Goal: Transaction & Acquisition: Purchase product/service

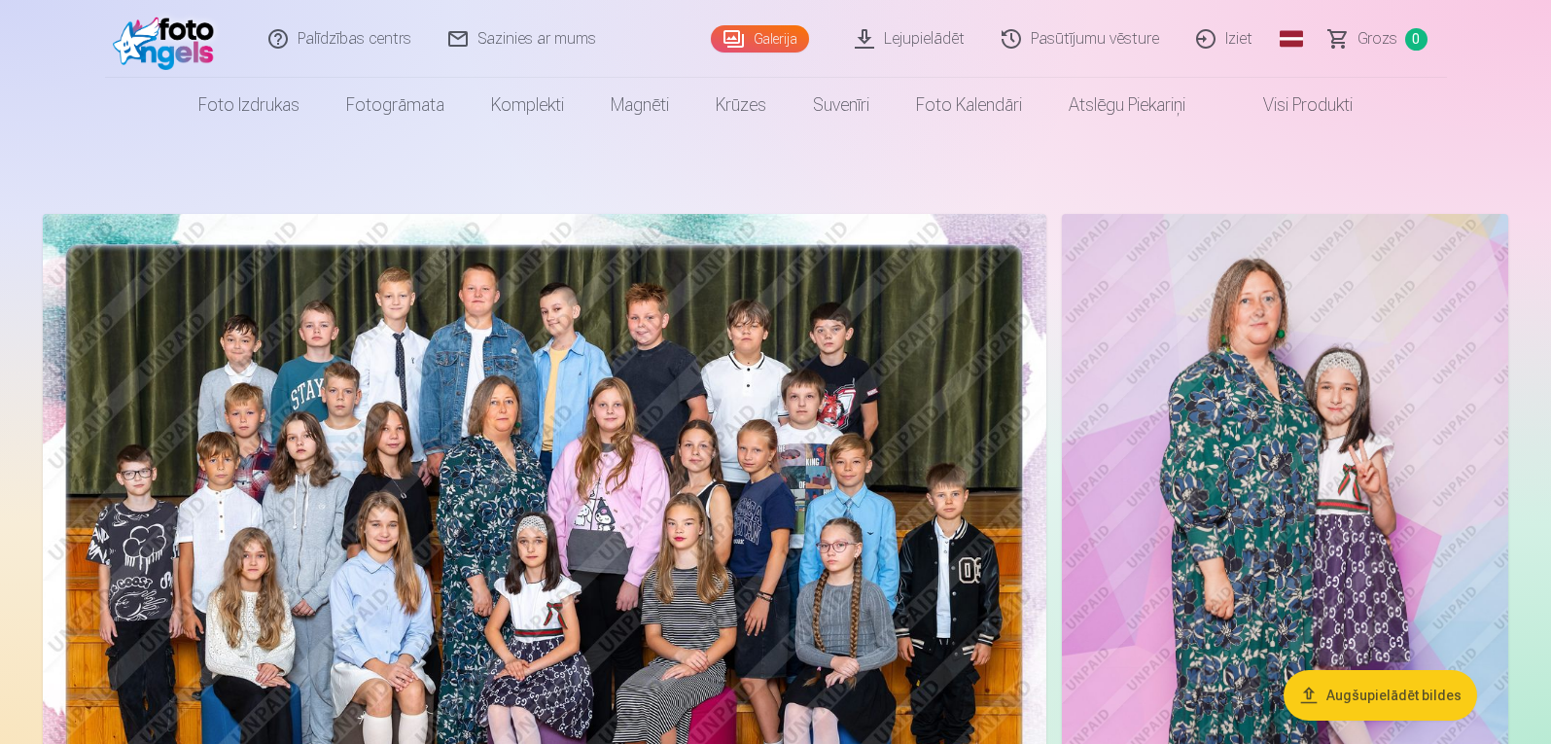
click at [1385, 46] on span "Grozs" at bounding box center [1377, 38] width 40 height 23
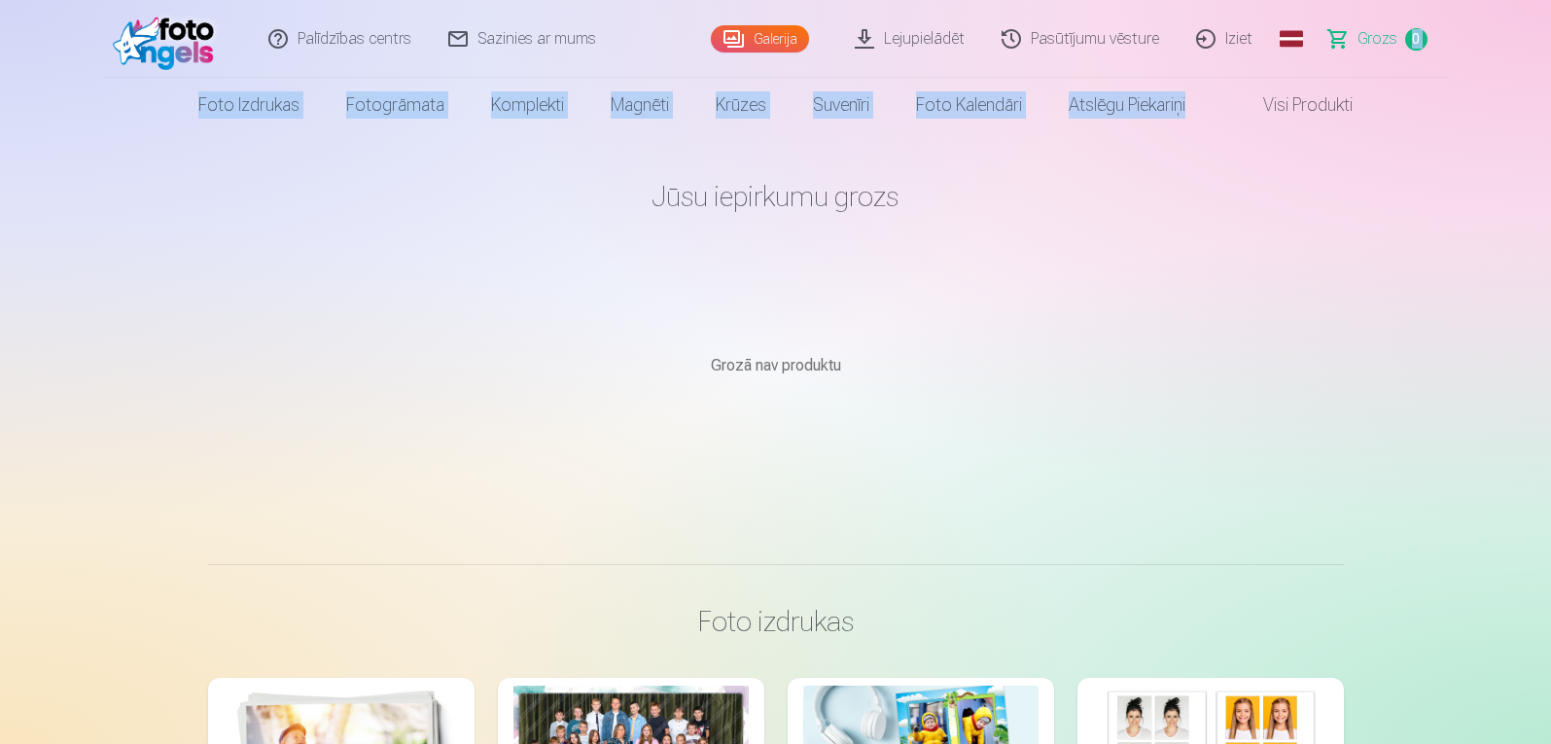
drag, startPoint x: 1417, startPoint y: 110, endPoint x: 1391, endPoint y: 52, distance: 64.0
click at [1391, 52] on header "Palīdzības centrs Sazinies ar mums Galerija Lejupielādēt Pasūtījumu vēsture Izi…" at bounding box center [775, 66] width 1551 height 132
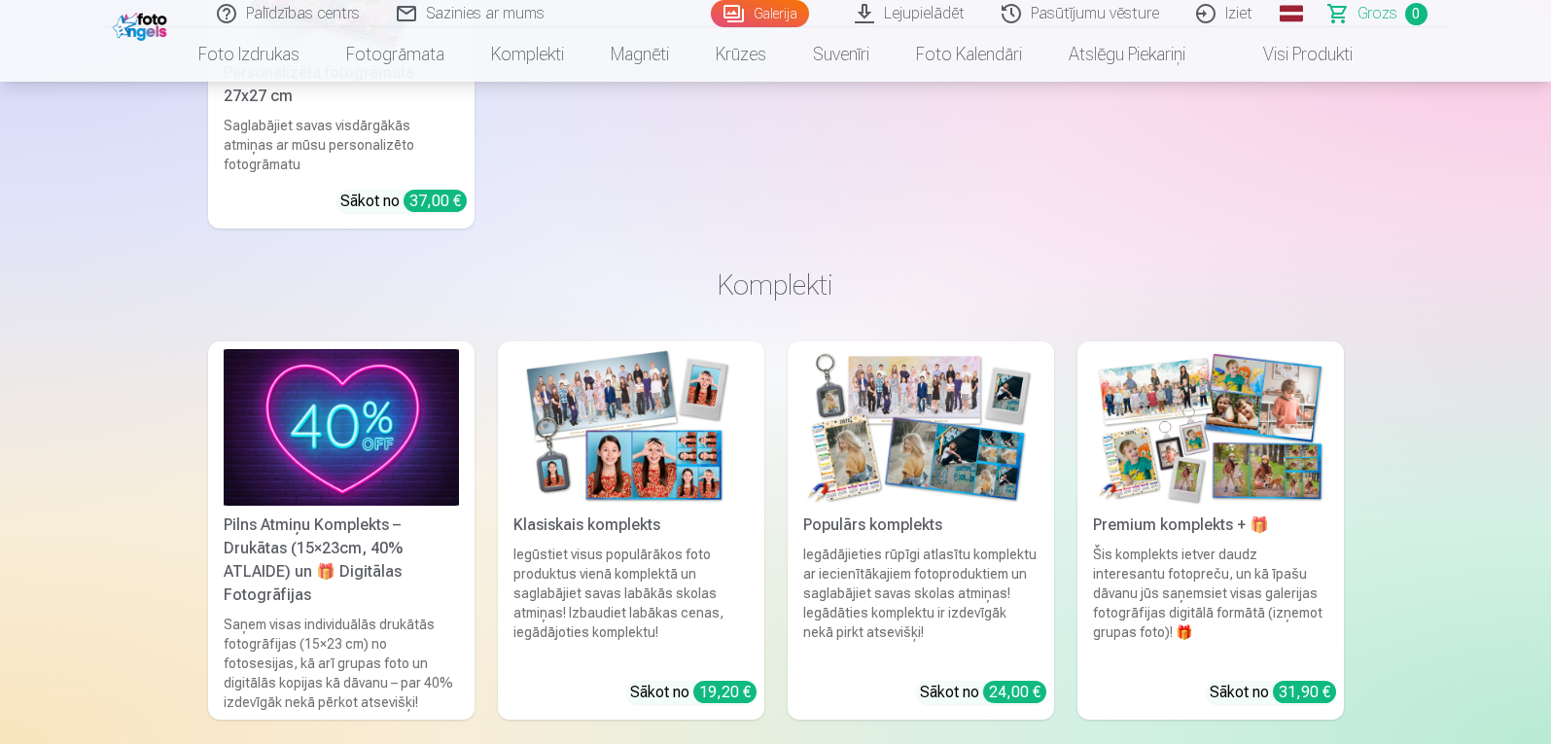
scroll to position [476, 0]
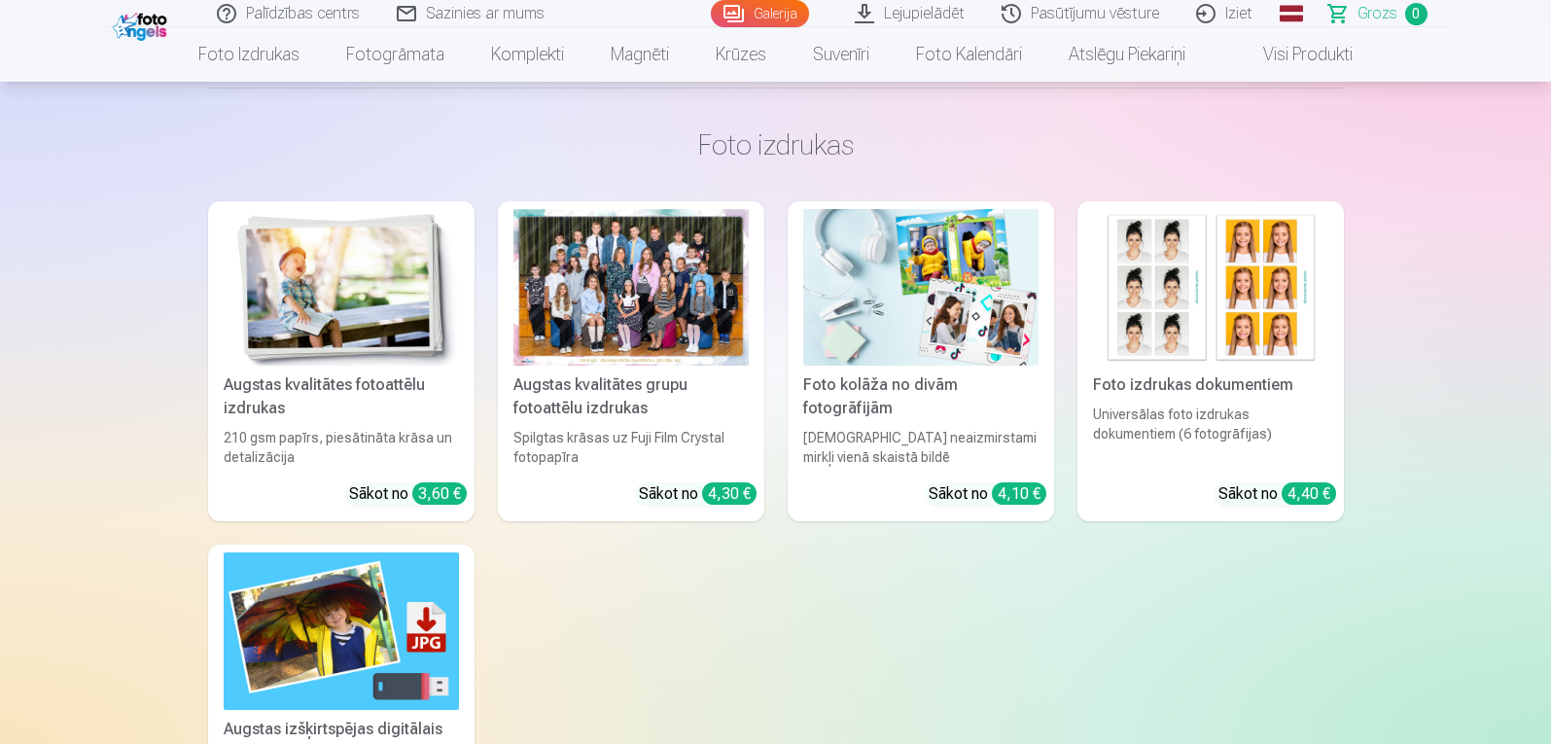
click at [558, 346] on div at bounding box center [630, 287] width 235 height 157
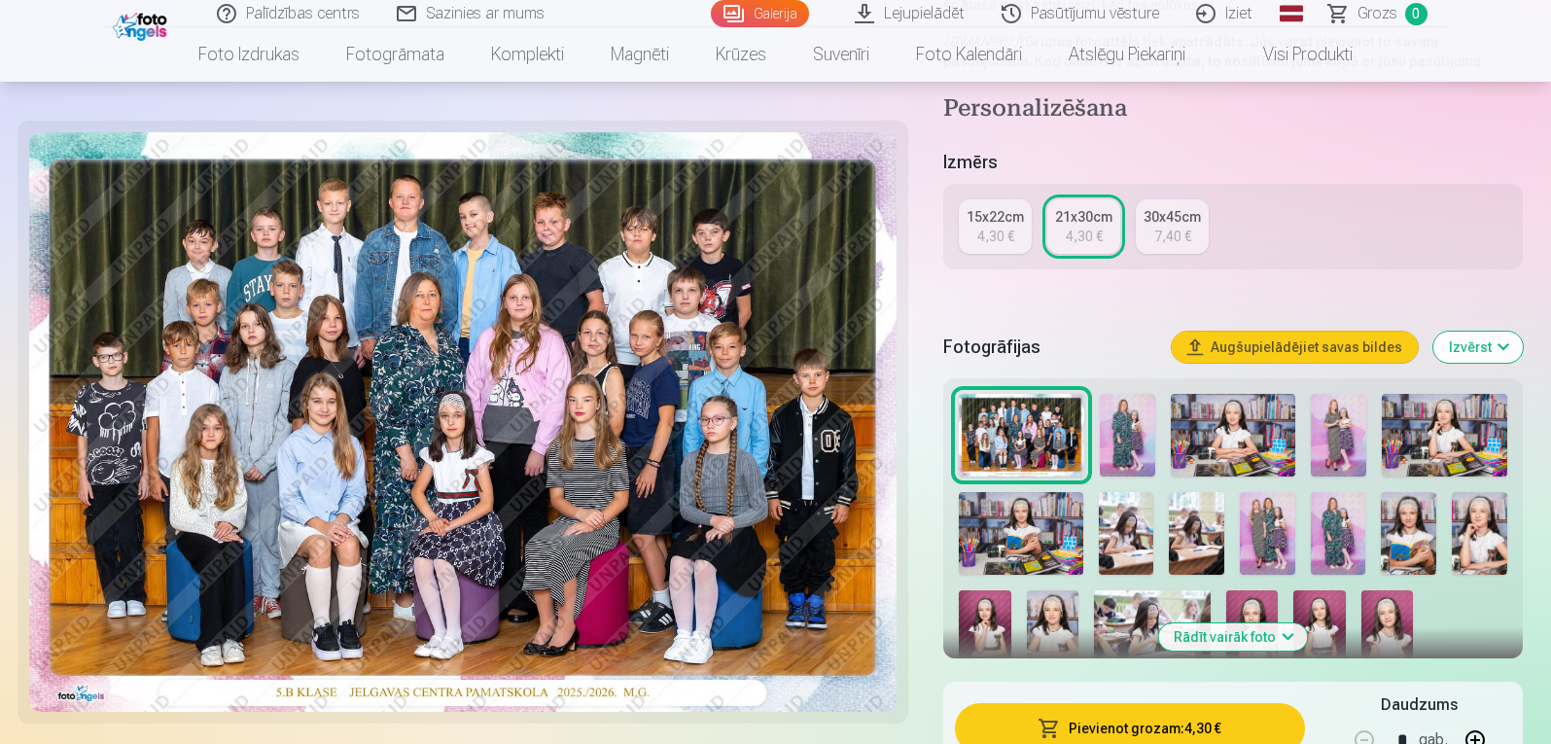
scroll to position [335, 0]
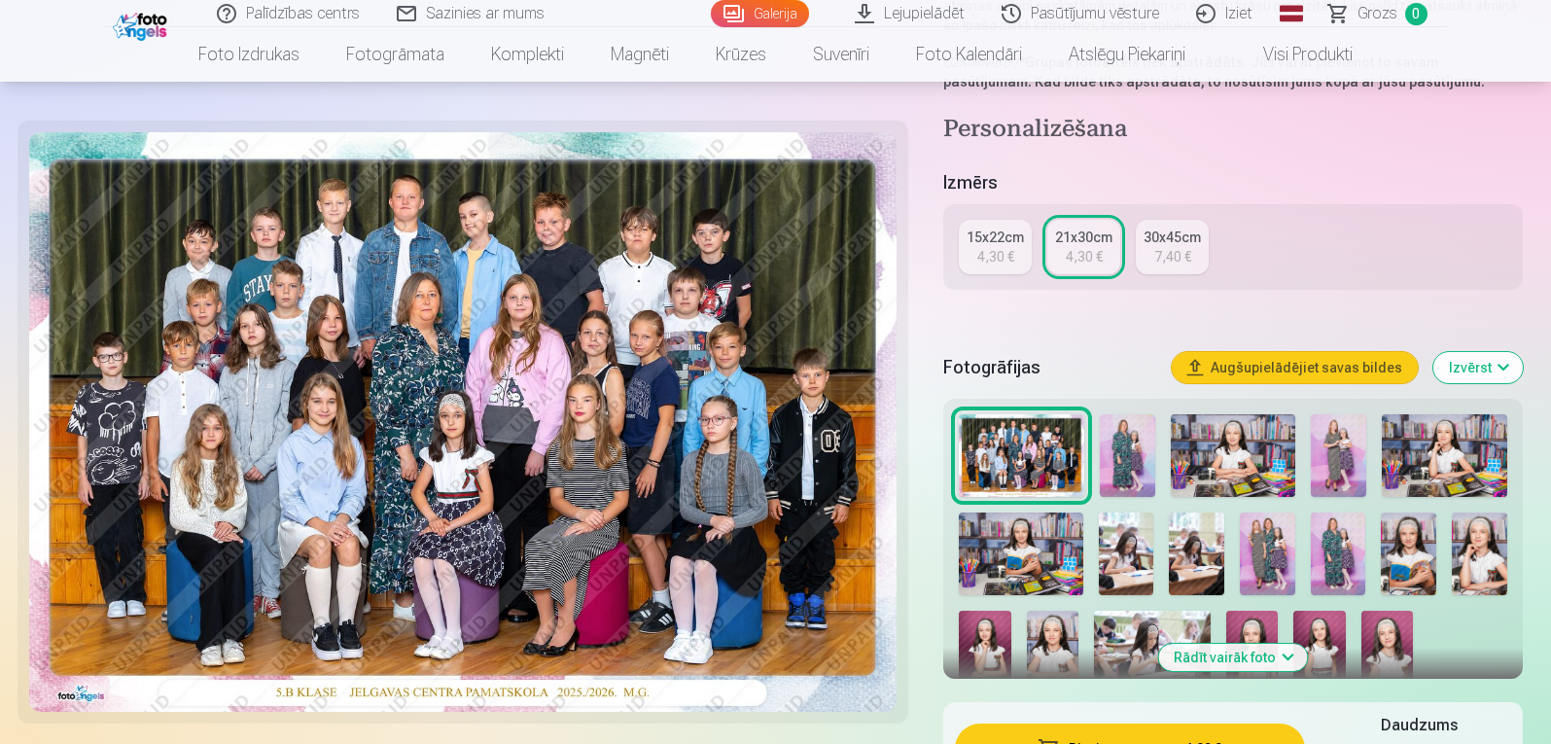
click at [1008, 264] on div "4,30 €" at bounding box center [995, 256] width 37 height 19
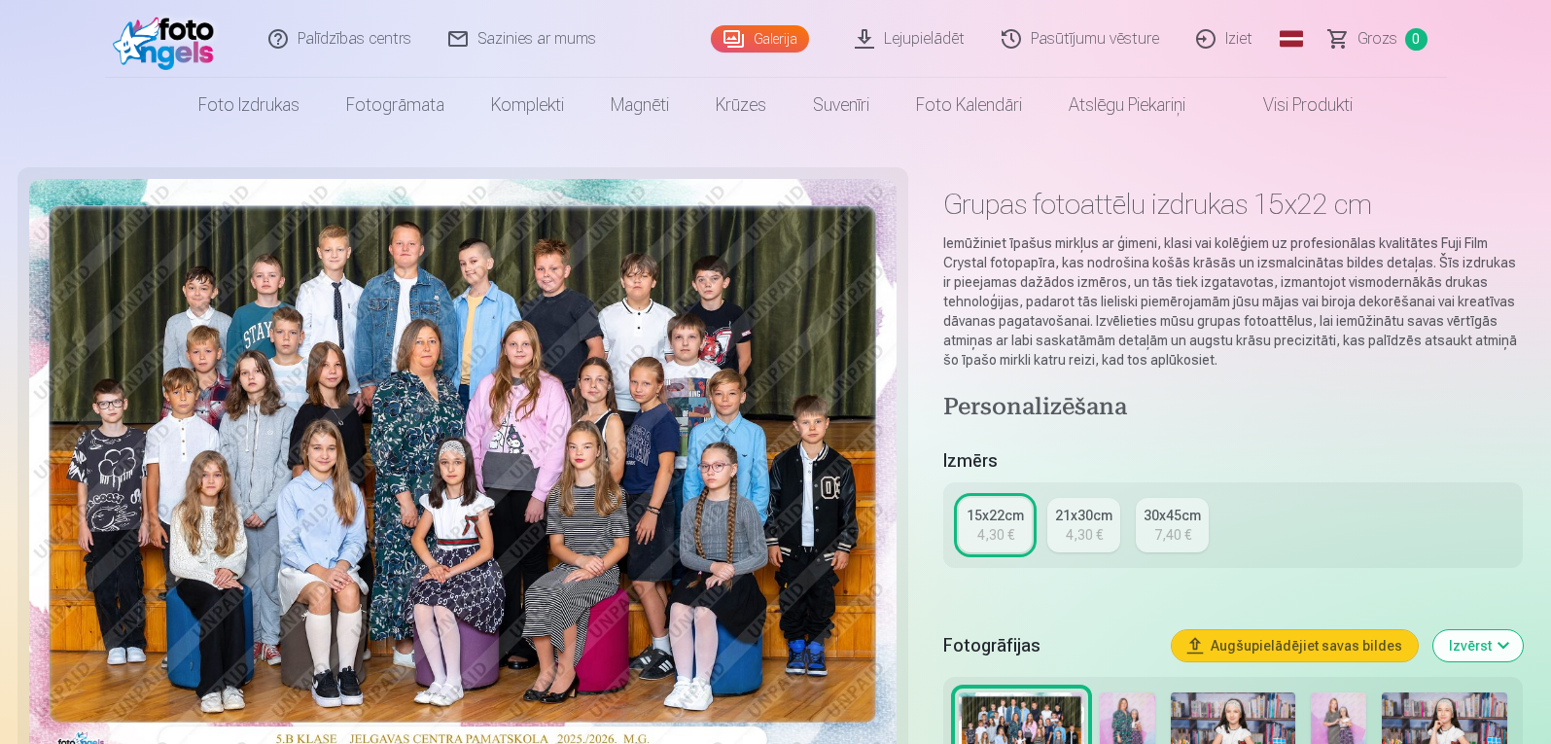
click at [1092, 502] on link "21x30cm 4,30 €" at bounding box center [1083, 525] width 73 height 54
click at [1092, 502] on div "Personalizēšana Izmērs 15x22cm 4,30 € 21x30cm 4,30 € 30x45cm 7,40 € Fotogrāfija…" at bounding box center [1232, 733] width 579 height 681
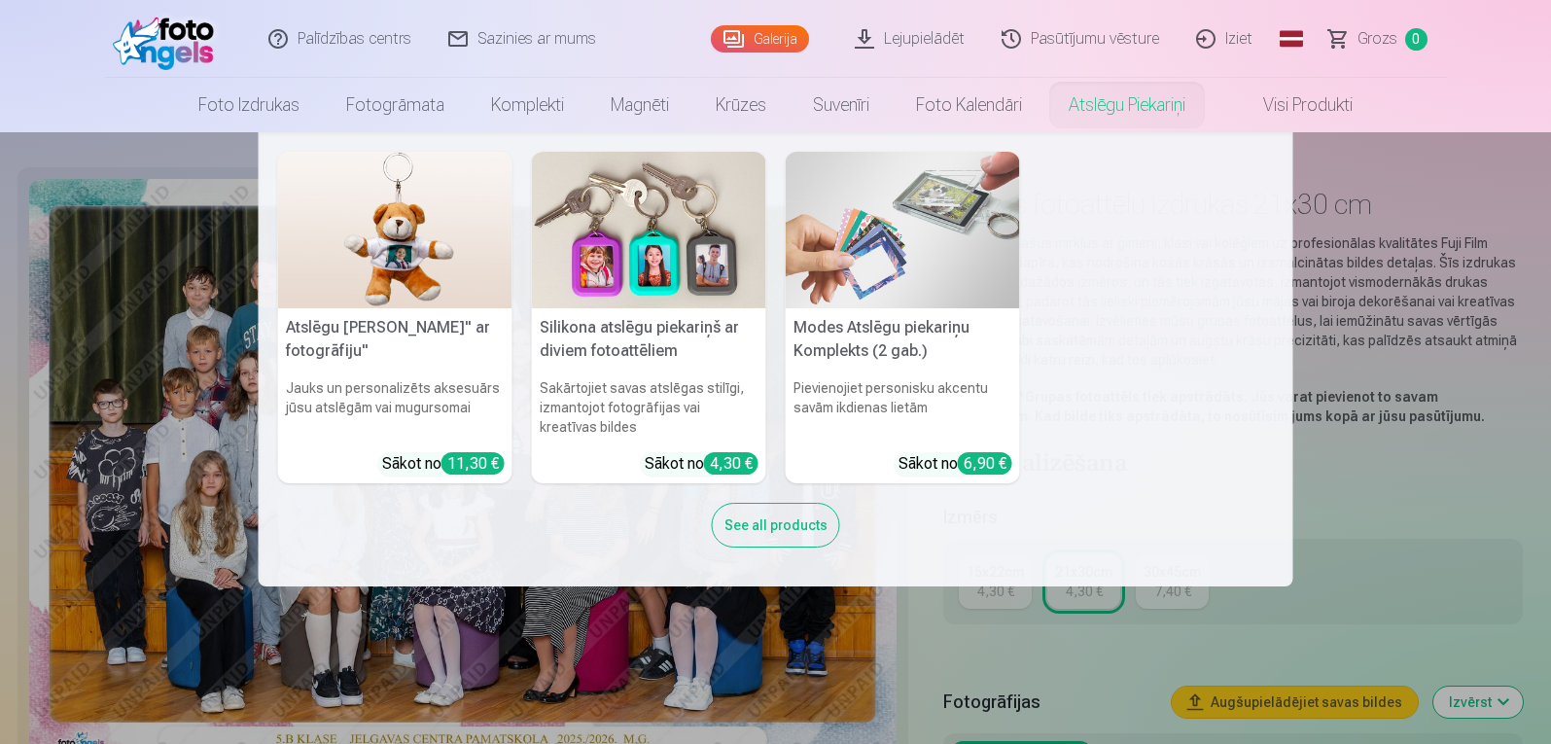
click at [396, 273] on img at bounding box center [395, 230] width 234 height 157
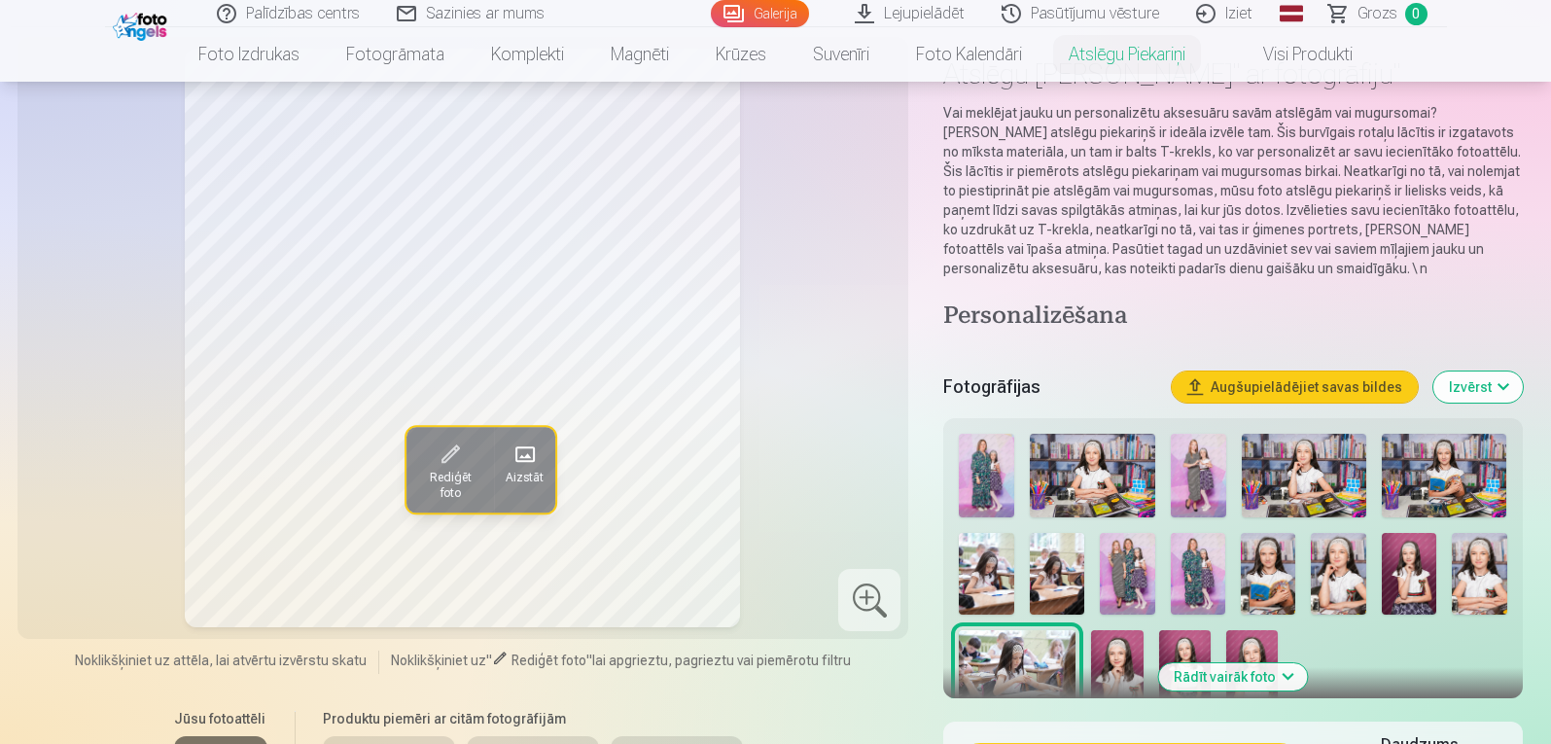
scroll to position [304, 0]
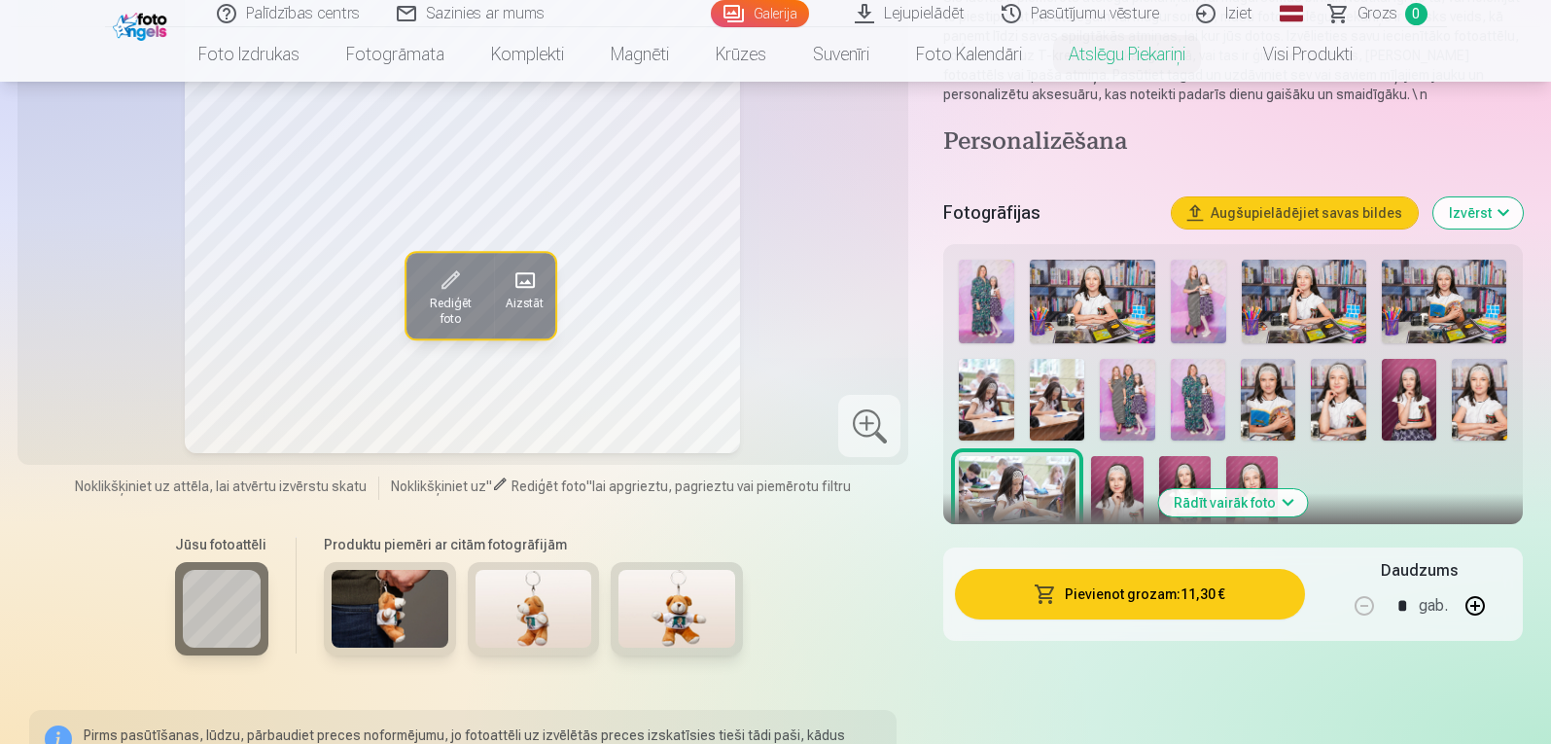
click at [406, 616] on img at bounding box center [390, 609] width 117 height 78
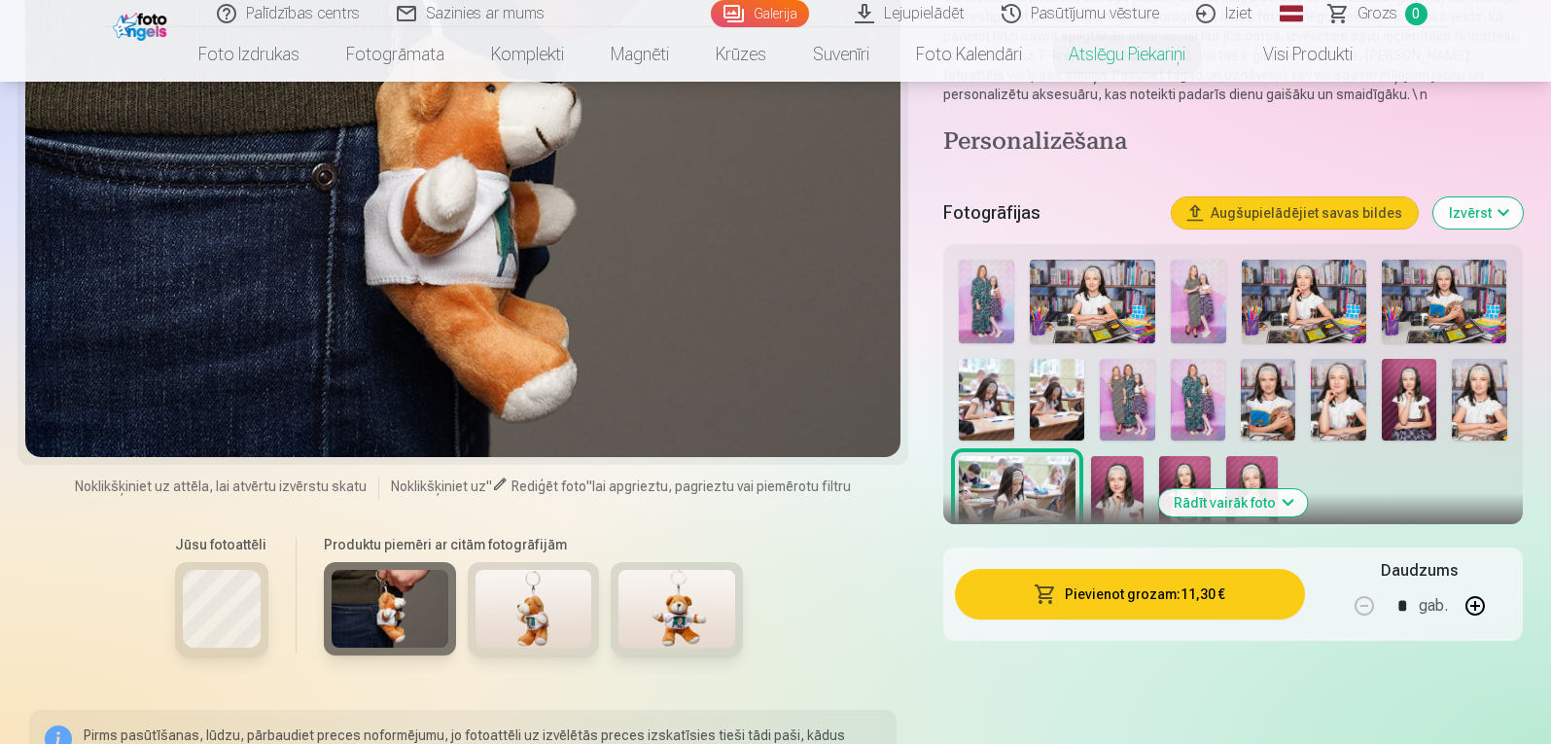
click at [539, 616] on img at bounding box center [533, 609] width 117 height 78
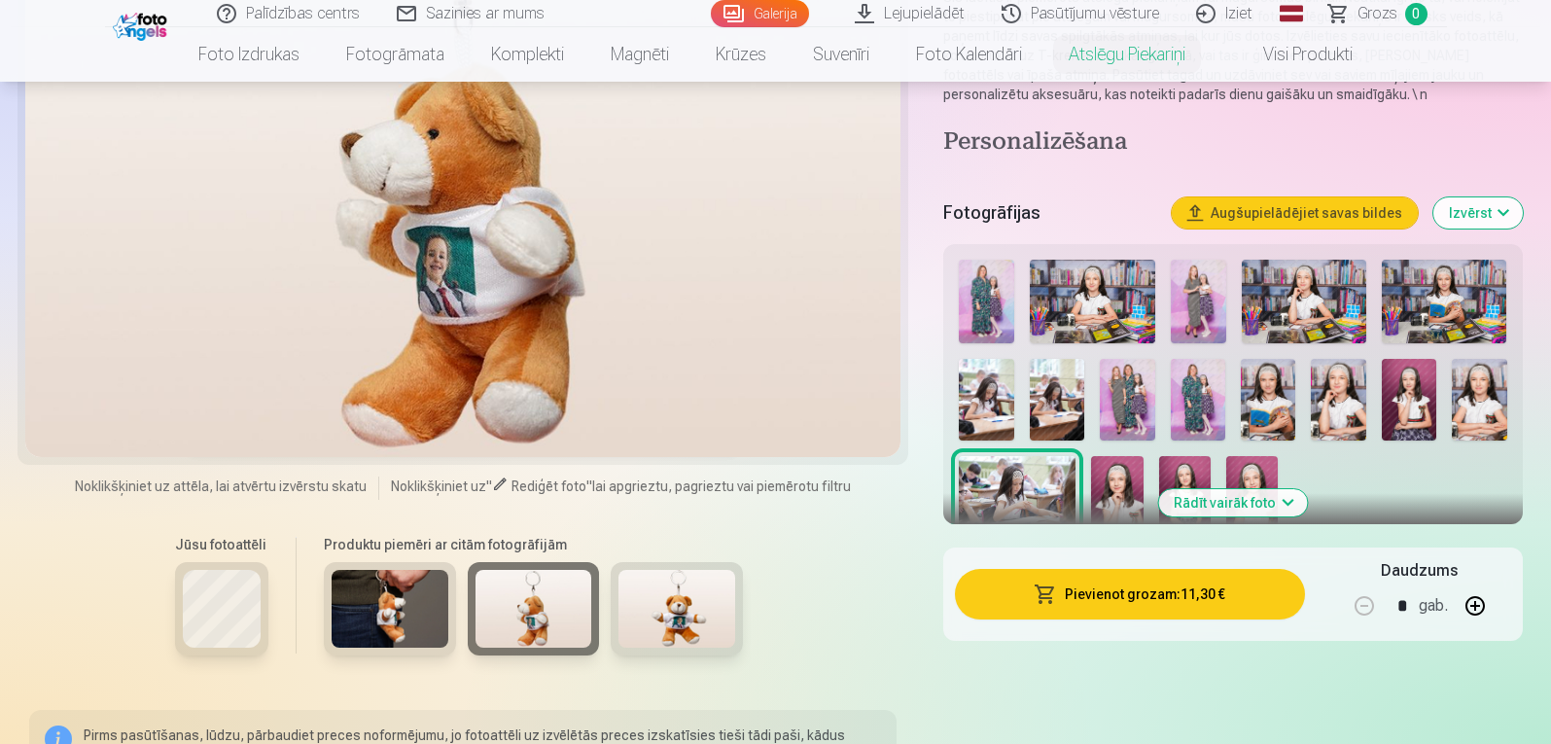
click at [690, 617] on img at bounding box center [676, 609] width 117 height 78
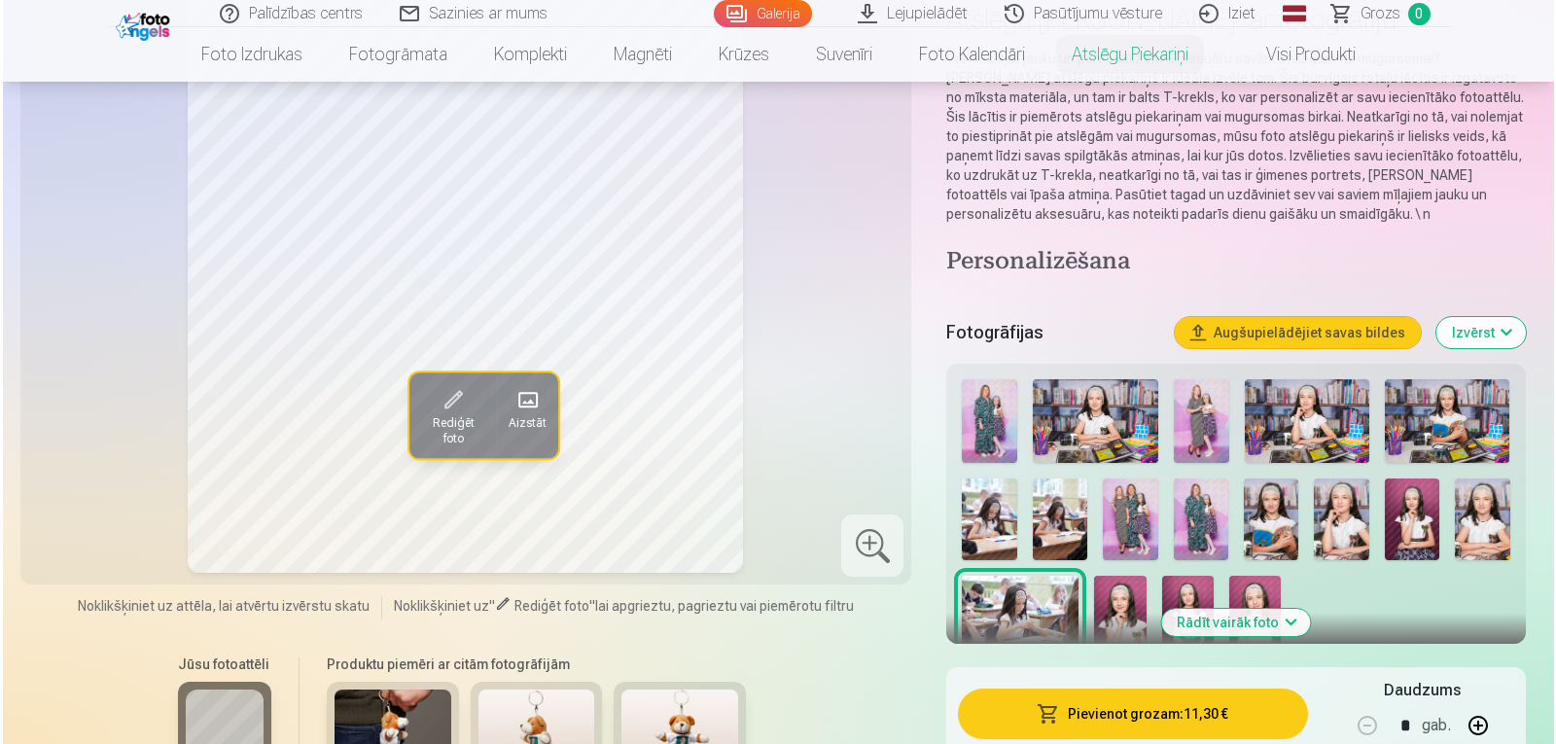
scroll to position [229, 0]
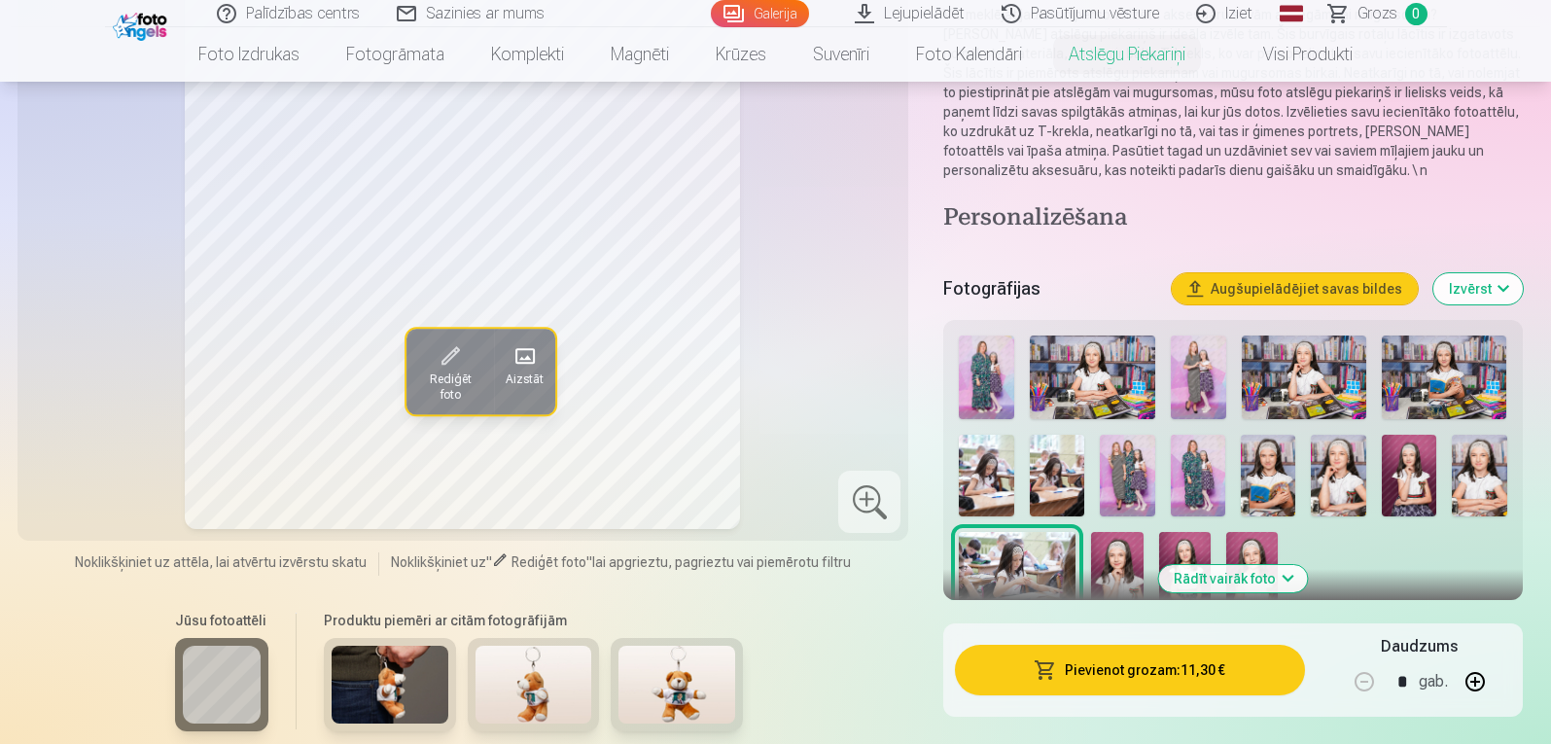
click at [685, 667] on img at bounding box center [676, 685] width 117 height 78
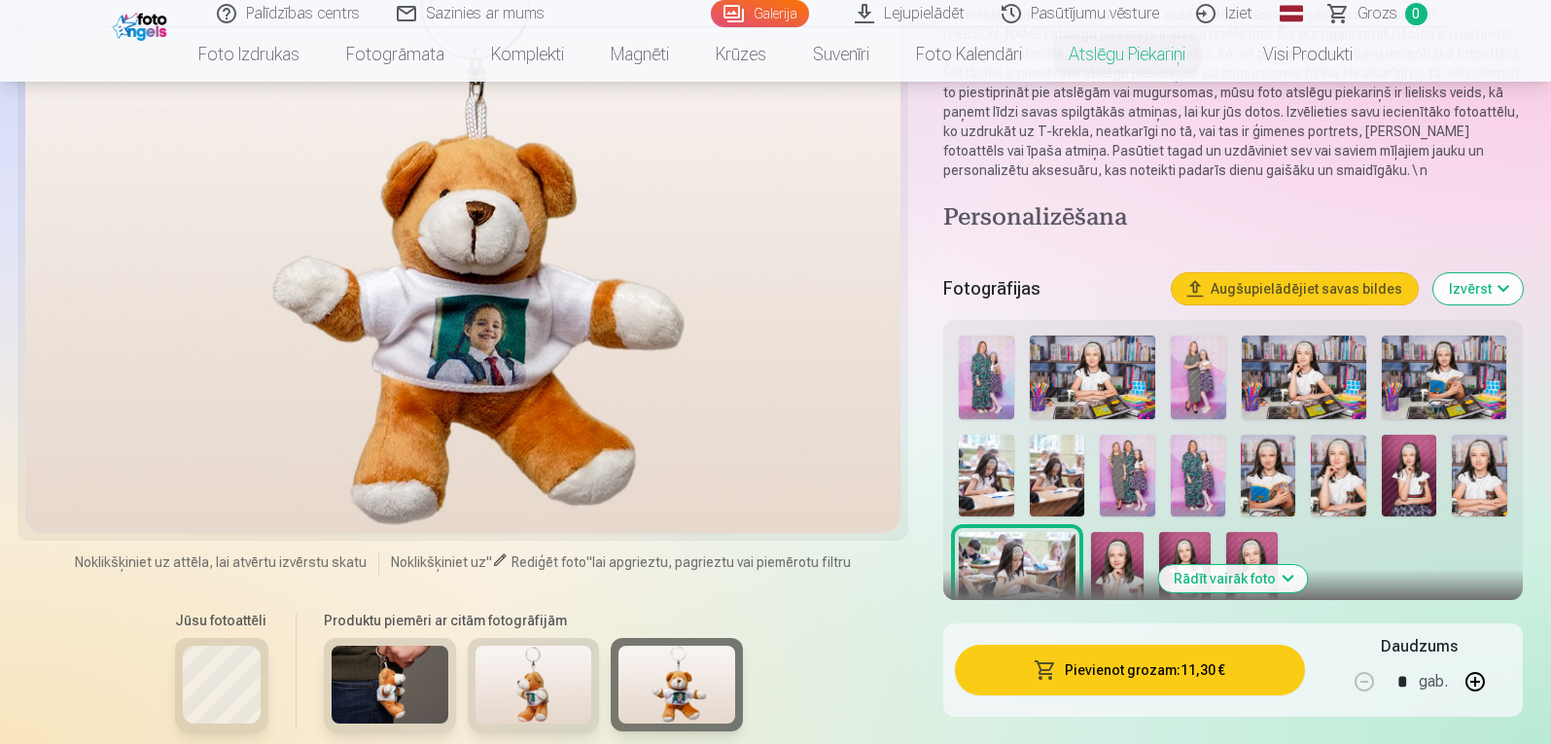
click at [570, 683] on img at bounding box center [533, 685] width 117 height 78
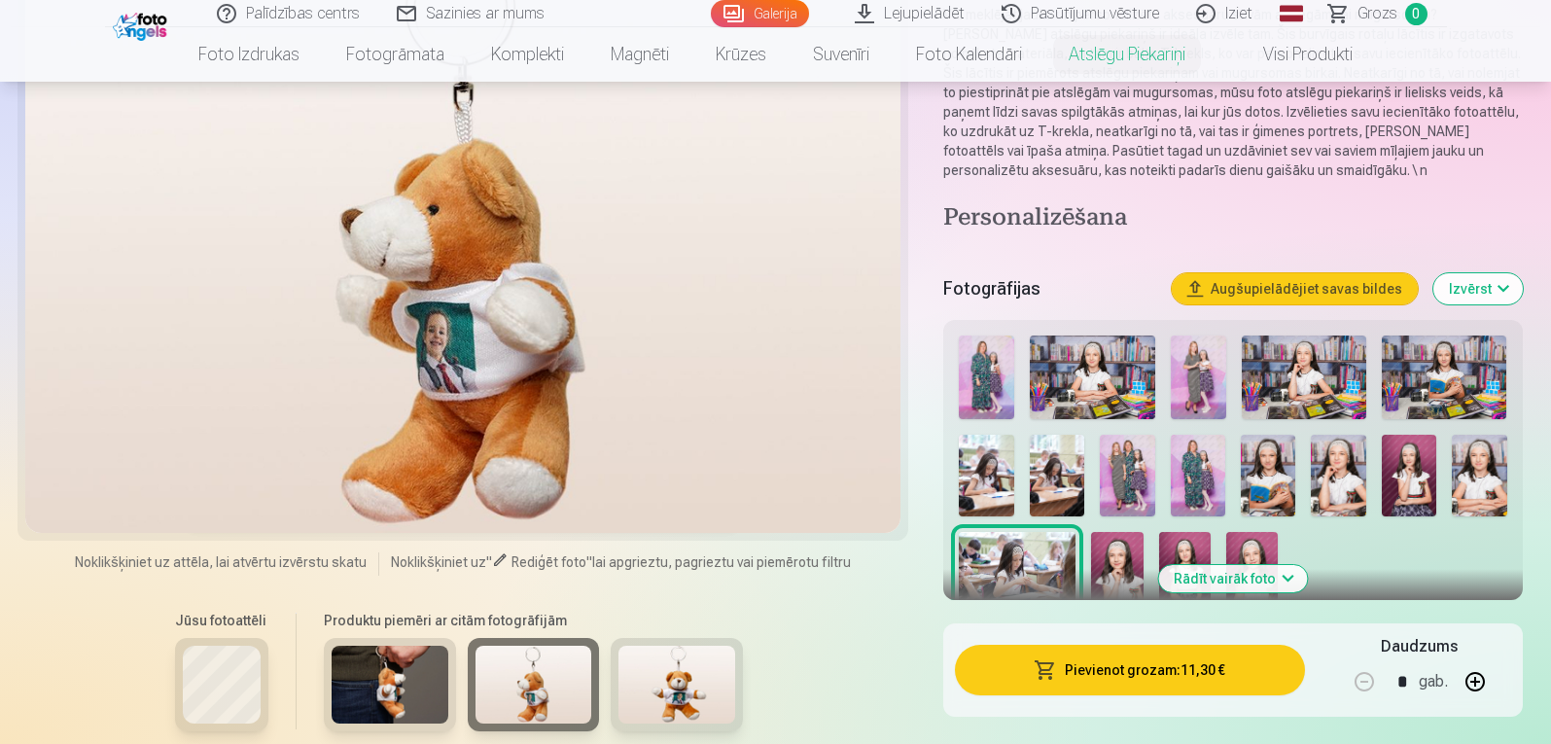
click at [266, 680] on div "Jūsu fotoattēli" at bounding box center [221, 680] width 117 height 163
click at [391, 687] on img at bounding box center [390, 685] width 117 height 78
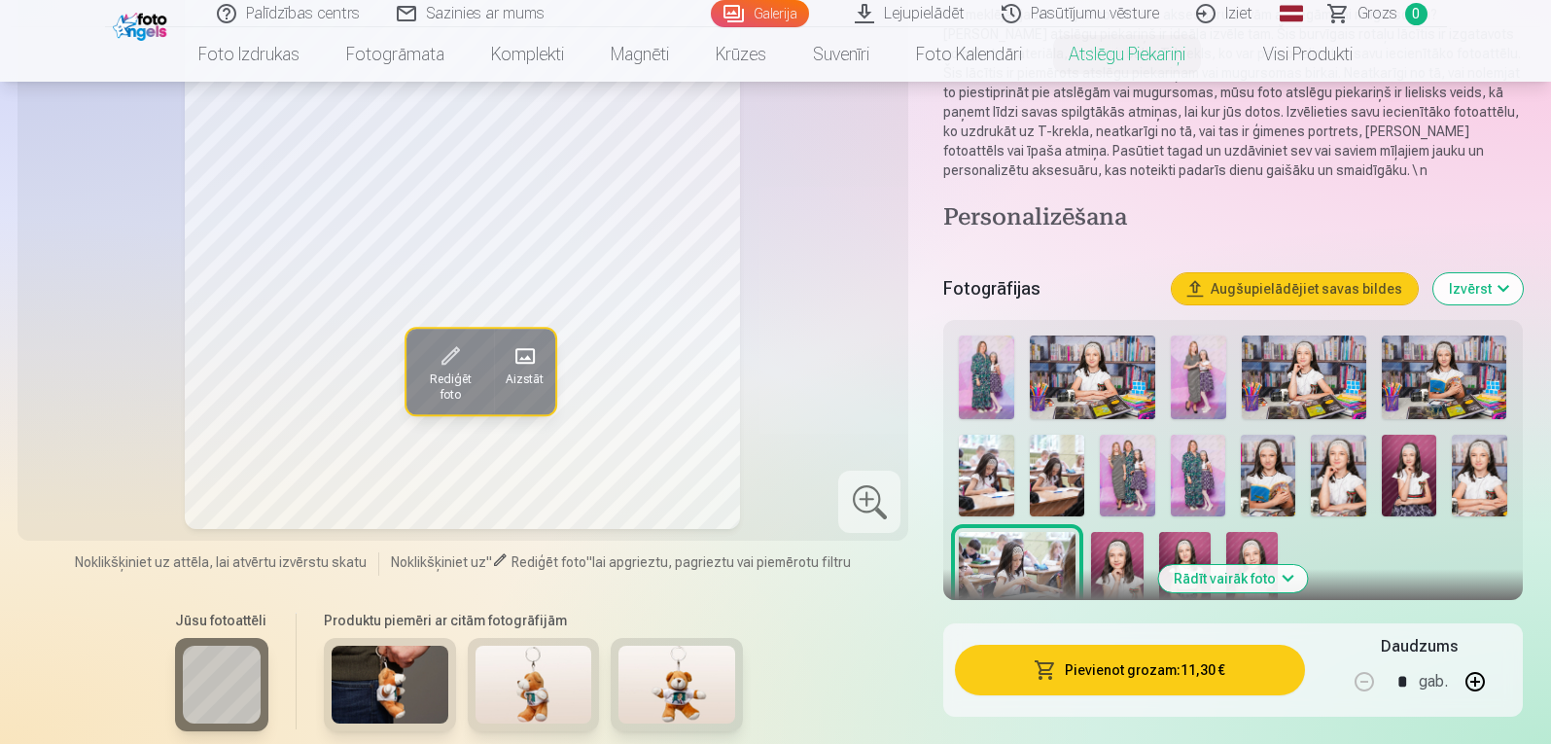
click at [527, 384] on span "Aizstāt" at bounding box center [525, 379] width 38 height 16
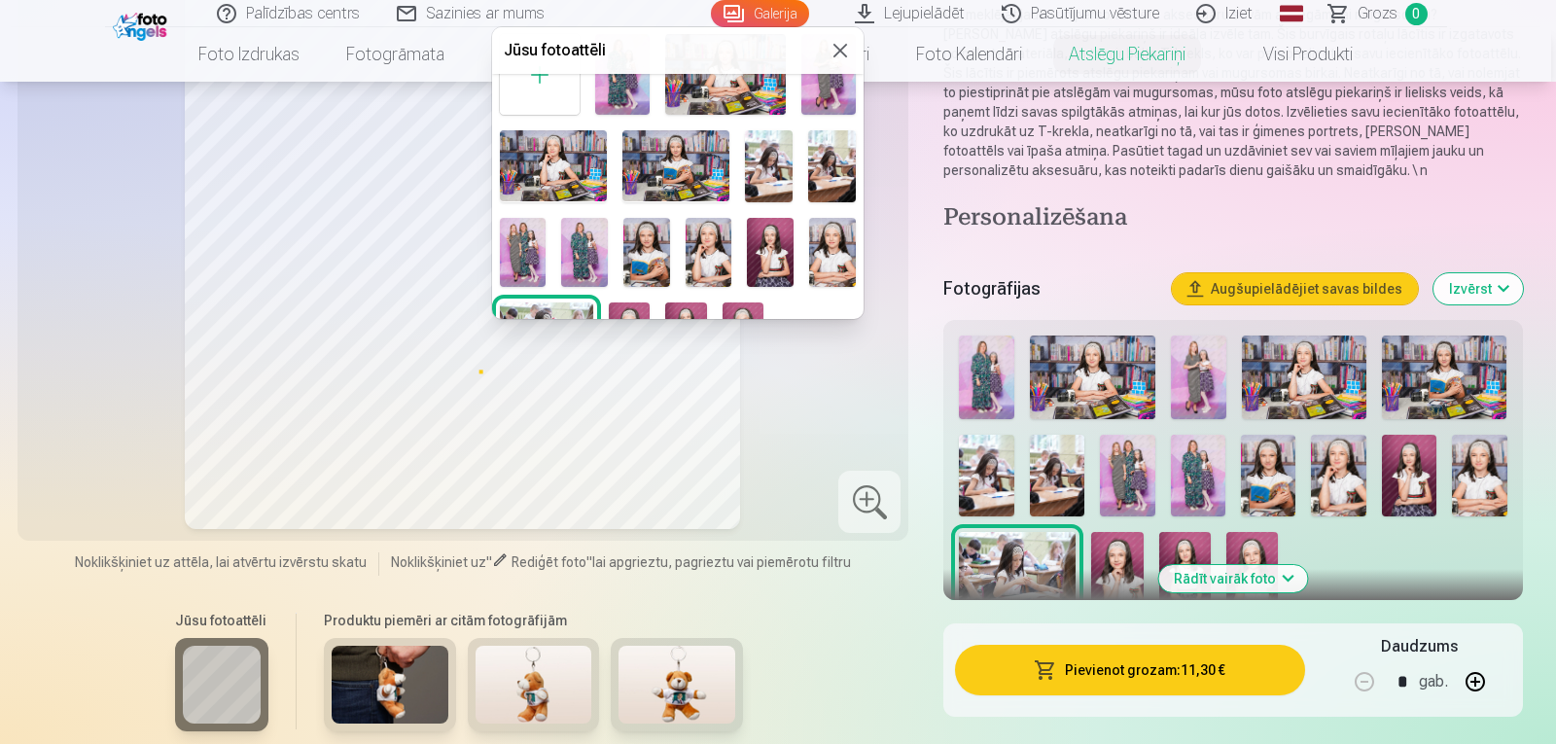
scroll to position [0, 0]
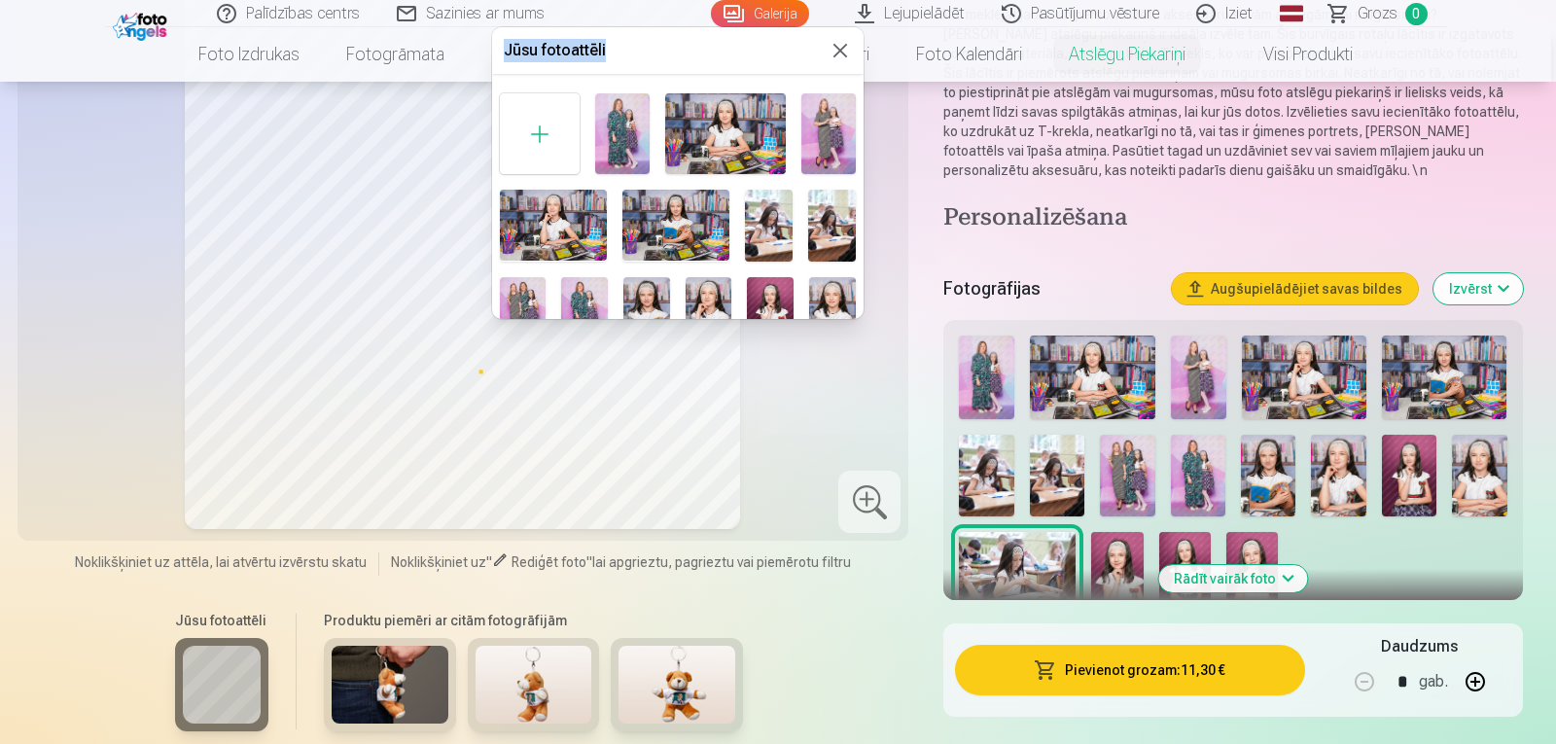
drag, startPoint x: 682, startPoint y: 62, endPoint x: 700, endPoint y: 20, distance: 45.7
click at [700, 20] on body "Palīdzības centrs Sazinies ar mums Galerija Lejupielādēt Pasūtījumu vēsture Izi…" at bounding box center [778, 143] width 1556 height 744
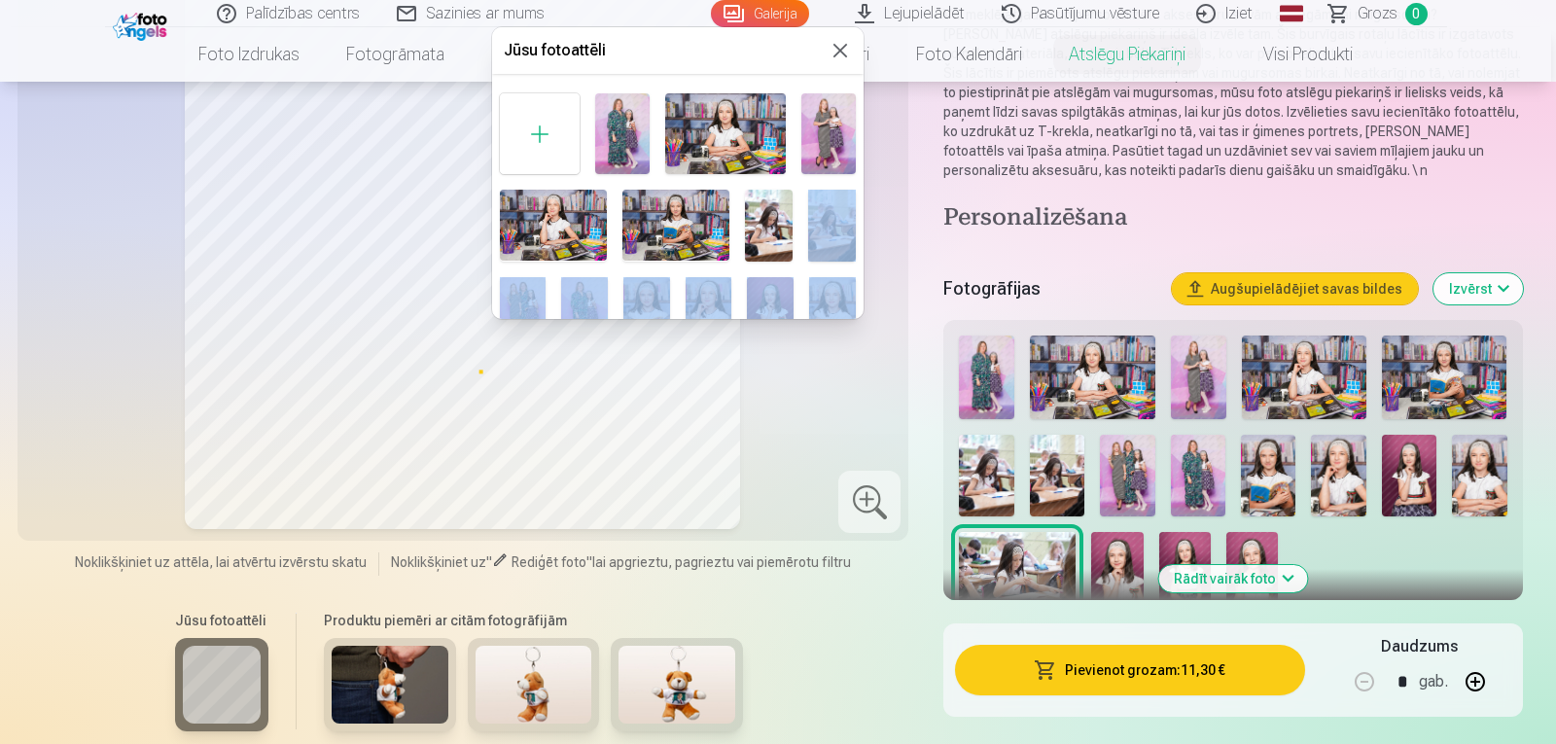
drag, startPoint x: 858, startPoint y: 199, endPoint x: 861, endPoint y: 291, distance: 91.5
click at [861, 291] on div "Jūsu fotoattēli" at bounding box center [677, 173] width 371 height 292
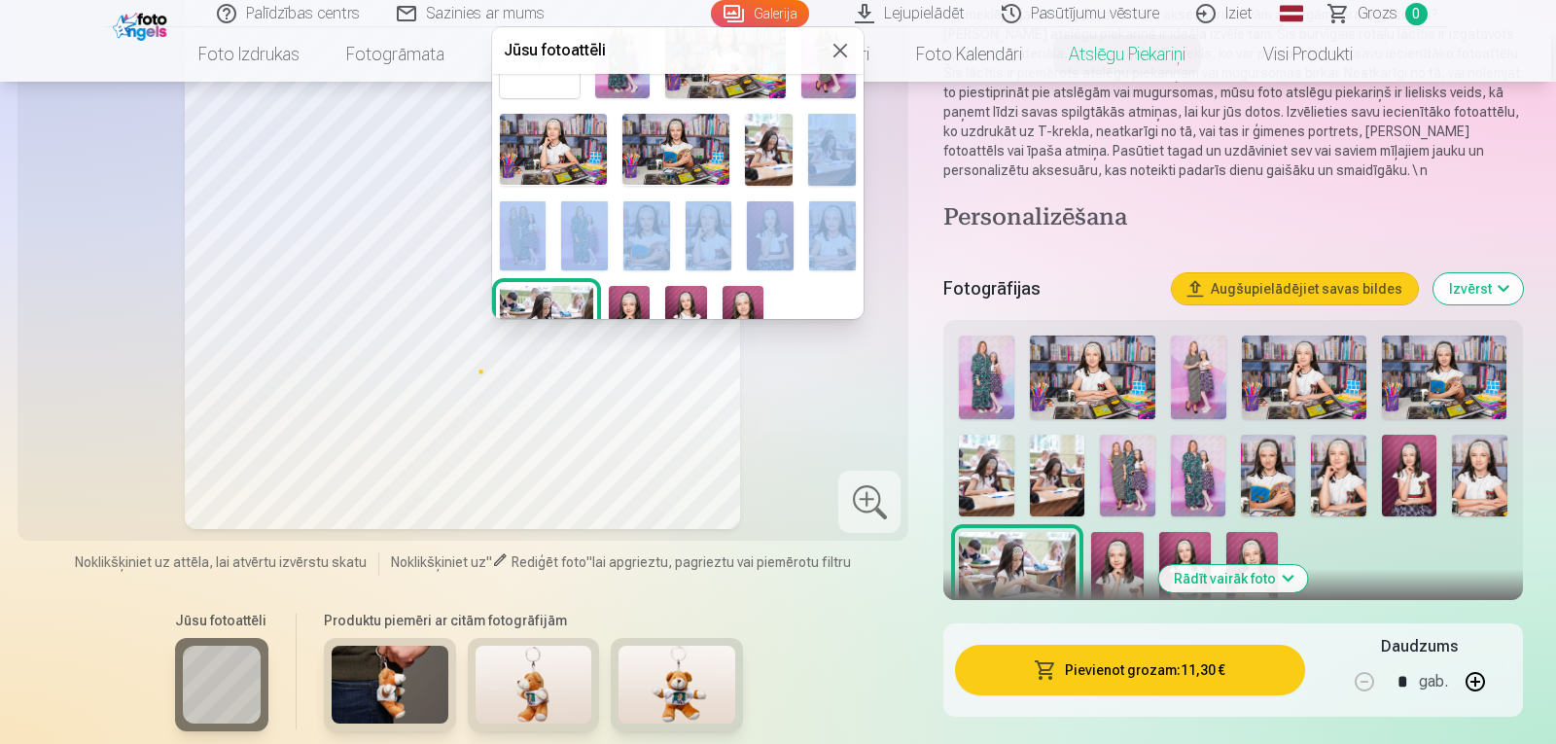
scroll to position [109, 0]
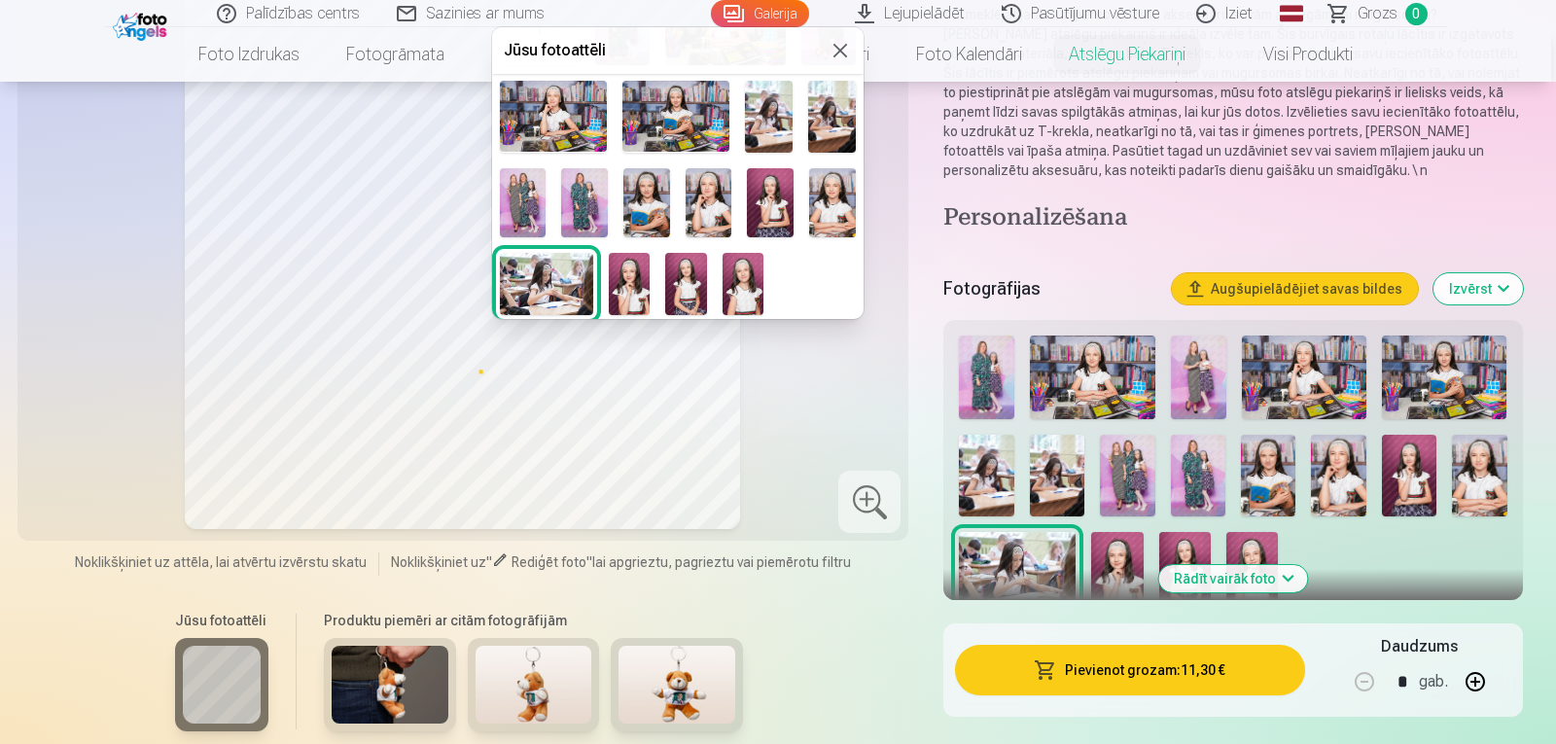
click at [821, 272] on div at bounding box center [677, 150] width 371 height 346
click at [559, 122] on img at bounding box center [553, 116] width 107 height 71
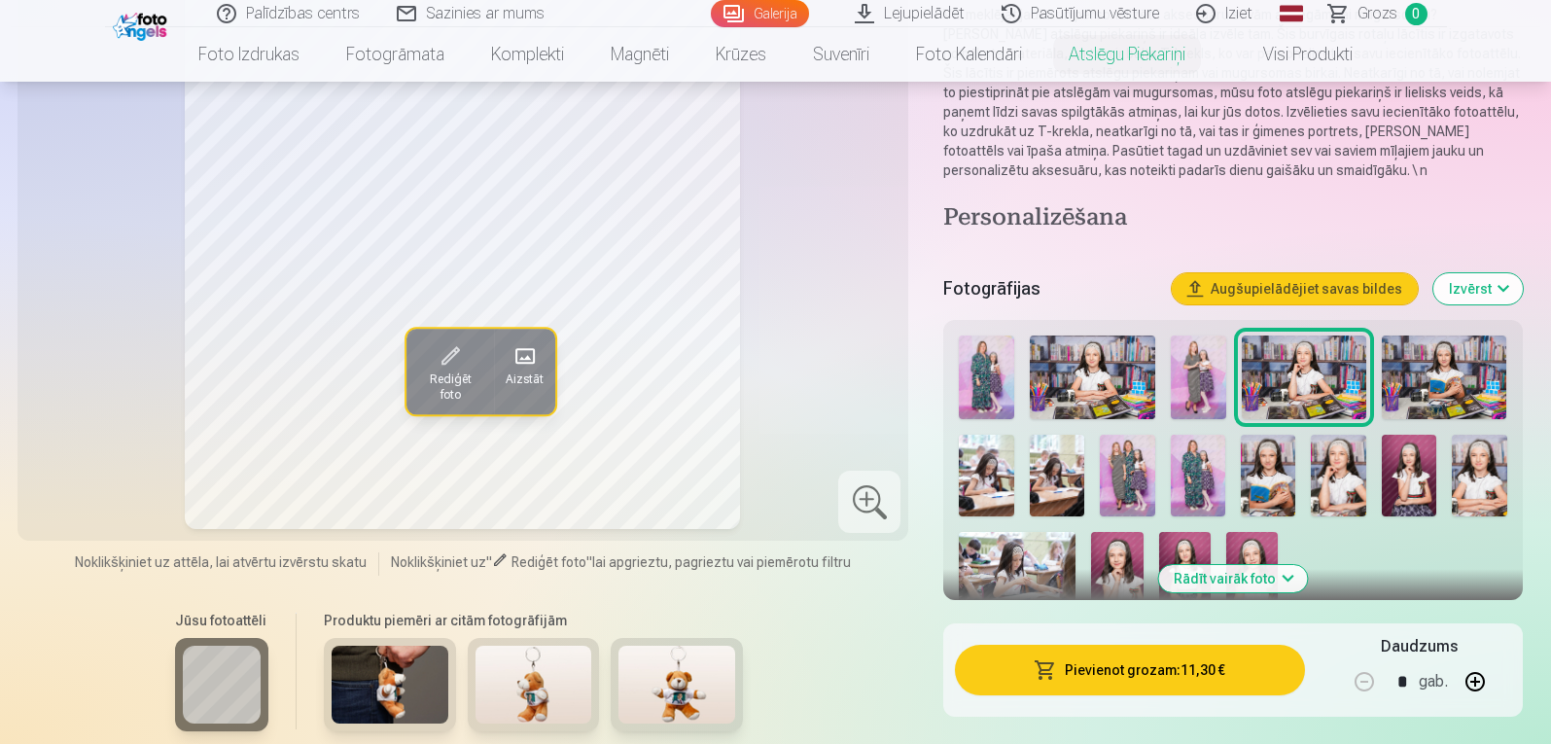
click at [1477, 682] on button "button" at bounding box center [1475, 681] width 47 height 47
click at [1357, 683] on button "button" at bounding box center [1364, 681] width 47 height 47
type input "*"
click at [1186, 673] on button "Pievienot grozam : 11,30 €" at bounding box center [1129, 670] width 349 height 51
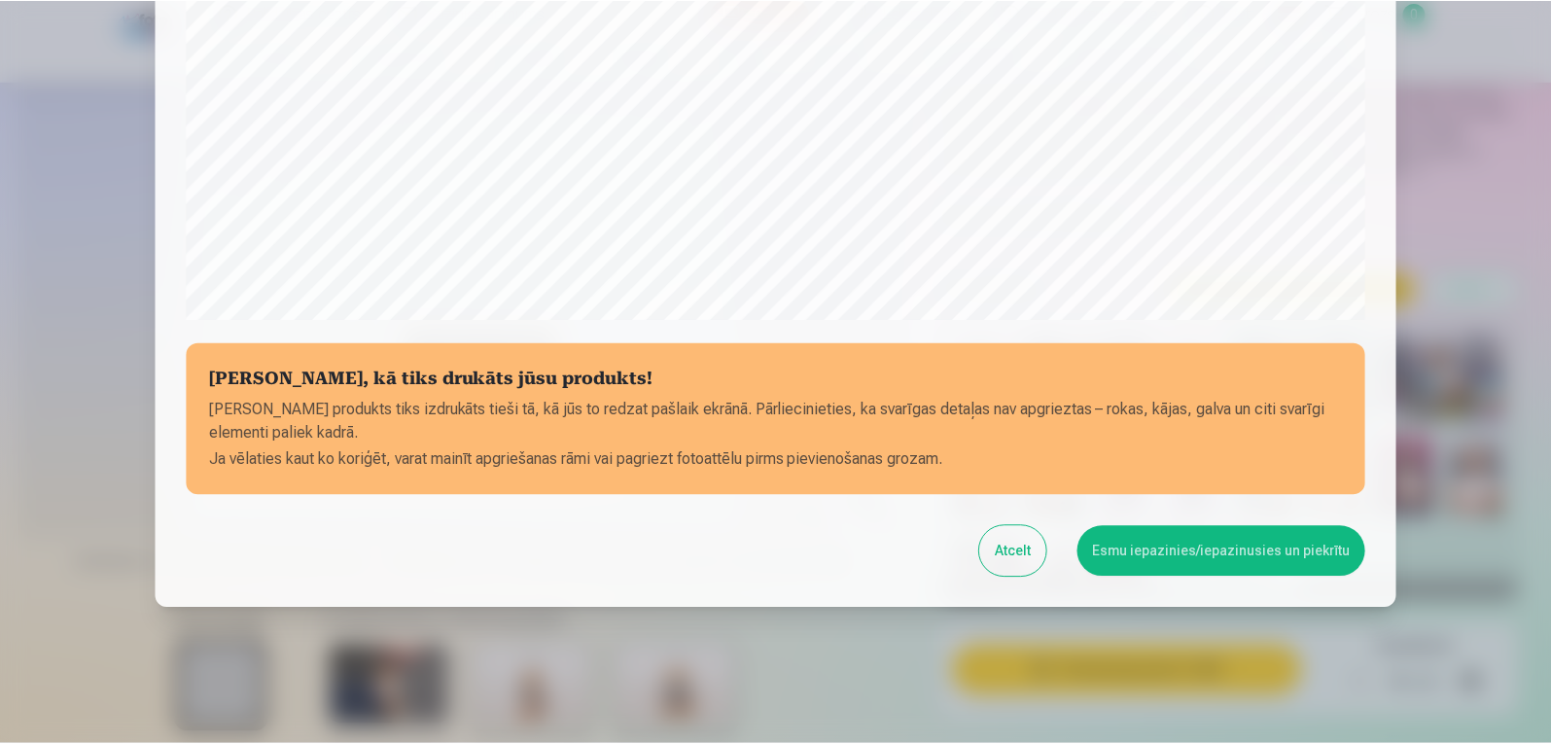
scroll to position [656, 0]
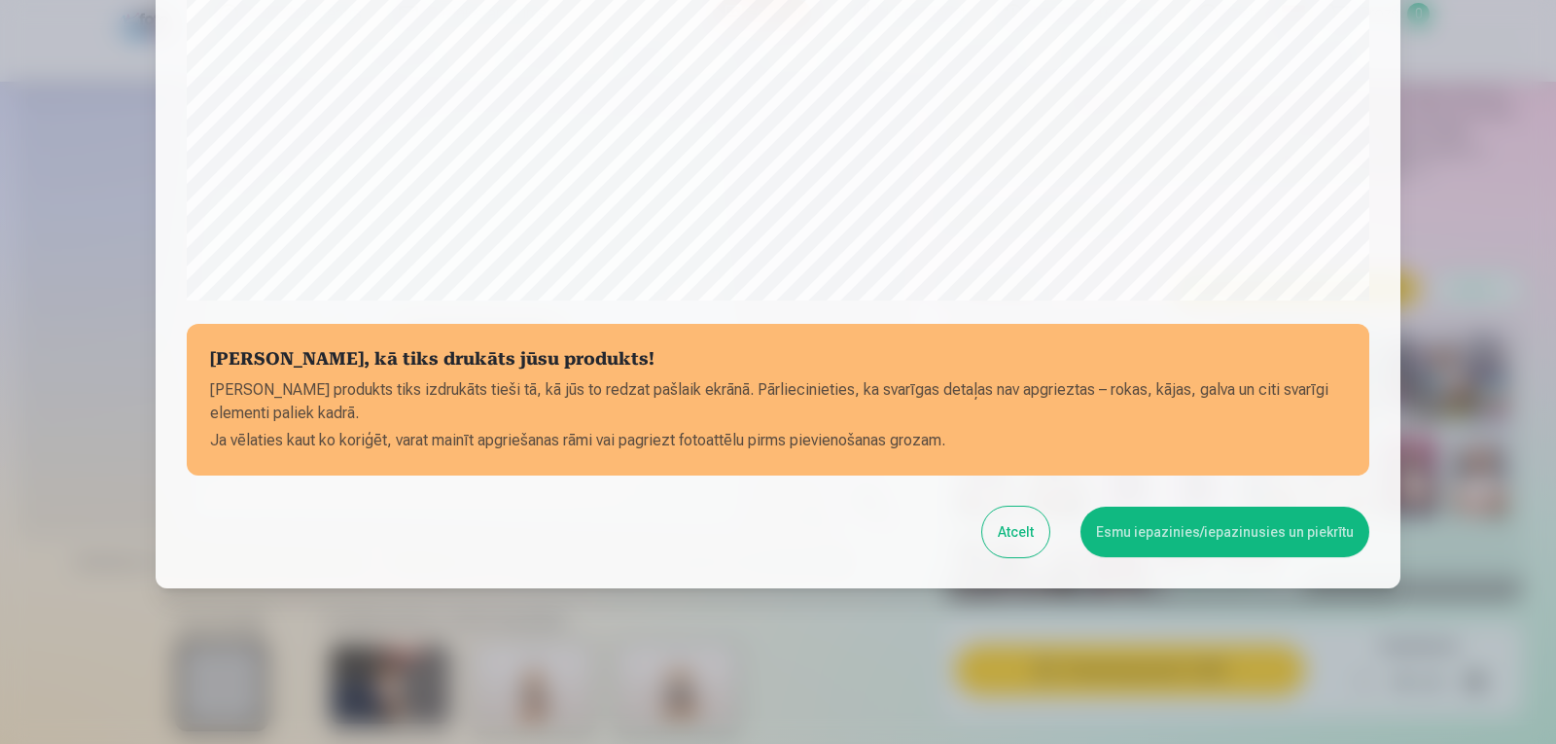
click at [1198, 540] on button "Esmu iepazinies/iepazinusies un piekrītu" at bounding box center [1224, 532] width 289 height 51
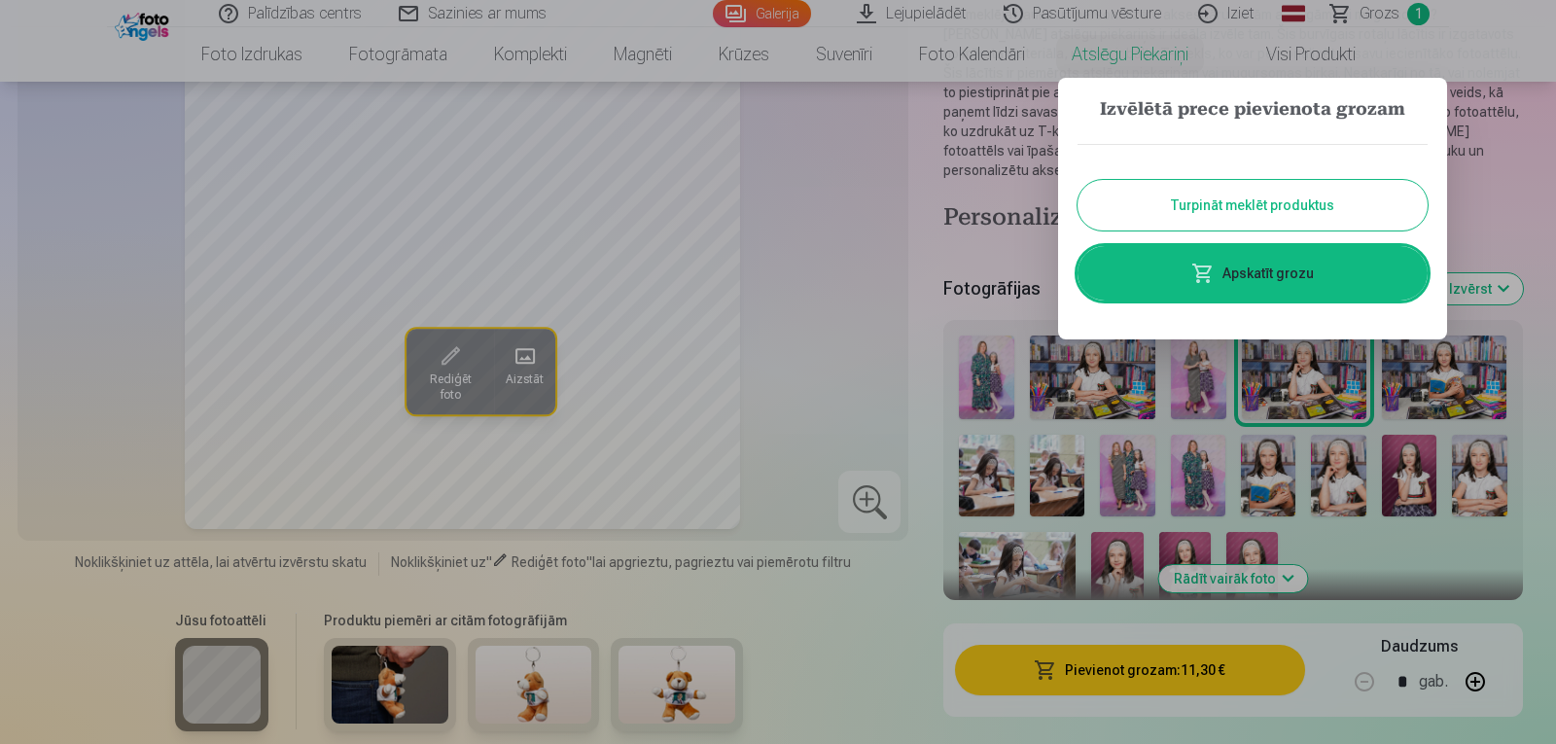
click at [1181, 215] on button "Turpināt meklēt produktus" at bounding box center [1252, 205] width 350 height 51
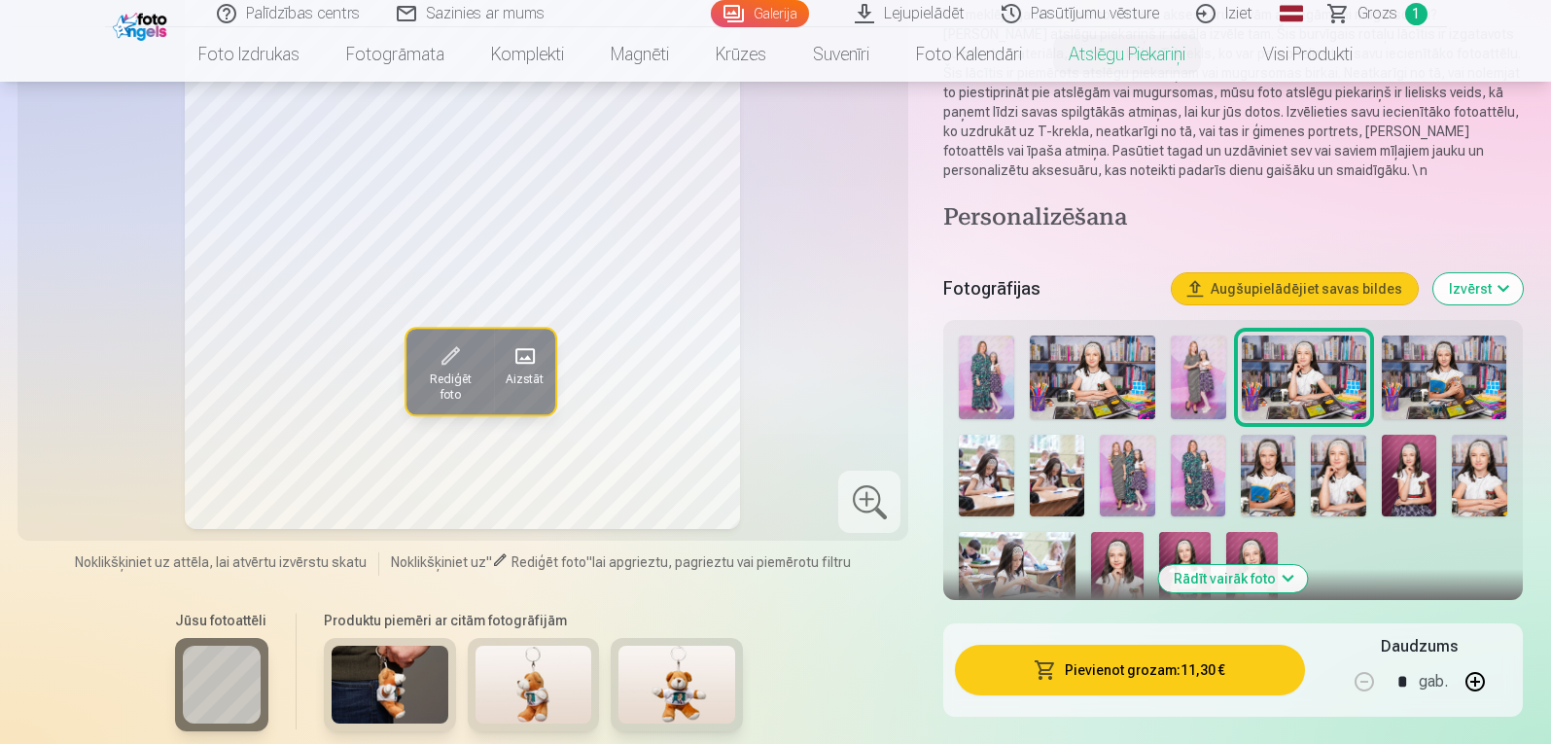
scroll to position [0, 0]
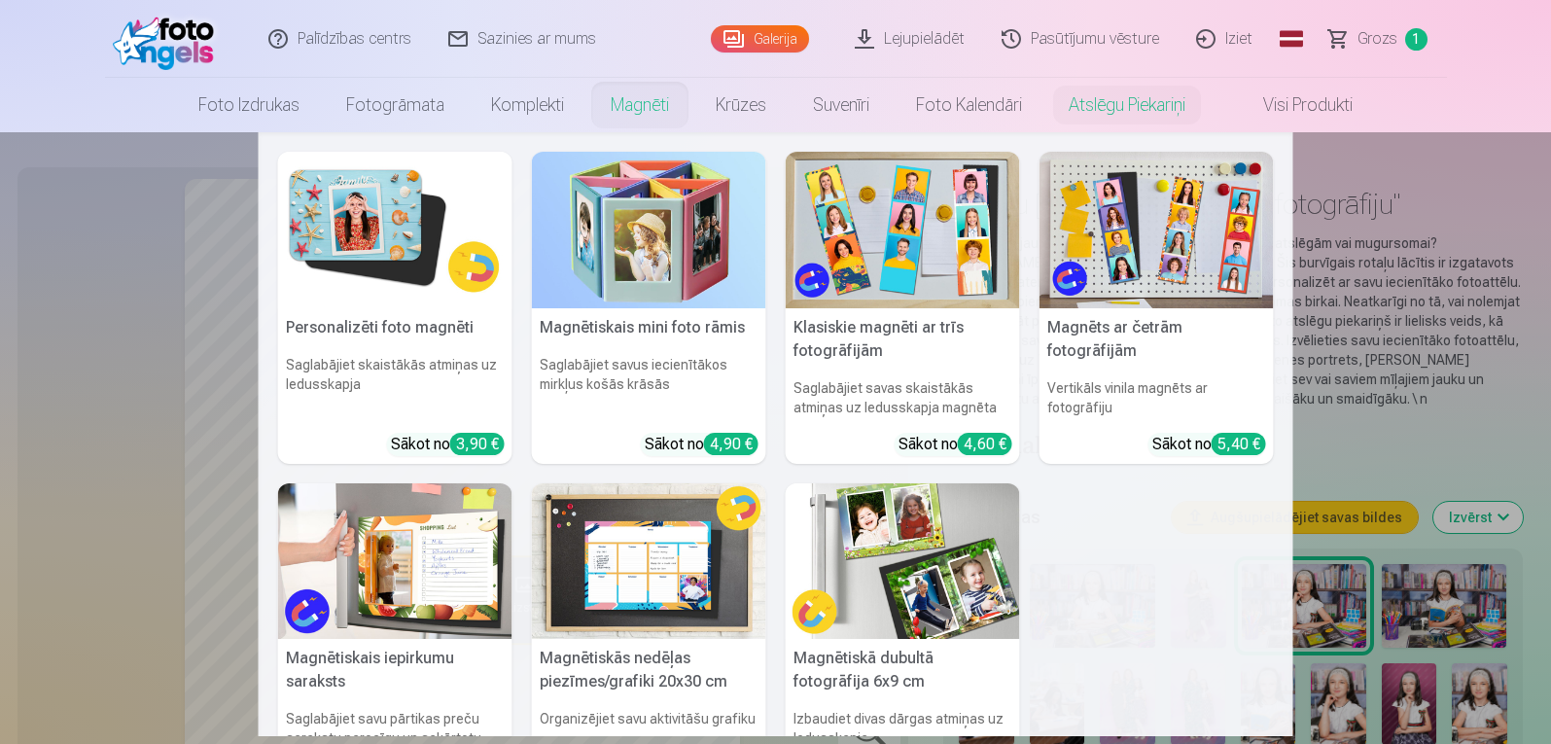
click at [1107, 270] on img at bounding box center [1156, 230] width 234 height 157
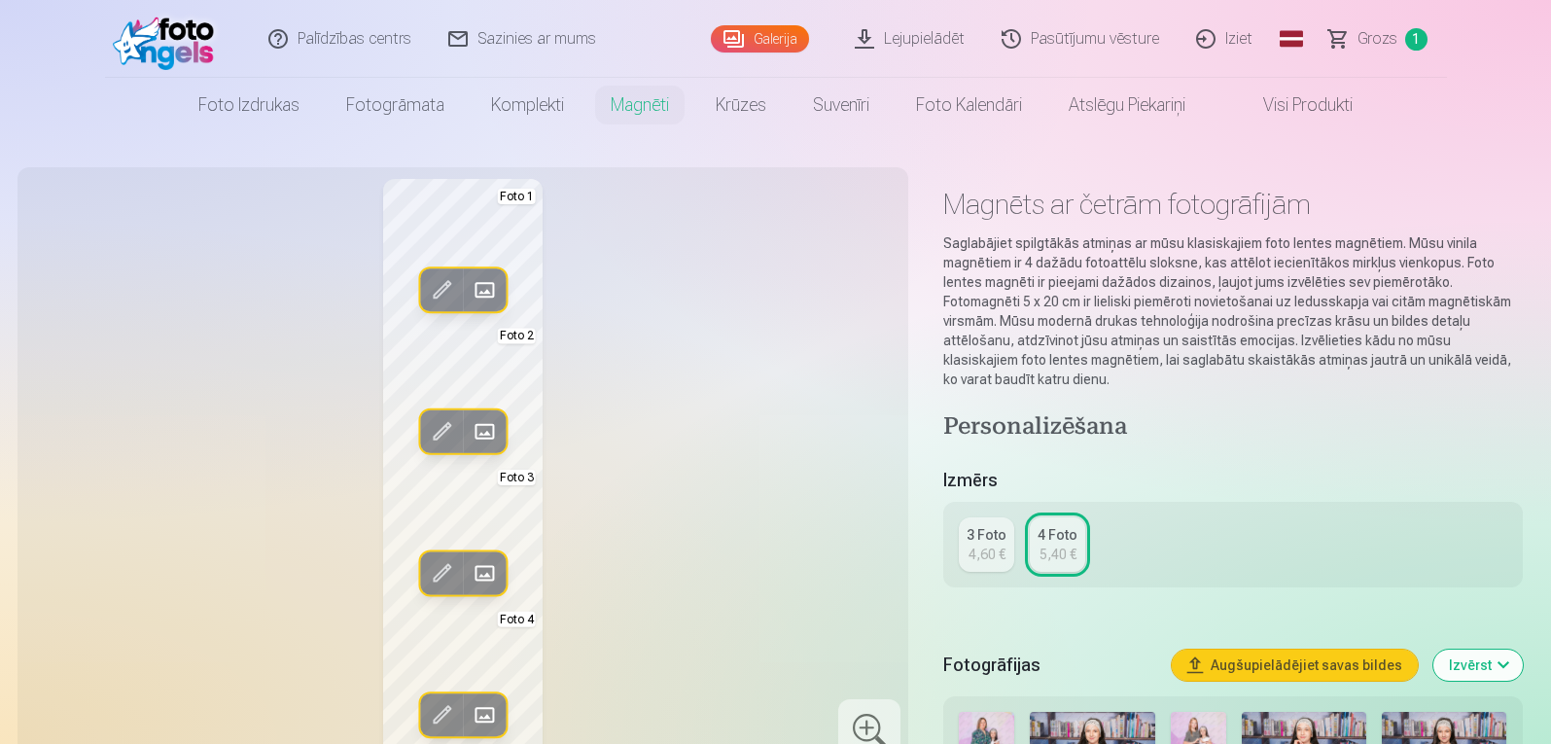
click at [981, 555] on div "4,60 €" at bounding box center [986, 554] width 37 height 19
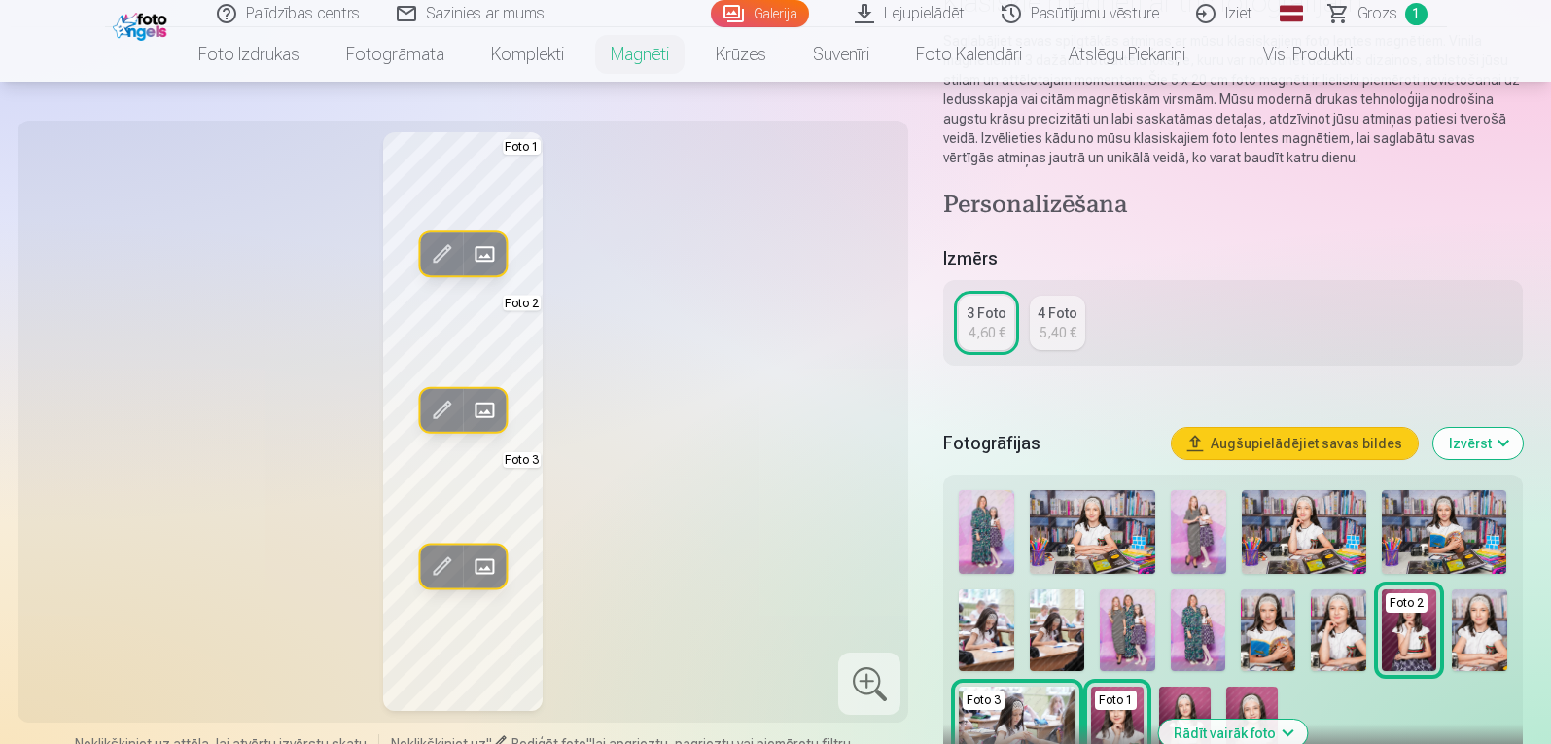
scroll to position [214, 0]
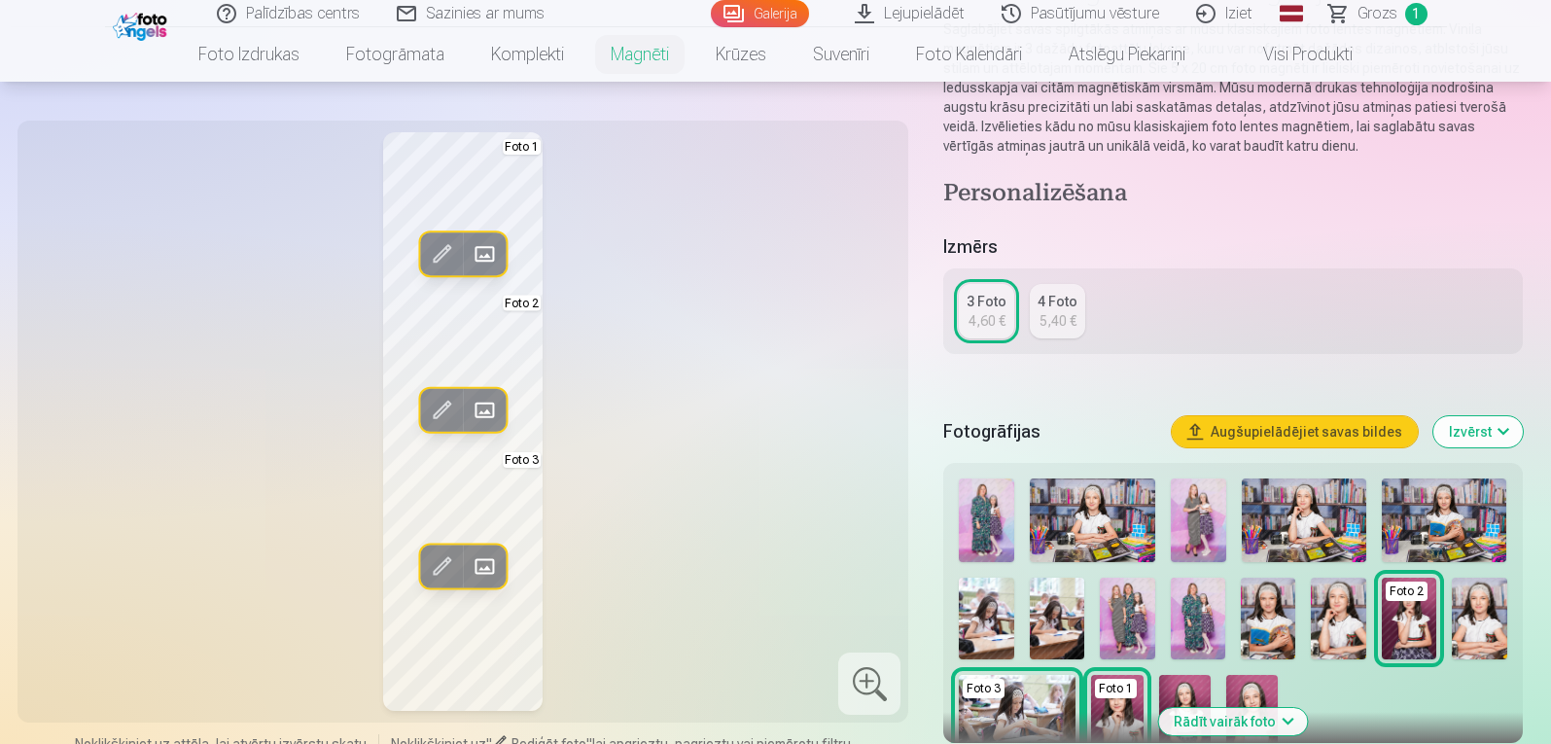
click at [1067, 320] on div "5,40 €" at bounding box center [1057, 320] width 37 height 19
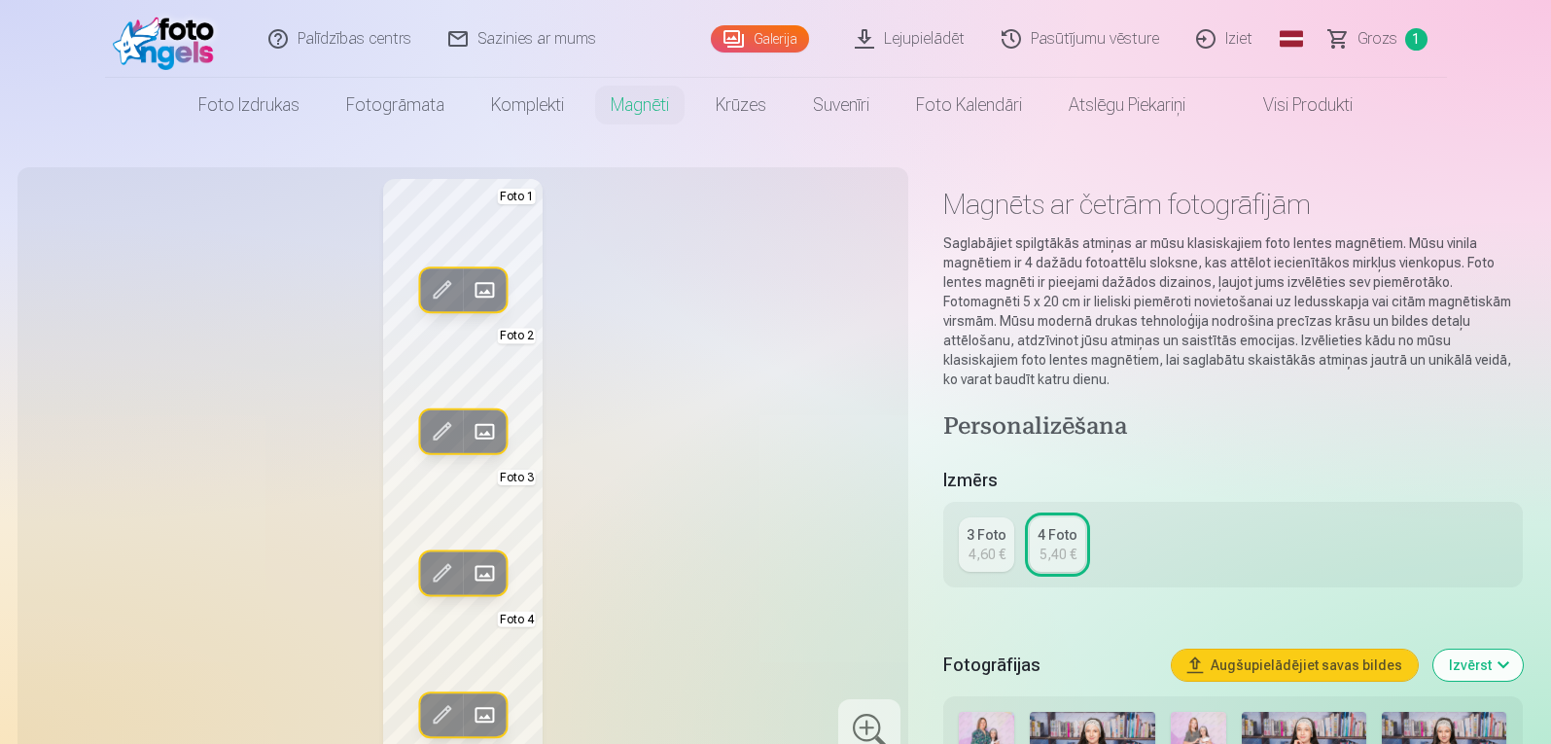
click at [969, 540] on div "3 Foto" at bounding box center [987, 534] width 40 height 19
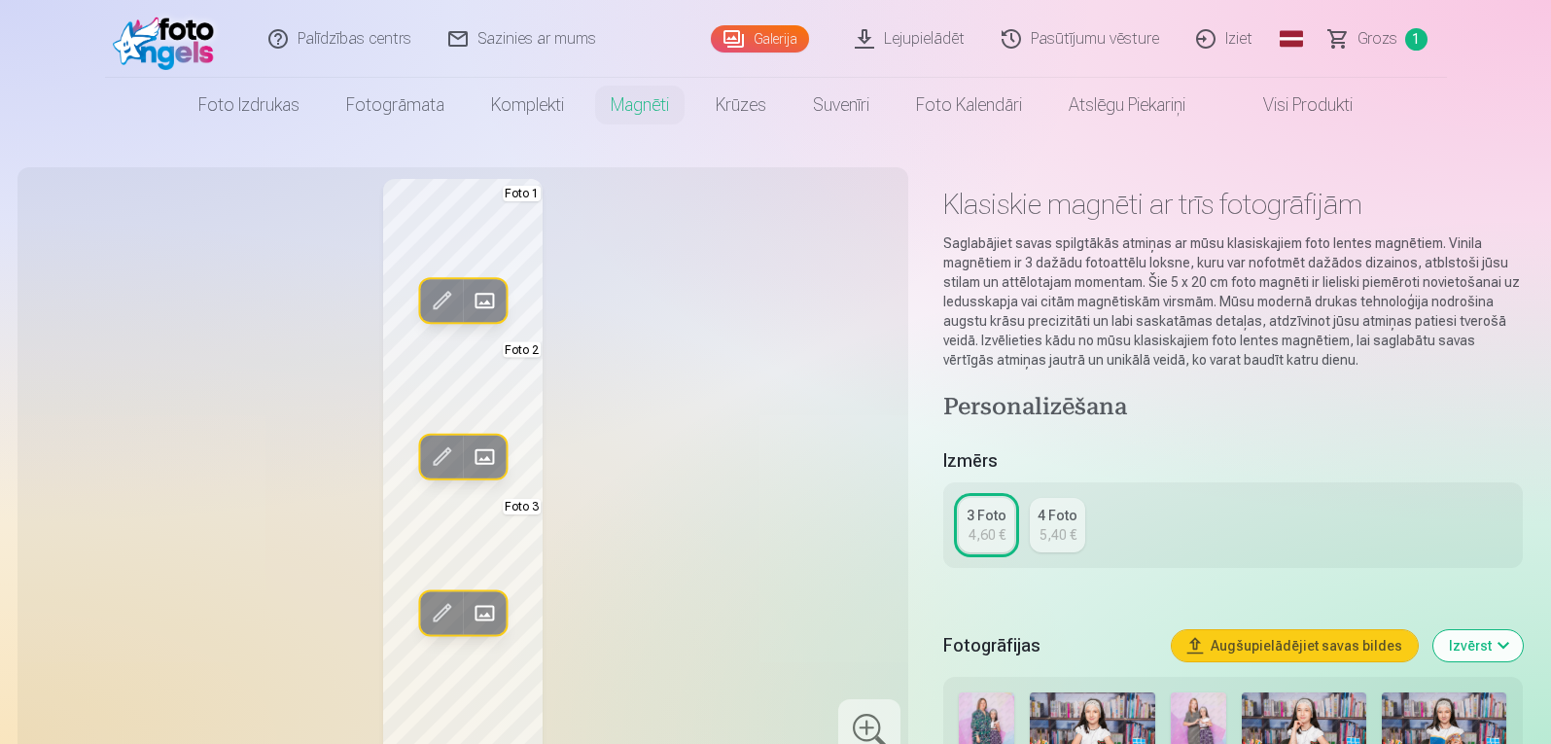
click at [1060, 535] on div "5,40 €" at bounding box center [1057, 534] width 37 height 19
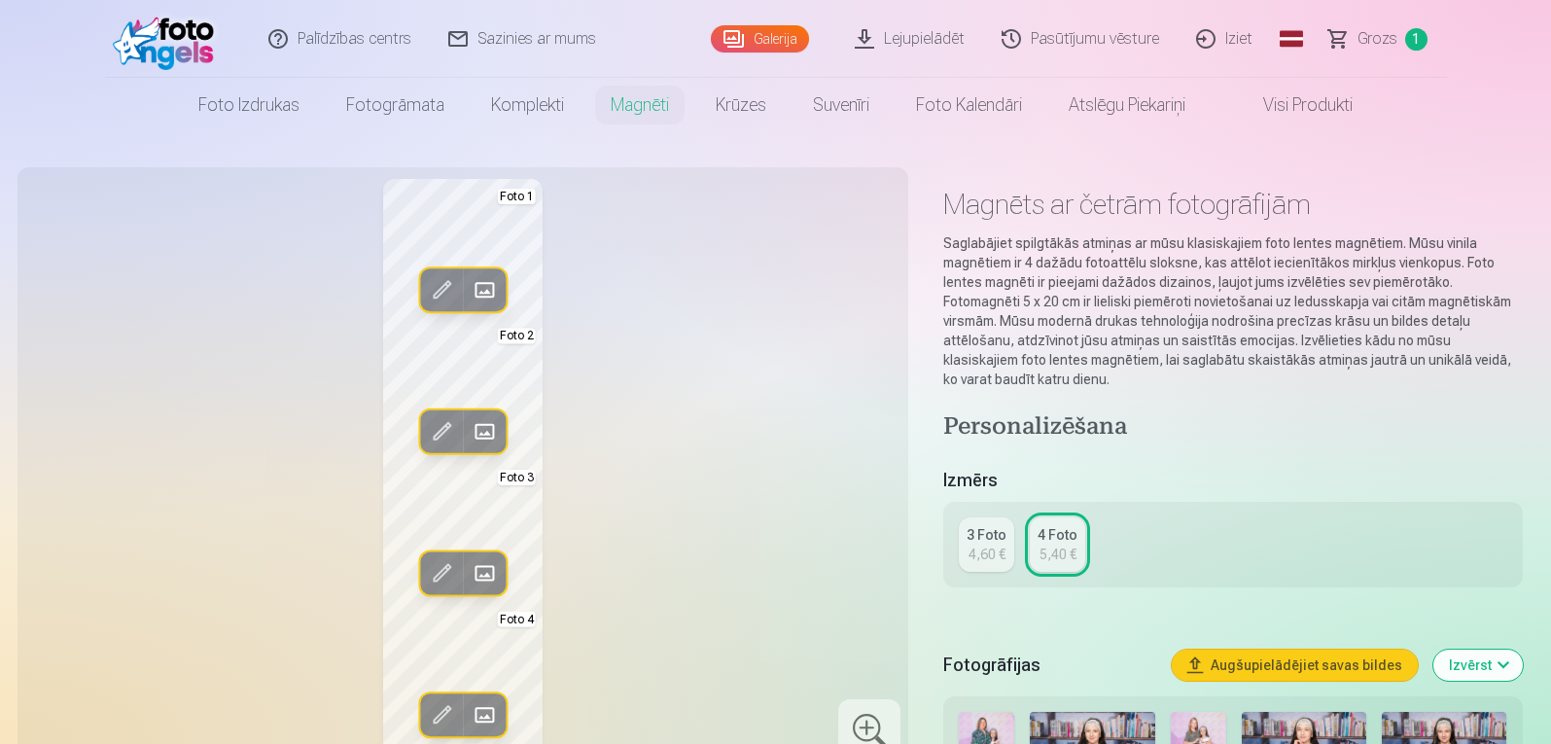
click at [986, 544] on div "3 Foto" at bounding box center [987, 534] width 40 height 19
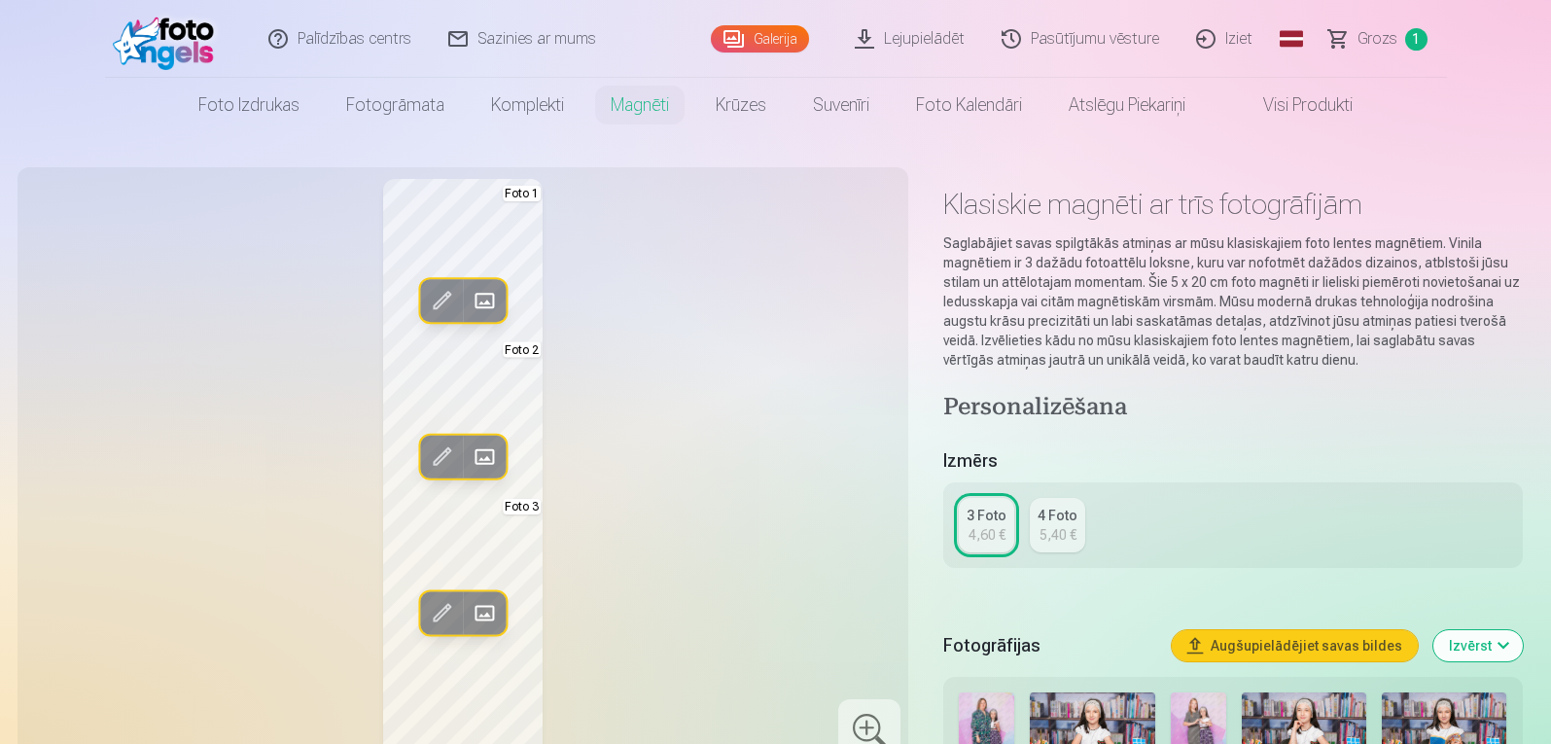
click at [1056, 526] on div "5,40 €" at bounding box center [1057, 534] width 37 height 19
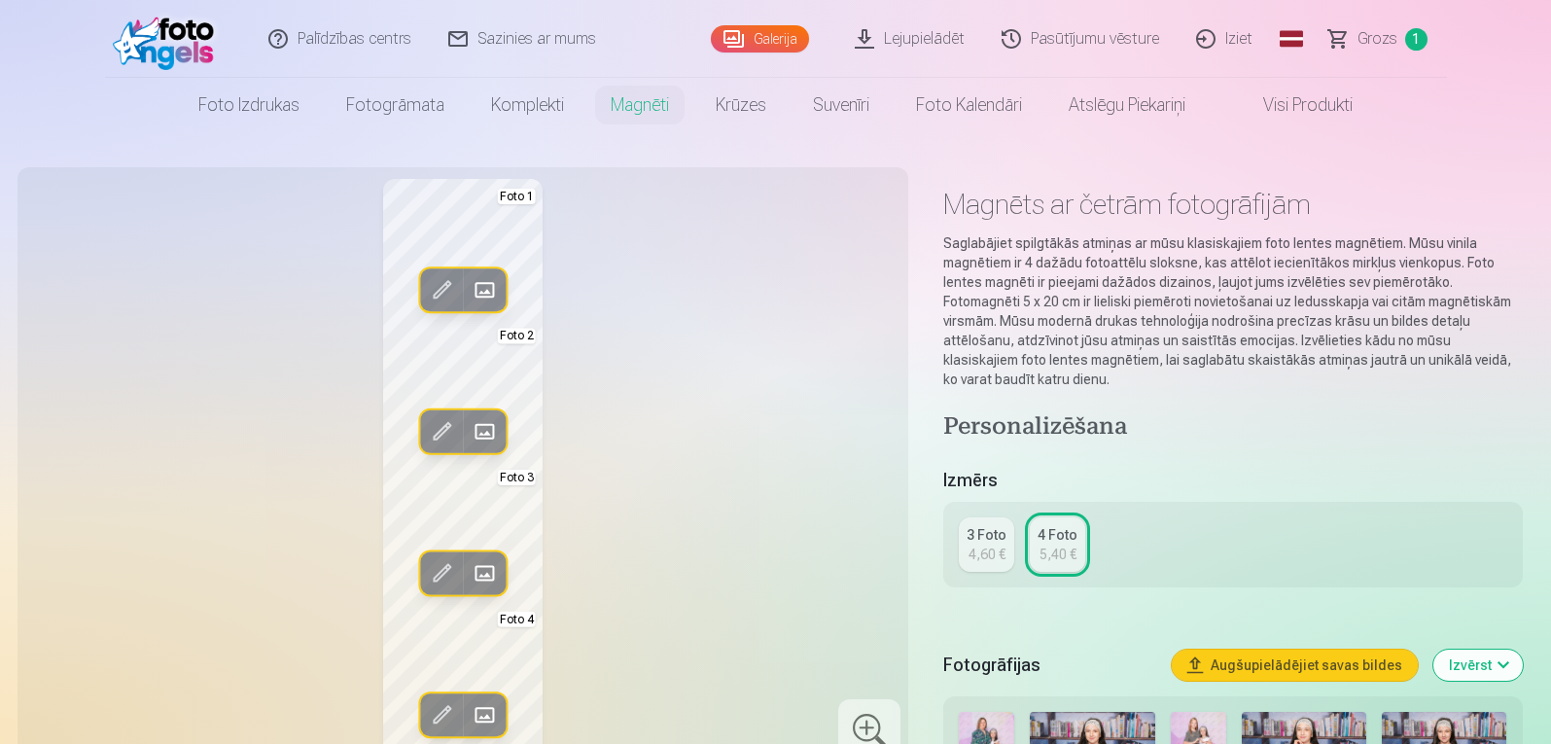
click at [974, 544] on div "3 Foto" at bounding box center [987, 534] width 40 height 19
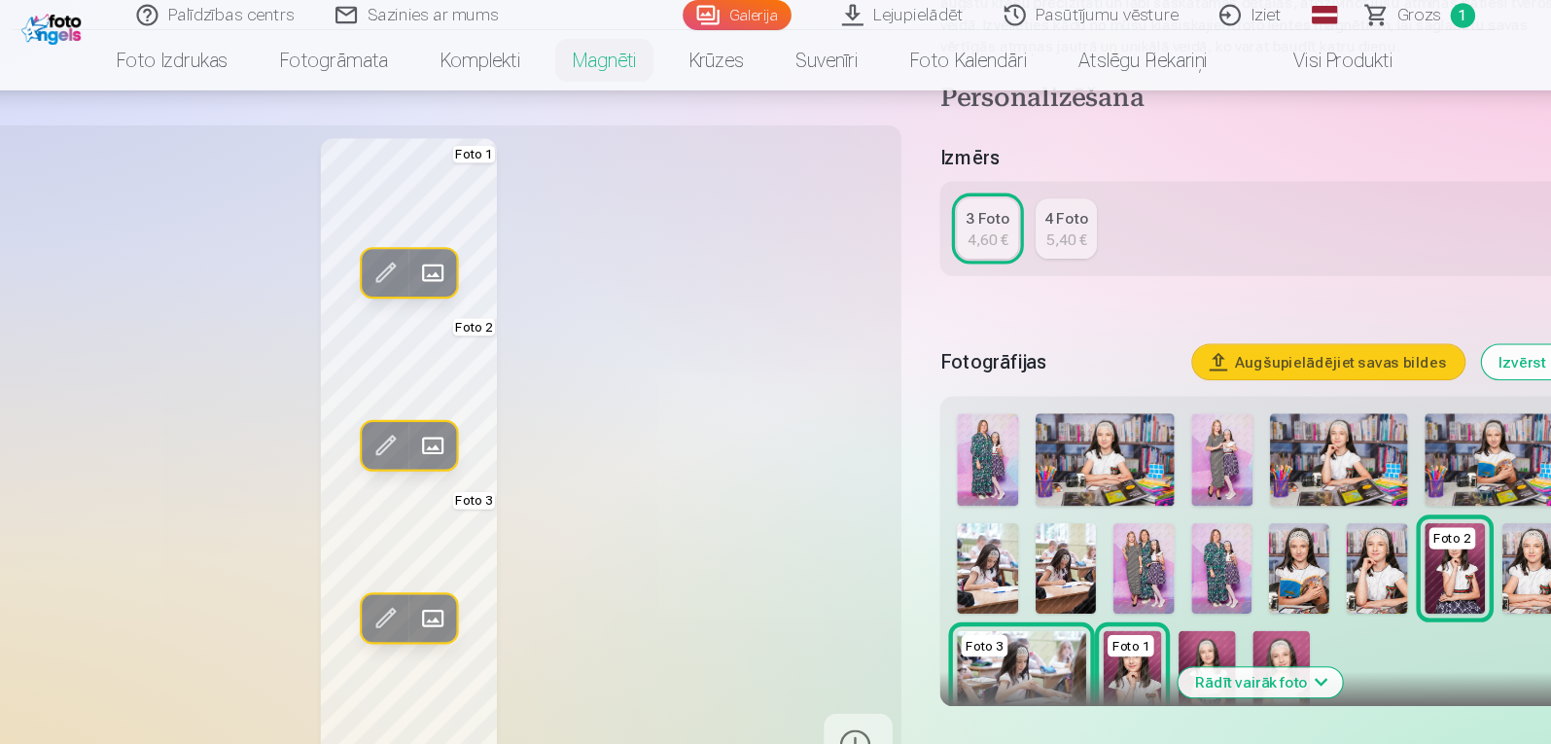
scroll to position [169, 0]
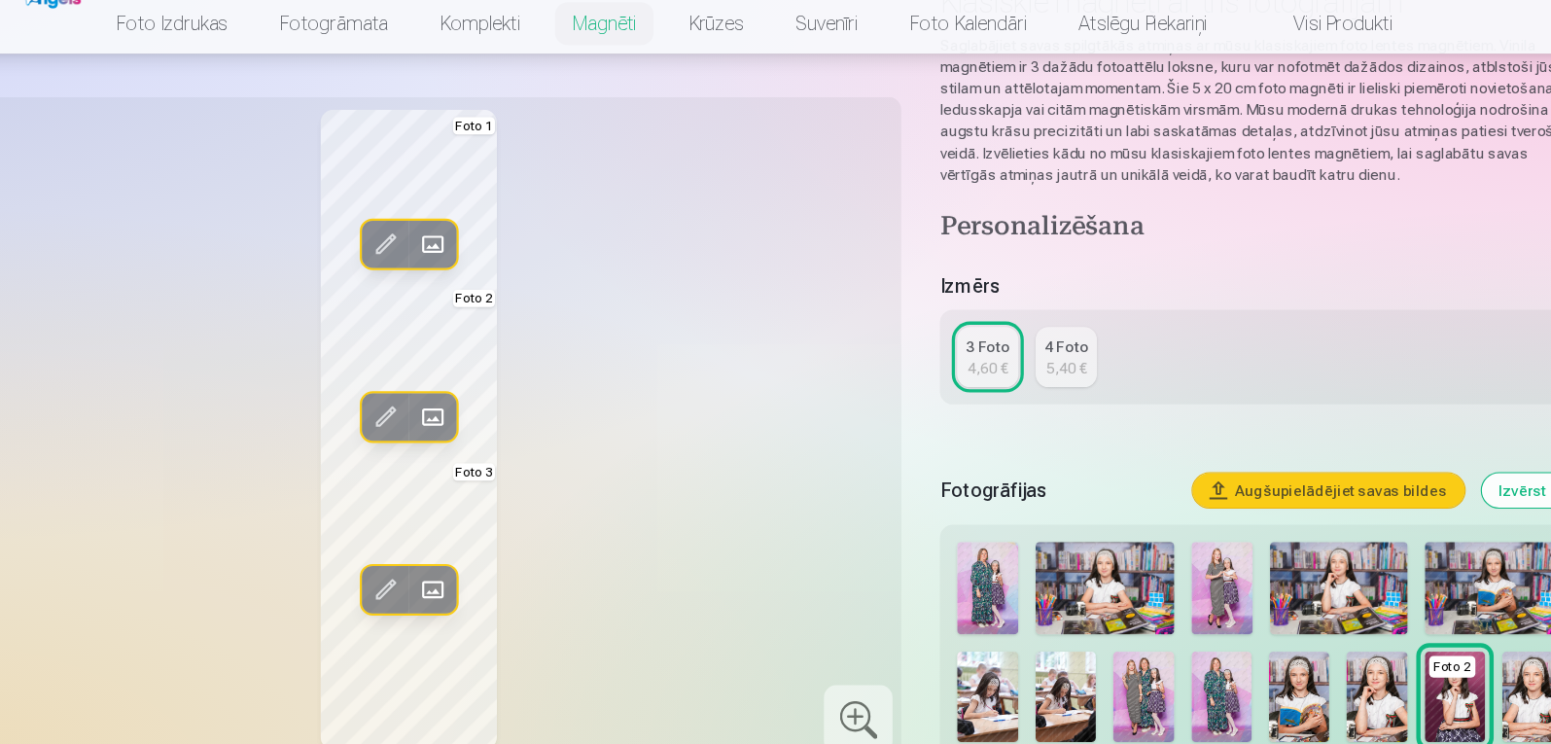
click at [1058, 364] on div "5,40 €" at bounding box center [1057, 365] width 37 height 19
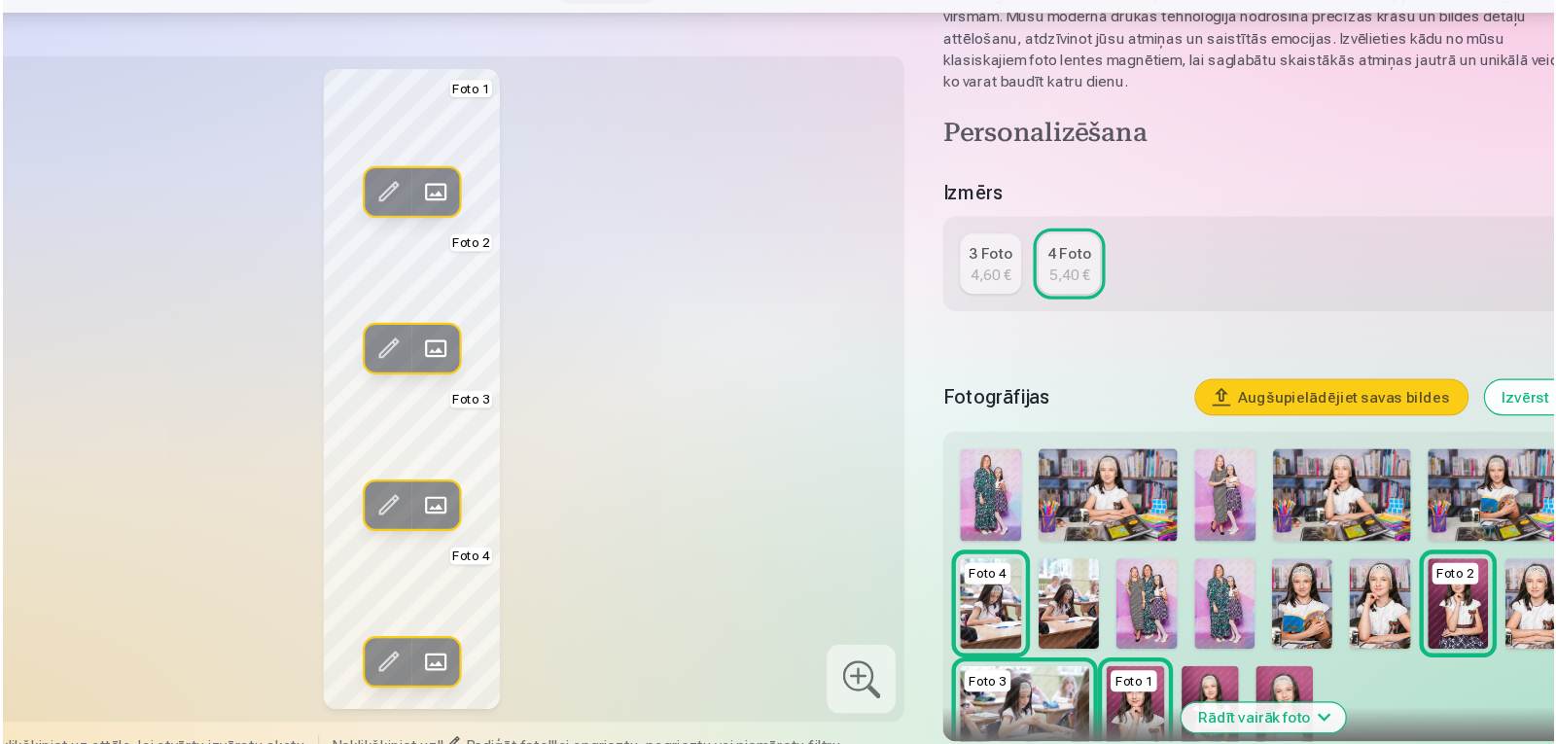
scroll to position [260, 0]
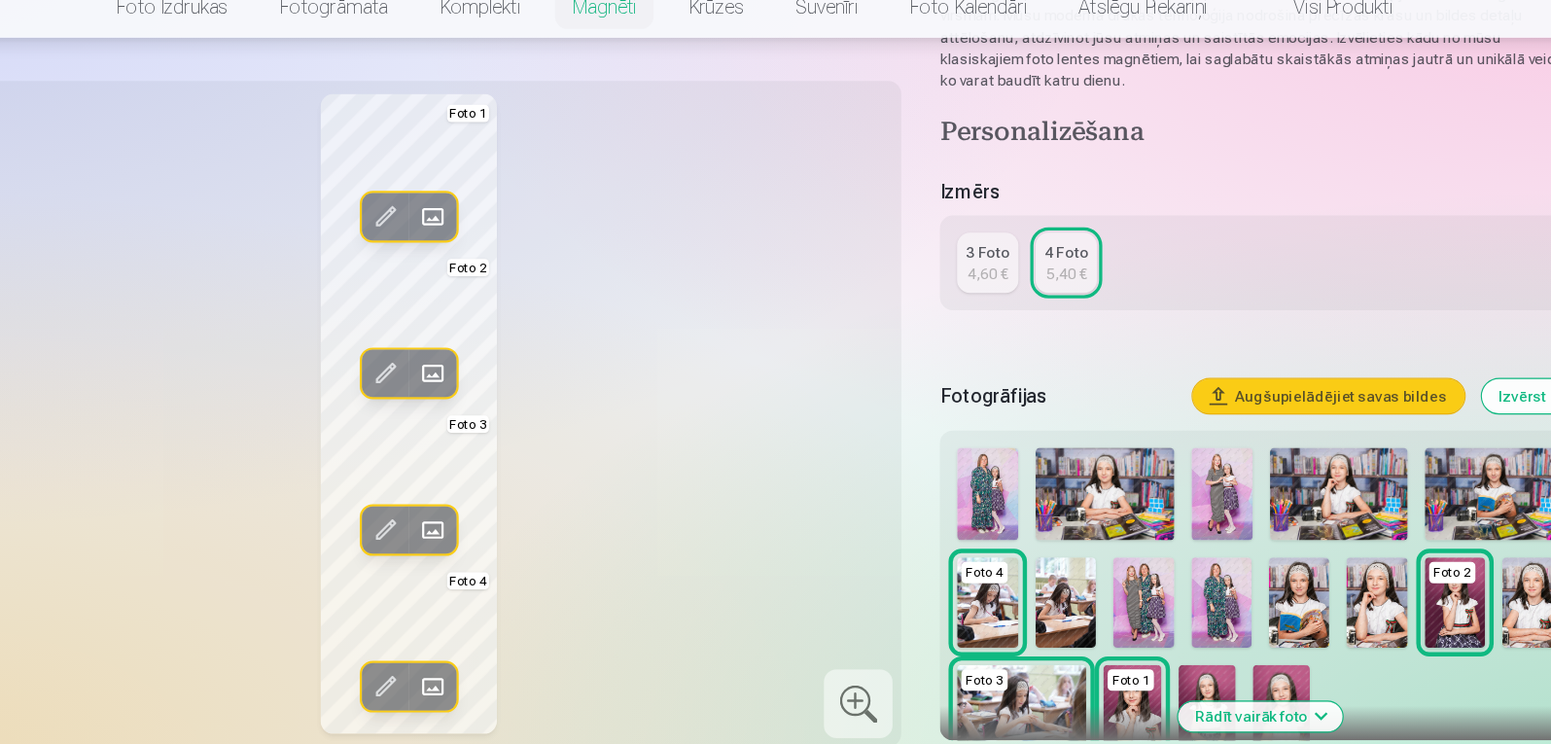
click at [486, 670] on span at bounding box center [484, 667] width 31 height 31
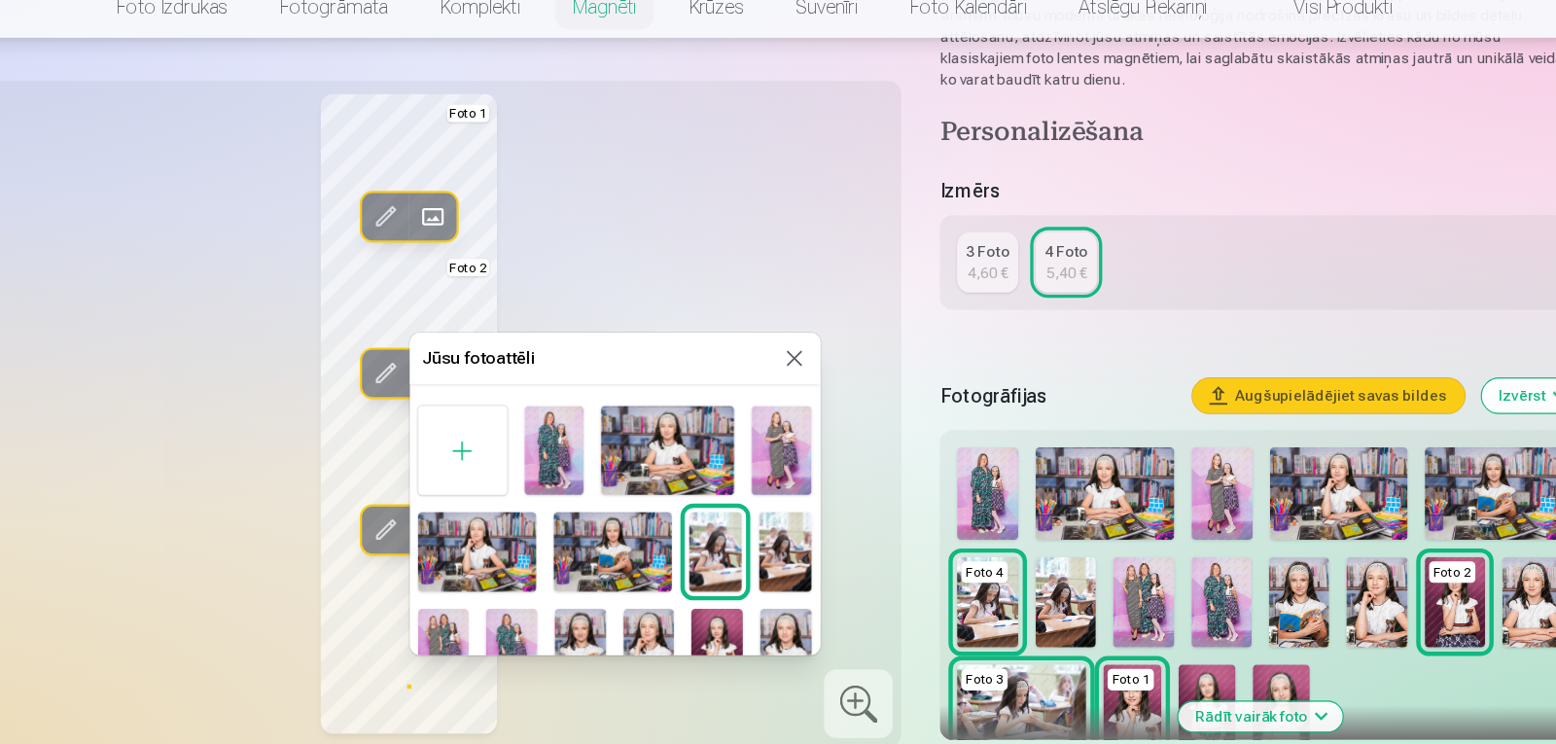
click at [316, 570] on div at bounding box center [778, 372] width 1556 height 744
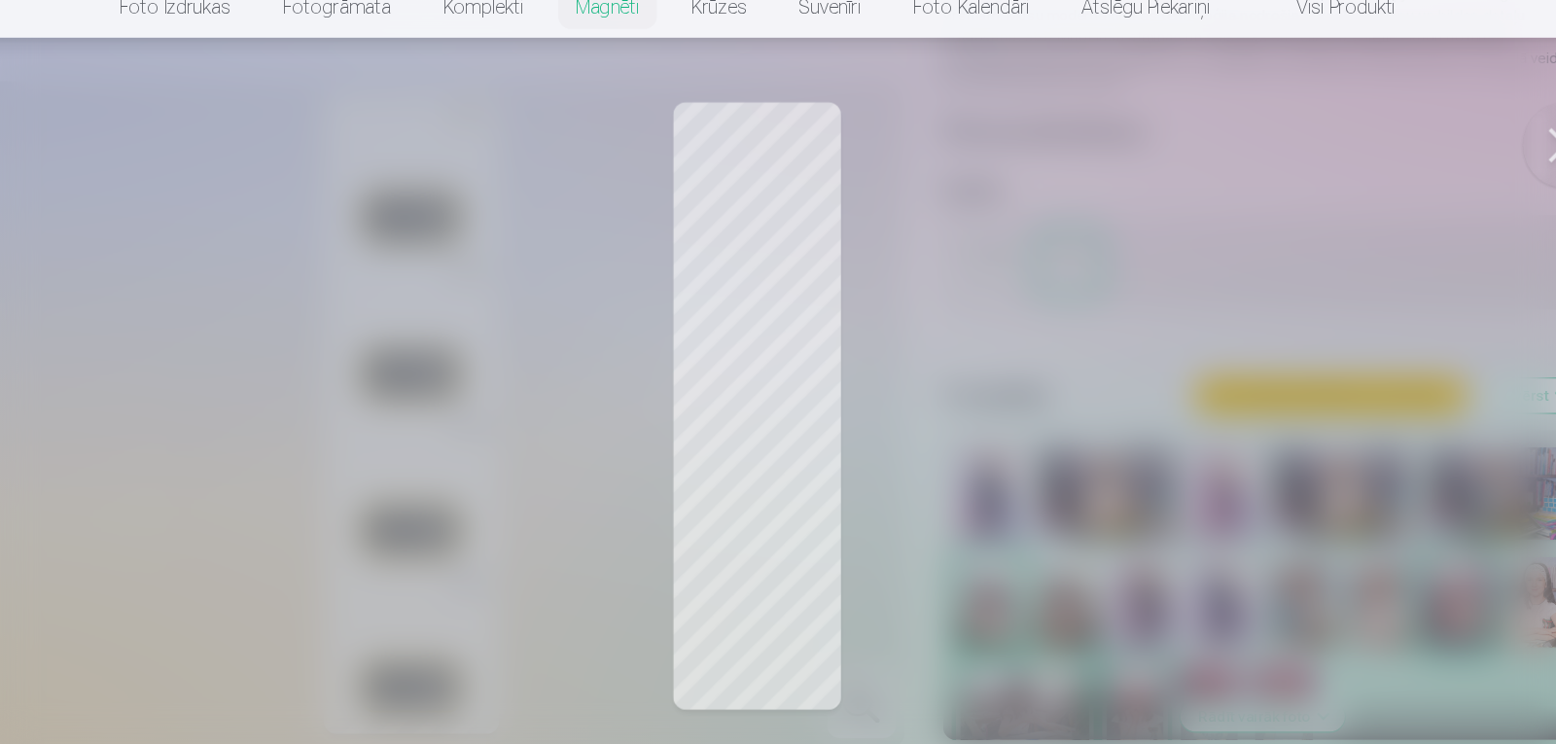
click at [641, 470] on div at bounding box center [778, 372] width 1556 height 744
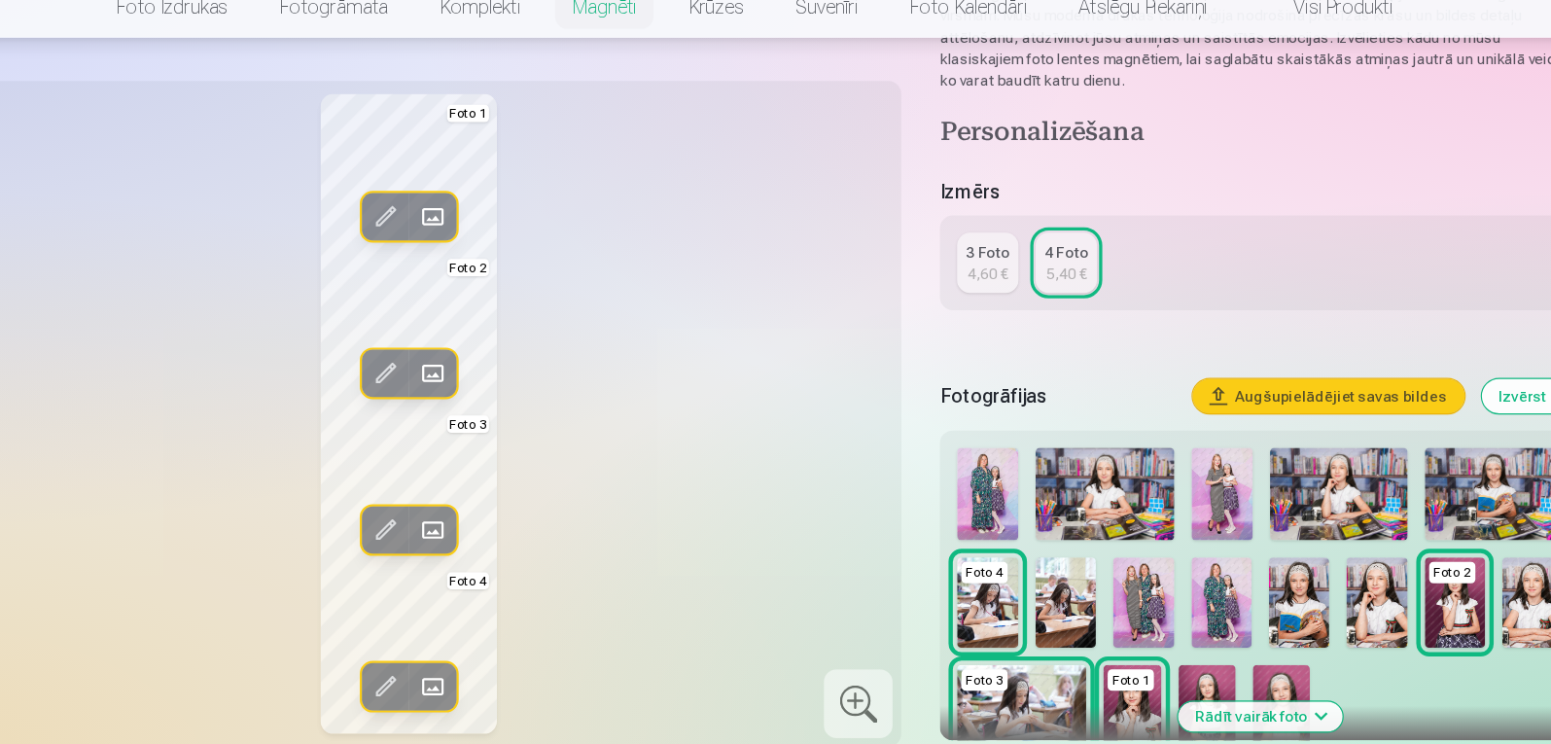
click at [484, 242] on span at bounding box center [484, 244] width 31 height 31
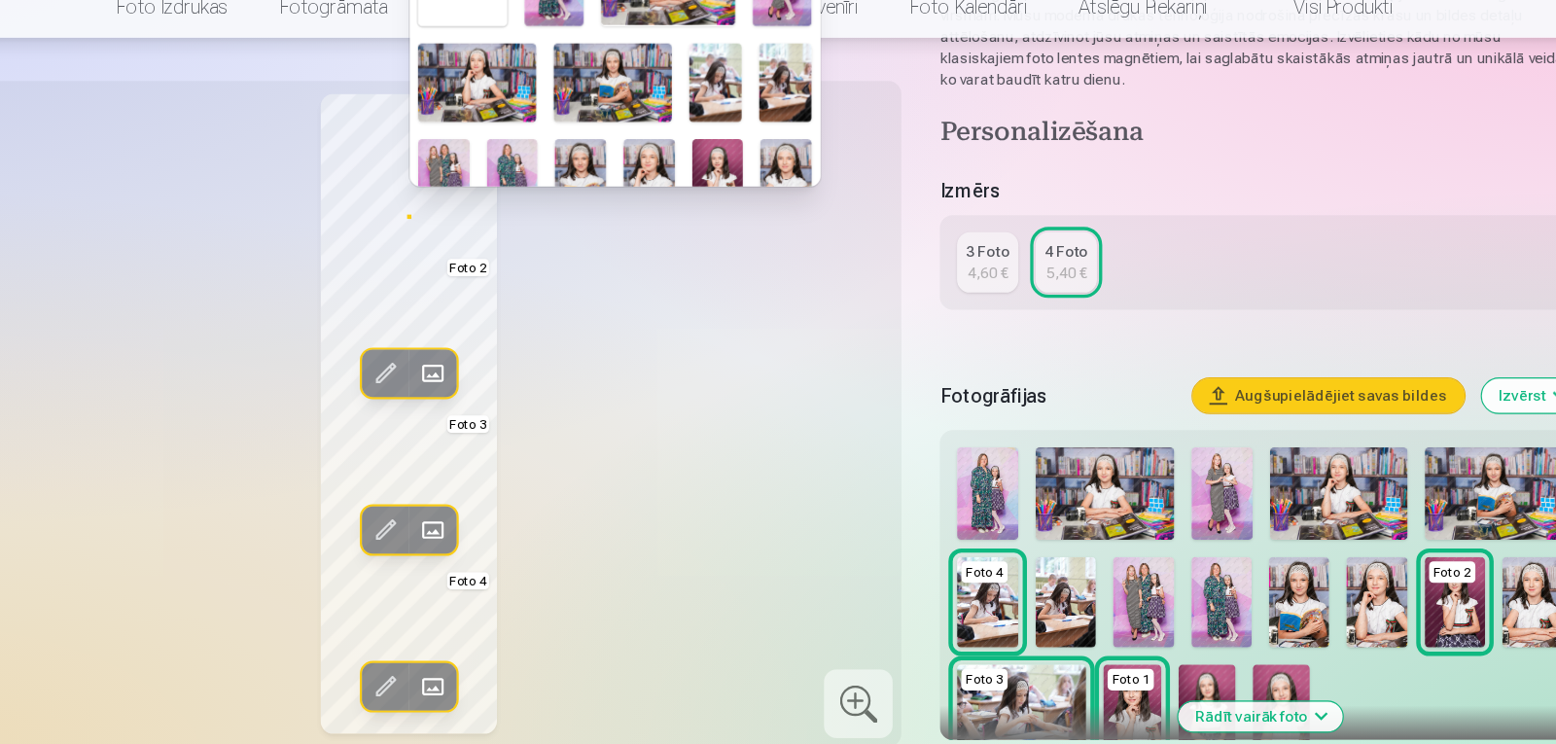
click at [614, 124] on img at bounding box center [647, 122] width 107 height 71
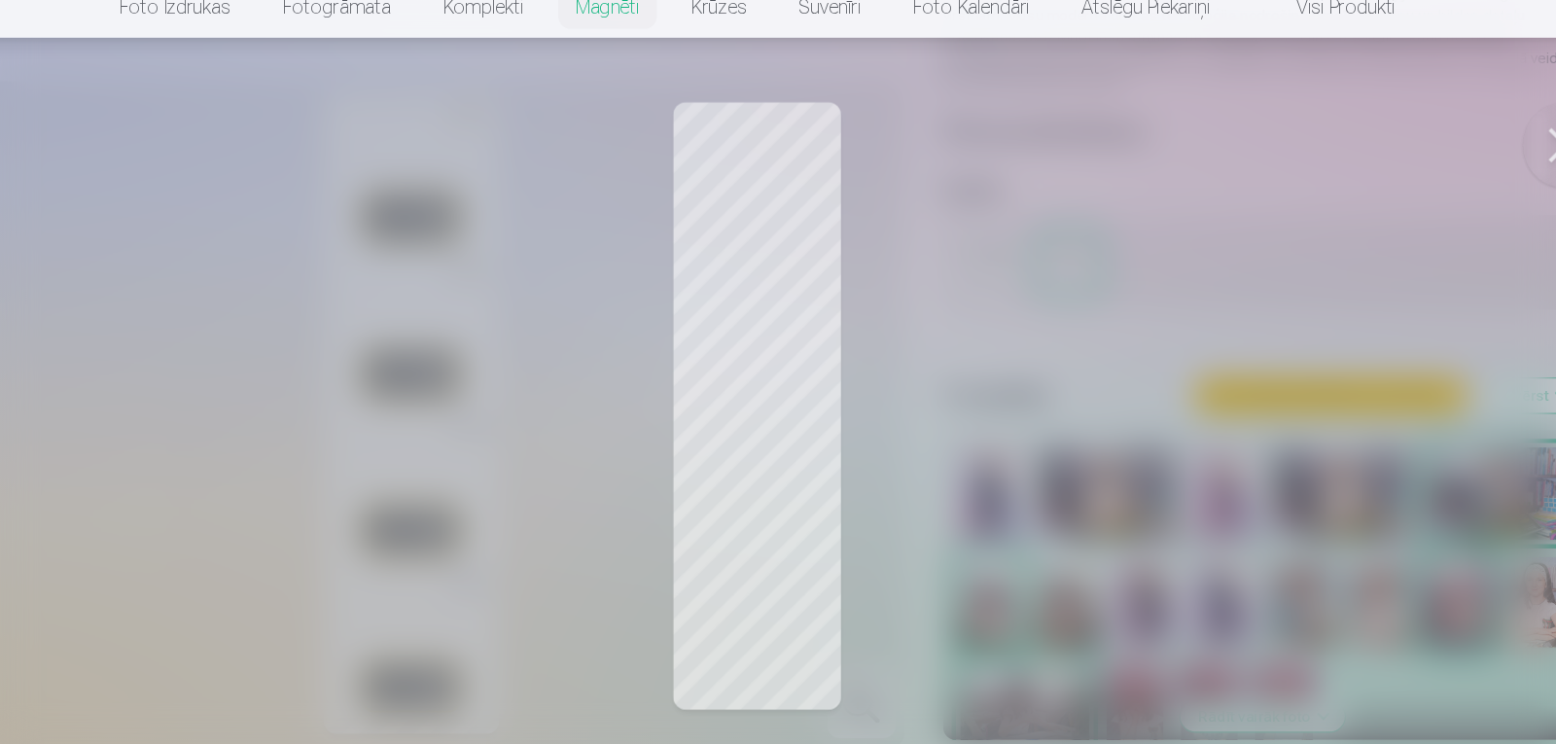
click at [793, 480] on div at bounding box center [778, 372] width 1556 height 744
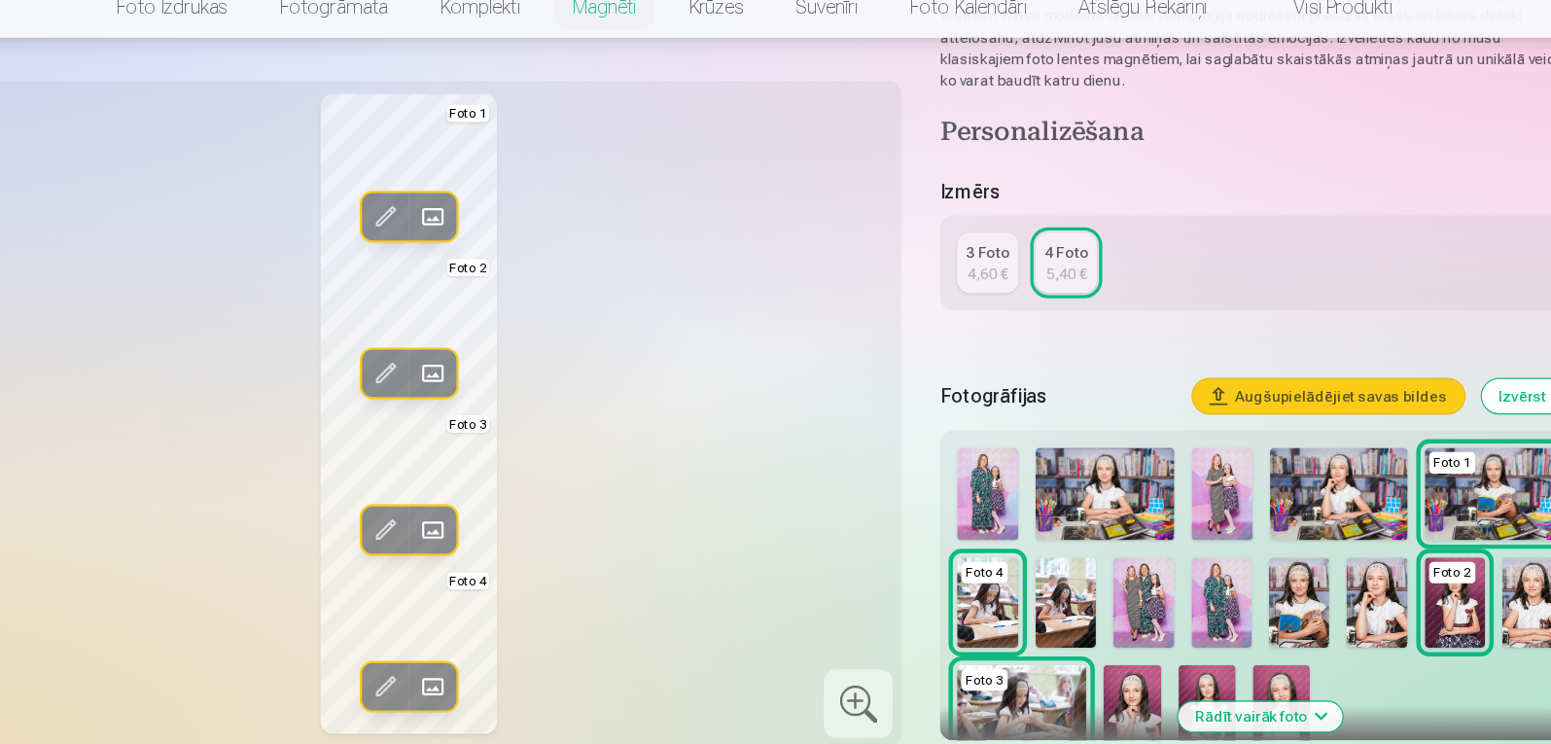
click at [979, 614] on img at bounding box center [986, 592] width 54 height 83
click at [488, 518] on span at bounding box center [484, 526] width 31 height 31
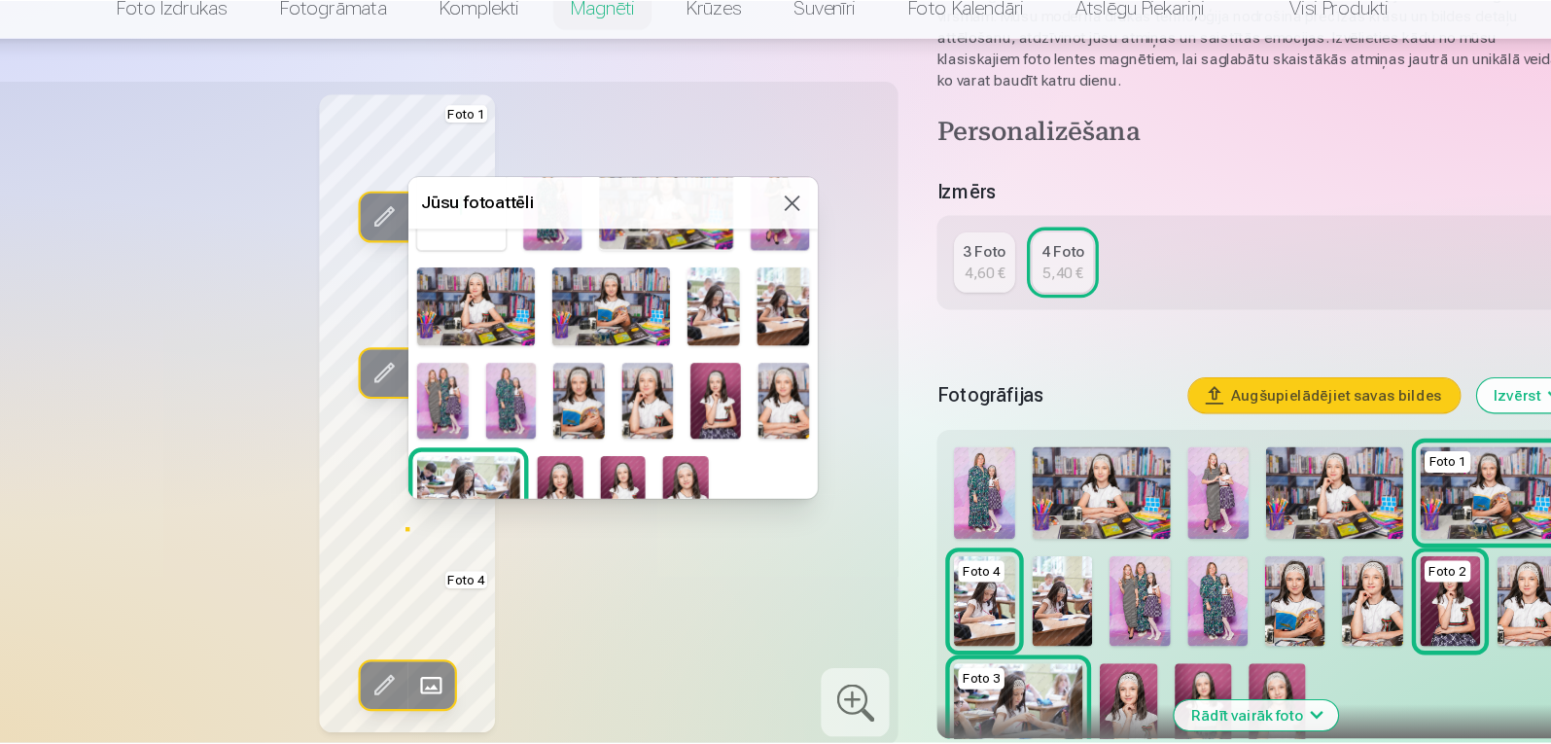
scroll to position [83, 0]
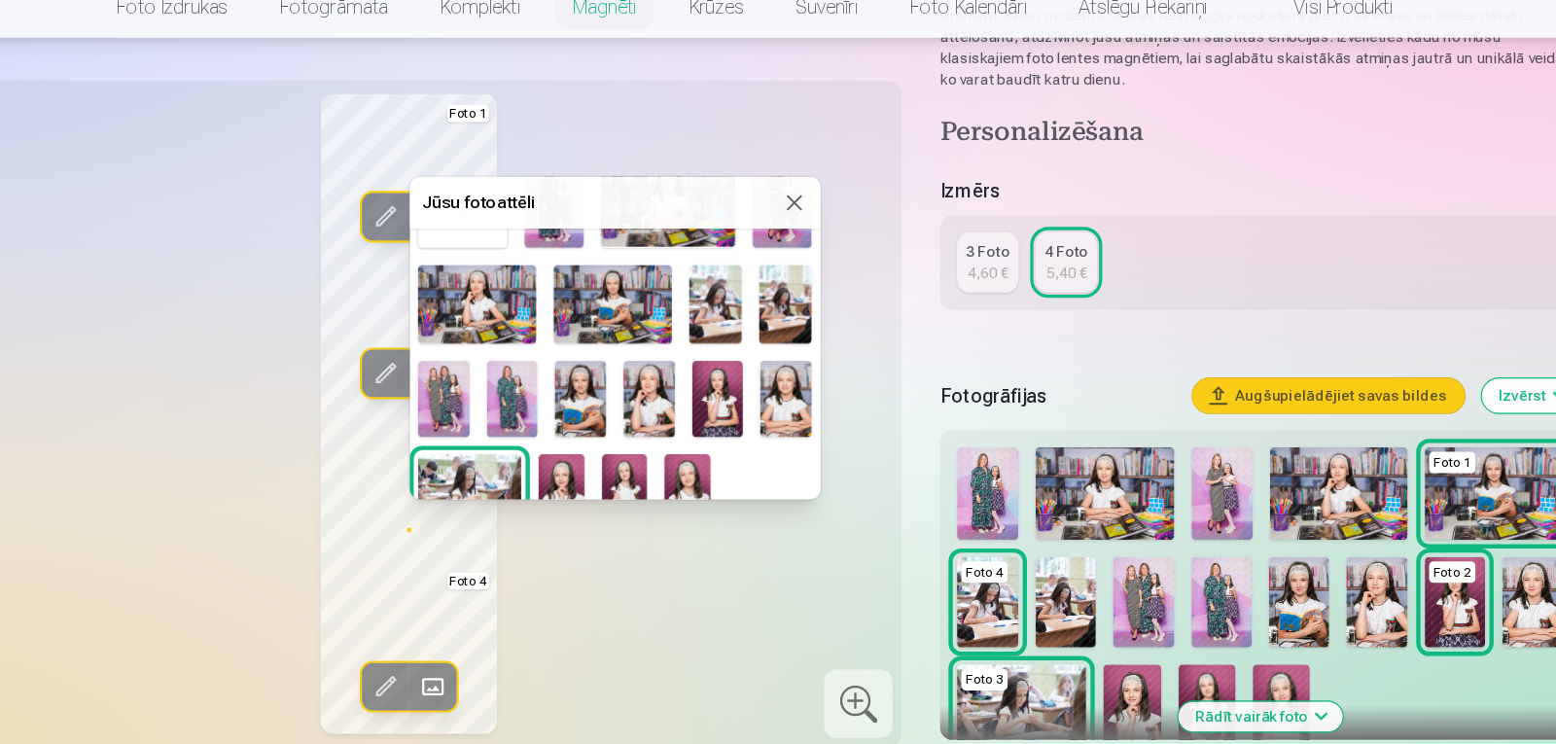
click at [828, 420] on div "Foto 3" at bounding box center [649, 356] width 371 height 346
drag, startPoint x: 605, startPoint y: 233, endPoint x: 720, endPoint y: 239, distance: 114.9
click at [720, 239] on h5 "Jūsu fotoattēli" at bounding box center [637, 230] width 325 height 23
click at [714, 476] on img at bounding box center [715, 489] width 42 height 62
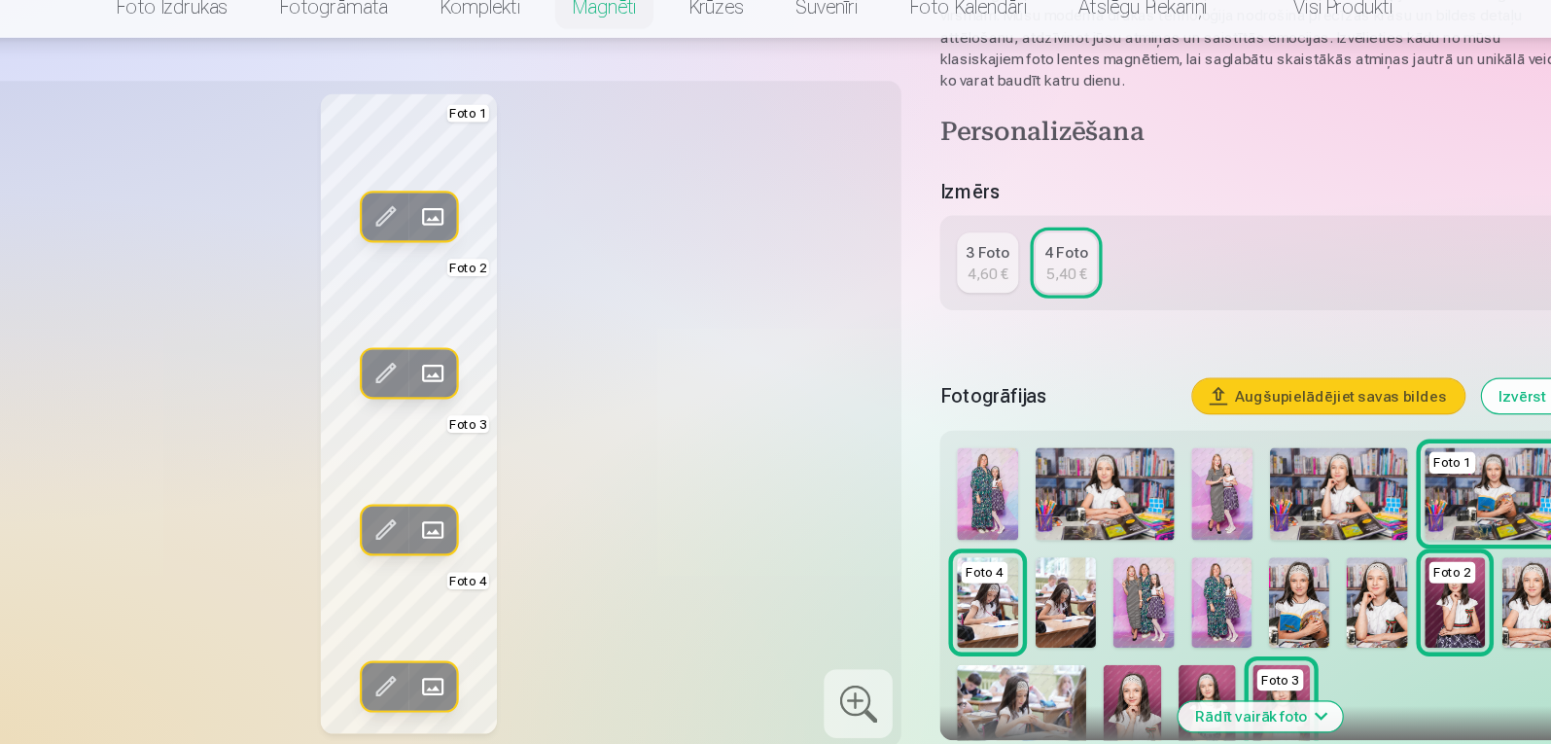
click at [494, 382] on span at bounding box center [484, 385] width 31 height 31
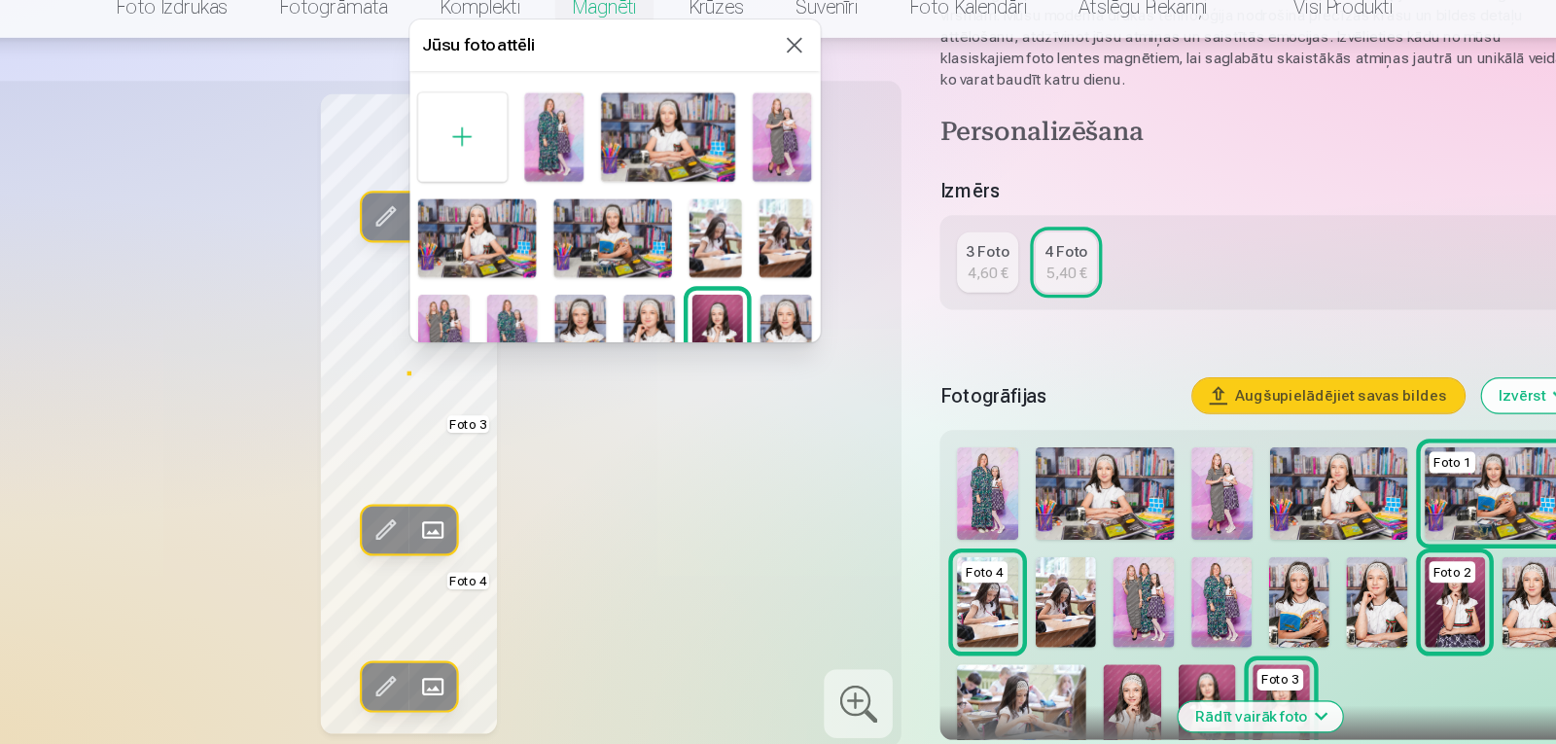
click at [664, 160] on img at bounding box center [697, 171] width 121 height 81
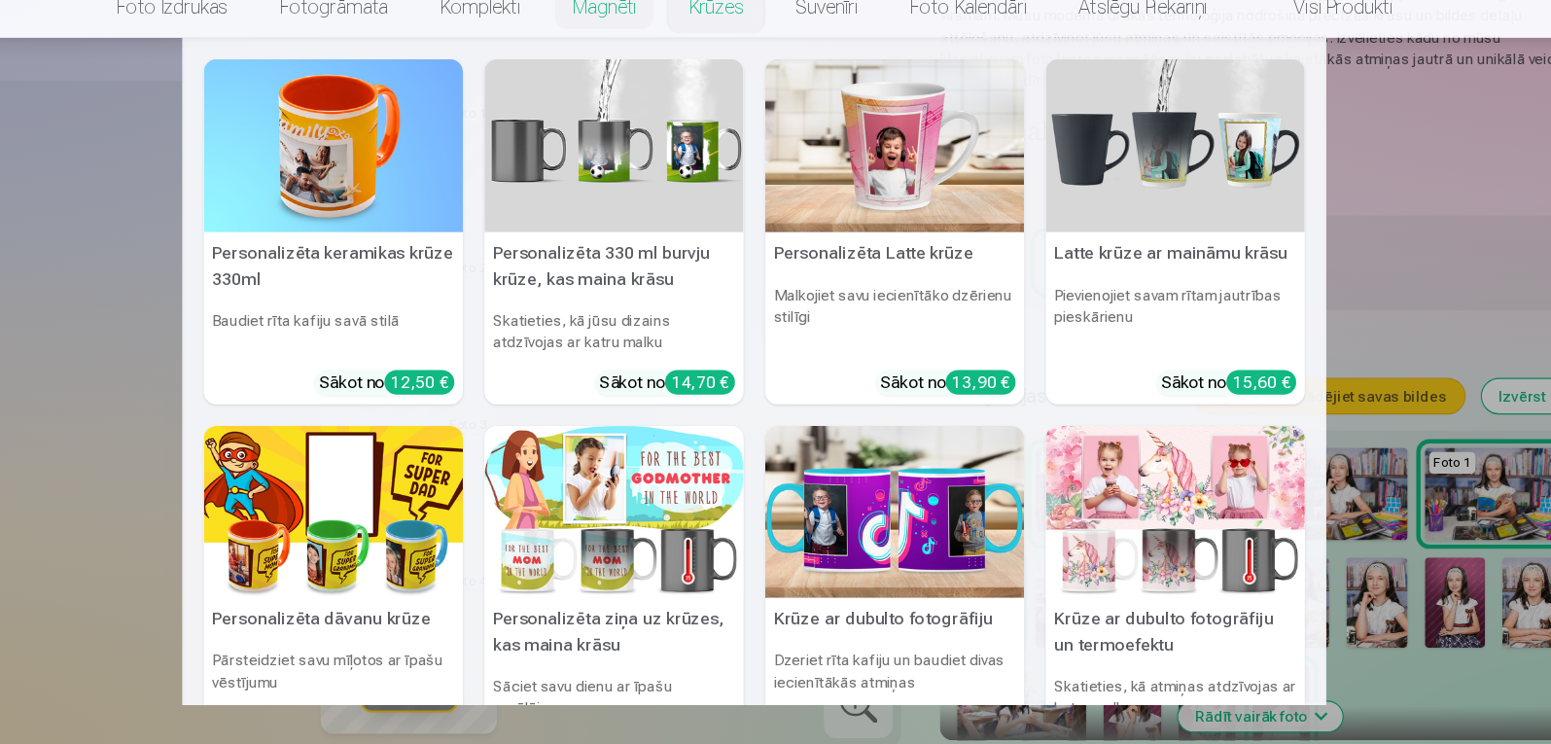
click at [1454, 286] on nav "Personalizēta keramikas krūze 330ml Baudiet rīta kafiju savā stilā Sākot no 12,…" at bounding box center [775, 384] width 1551 height 604
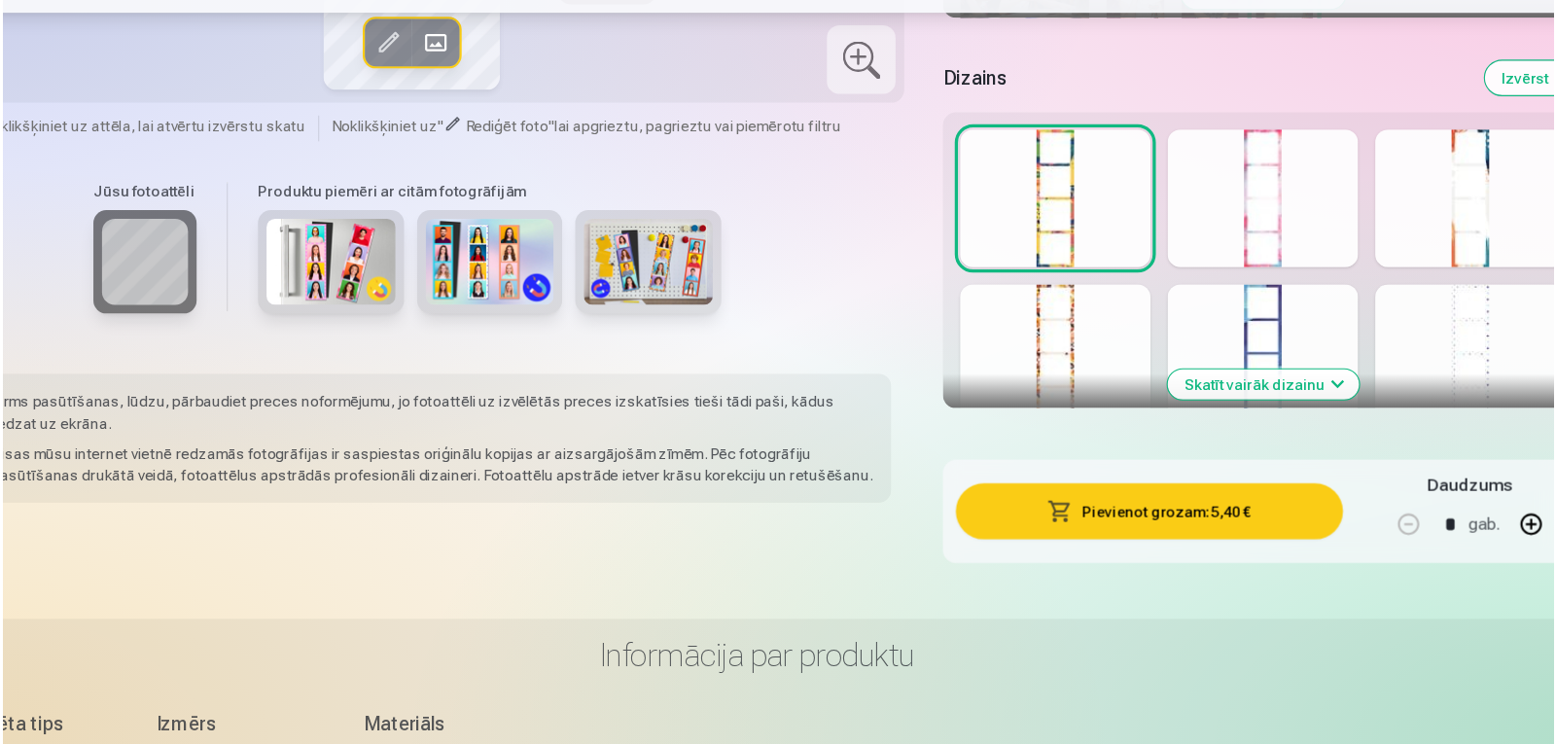
scroll to position [913, 0]
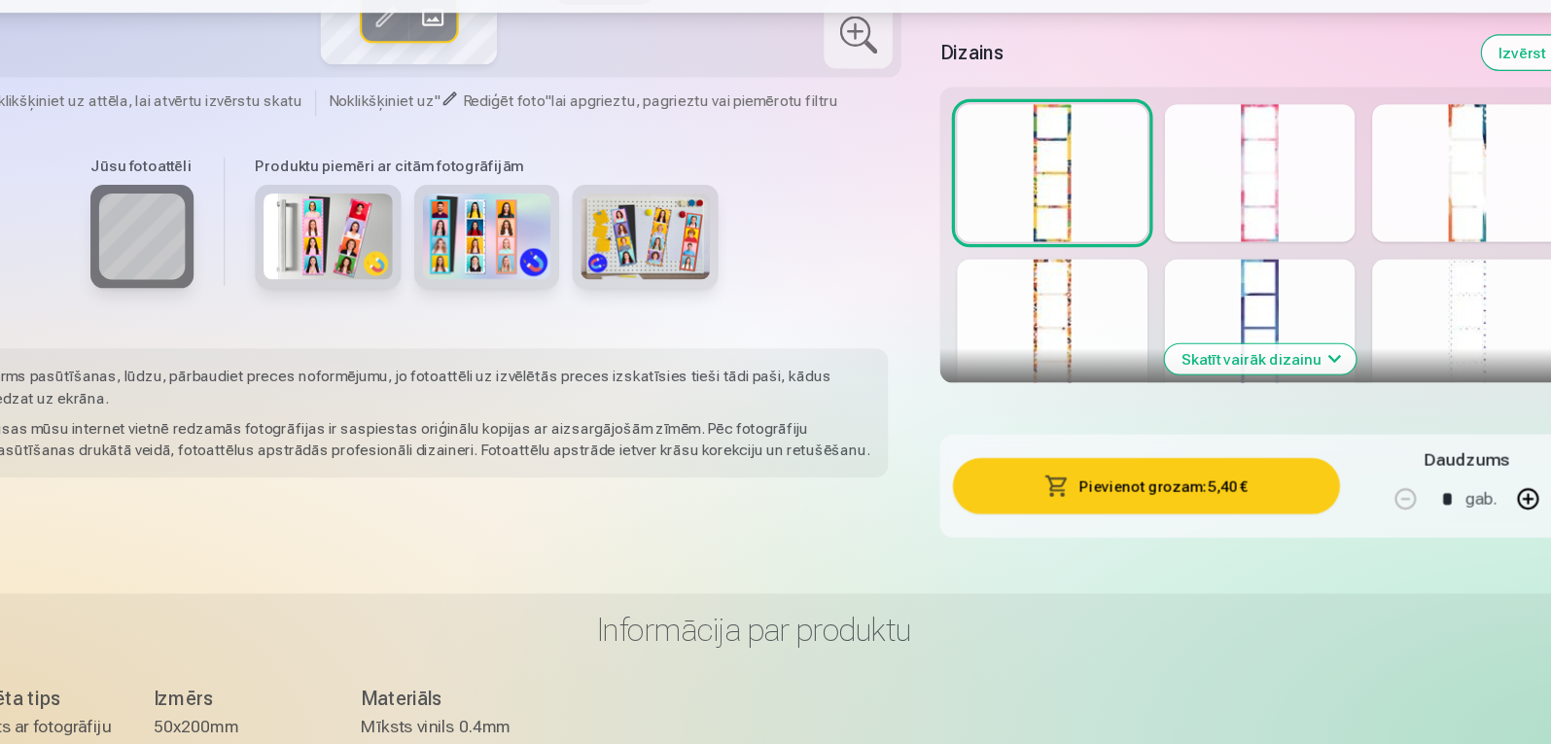
click at [1196, 509] on button "Pievienot grozam : 5,40 €" at bounding box center [1129, 509] width 349 height 51
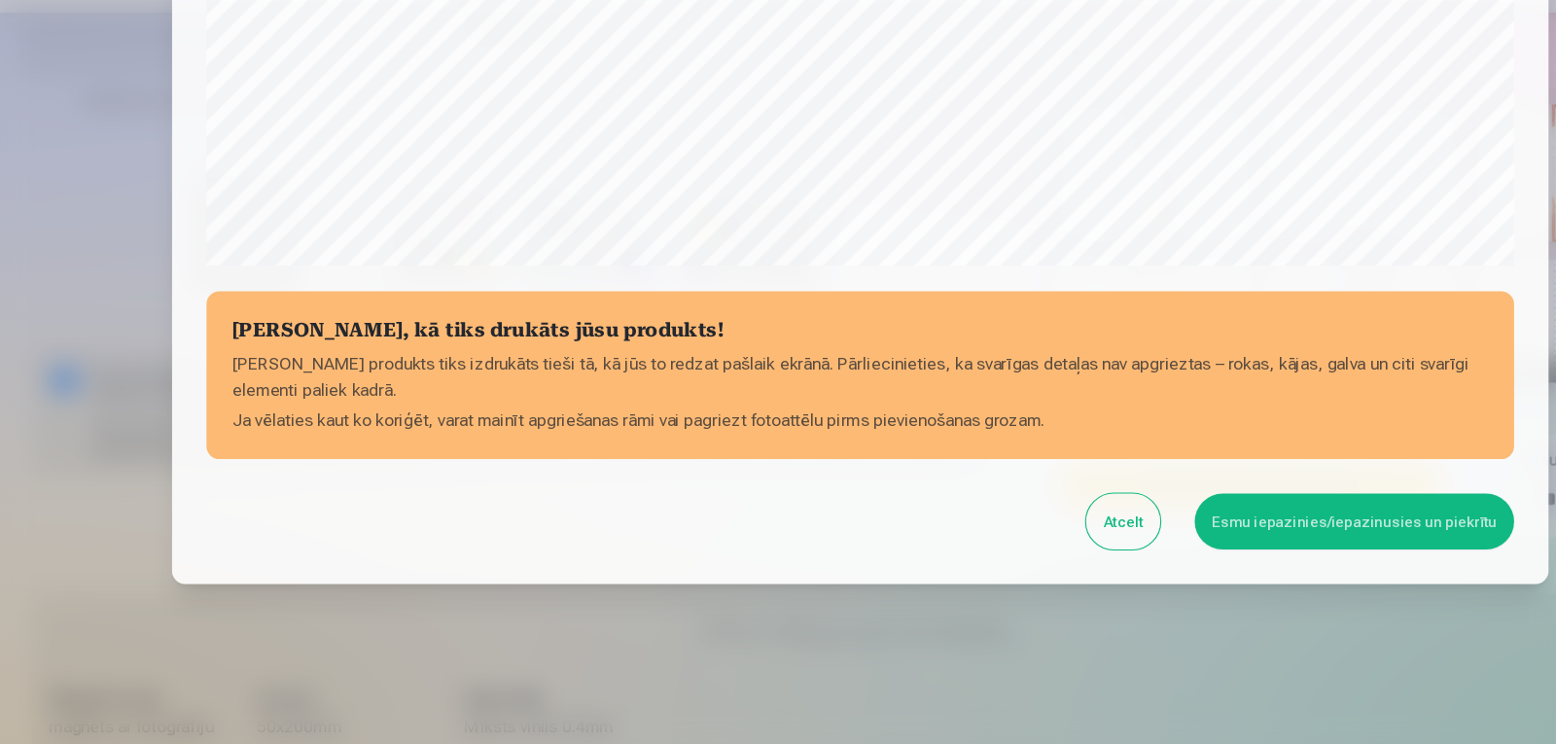
scroll to position [656, 0]
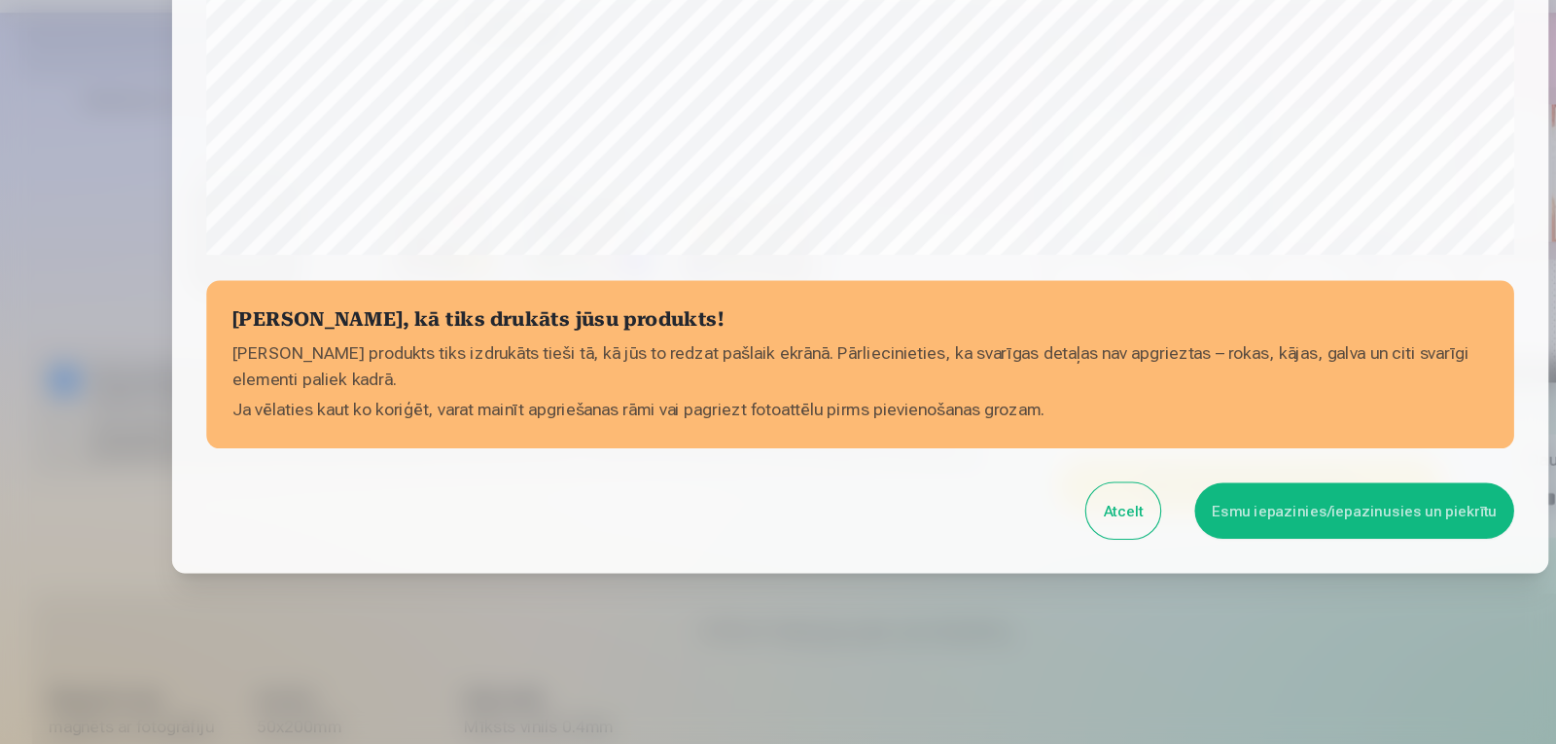
click at [1150, 534] on button "Esmu iepazinies/iepazinusies un piekrītu" at bounding box center [1224, 532] width 289 height 51
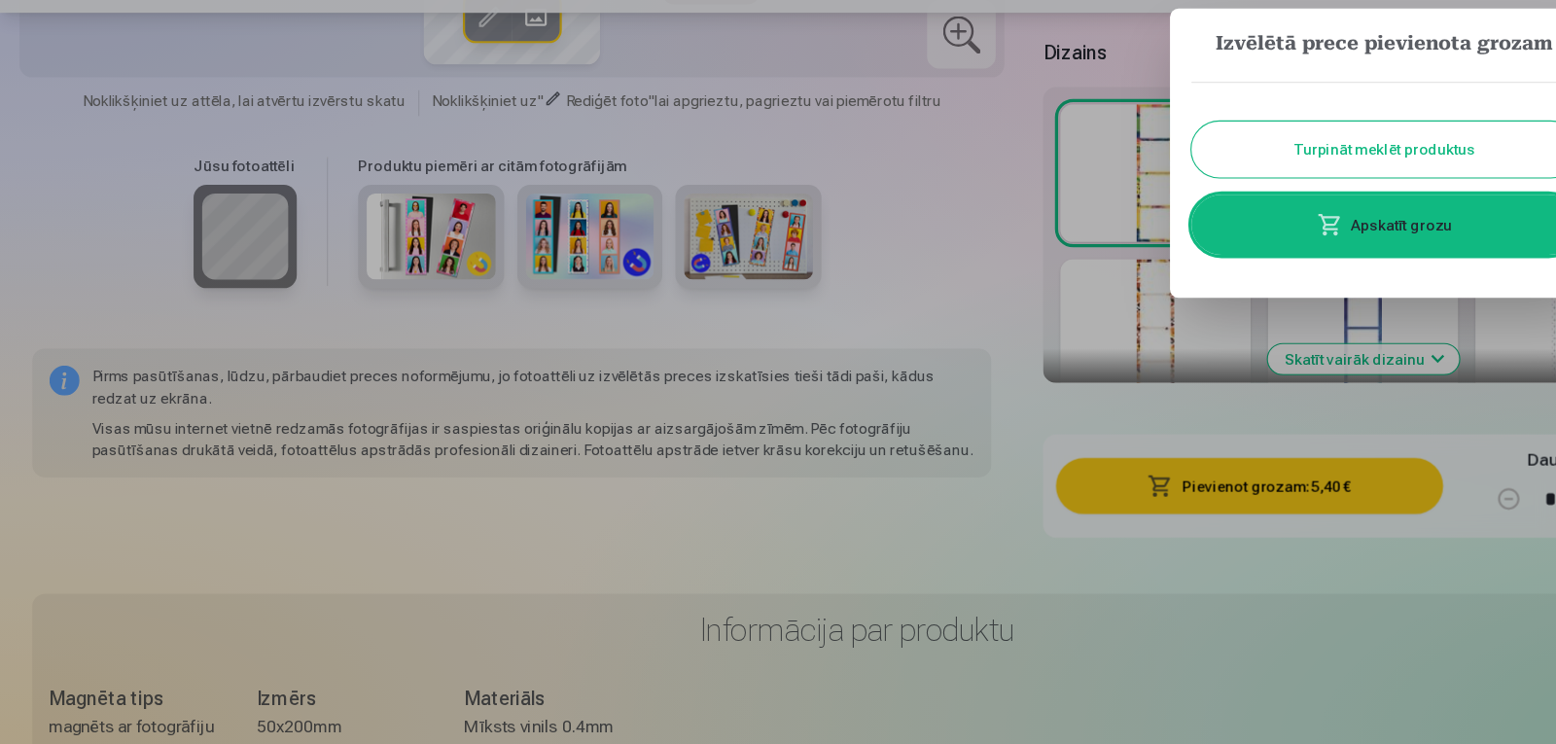
click at [1200, 198] on button "Turpināt meklēt produktus" at bounding box center [1252, 205] width 350 height 51
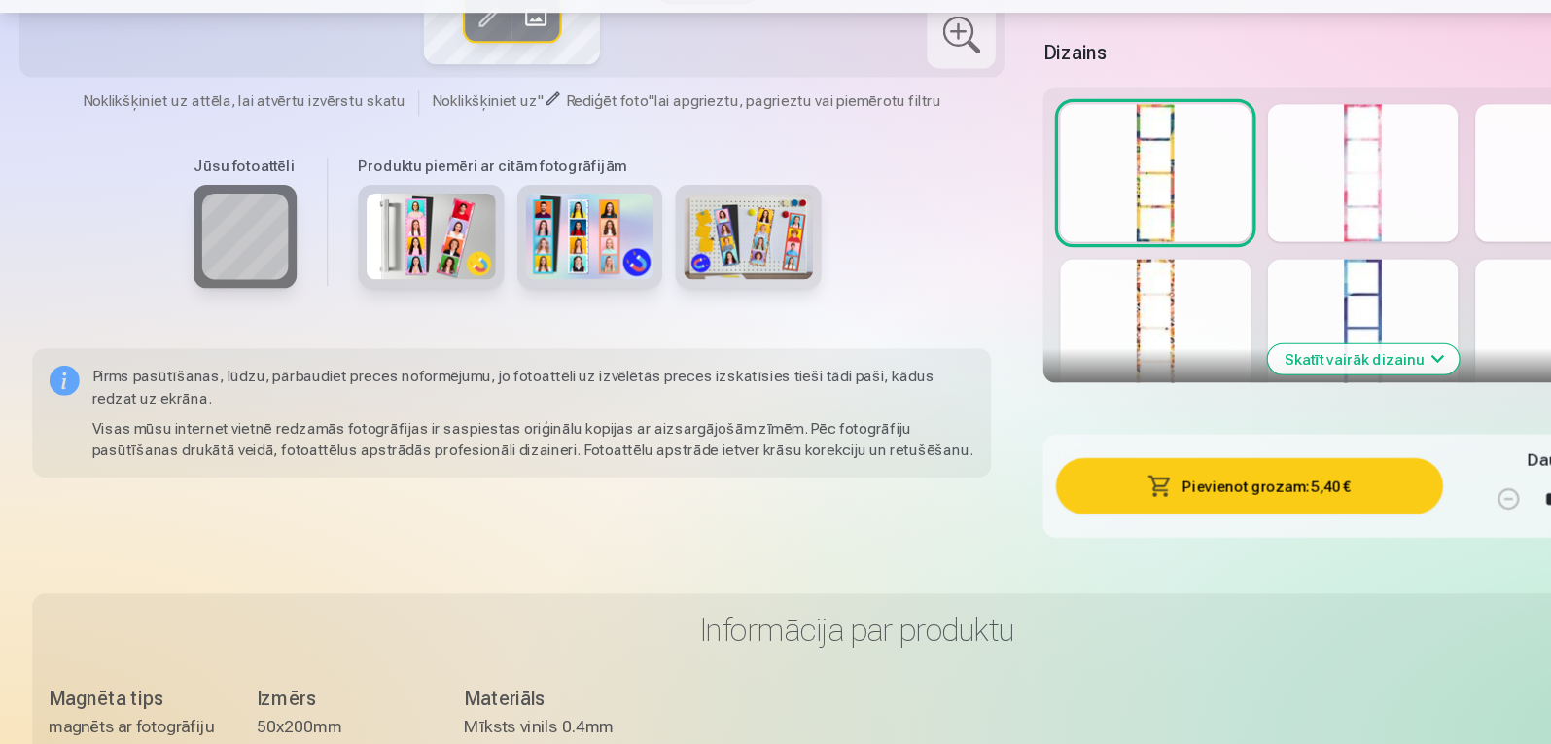
click at [1085, 511] on button "Pievienot grozam : 5,40 €" at bounding box center [1129, 509] width 349 height 51
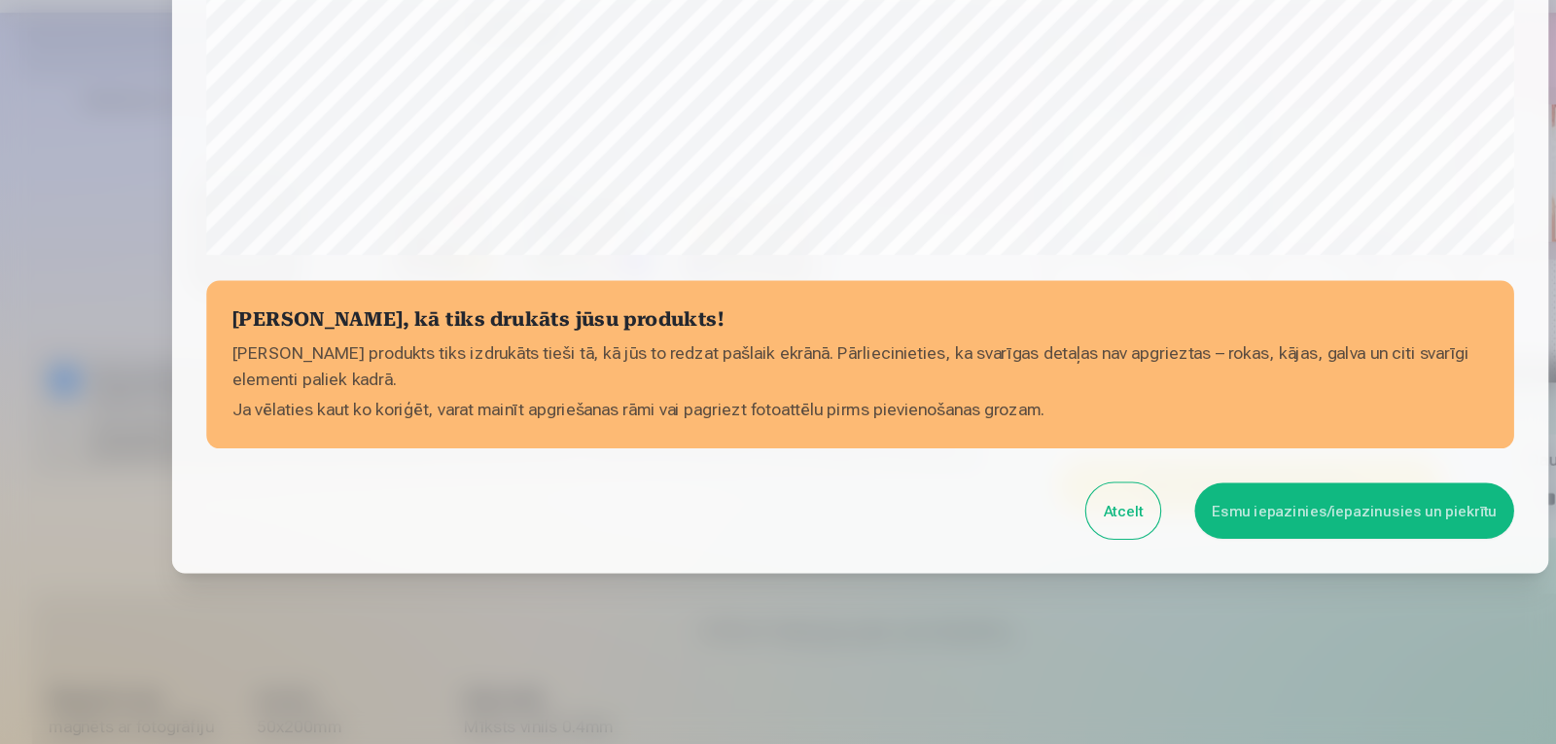
click at [1176, 523] on button "Esmu iepazinies/iepazinusies un piekrītu" at bounding box center [1224, 532] width 289 height 51
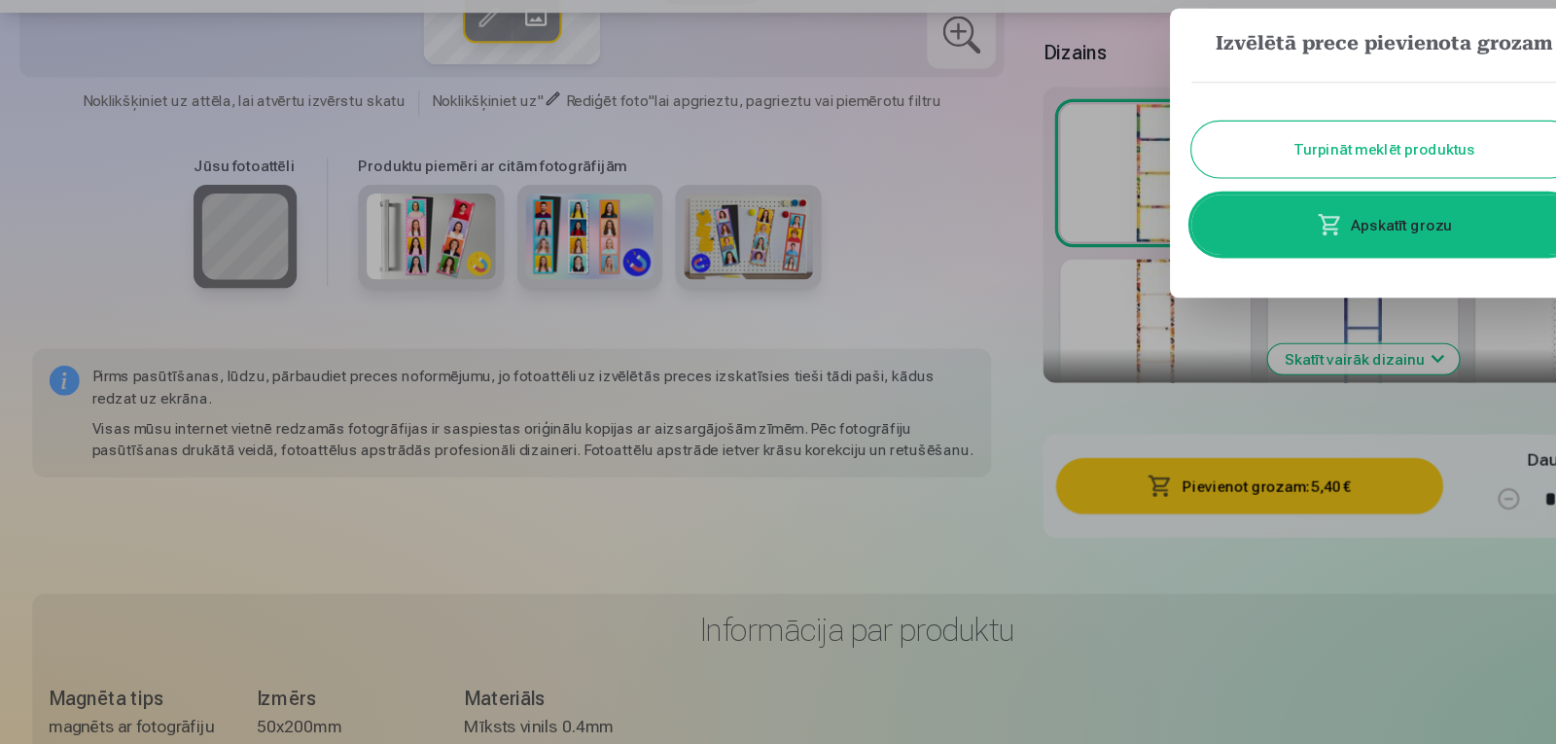
click at [1238, 201] on button "Turpināt meklēt produktus" at bounding box center [1252, 205] width 350 height 51
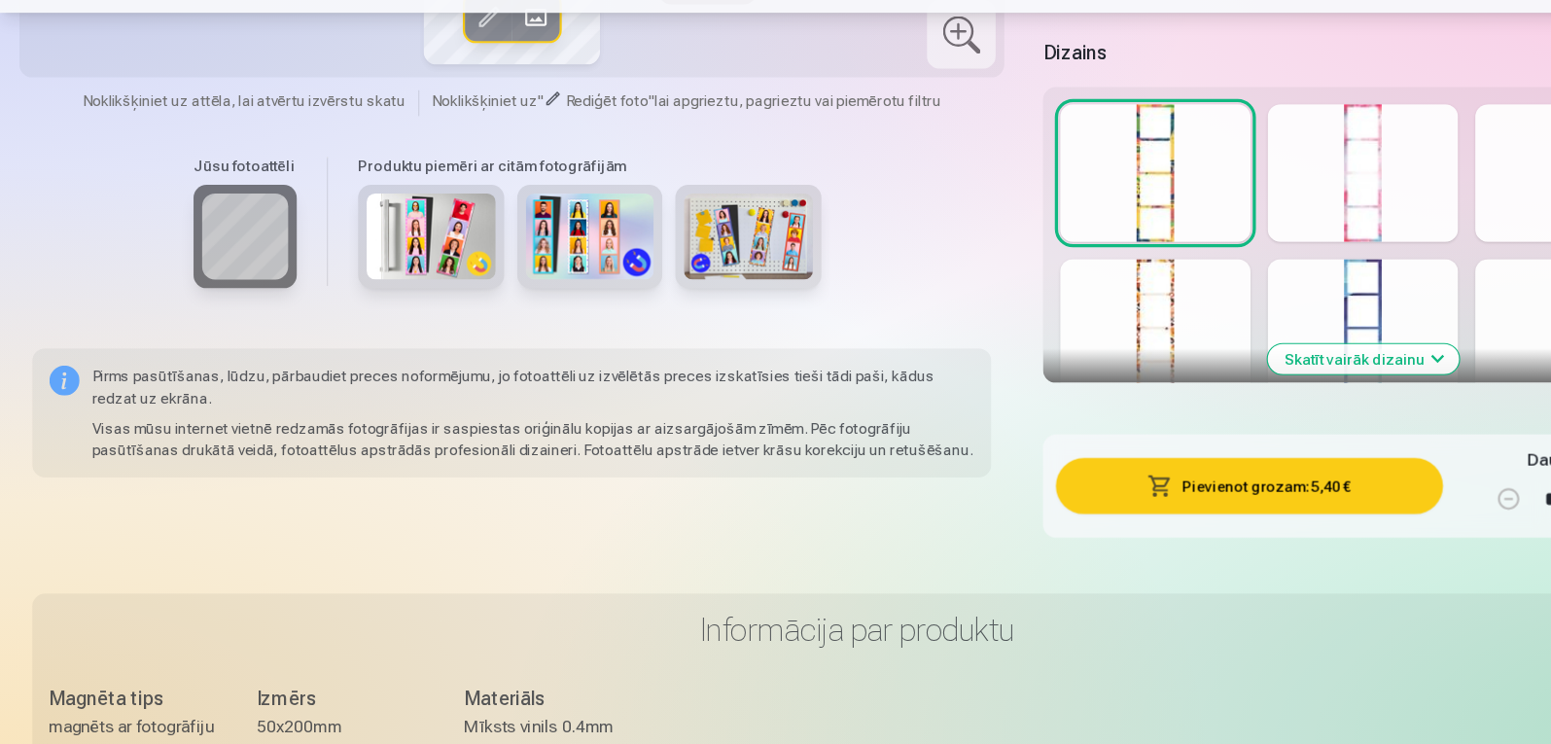
click at [1142, 517] on button "Pievienot grozam : 5,40 €" at bounding box center [1129, 509] width 349 height 51
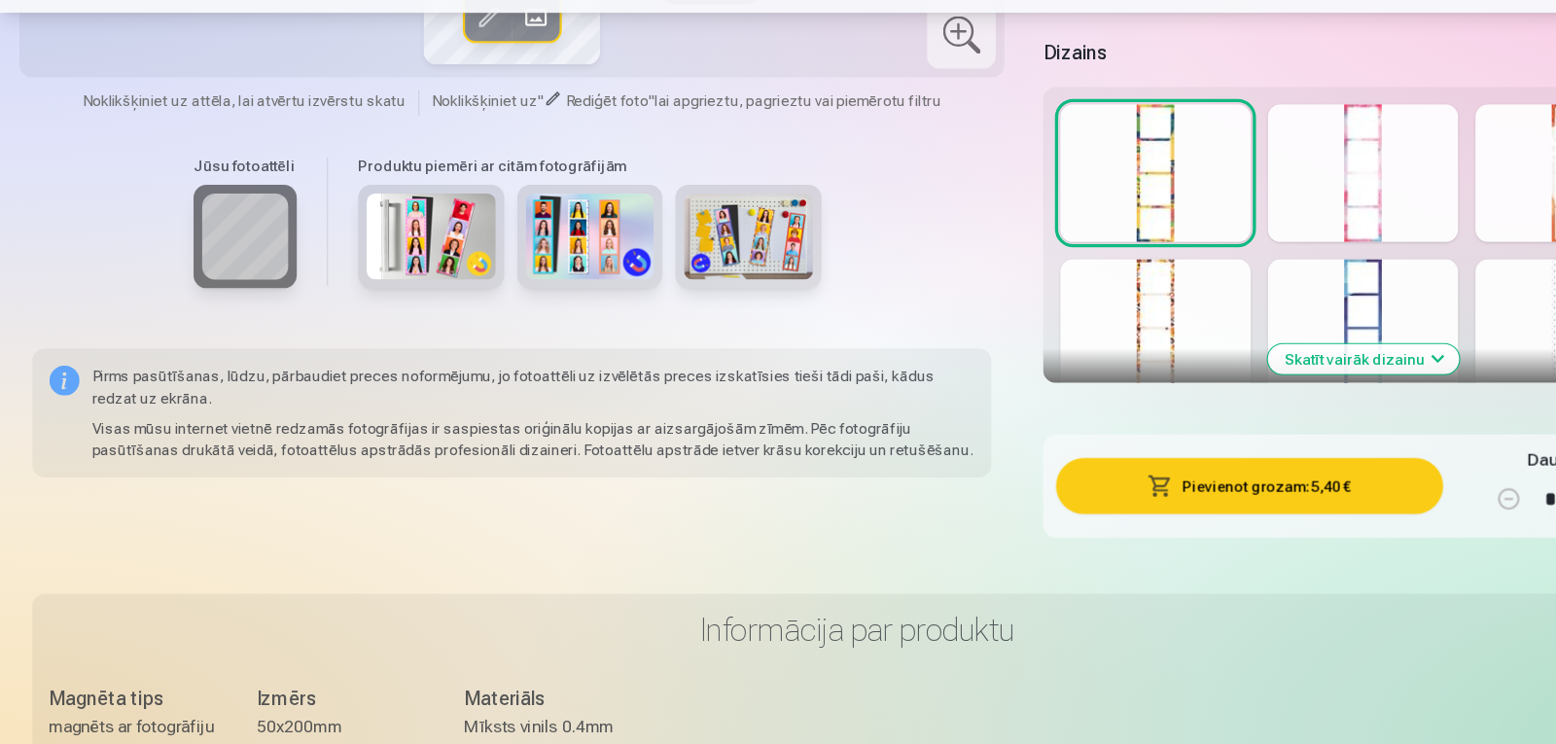
click at [1142, 517] on div "[PERSON_NAME], kā tiks drukāts jūsu produkts! Jūsu produkts tiks izdrukāts tieš…" at bounding box center [778, 380] width 1182 height 303
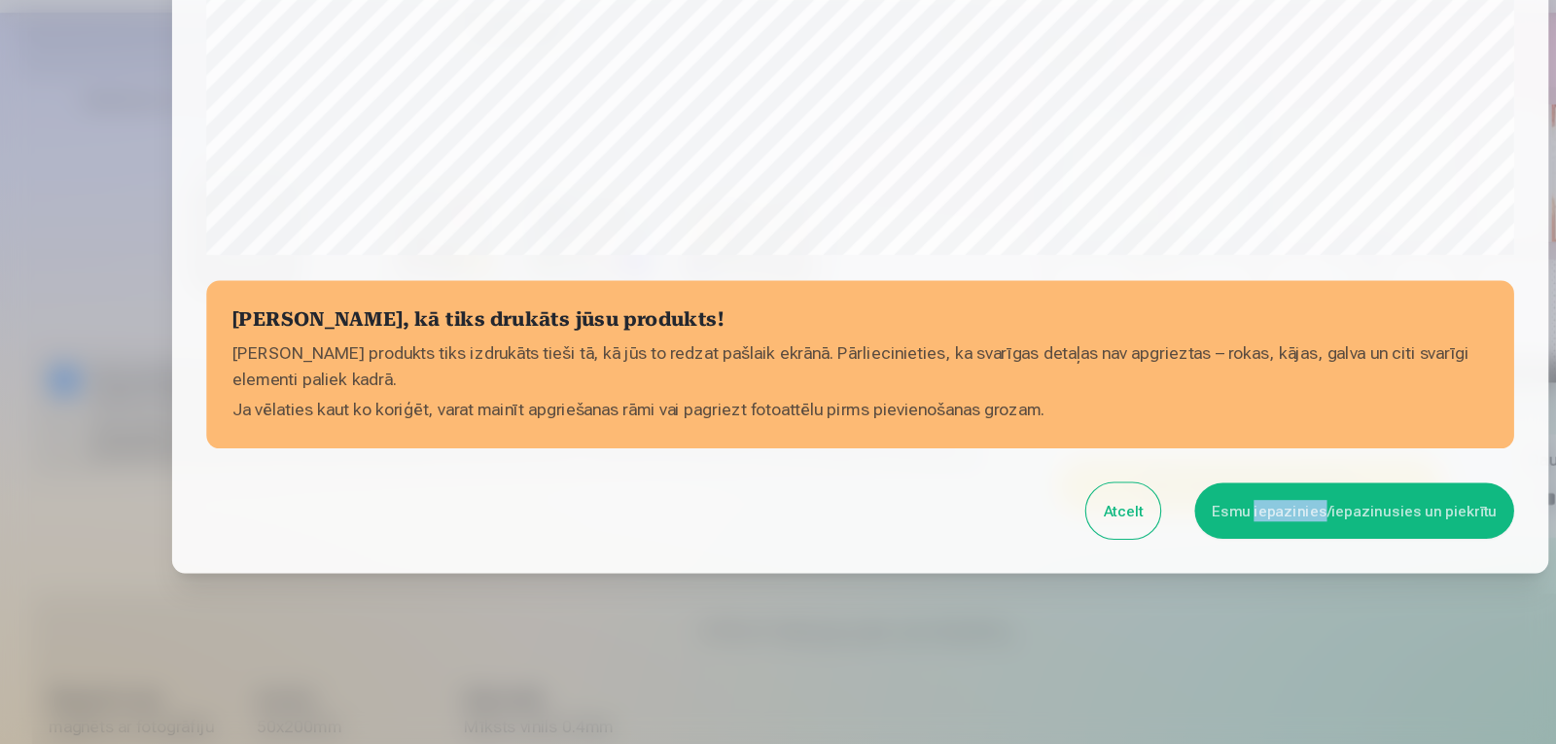
click at [1220, 525] on button "Esmu iepazinies/iepazinusies un piekrītu" at bounding box center [1224, 532] width 289 height 51
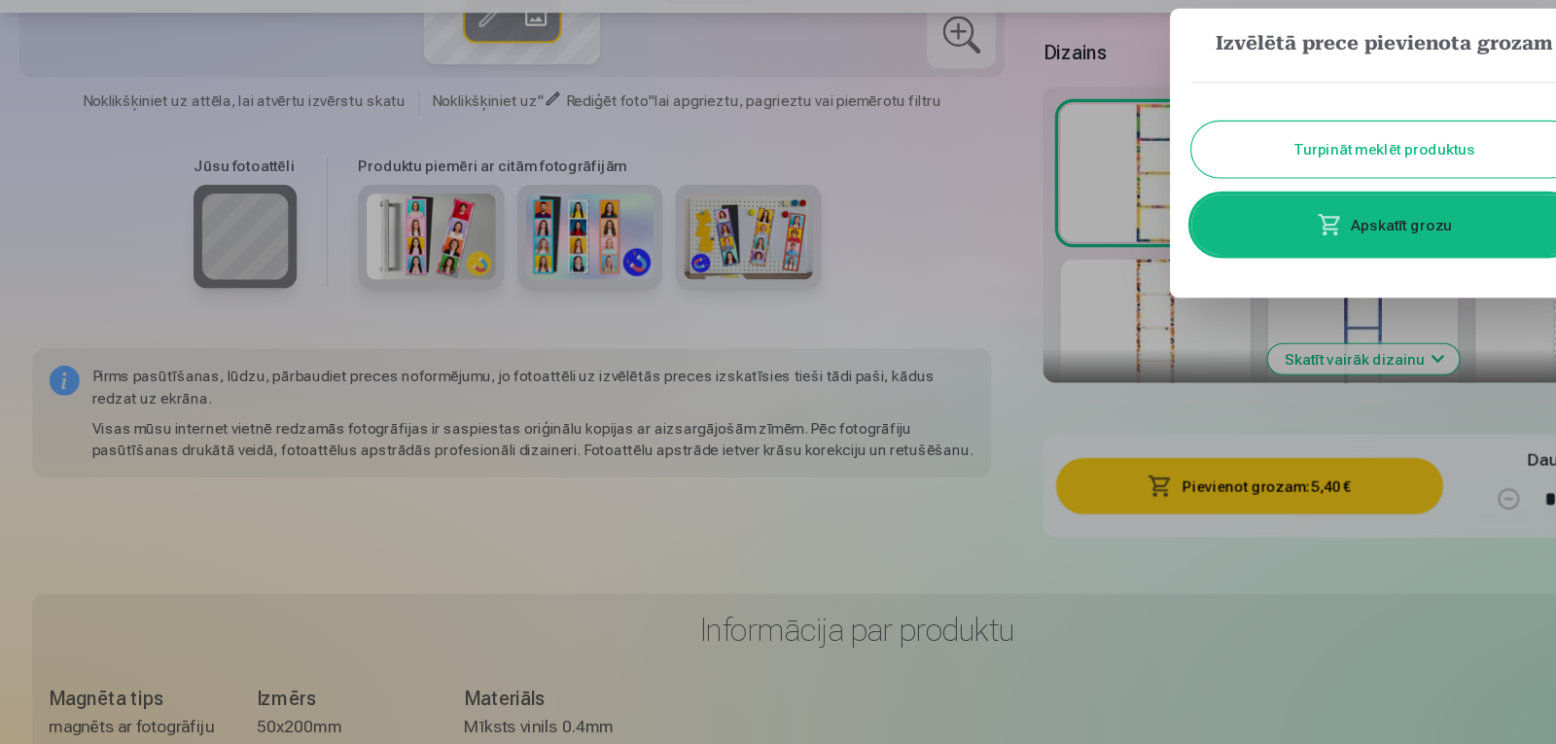
click at [1304, 263] on link "Apskatīt grozu" at bounding box center [1252, 273] width 350 height 54
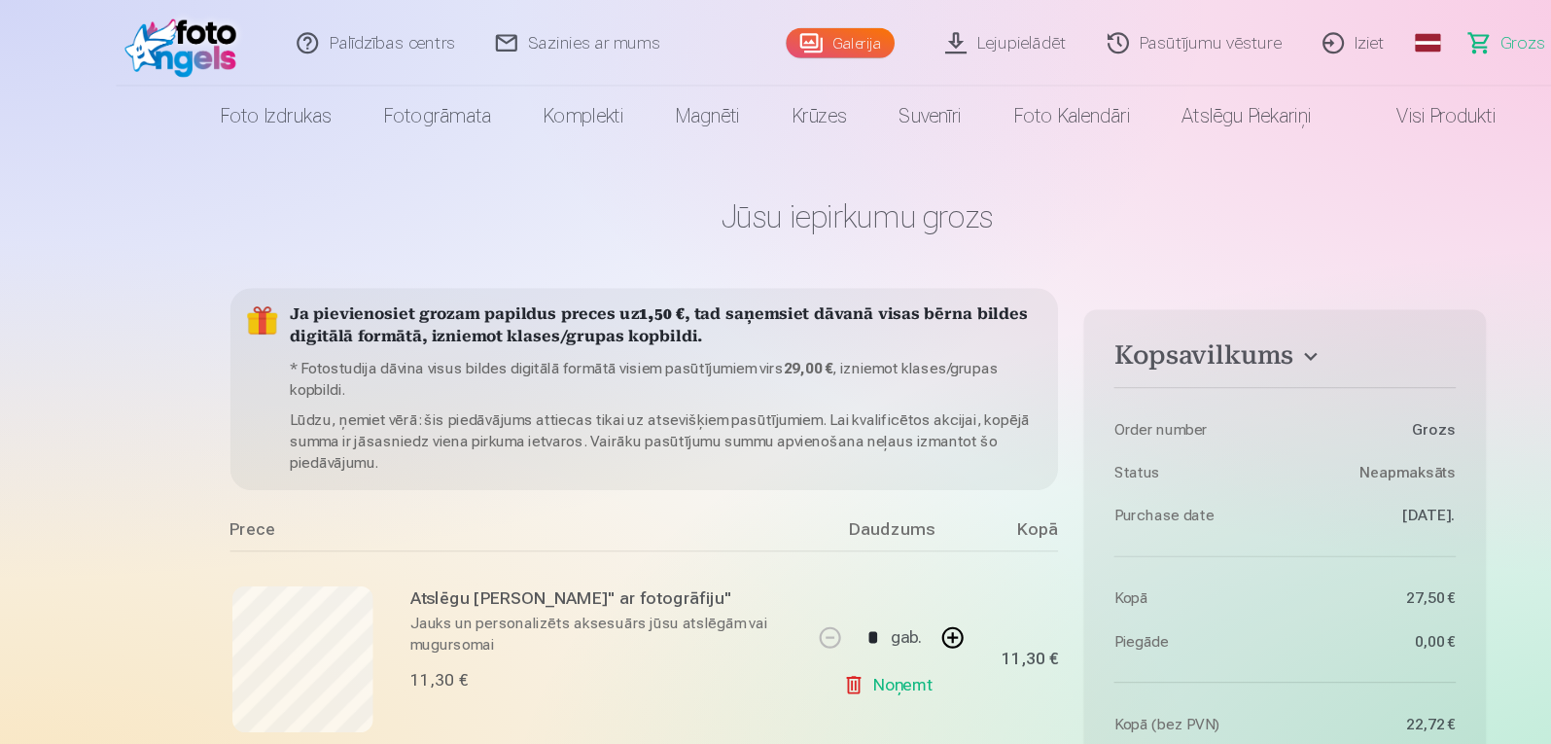
click at [1285, 102] on link "Visi produkti" at bounding box center [1292, 105] width 167 height 54
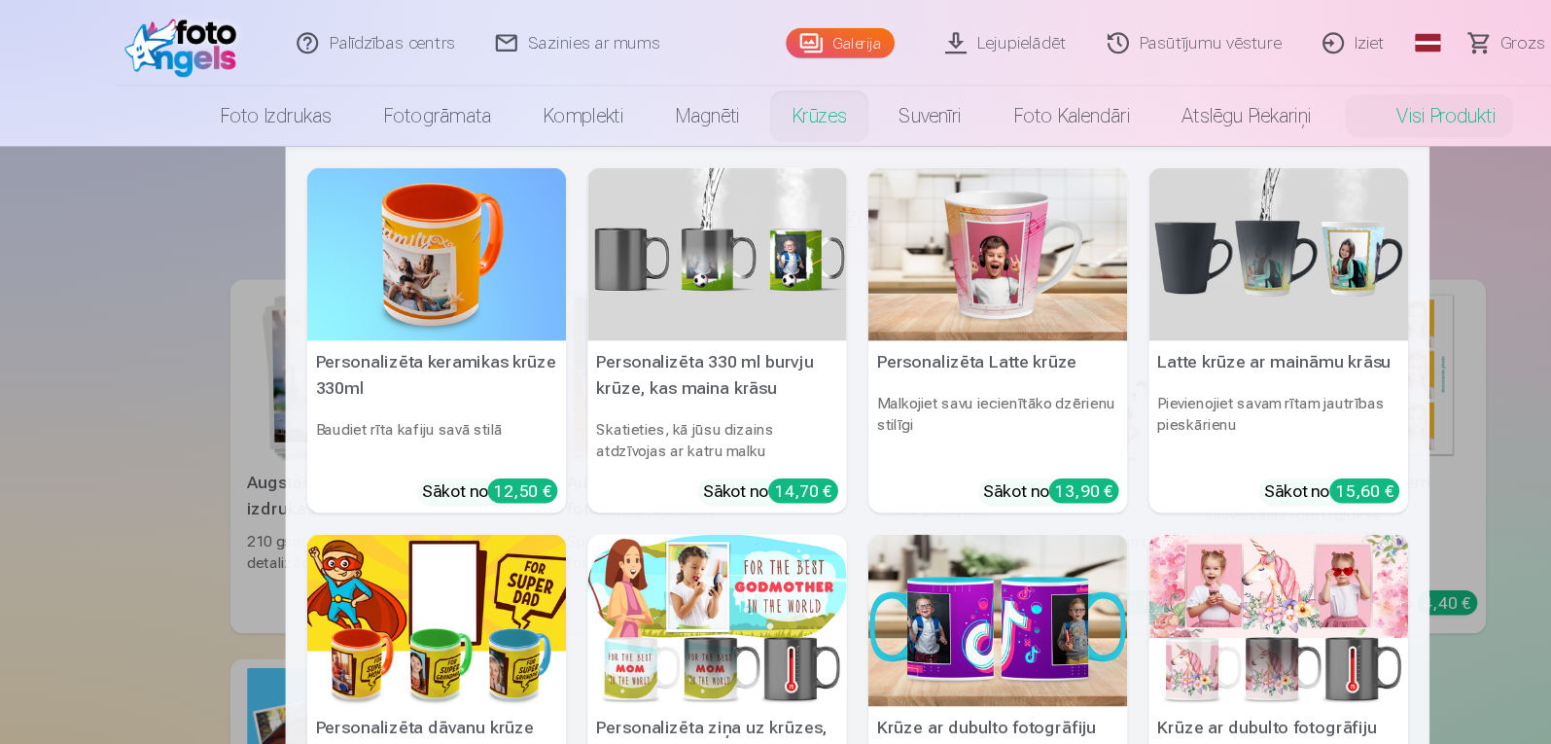
click at [643, 323] on h5 "Personalizēta 330 ml burvju krūze, kas maina krāsu" at bounding box center [649, 339] width 234 height 62
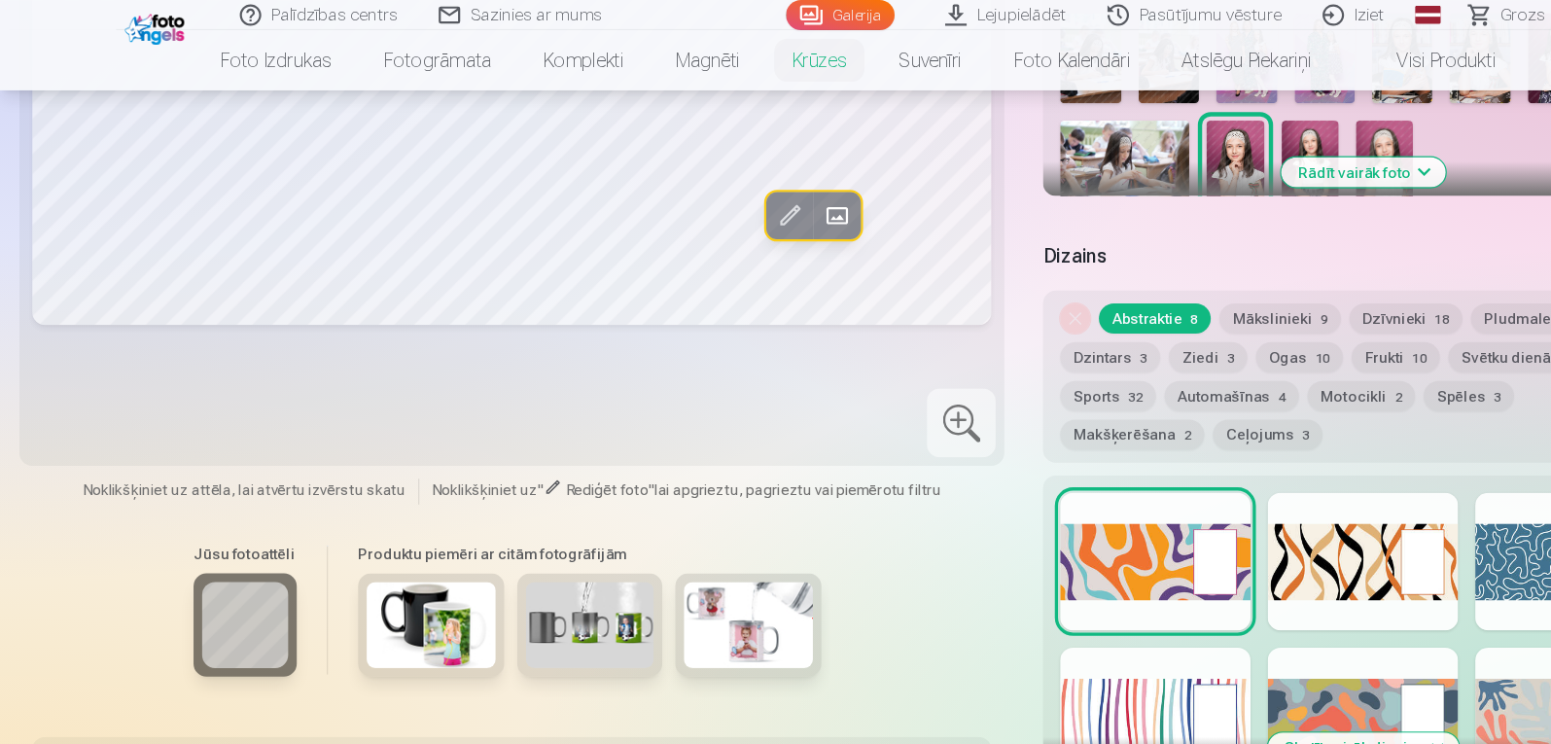
scroll to position [597, 0]
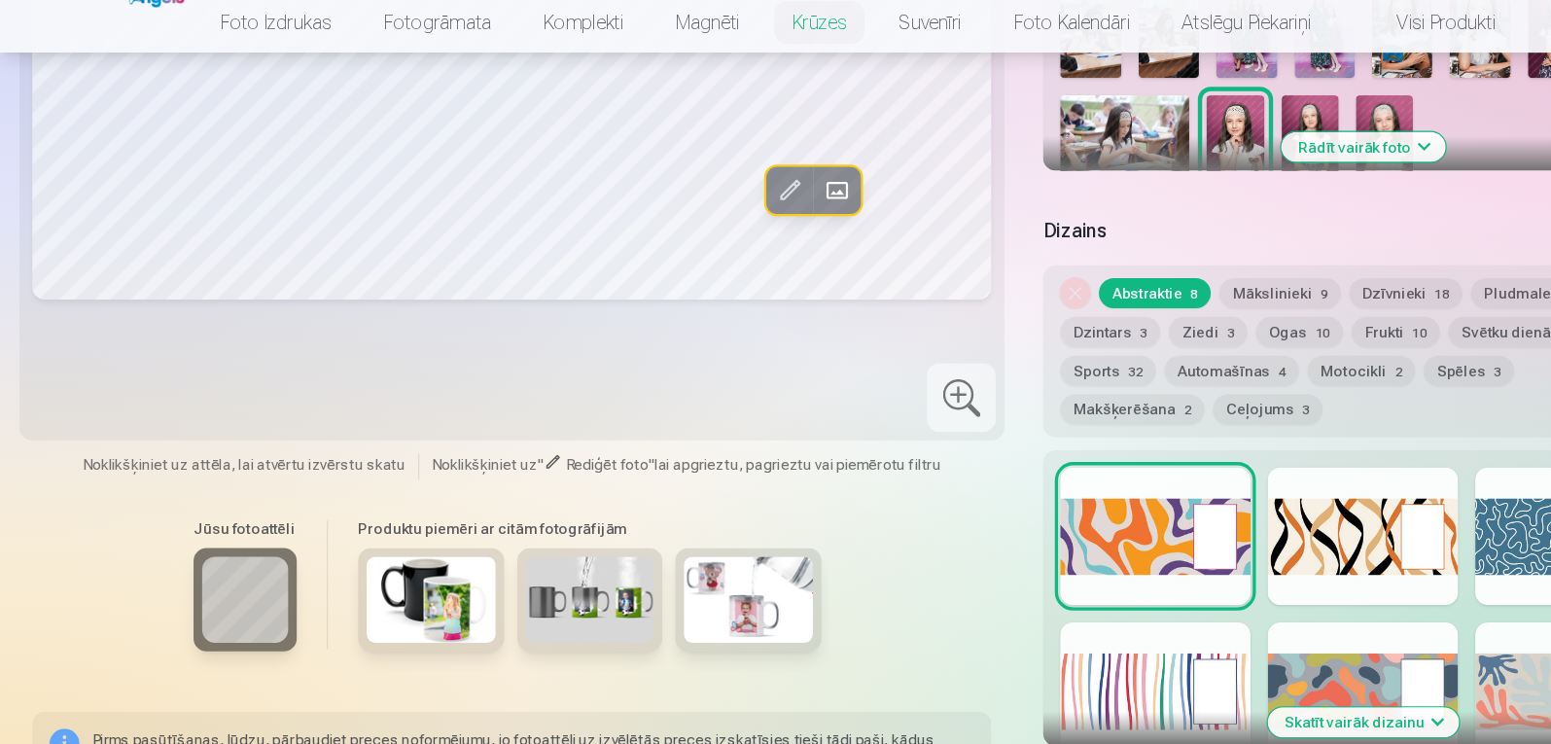
click at [354, 560] on img at bounding box center [390, 577] width 117 height 78
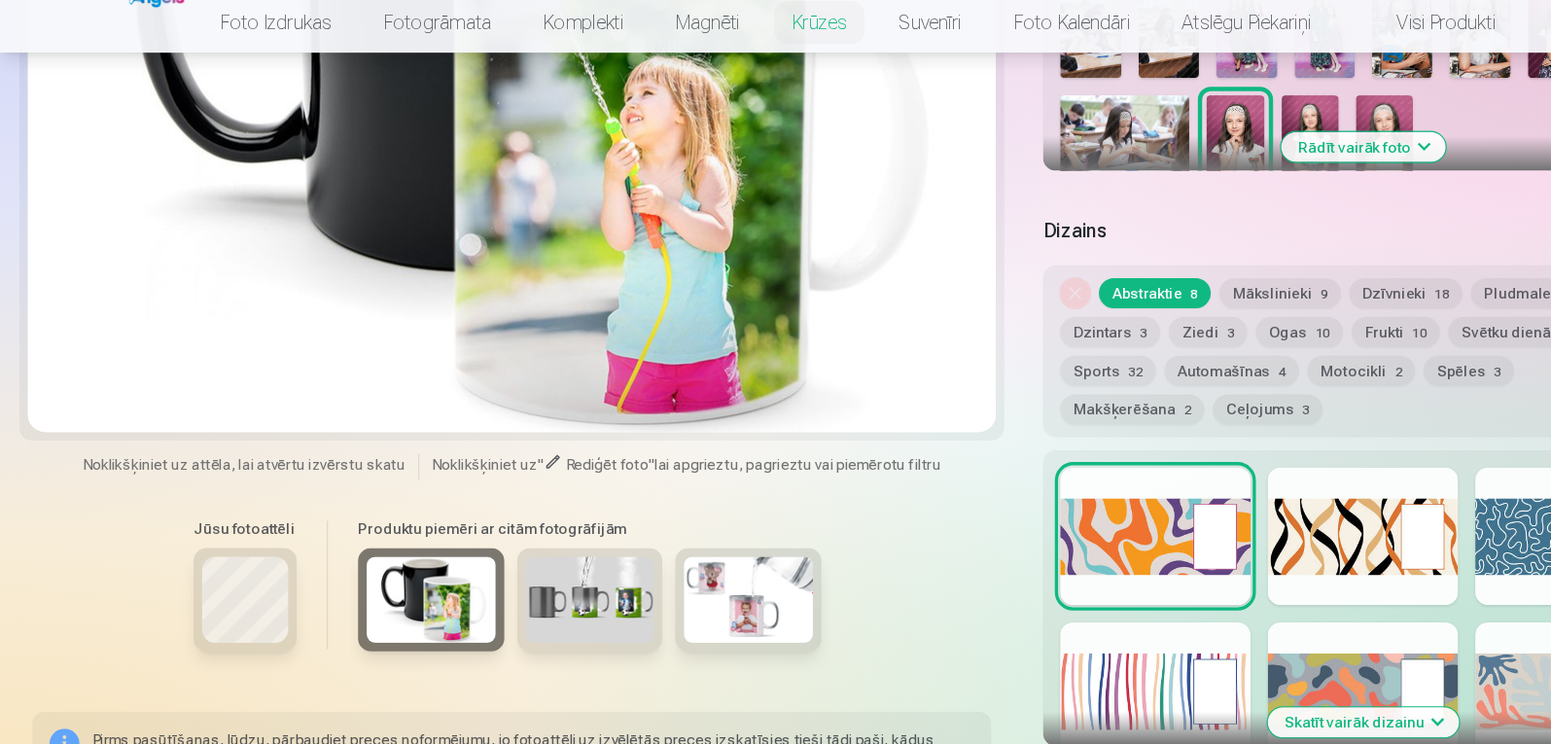
click at [494, 576] on img at bounding box center [533, 577] width 117 height 78
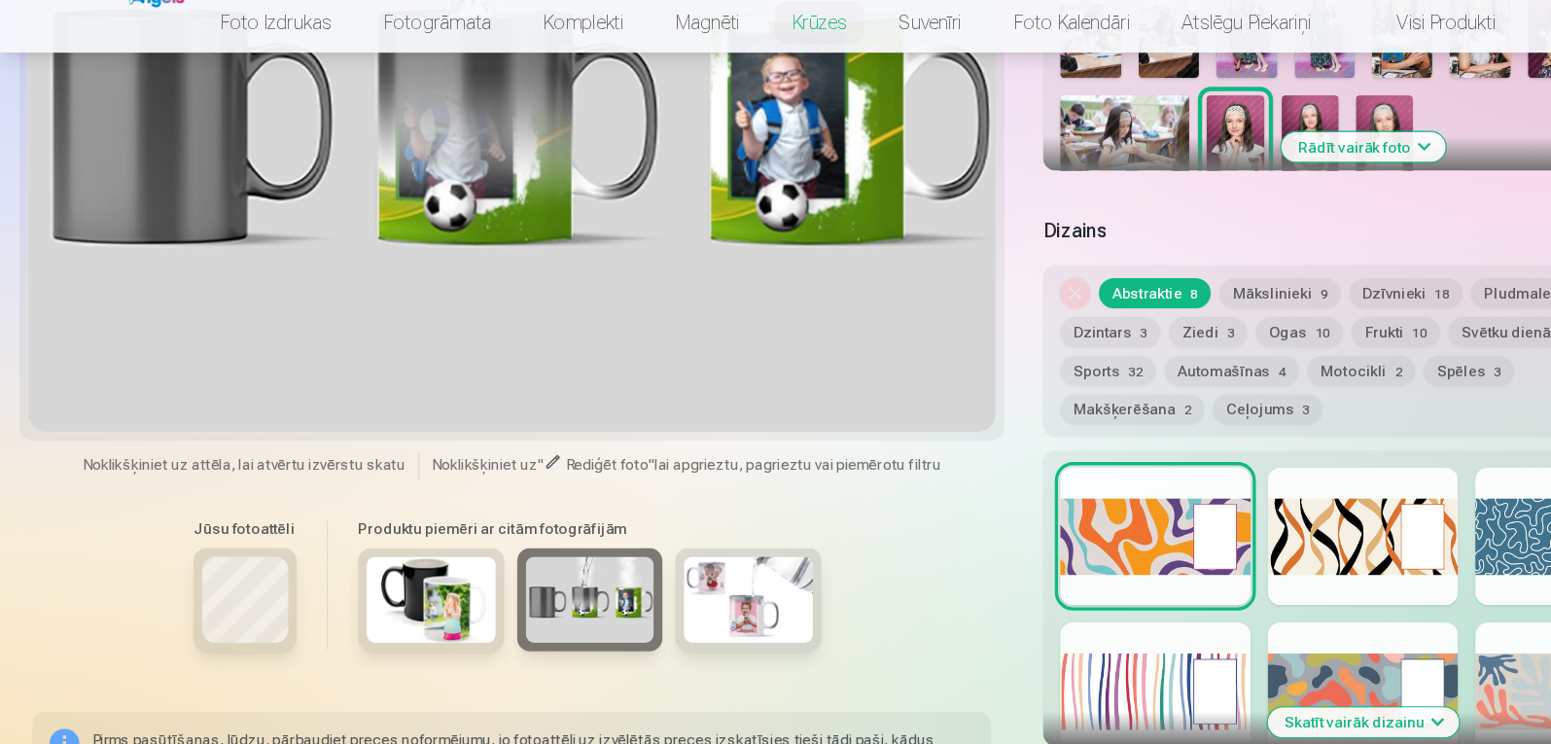
click at [669, 559] on img at bounding box center [676, 577] width 117 height 78
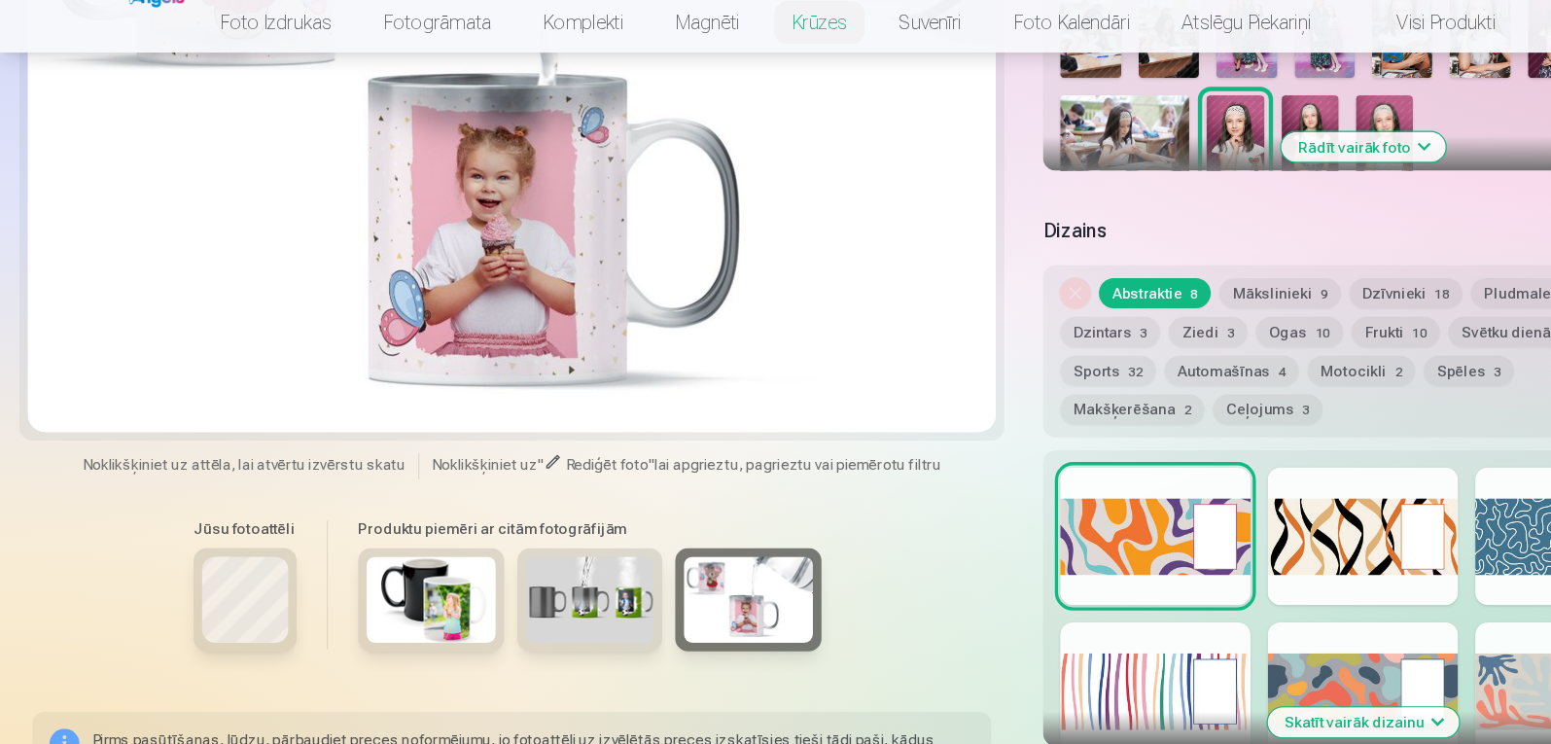
click at [510, 590] on img at bounding box center [533, 577] width 117 height 78
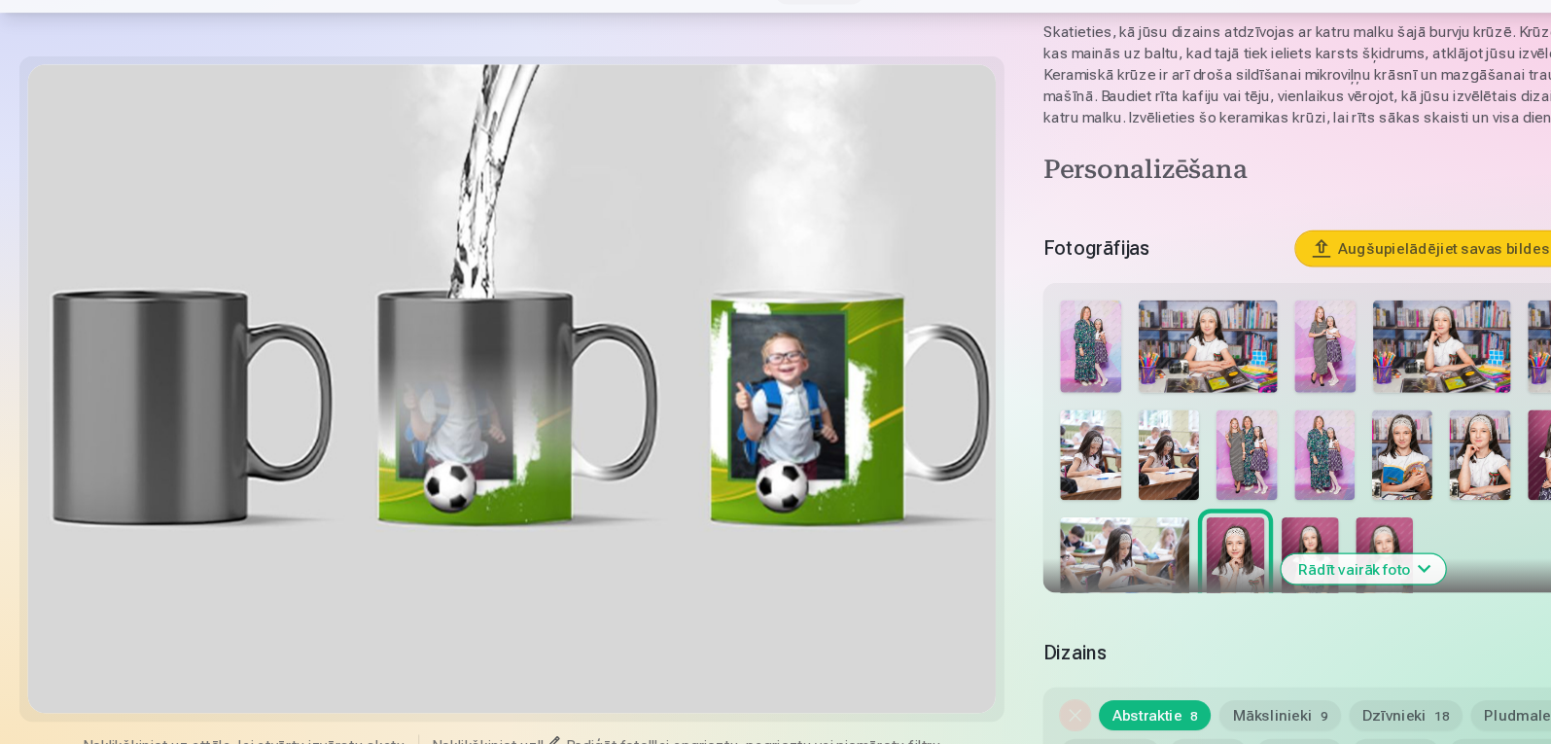
scroll to position [192, 0]
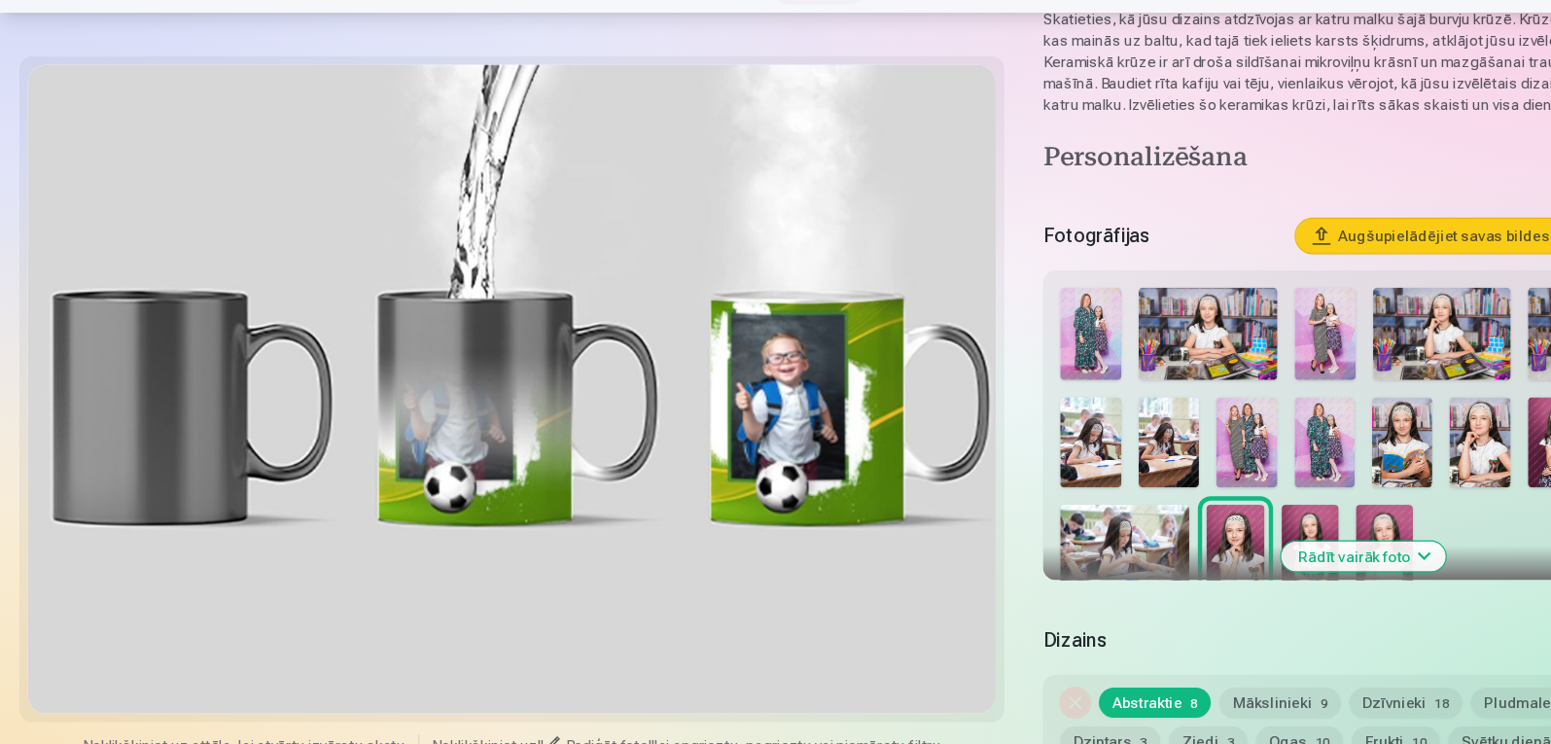
click at [1002, 460] on img at bounding box center [986, 470] width 54 height 83
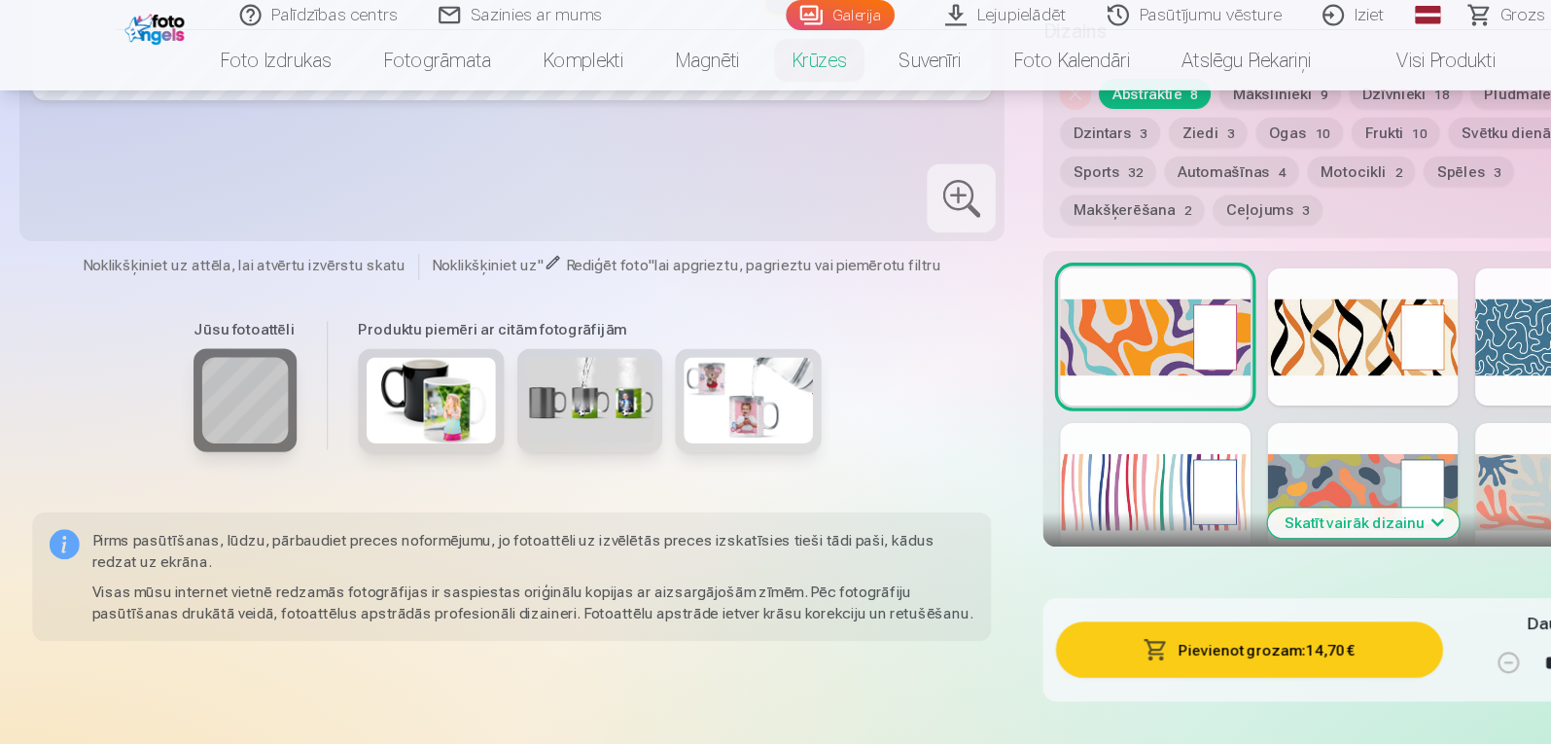
scroll to position [800, 0]
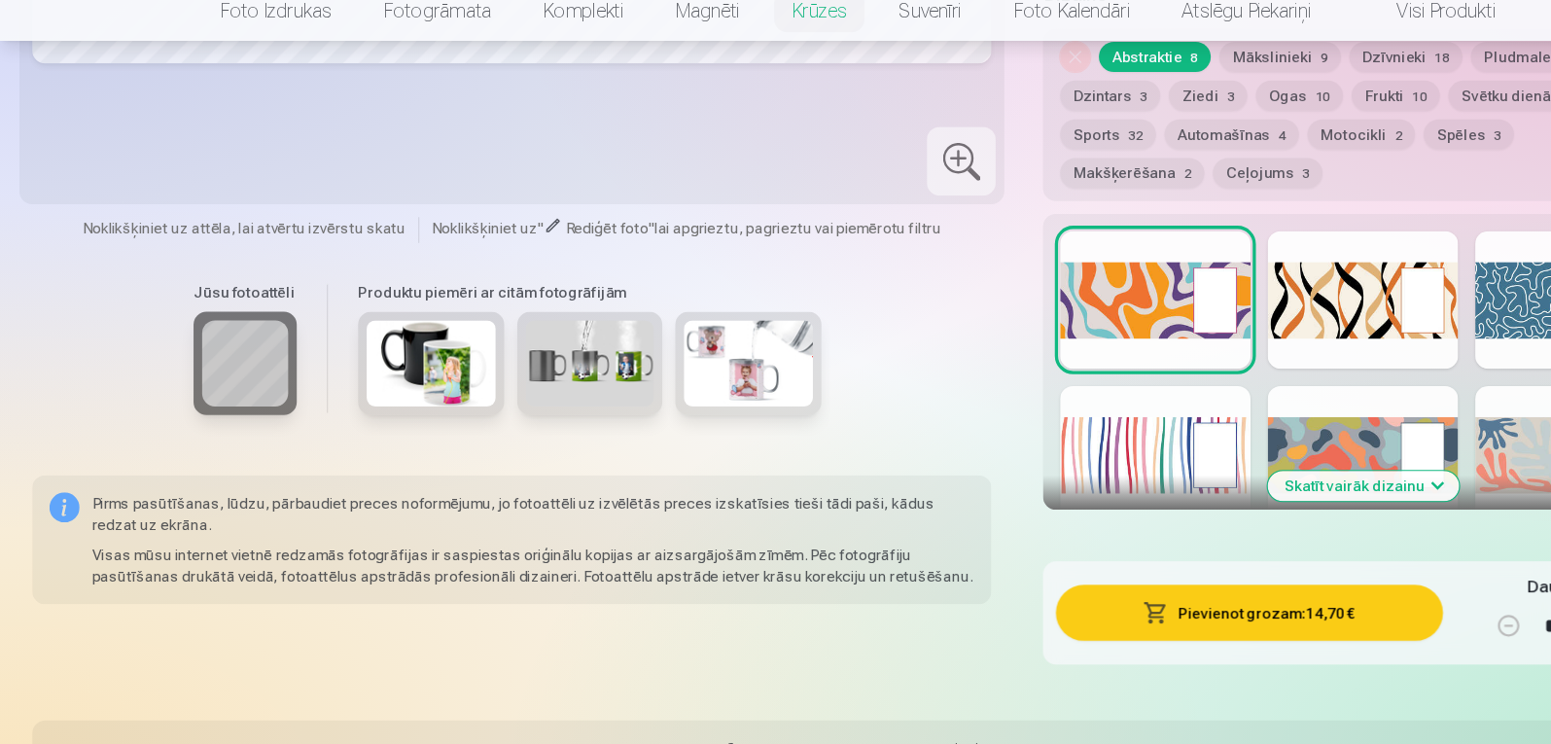
click at [528, 377] on img at bounding box center [533, 374] width 117 height 78
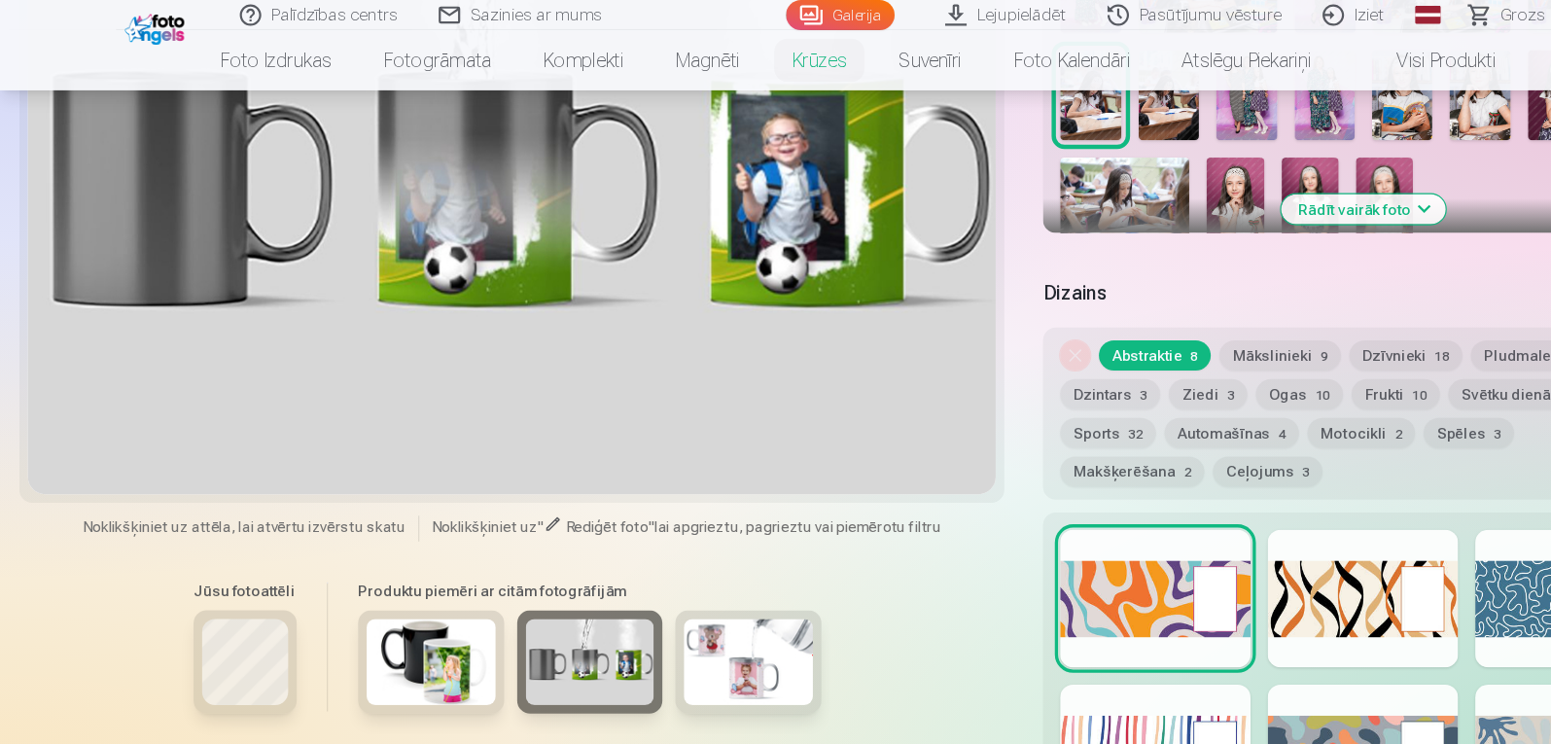
scroll to position [372, 0]
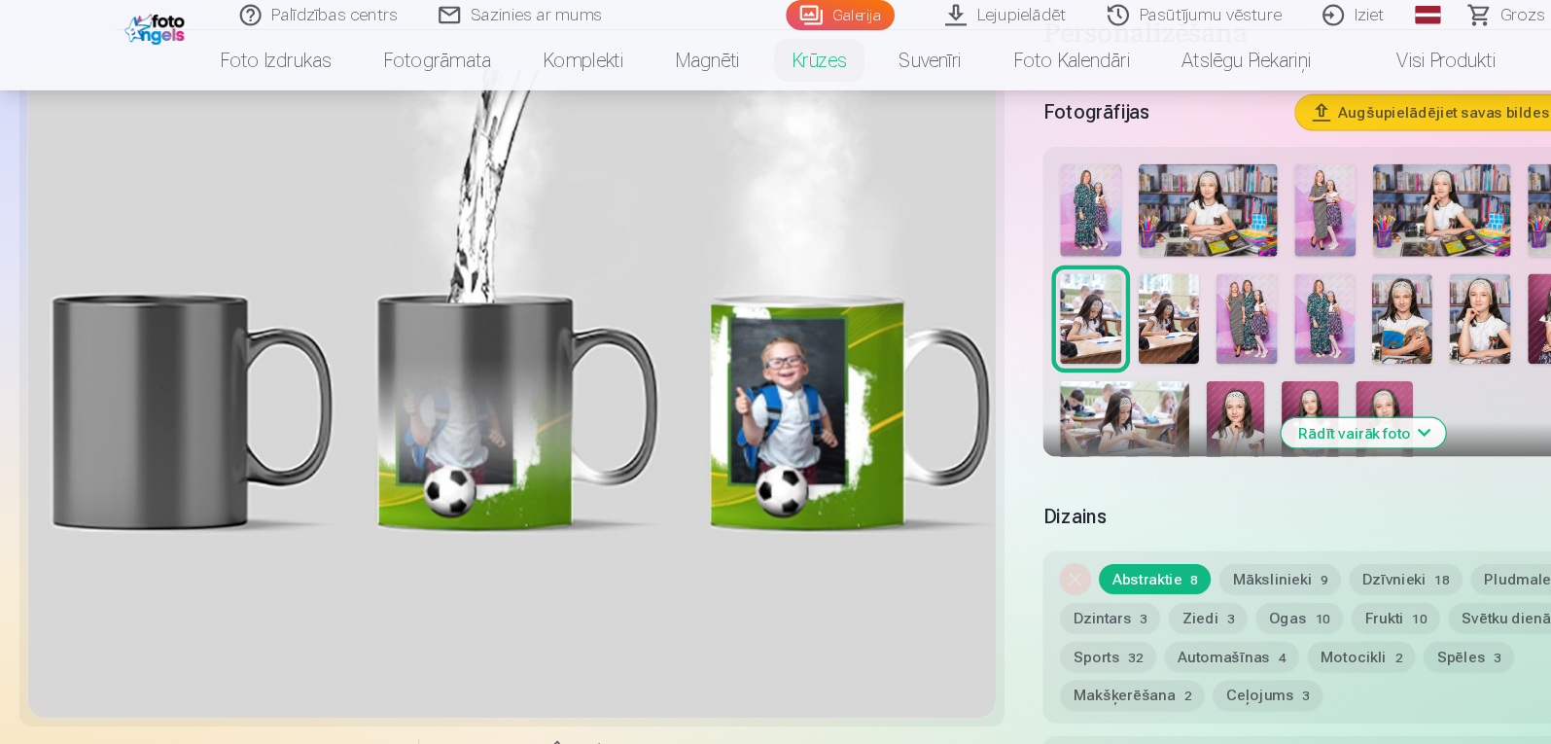
click at [1107, 352] on img at bounding box center [1117, 384] width 52 height 78
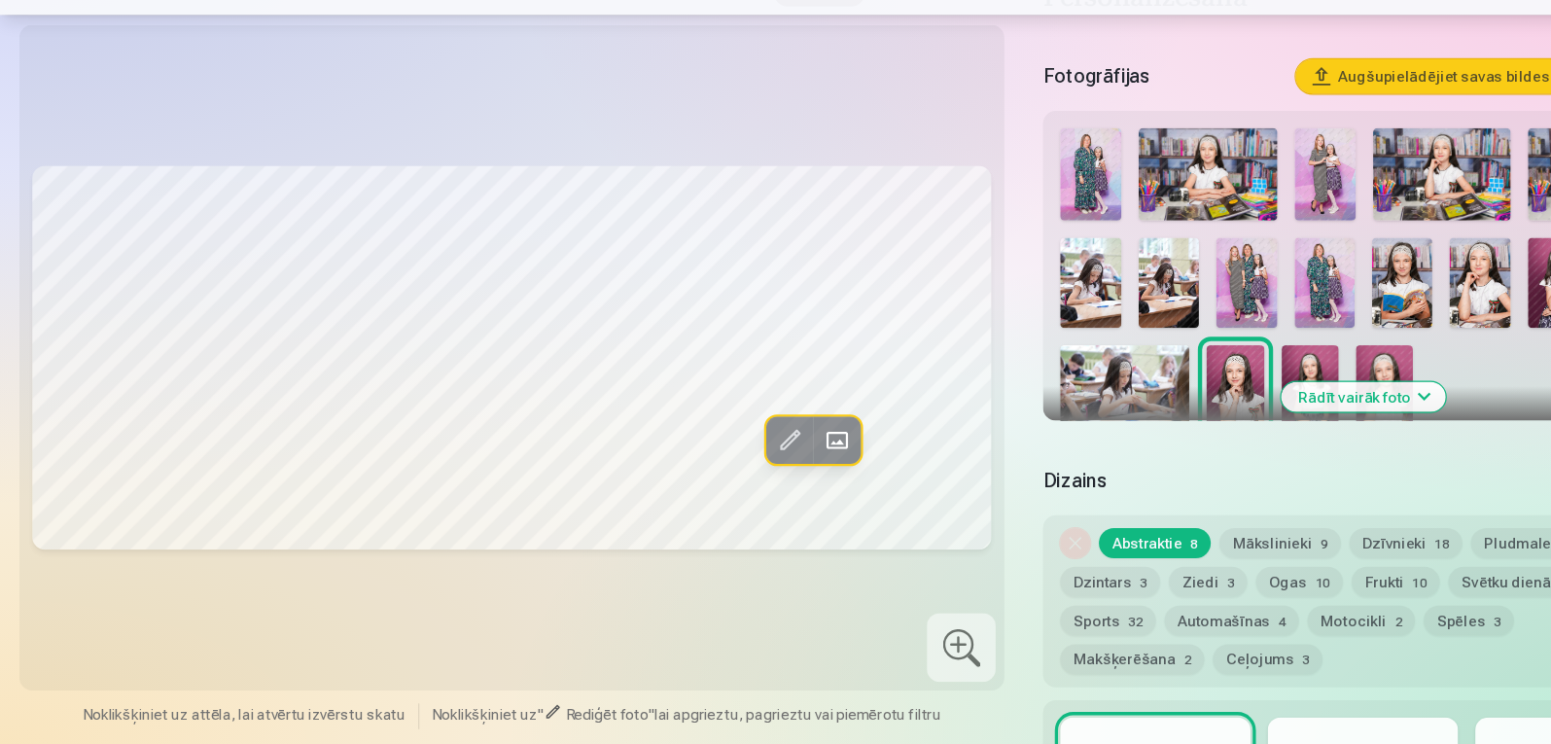
scroll to position [484, 0]
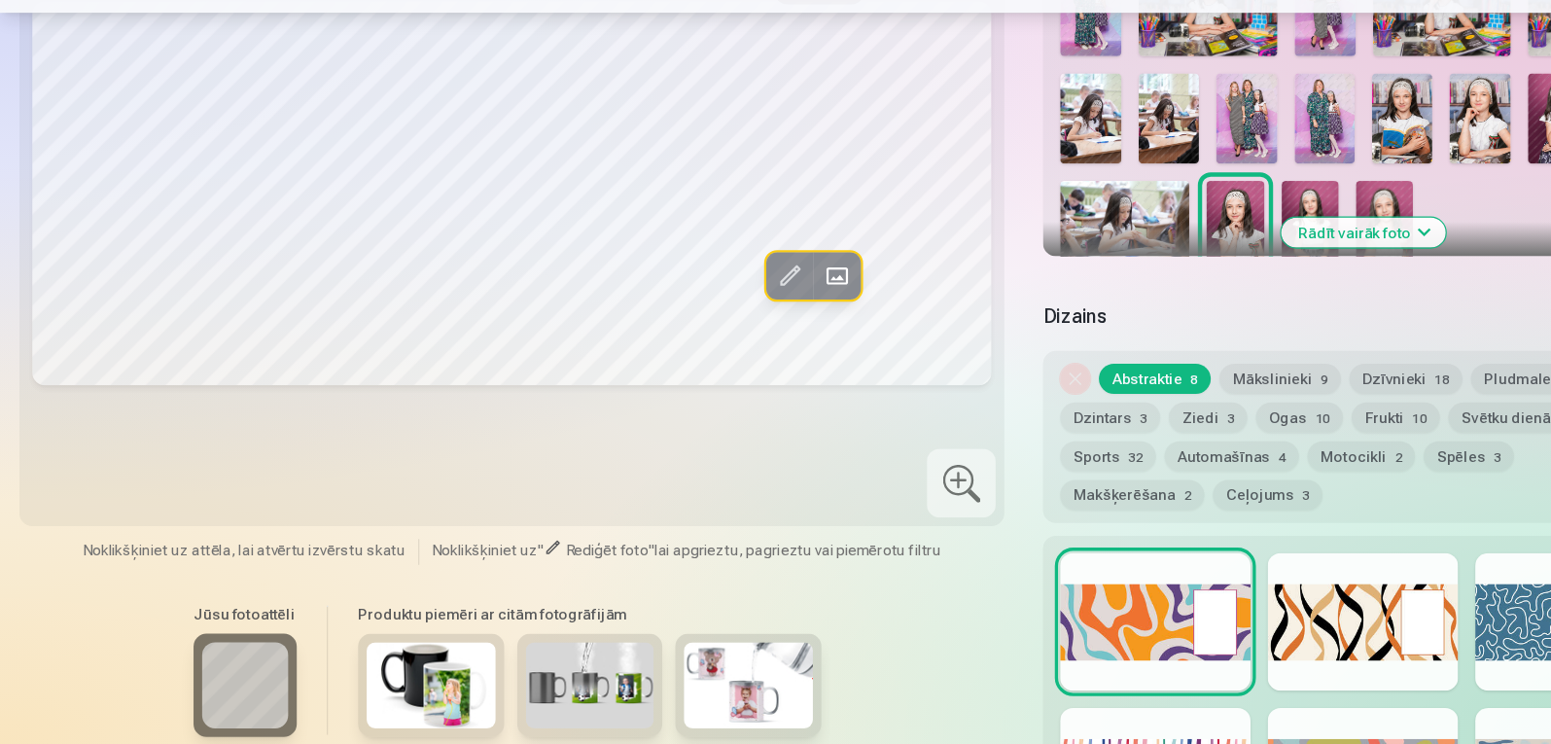
click at [1396, 158] on img at bounding box center [1409, 177] width 54 height 83
click at [1174, 247] on img at bounding box center [1185, 272] width 52 height 78
click at [1242, 238] on img at bounding box center [1252, 272] width 52 height 78
click at [1180, 244] on img at bounding box center [1185, 272] width 52 height 78
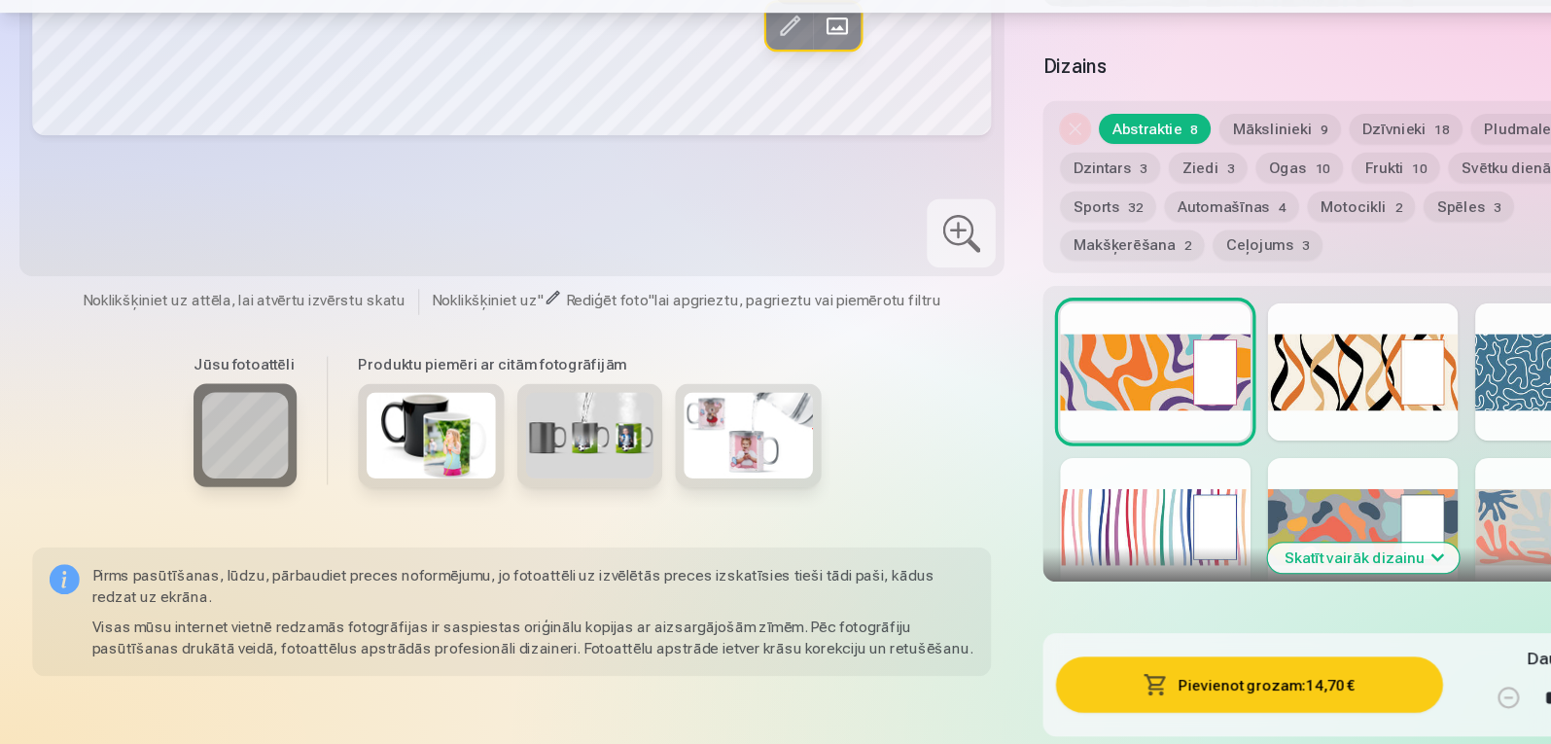
scroll to position [756, 0]
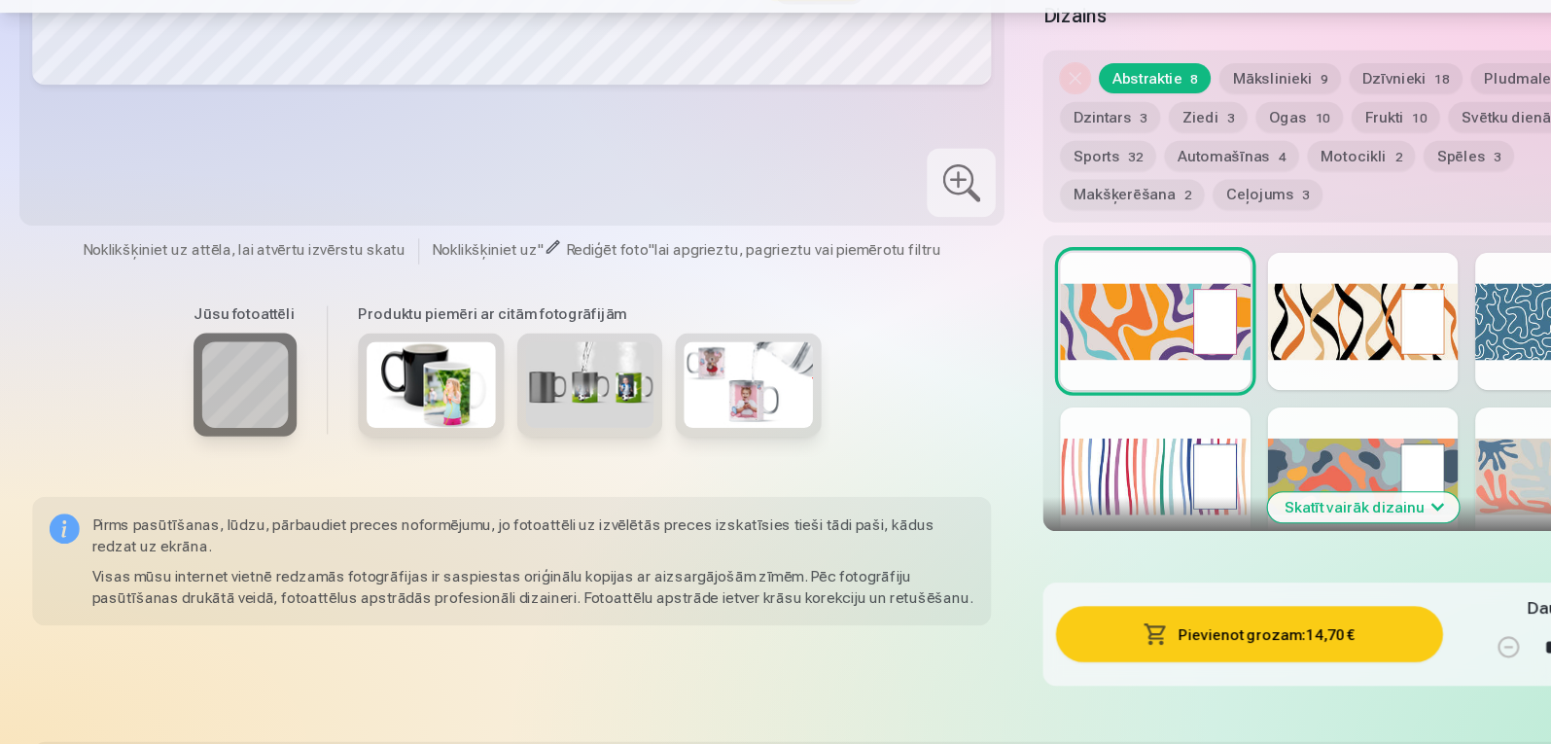
click at [1158, 133] on button "Mākslinieki 9" at bounding box center [1158, 140] width 110 height 27
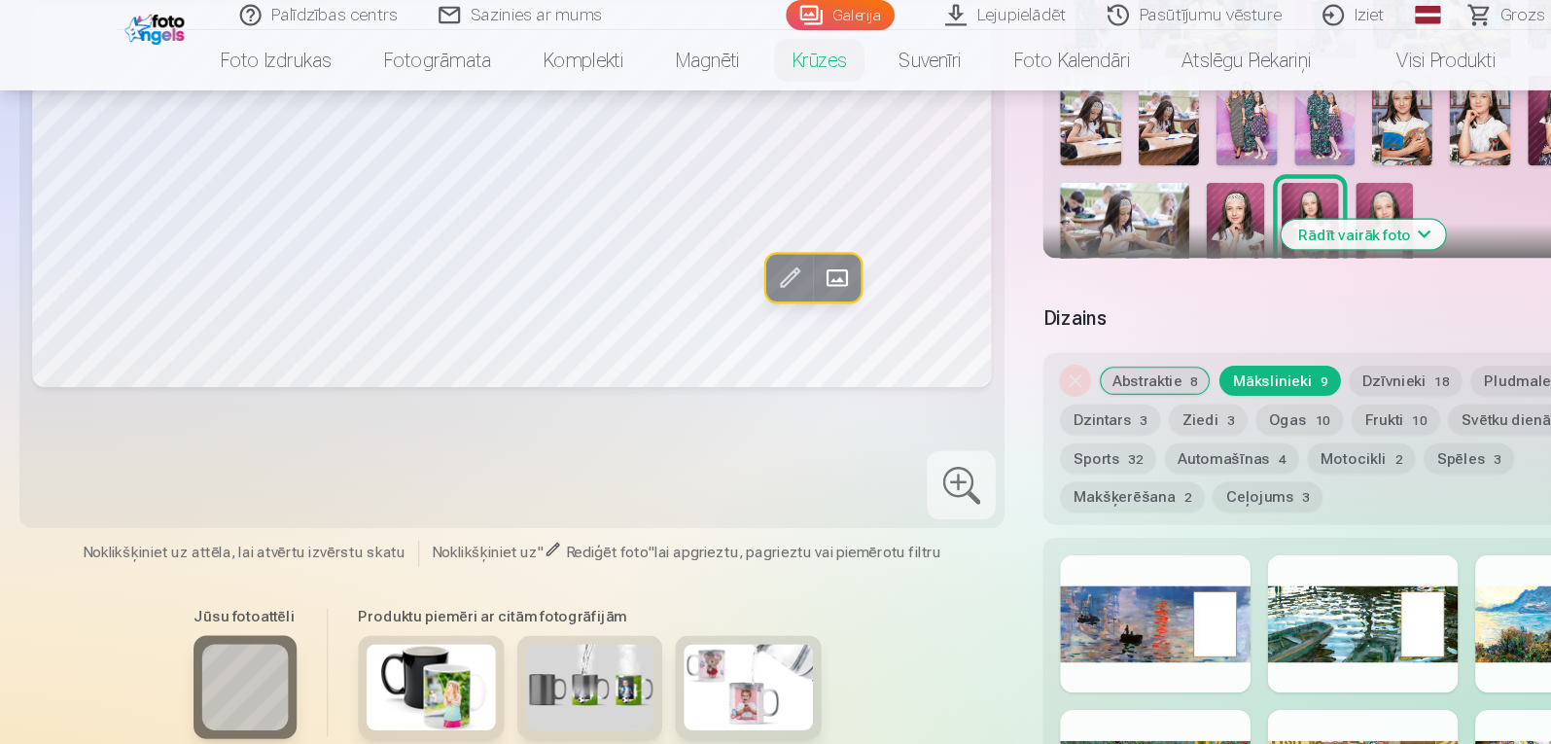
scroll to position [542, 0]
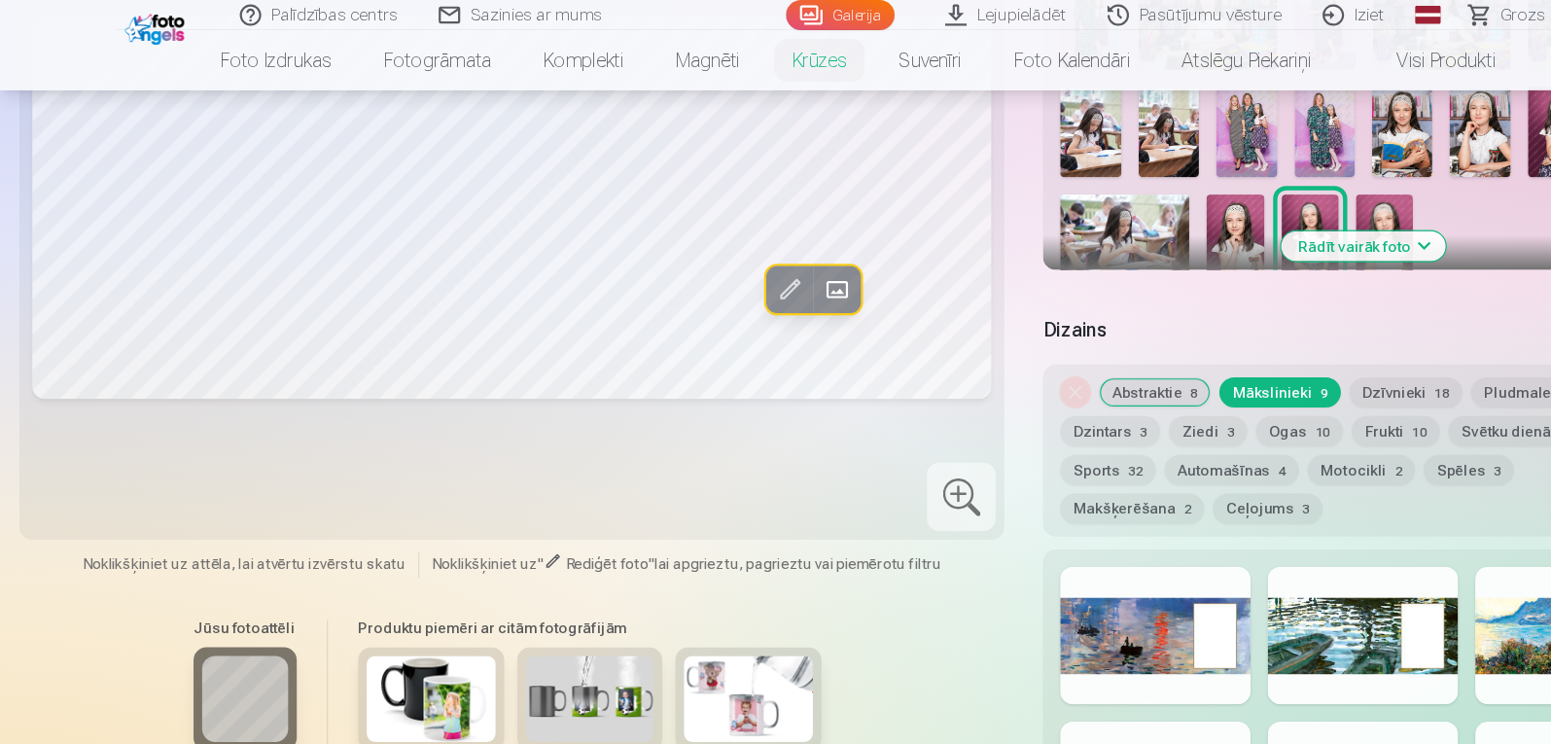
click at [1046, 357] on button "Abstraktie 8" at bounding box center [1044, 354] width 101 height 27
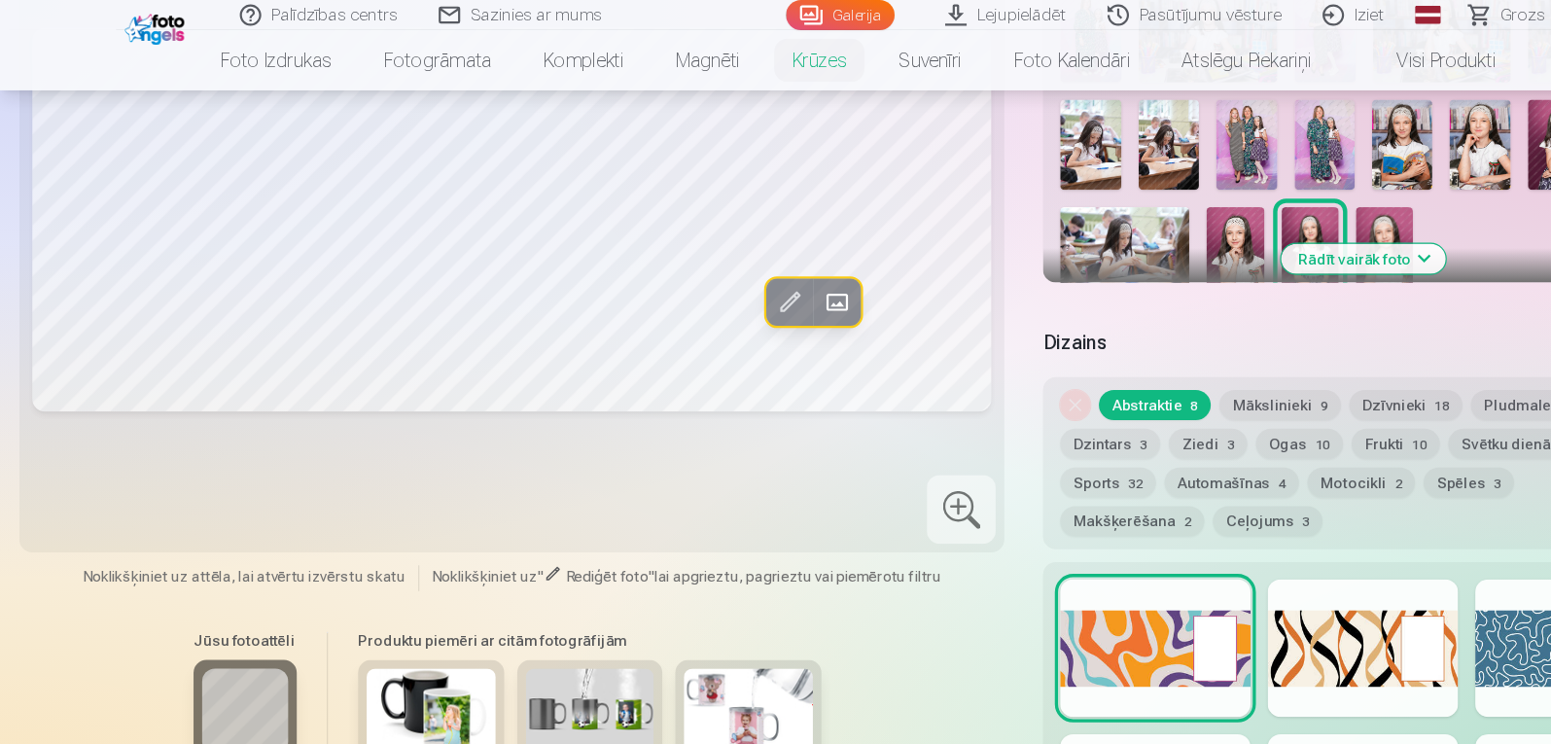
scroll to position [518, 0]
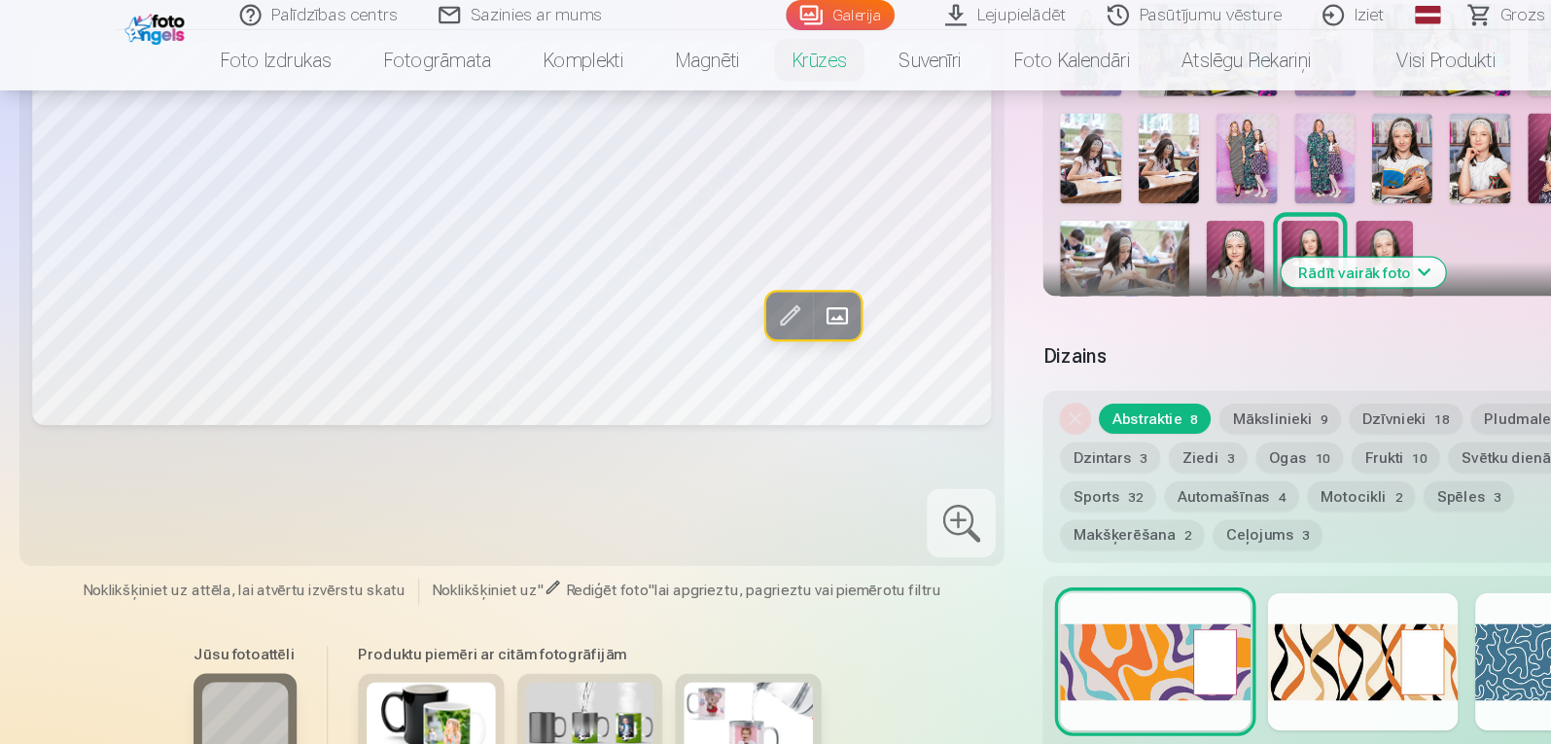
click at [1167, 382] on button "Mākslinieki 9" at bounding box center [1158, 378] width 110 height 27
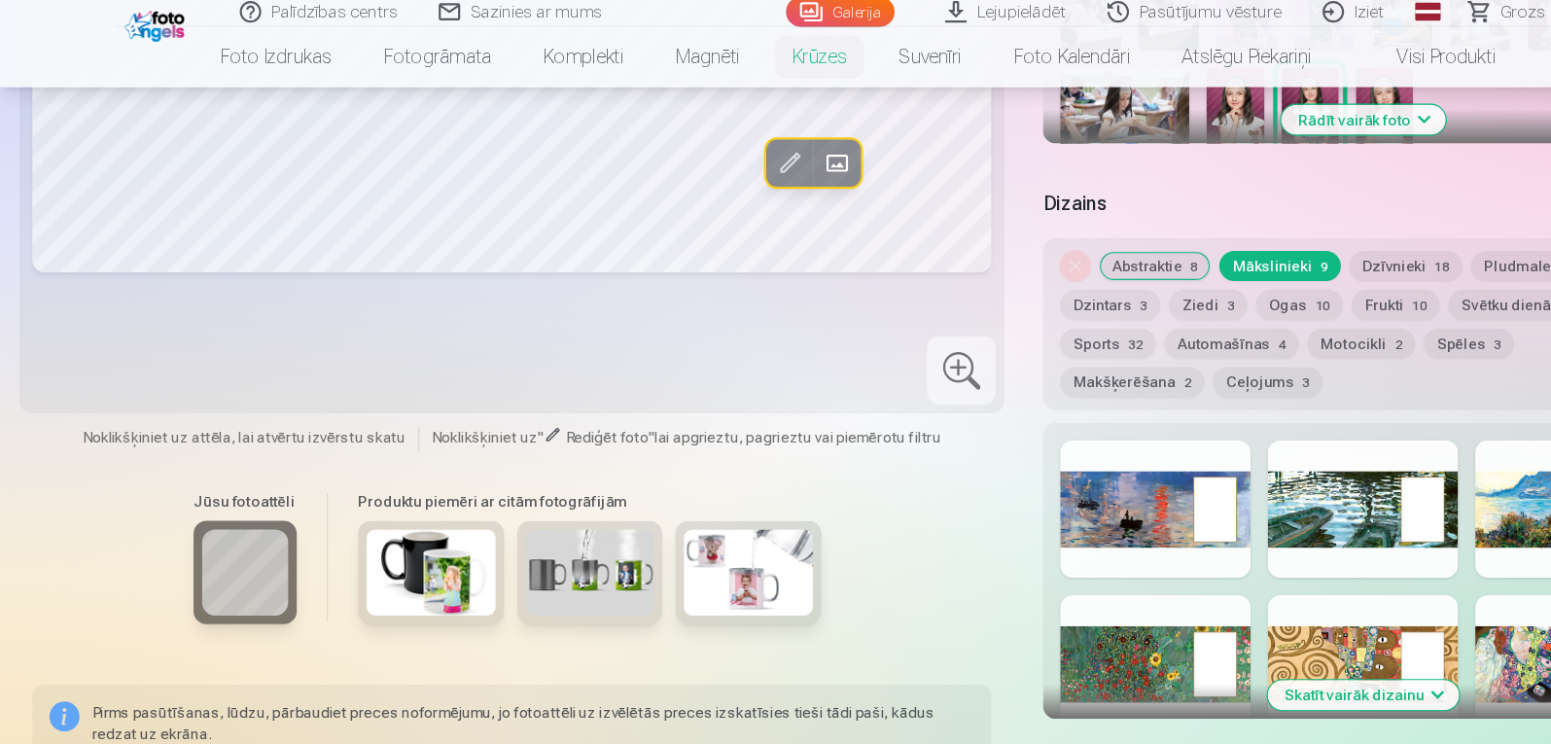
scroll to position [541, 0]
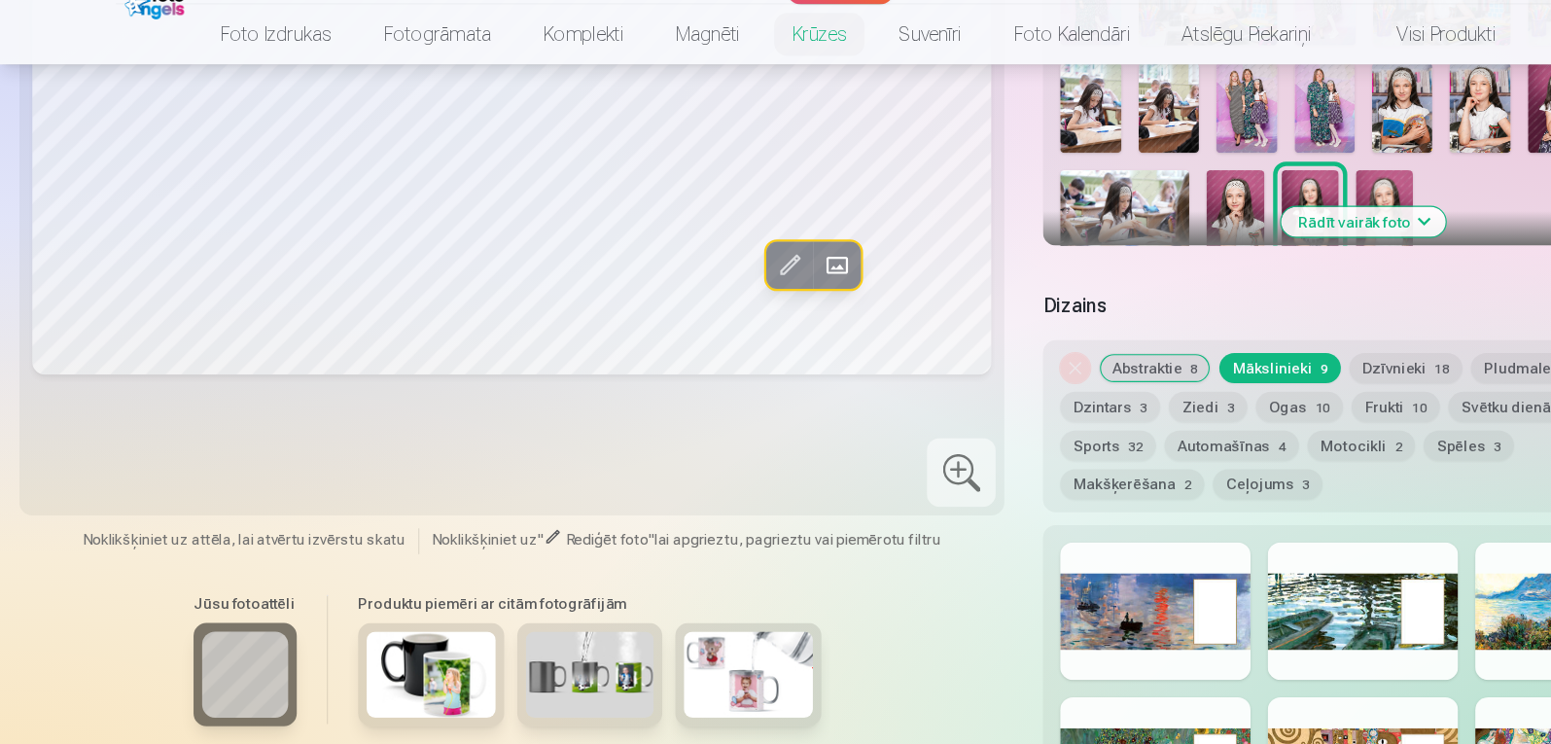
click at [1262, 342] on button "Dzīvnieki 18" at bounding box center [1271, 355] width 102 height 27
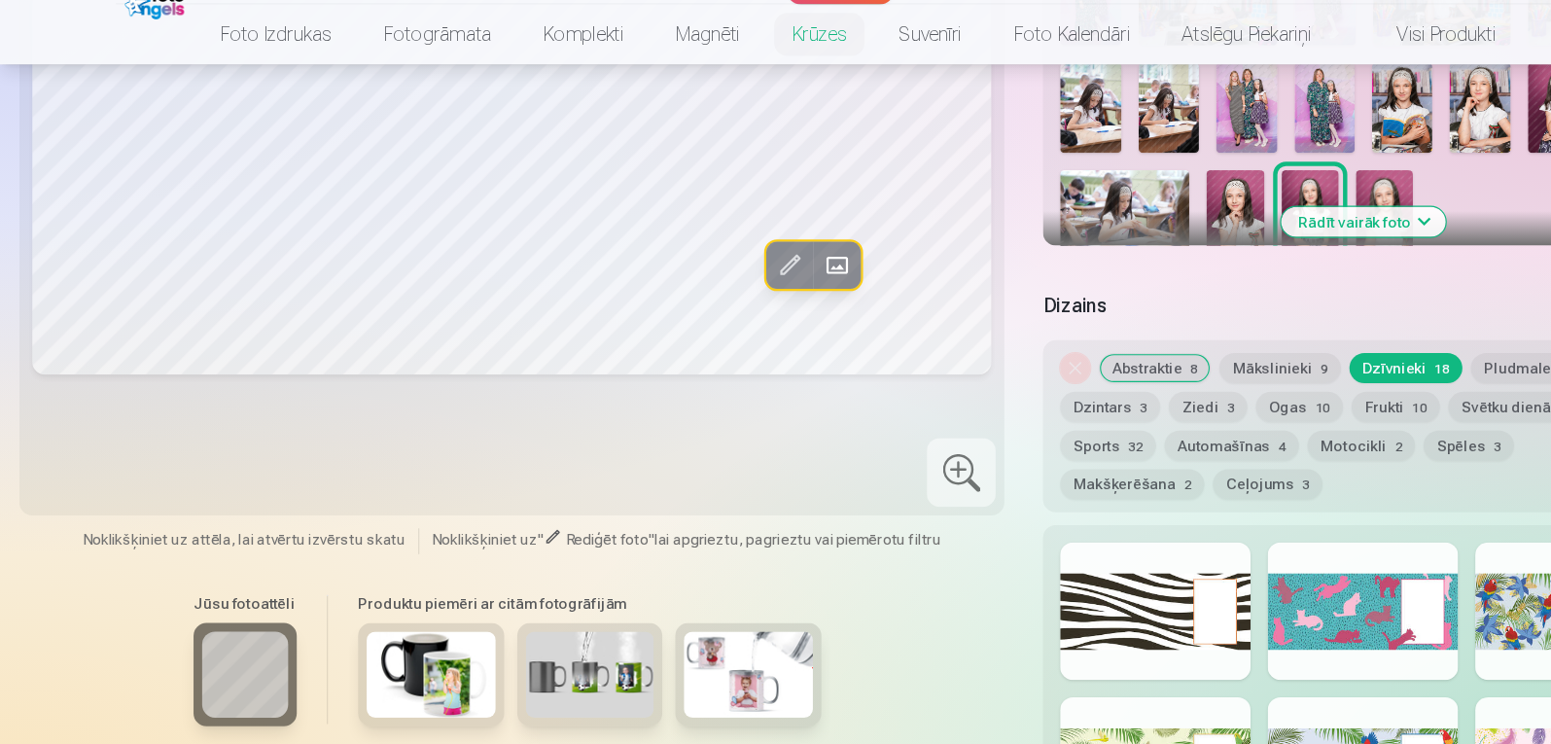
click at [1378, 351] on button "Pludmale 7" at bounding box center [1379, 355] width 98 height 27
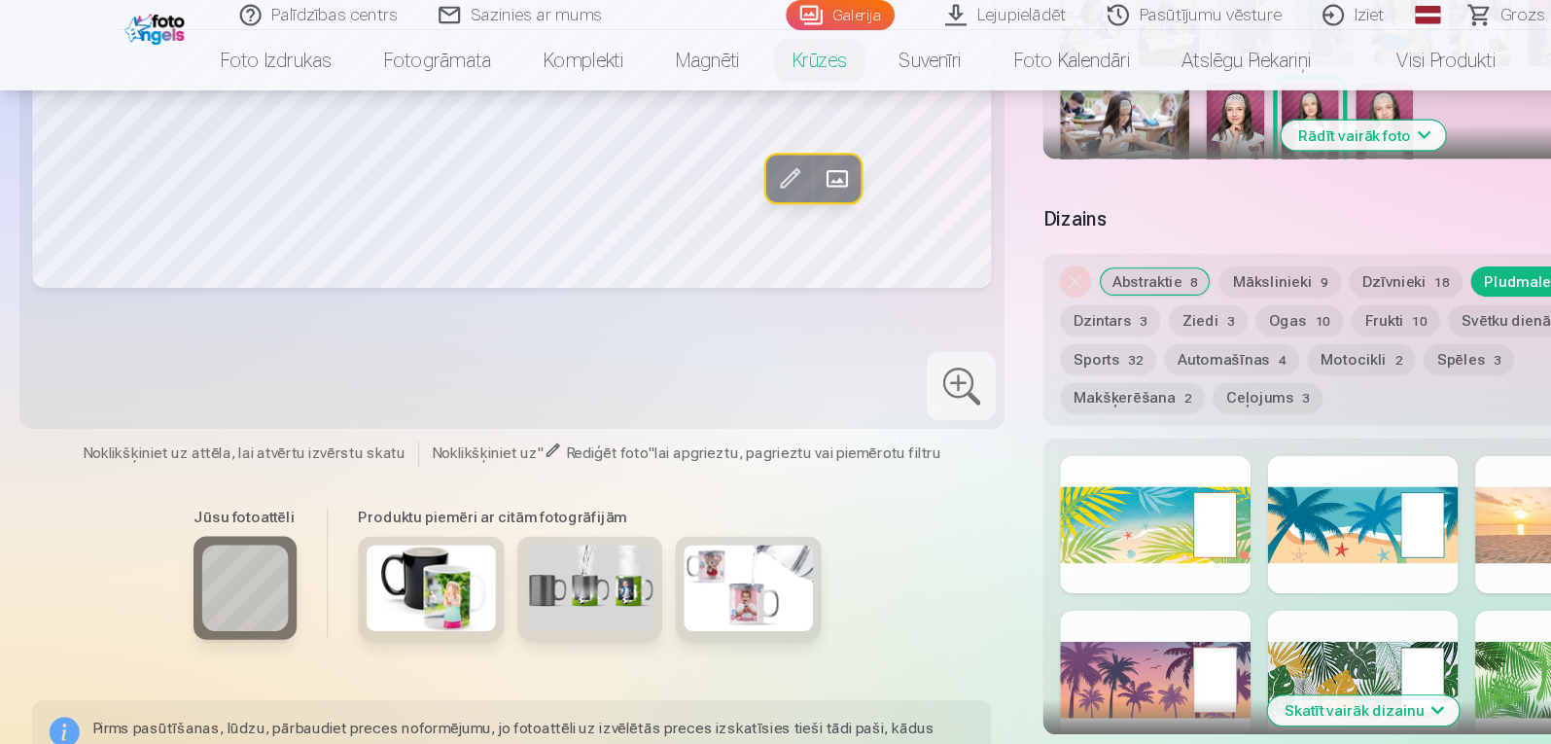
scroll to position [620, 0]
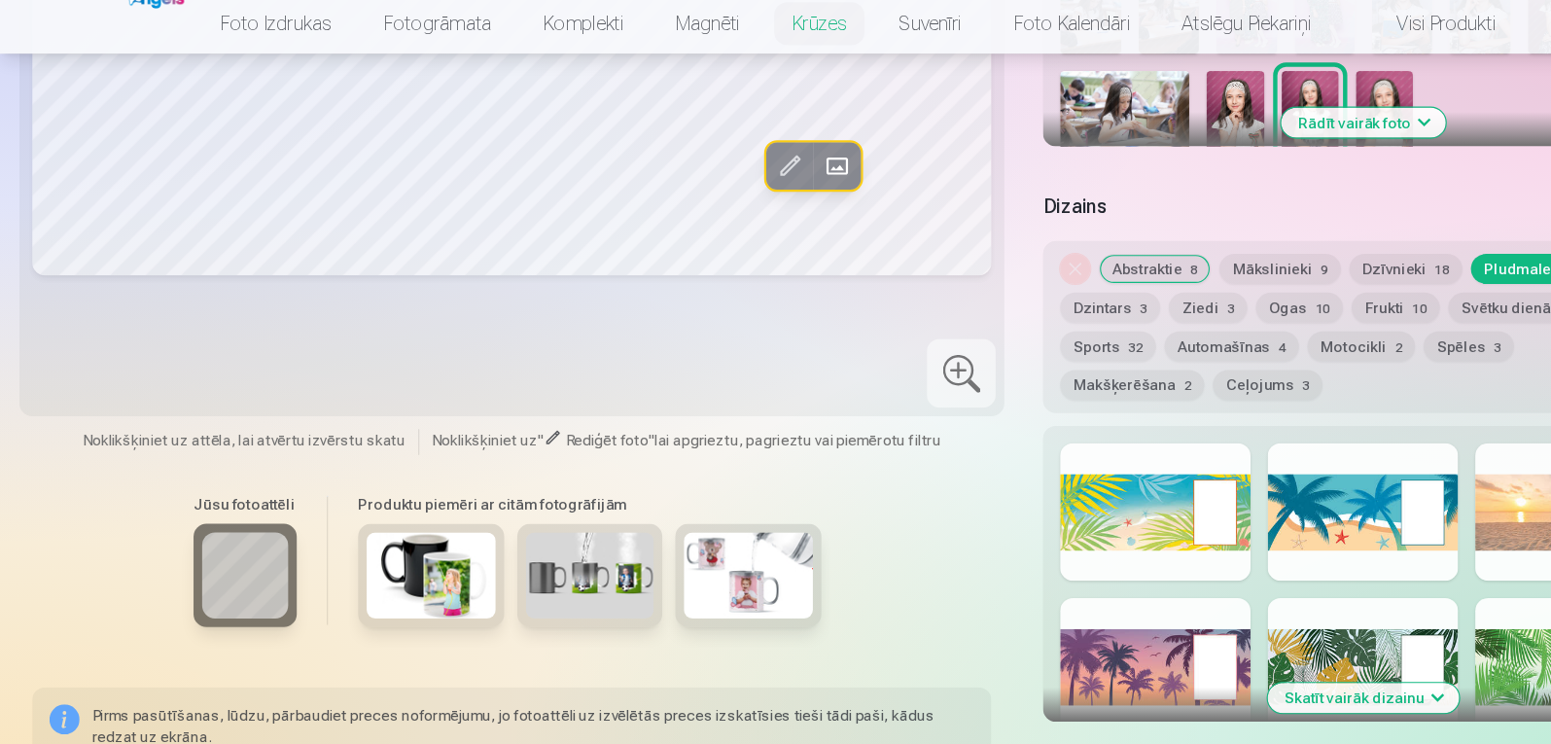
click at [1014, 309] on button "Dzintars 3" at bounding box center [1004, 311] width 90 height 27
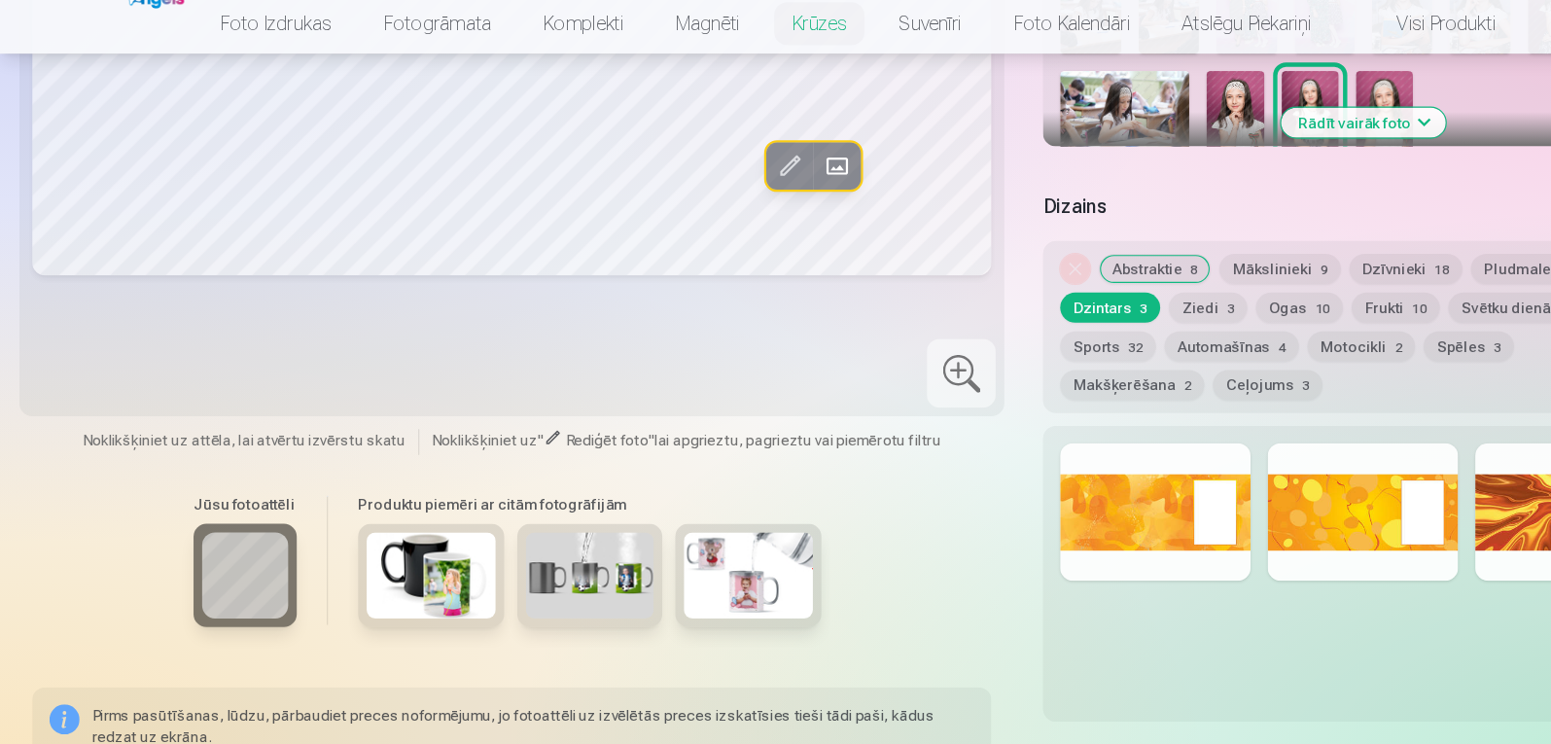
click at [1094, 312] on button "Ziedi 3" at bounding box center [1092, 311] width 71 height 27
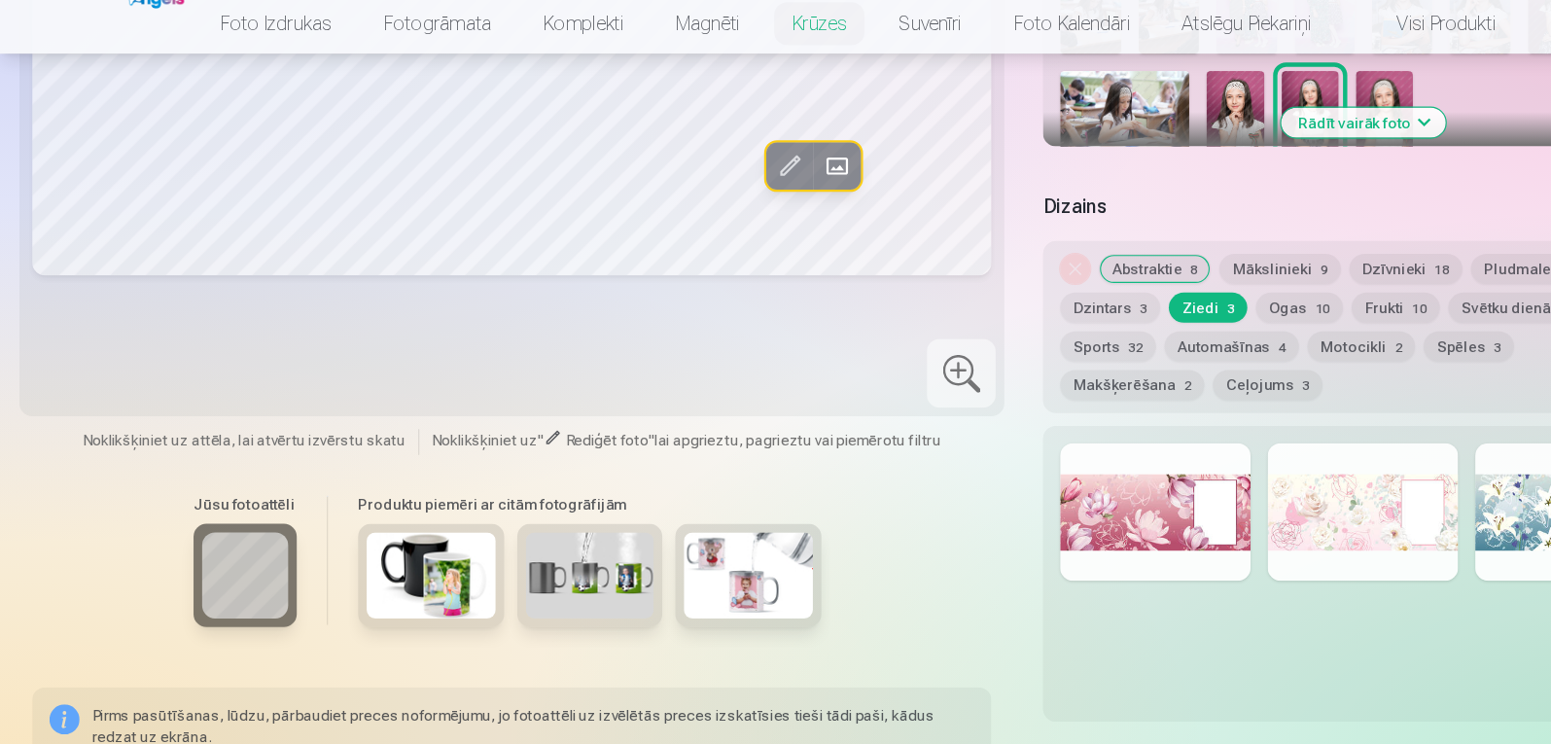
click at [1157, 307] on button "Ogas 10" at bounding box center [1175, 311] width 79 height 27
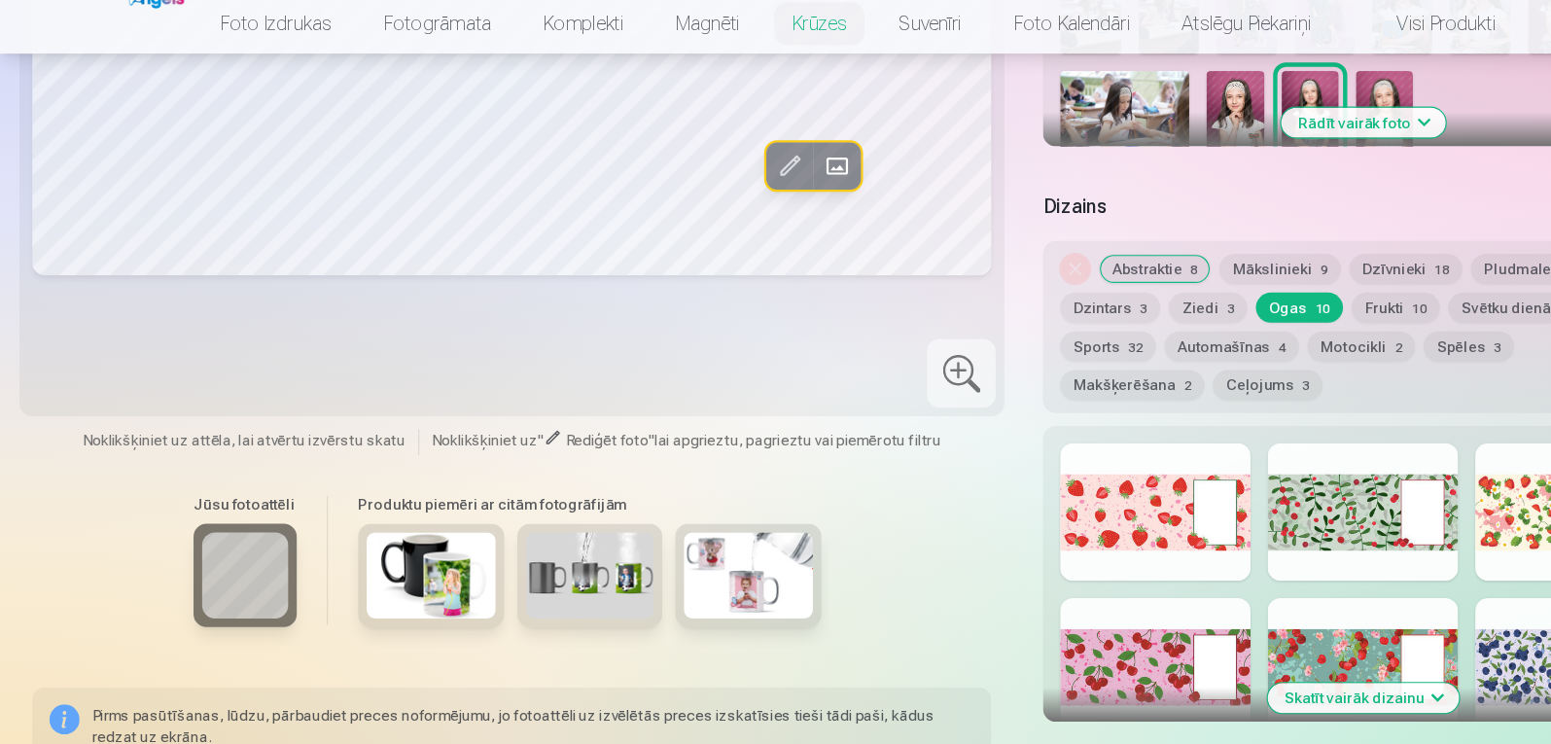
click at [1247, 309] on button "Frukti 10" at bounding box center [1262, 311] width 80 height 27
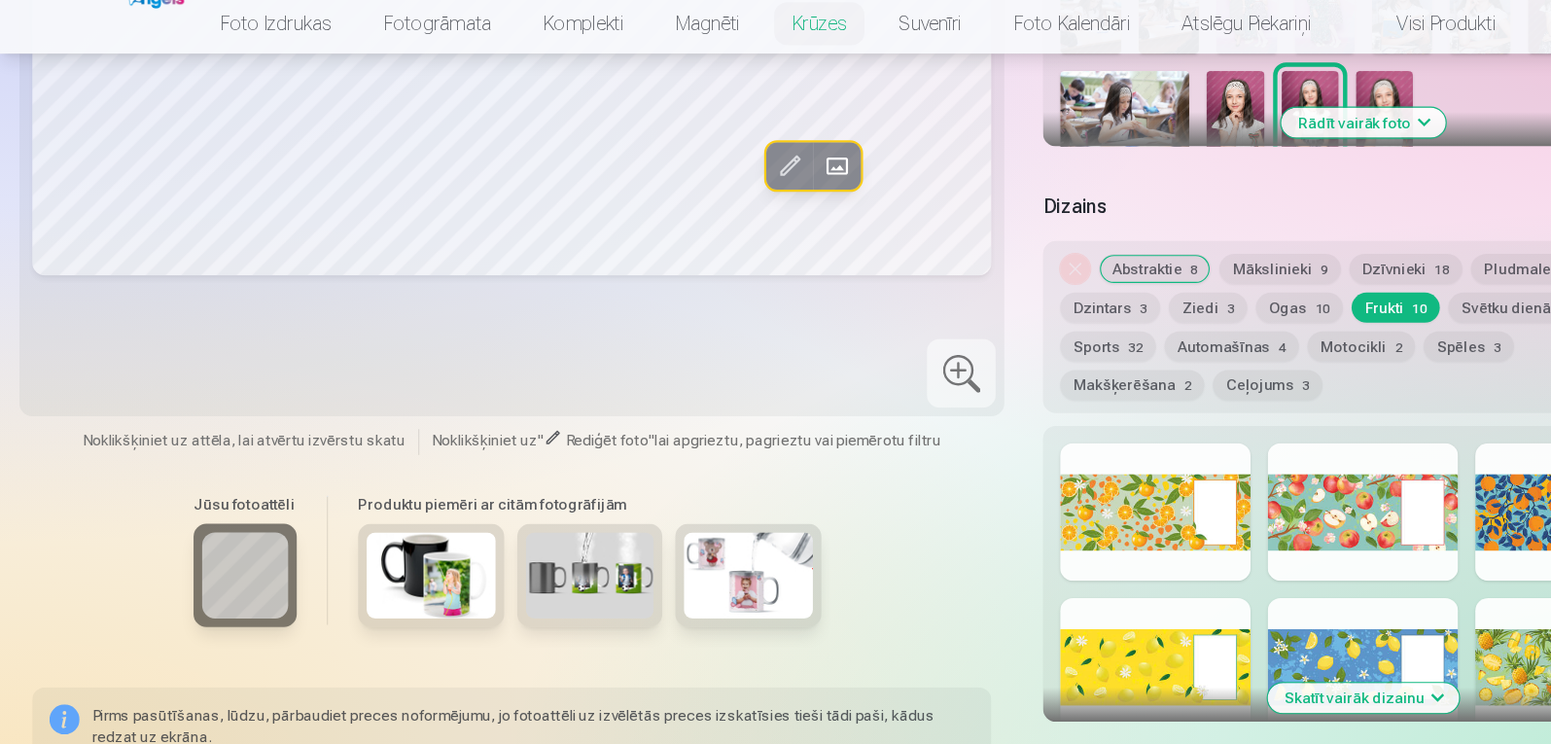
click at [1325, 297] on div "Noņemiet dizainu Abstraktie 8 Mākslinieki 9 Dzīvnieki 18 Pludmale 7 Dzintars 3 …" at bounding box center [1232, 329] width 579 height 156
click at [1333, 306] on button "Svētku dienās 29" at bounding box center [1376, 311] width 133 height 27
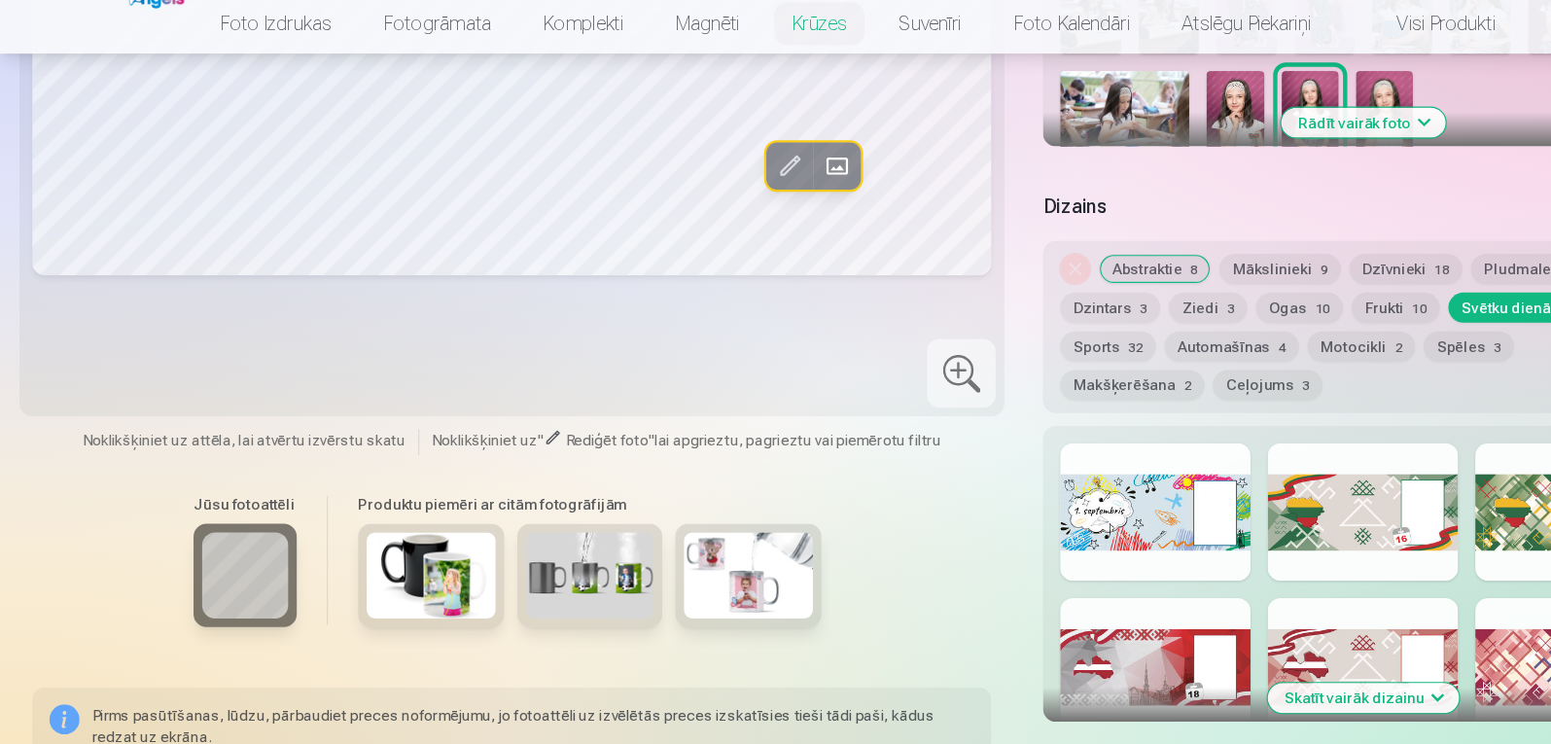
click at [1020, 348] on span "32" at bounding box center [1027, 347] width 14 height 14
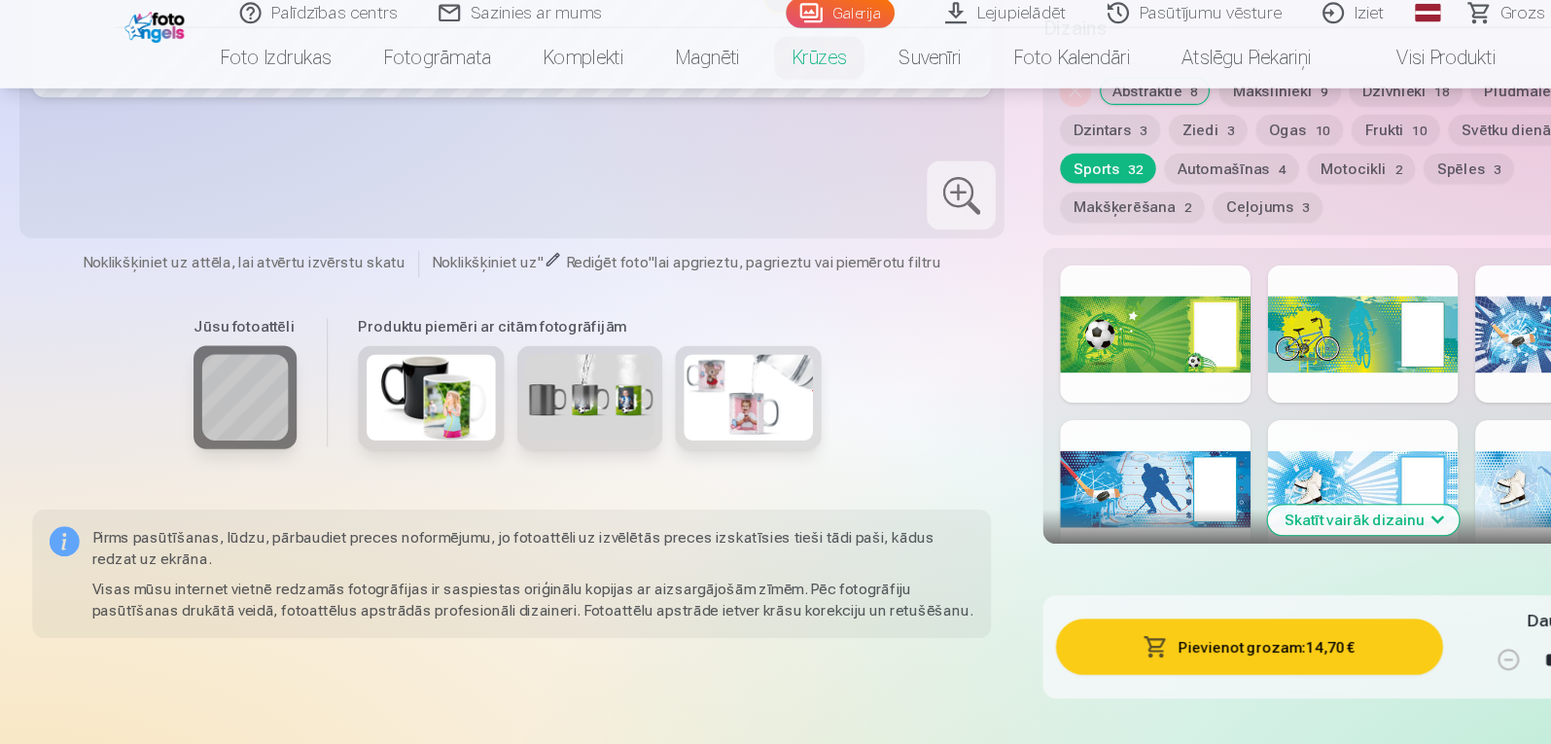
scroll to position [803, 0]
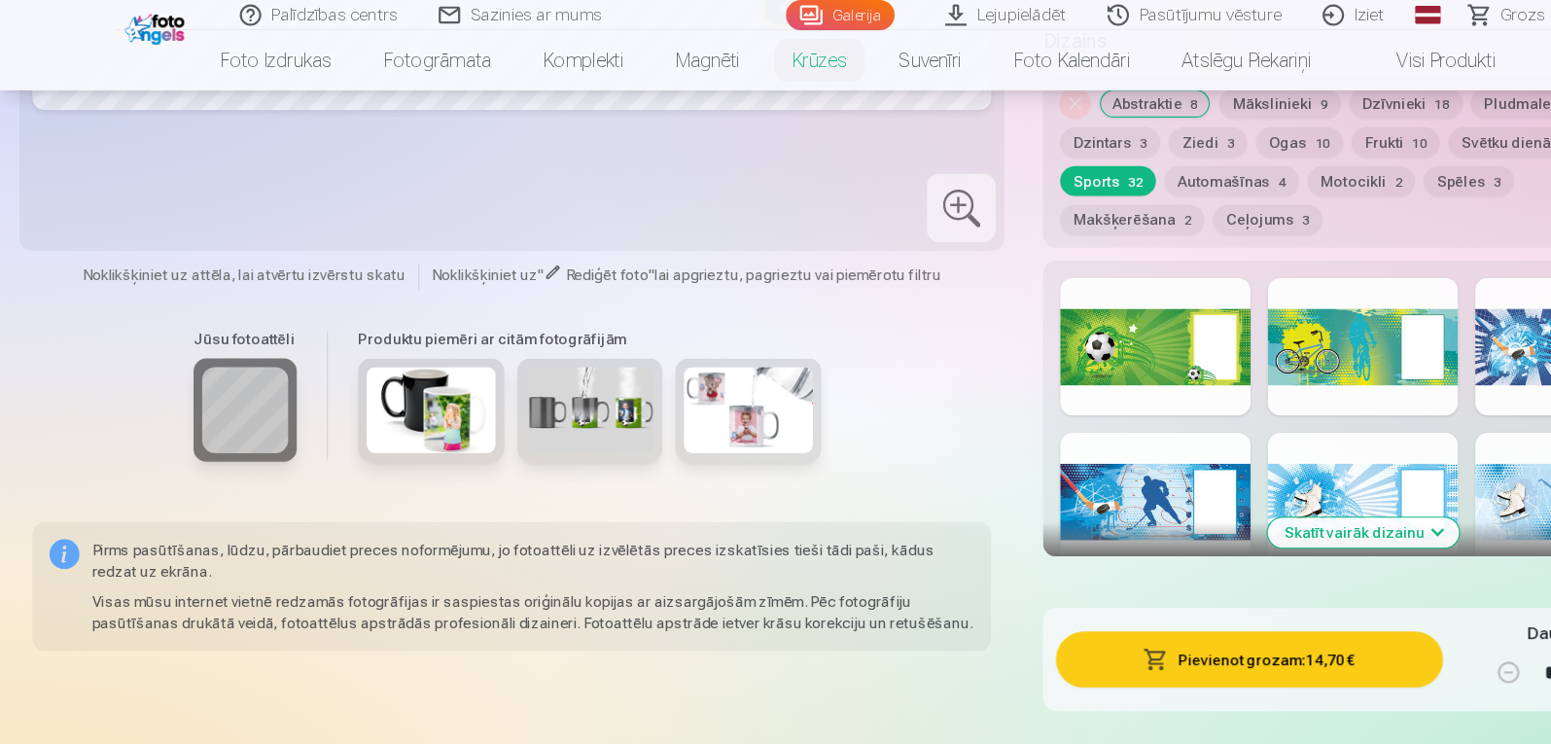
drag, startPoint x: 1402, startPoint y: 105, endPoint x: 1406, endPoint y: 78, distance: 27.5
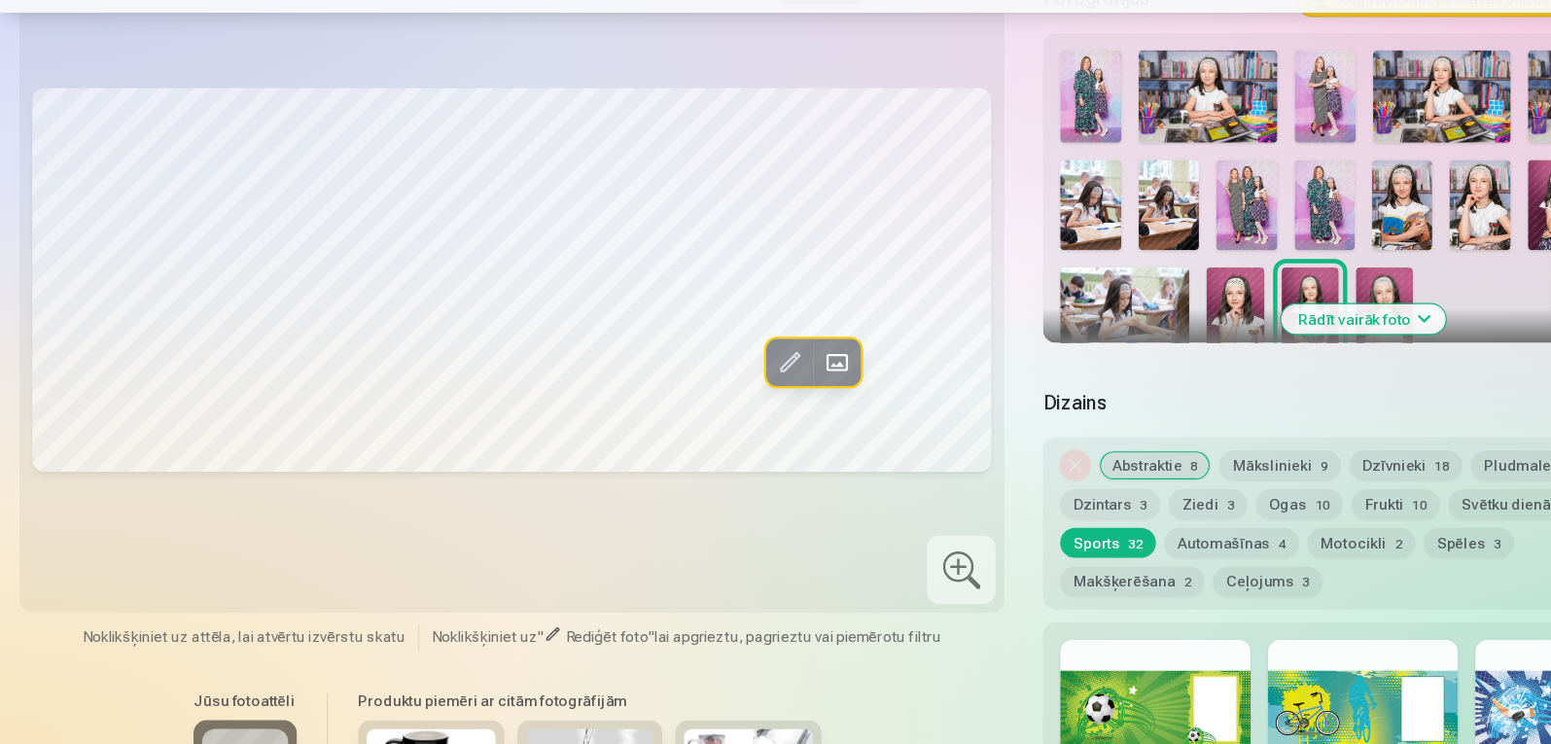
scroll to position [417, 0]
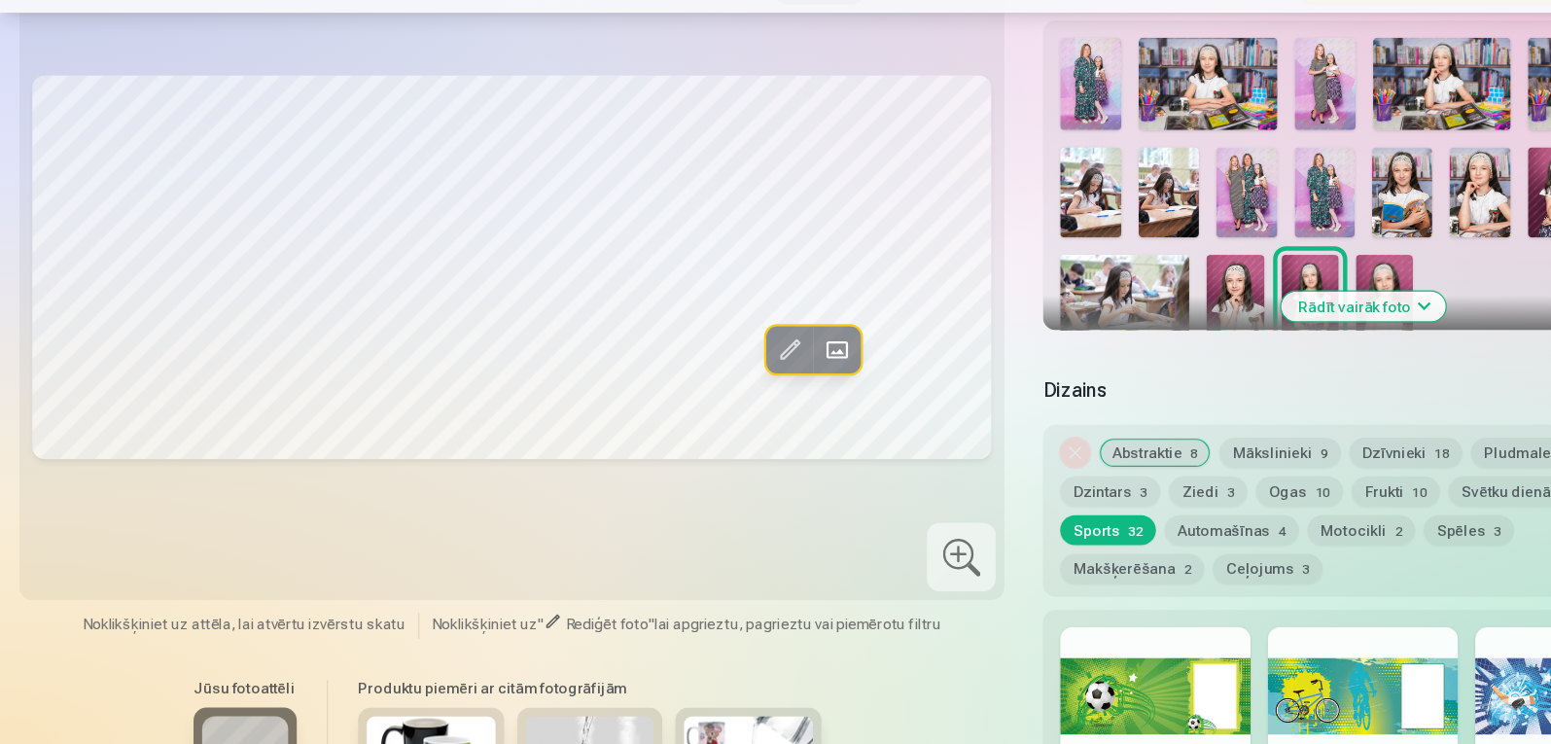
click at [1057, 675] on div at bounding box center [1045, 699] width 172 height 124
click at [1094, 550] on button "Automašīnas 4" at bounding box center [1114, 549] width 122 height 27
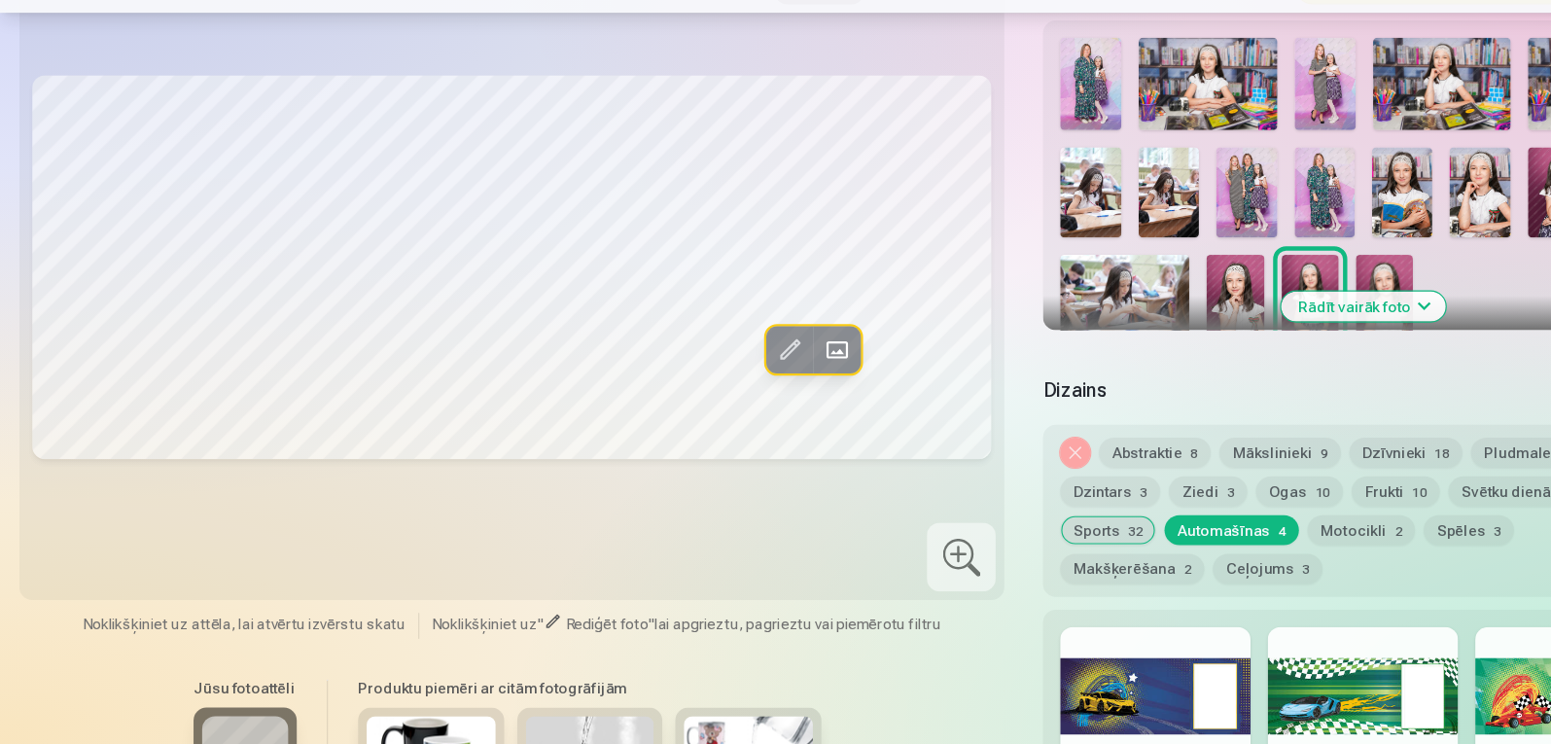
click at [1222, 547] on button "Motocikli 2" at bounding box center [1230, 549] width 97 height 27
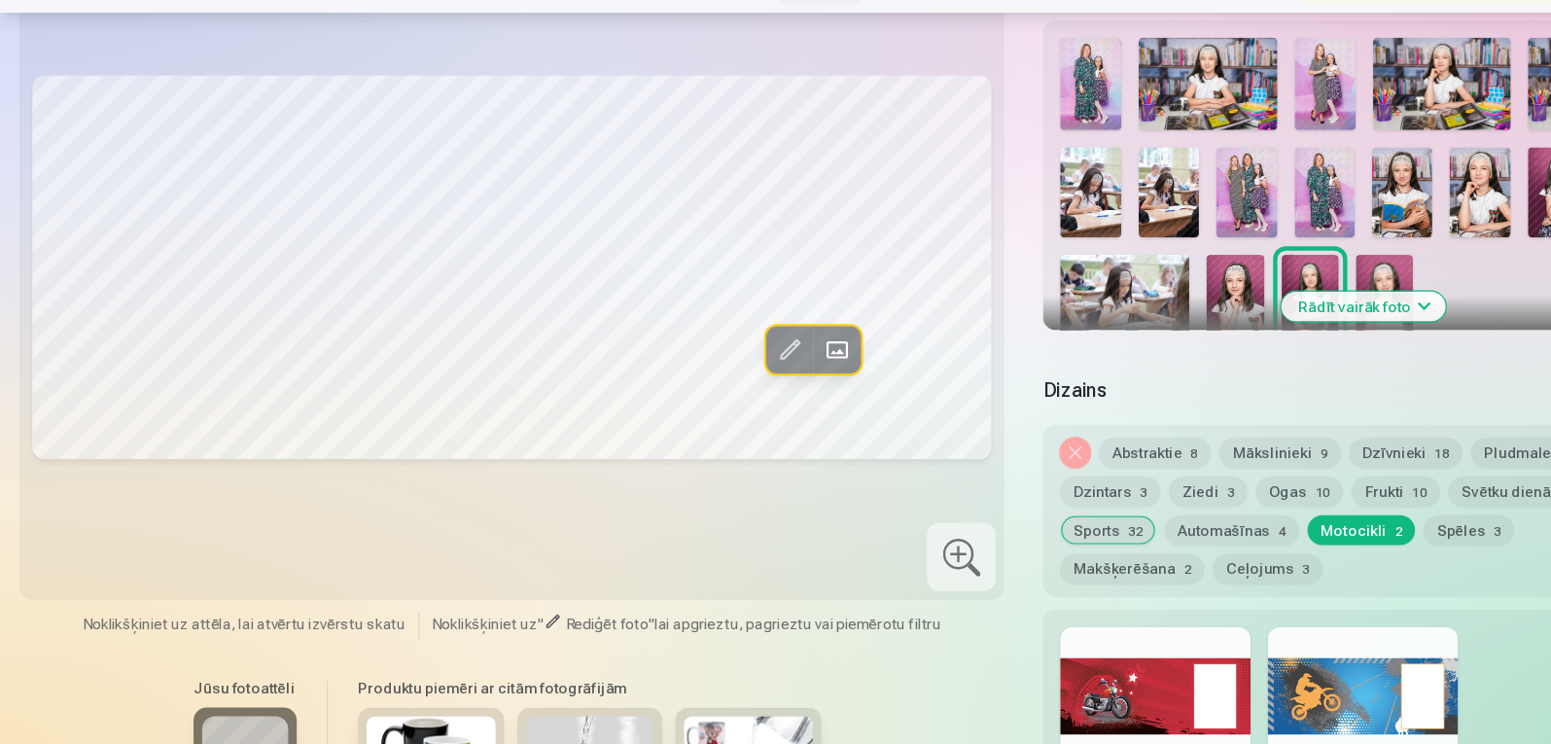
click at [1320, 536] on button "Spēles 3" at bounding box center [1328, 549] width 82 height 27
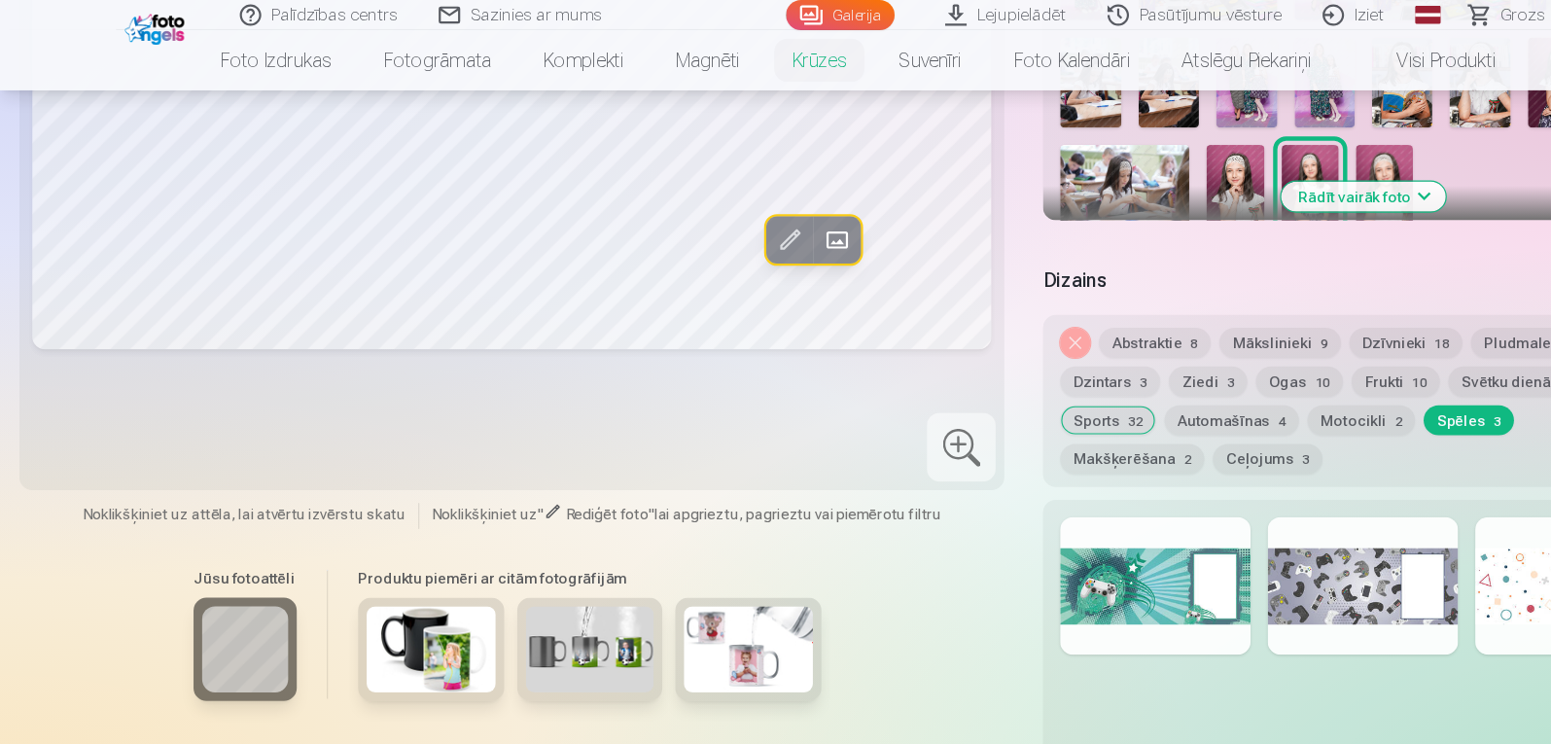
scroll to position [462, 0]
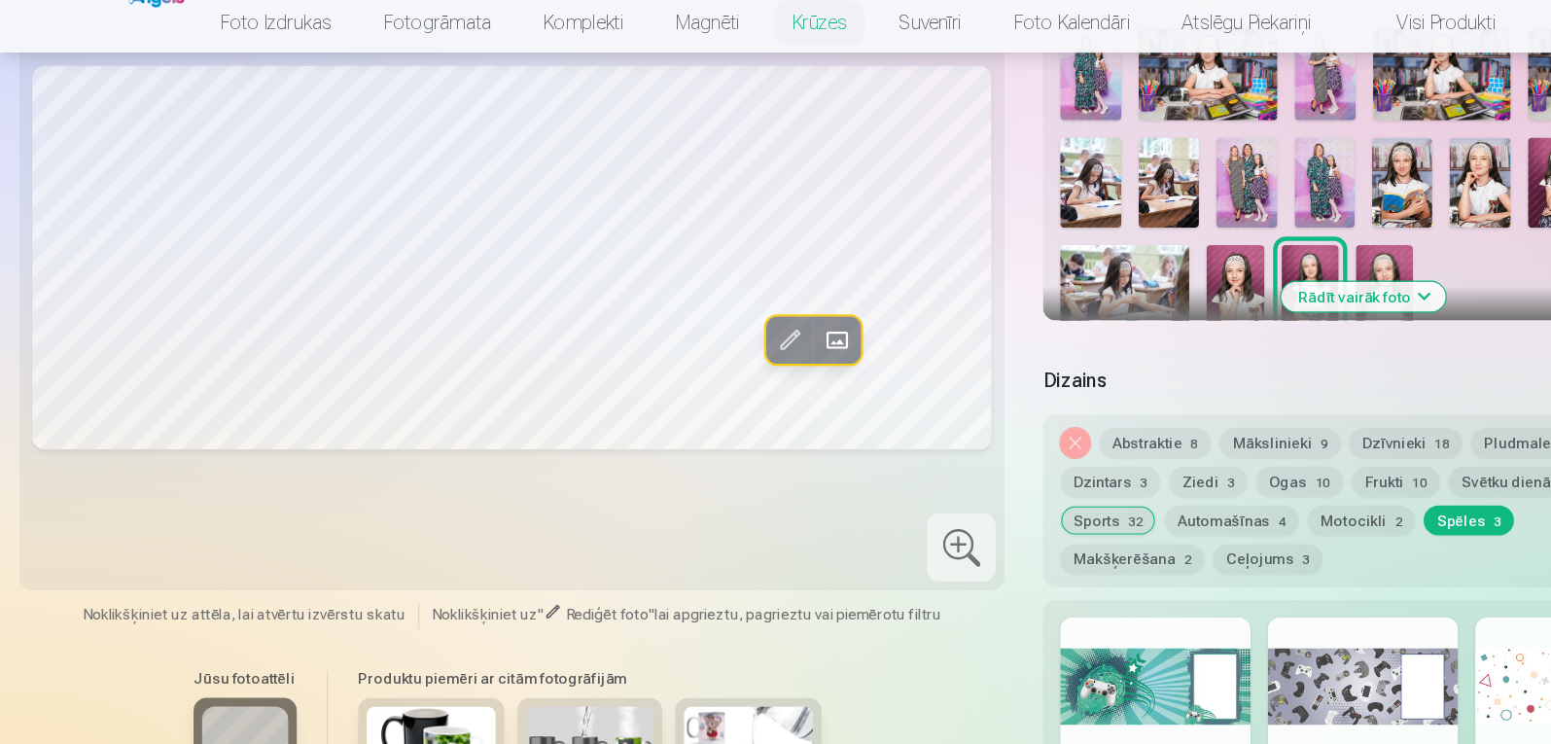
click at [1089, 526] on button "Makšķerēšana 2" at bounding box center [1024, 539] width 130 height 27
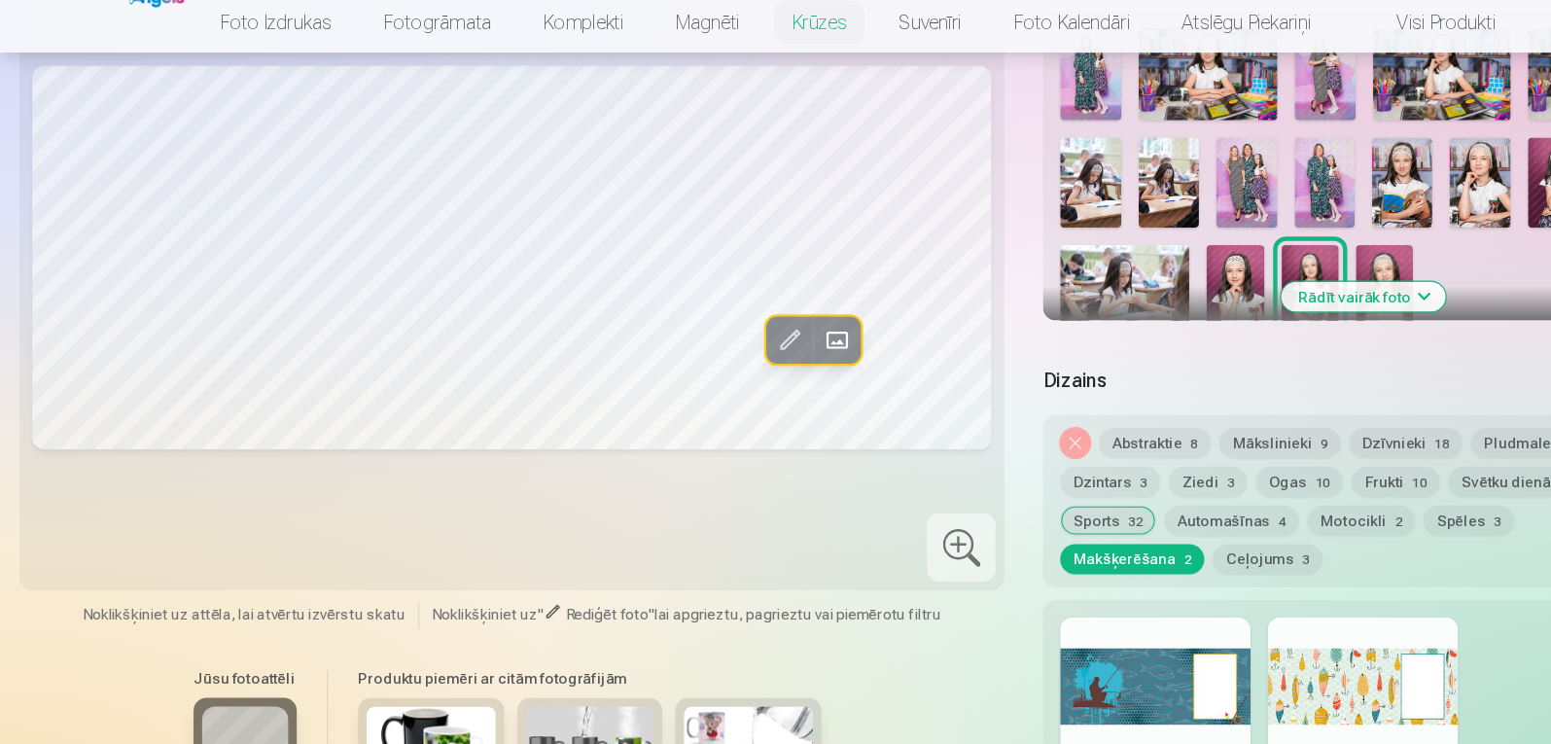
click at [1097, 547] on button "Ceļojums 3" at bounding box center [1146, 539] width 99 height 27
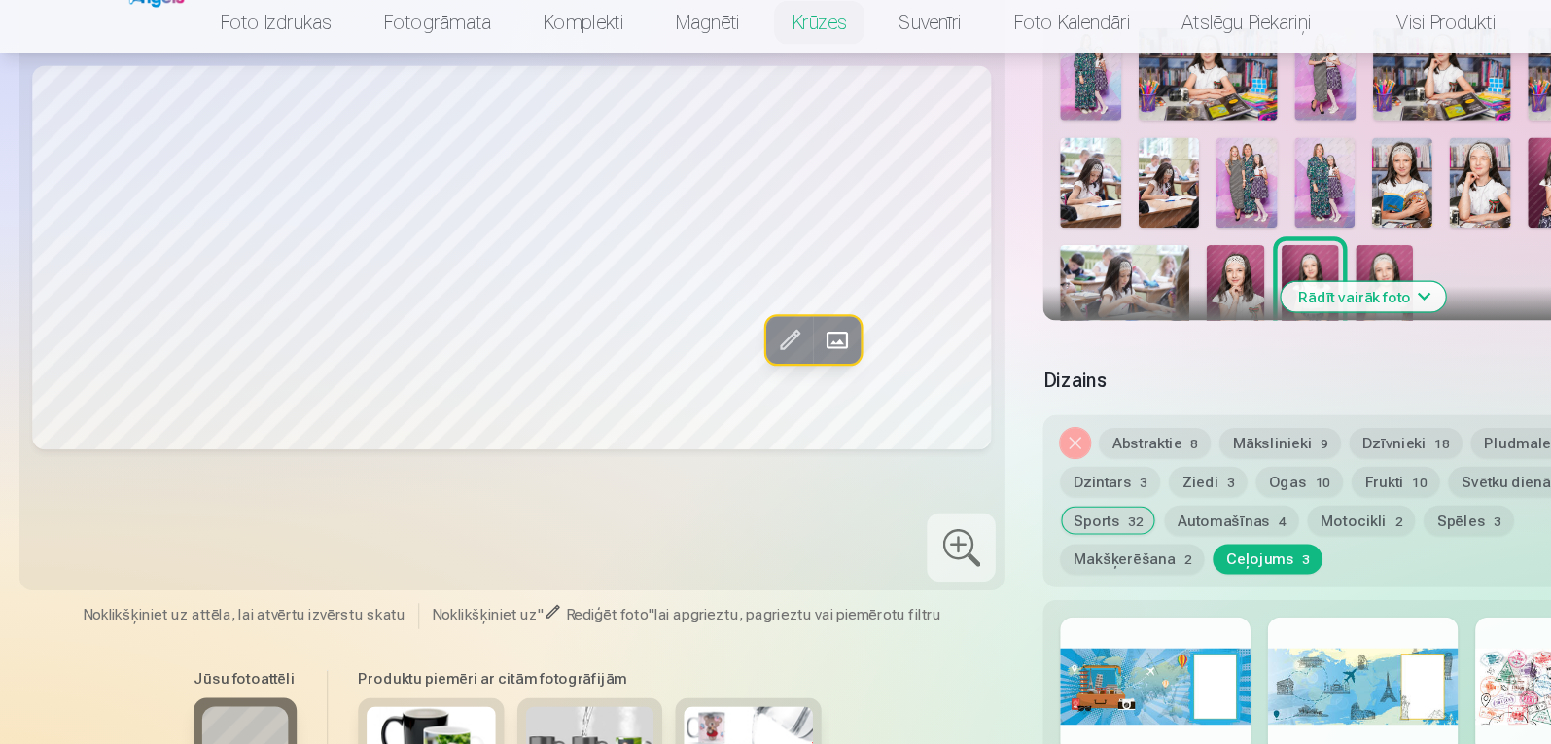
click at [1051, 438] on button "Abstraktie 8" at bounding box center [1044, 434] width 101 height 27
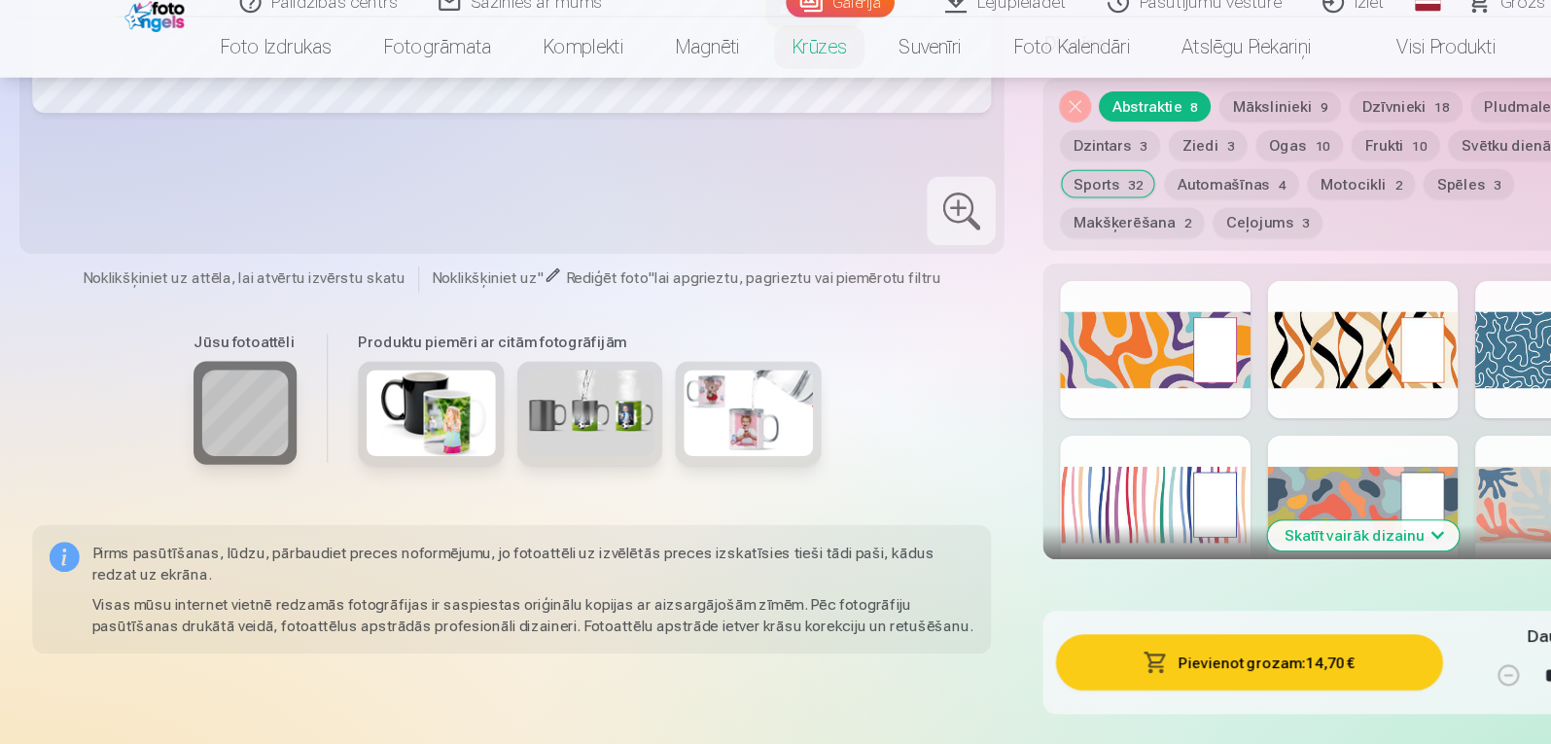
scroll to position [563, 0]
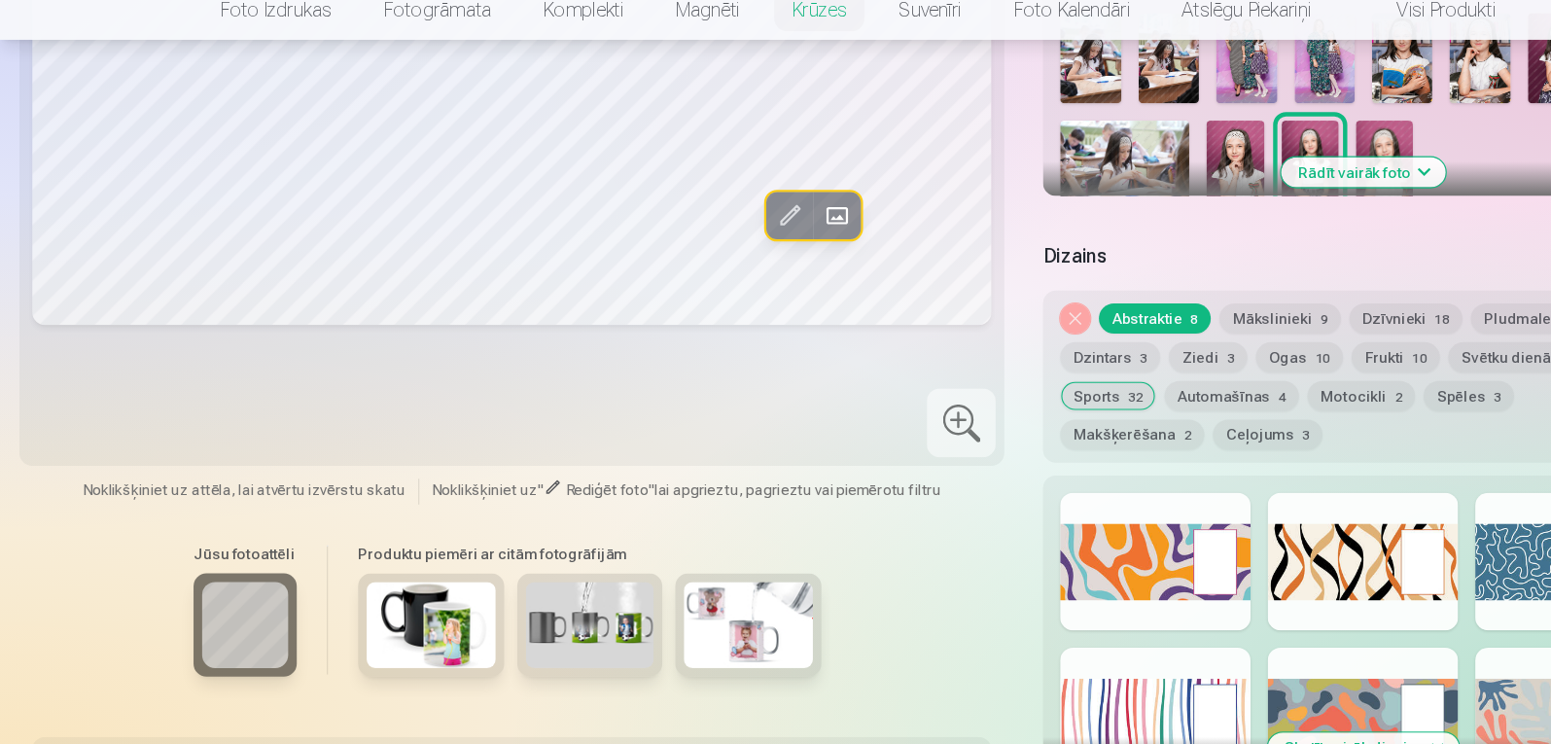
click at [1231, 357] on button "Frukti 10" at bounding box center [1262, 368] width 80 height 27
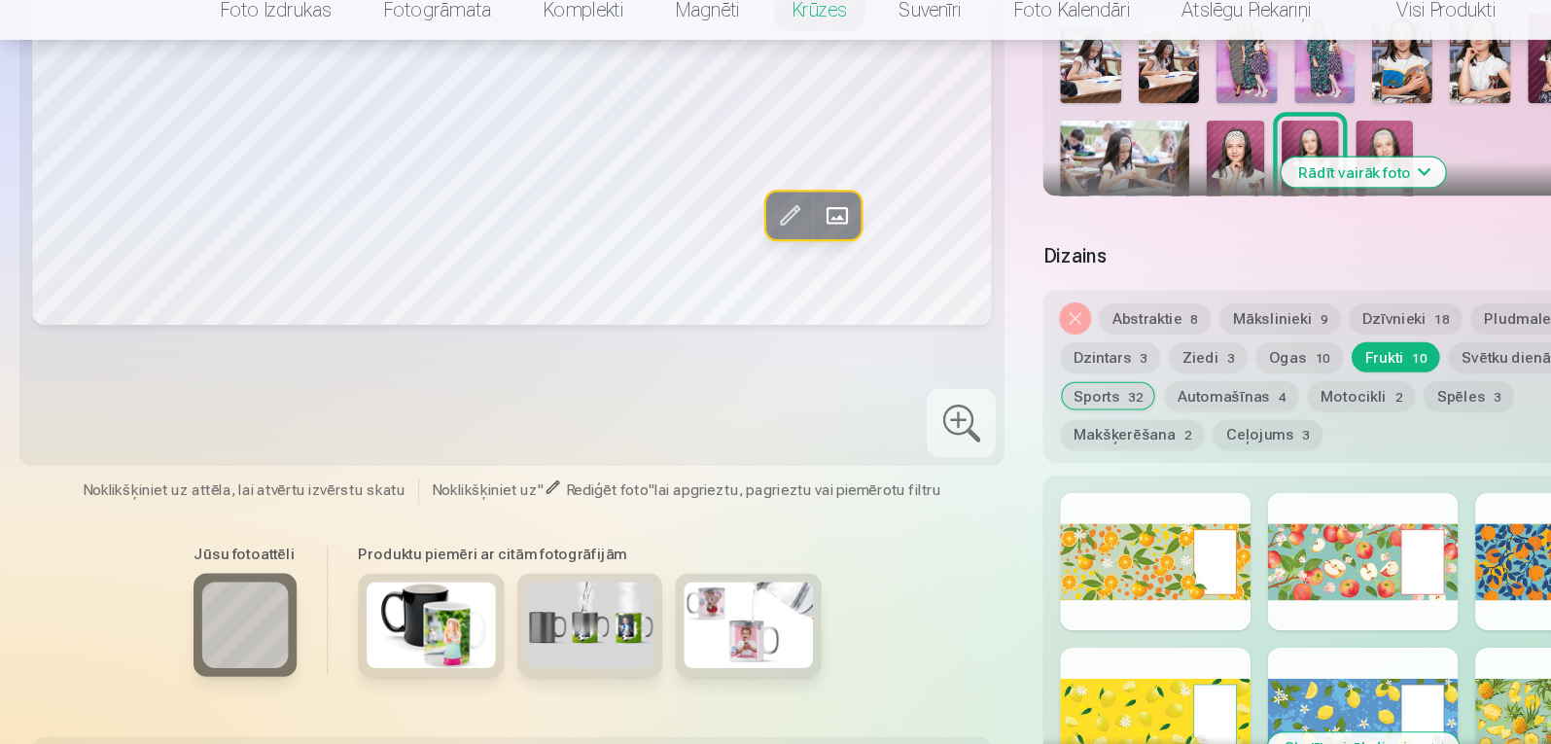
click at [1332, 370] on button "Svētku dienās 29" at bounding box center [1376, 368] width 133 height 27
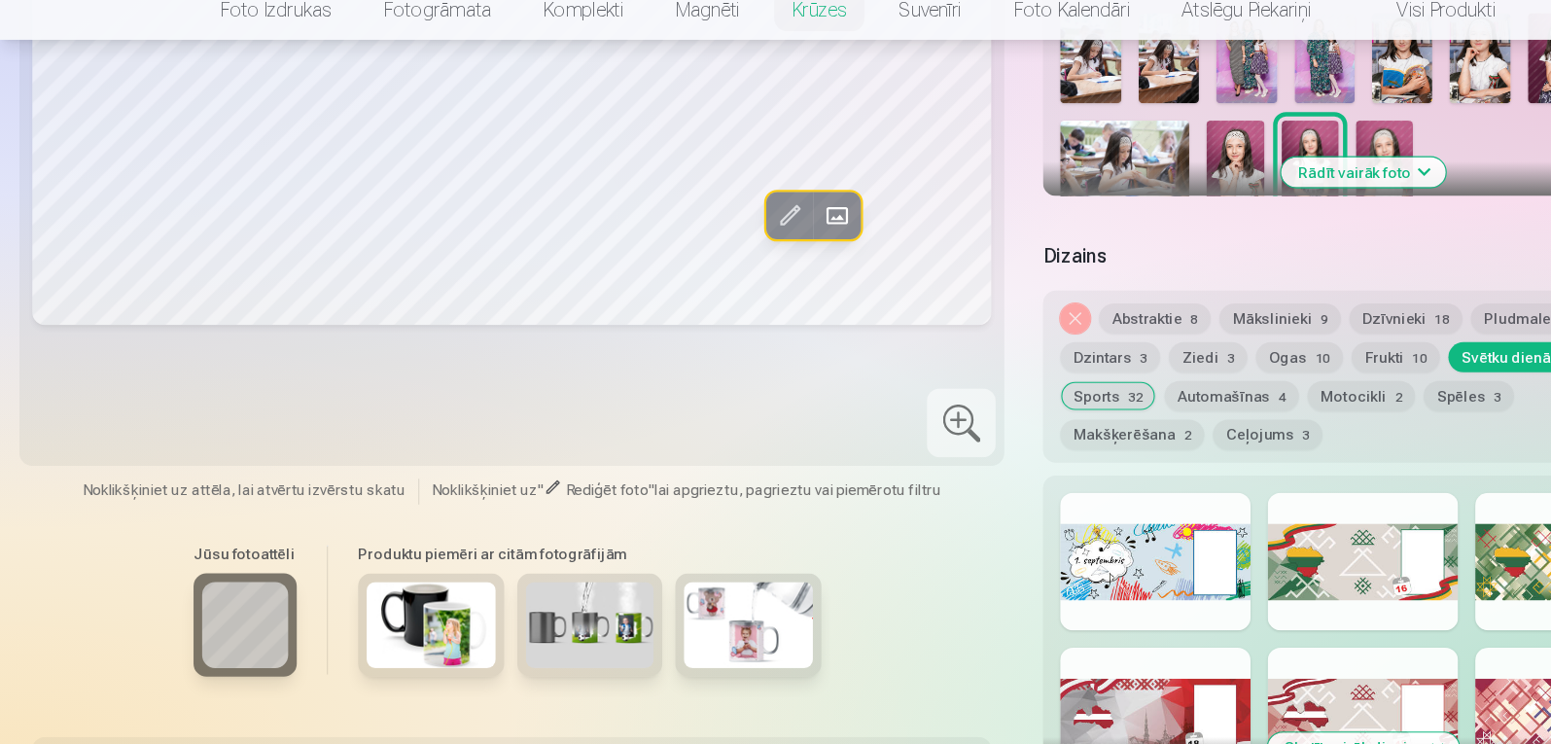
click at [1012, 361] on button "Dzintars 3" at bounding box center [1004, 368] width 90 height 27
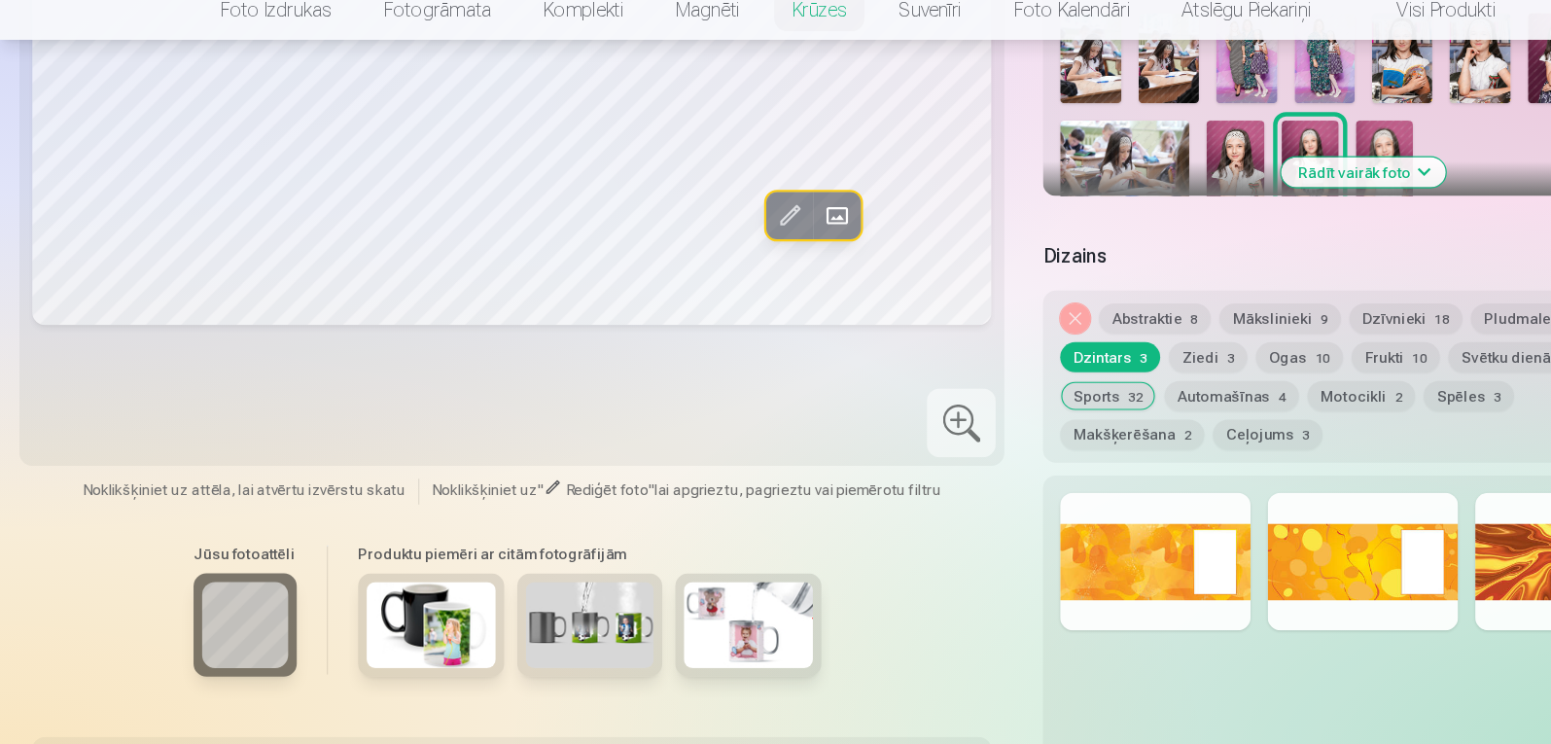
click at [1038, 333] on button "Abstraktie 8" at bounding box center [1044, 333] width 101 height 27
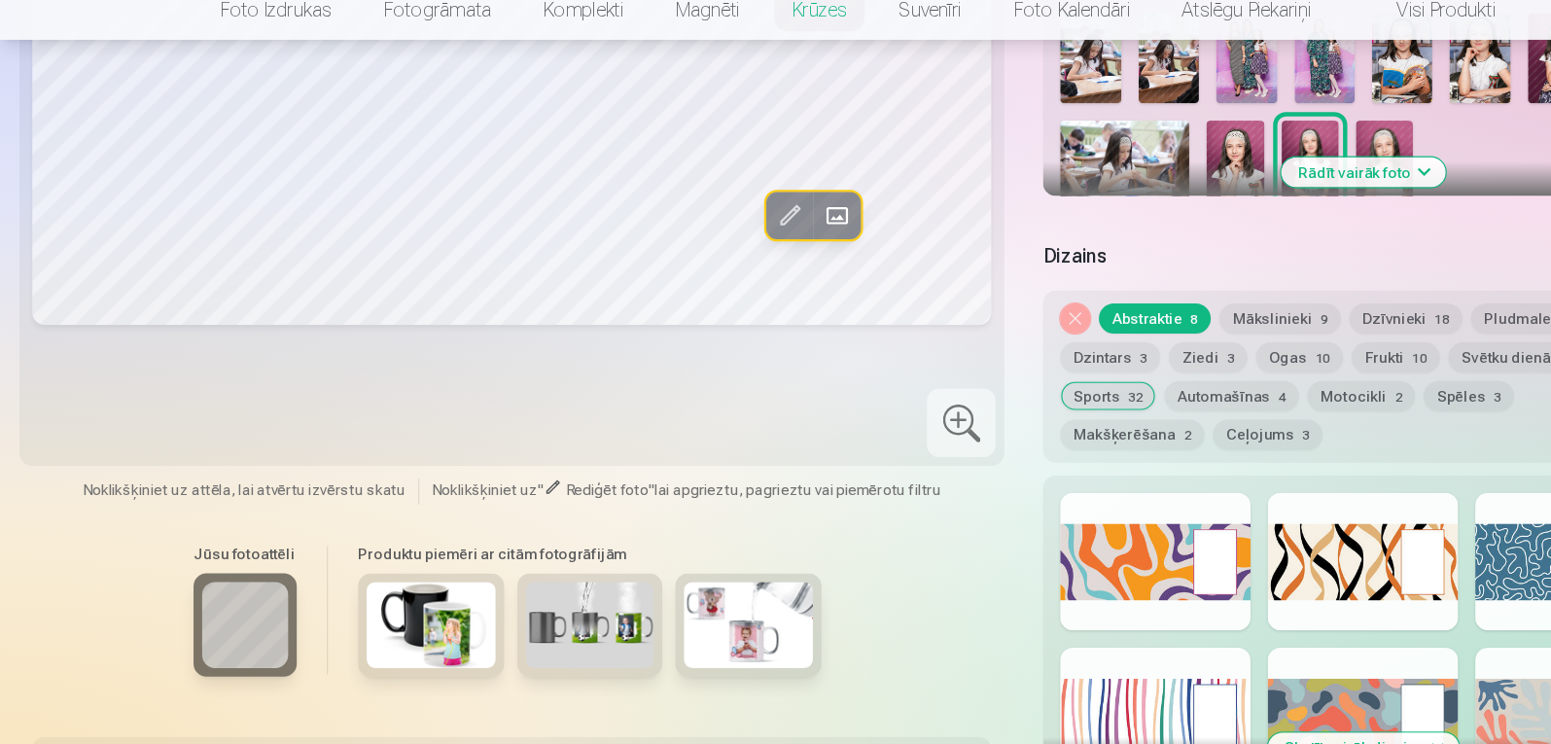
click at [567, 623] on img at bounding box center [533, 611] width 117 height 78
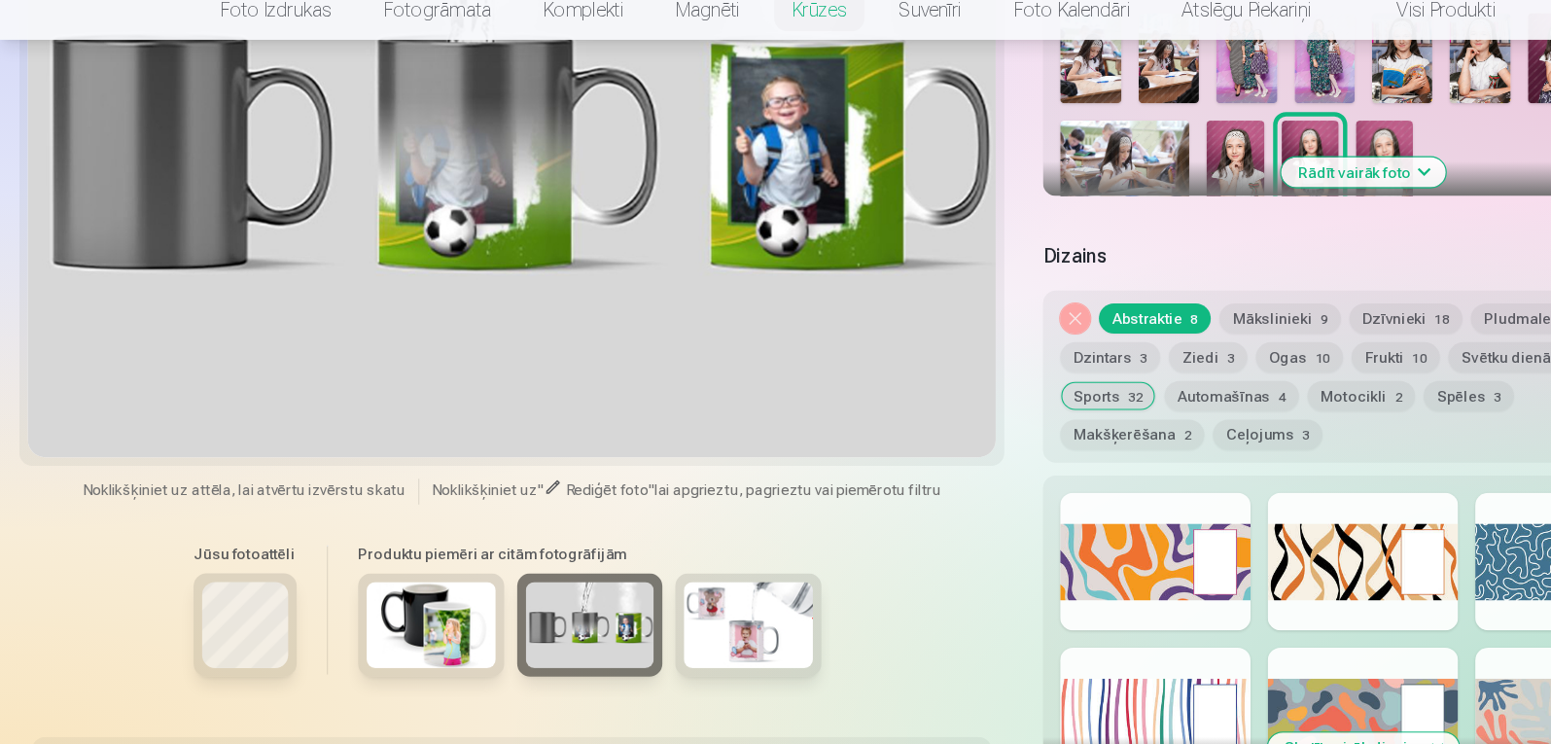
click at [1109, 370] on span "3" at bounding box center [1112, 370] width 7 height 14
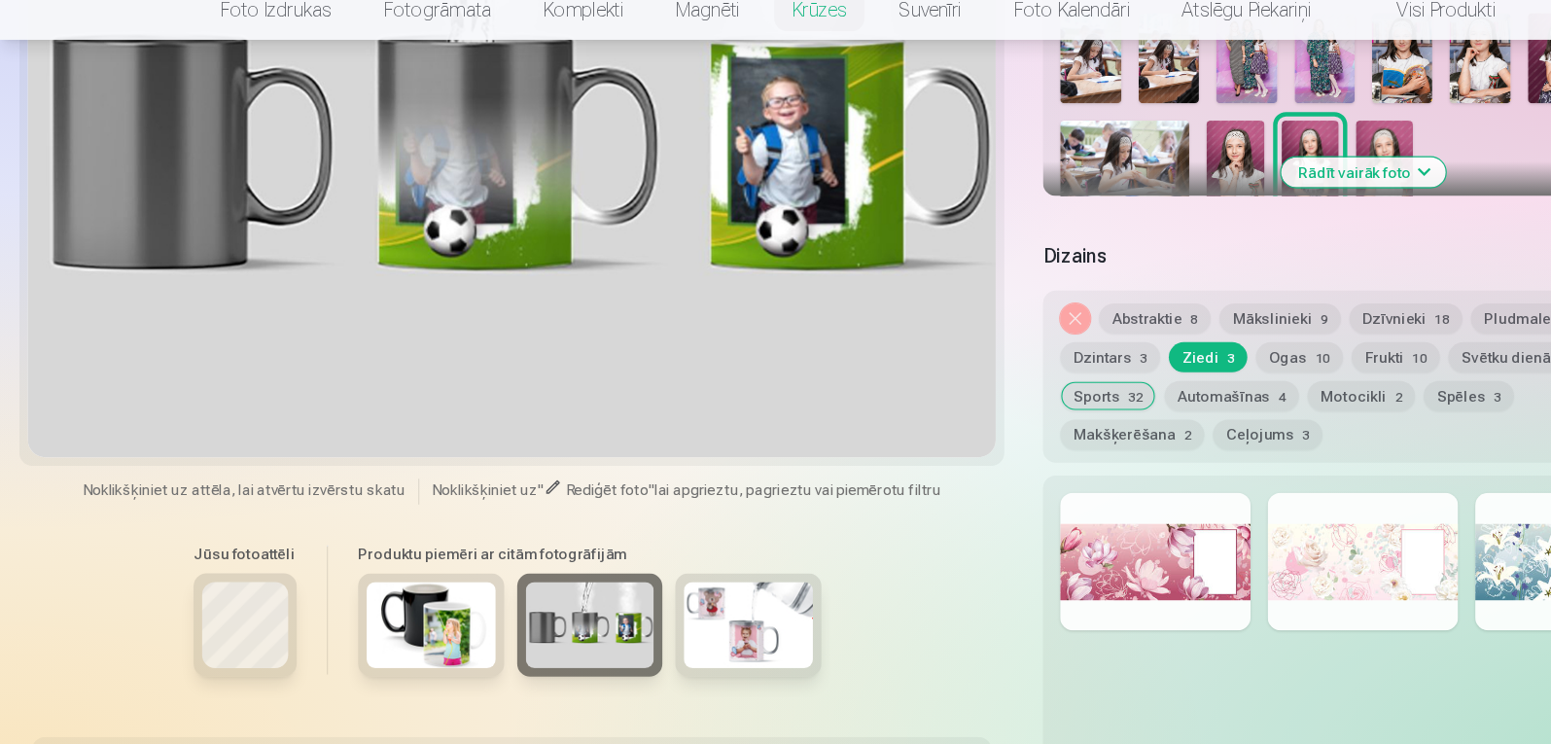
click at [1158, 368] on button "Ogas 10" at bounding box center [1175, 368] width 79 height 27
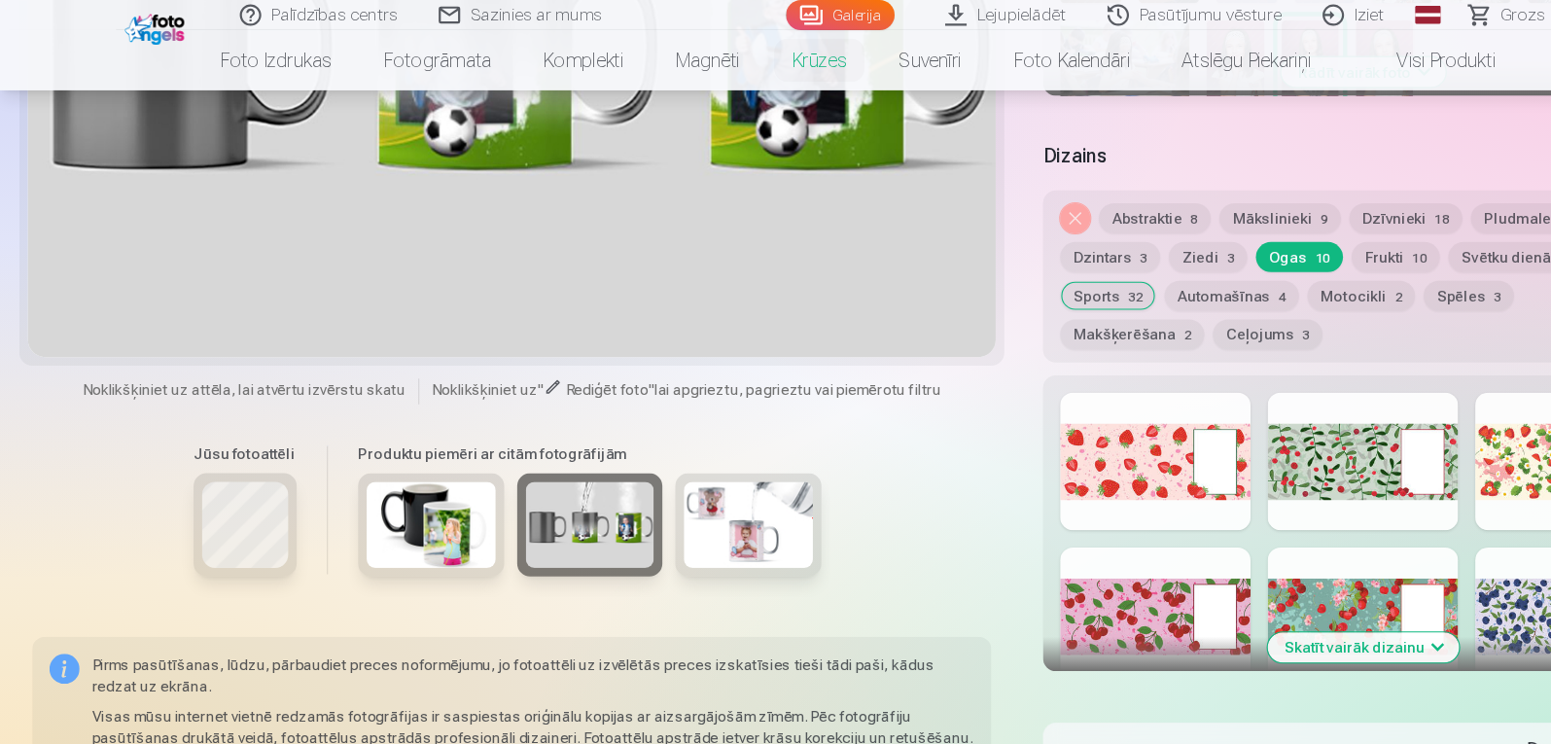
scroll to position [598, 0]
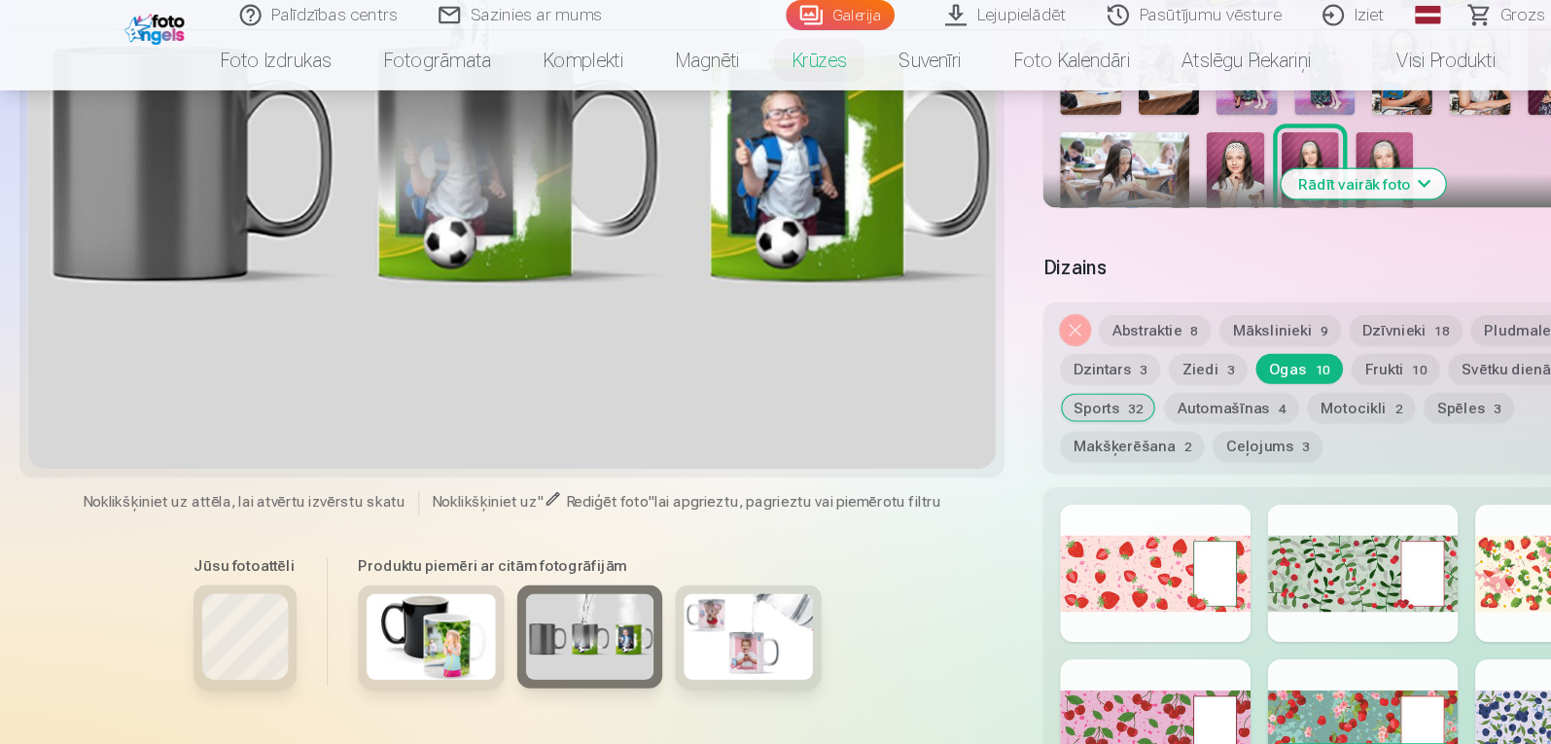
click at [1278, 307] on button "Dzīvnieki 18" at bounding box center [1271, 298] width 102 height 27
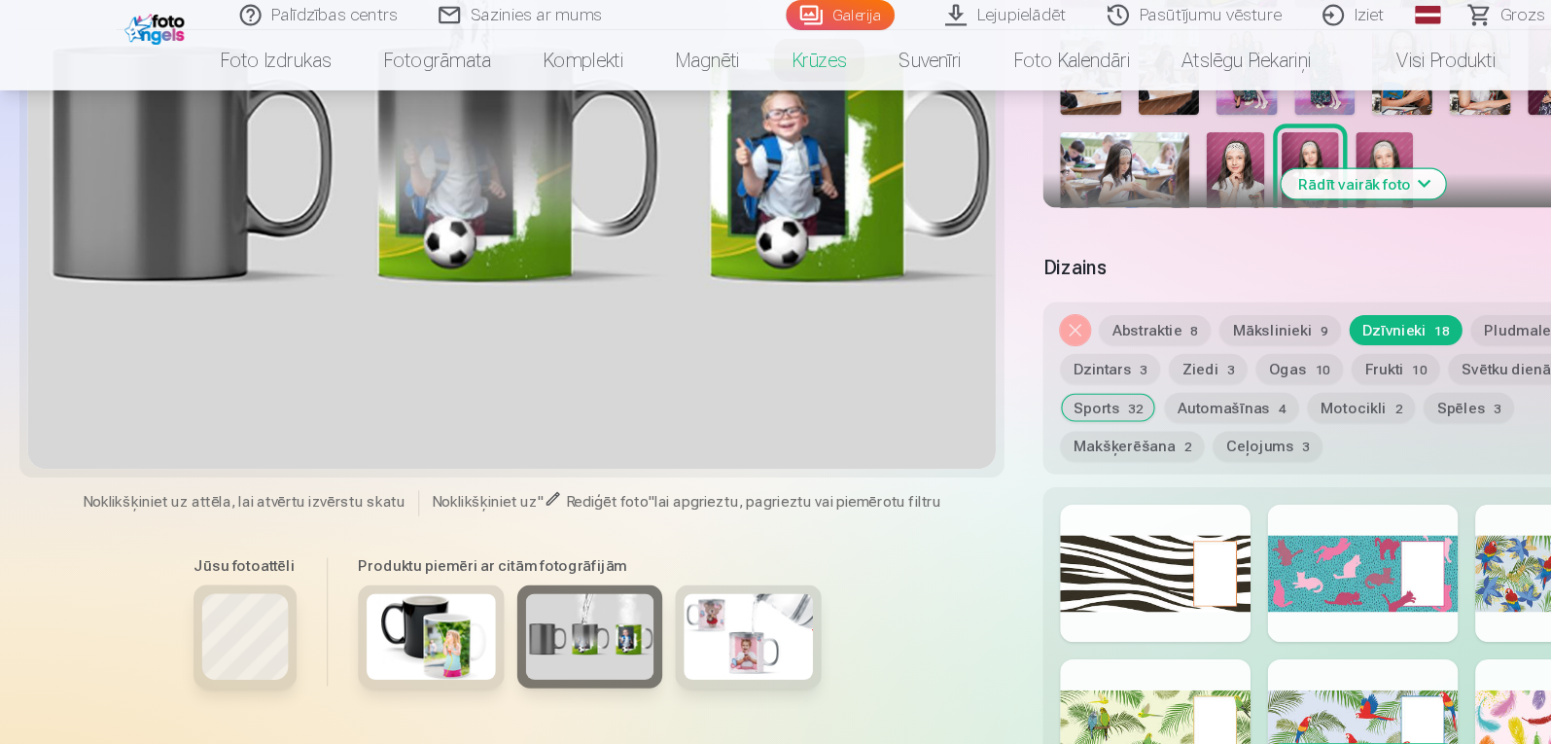
click at [1268, 334] on button "Frukti 10" at bounding box center [1262, 333] width 80 height 27
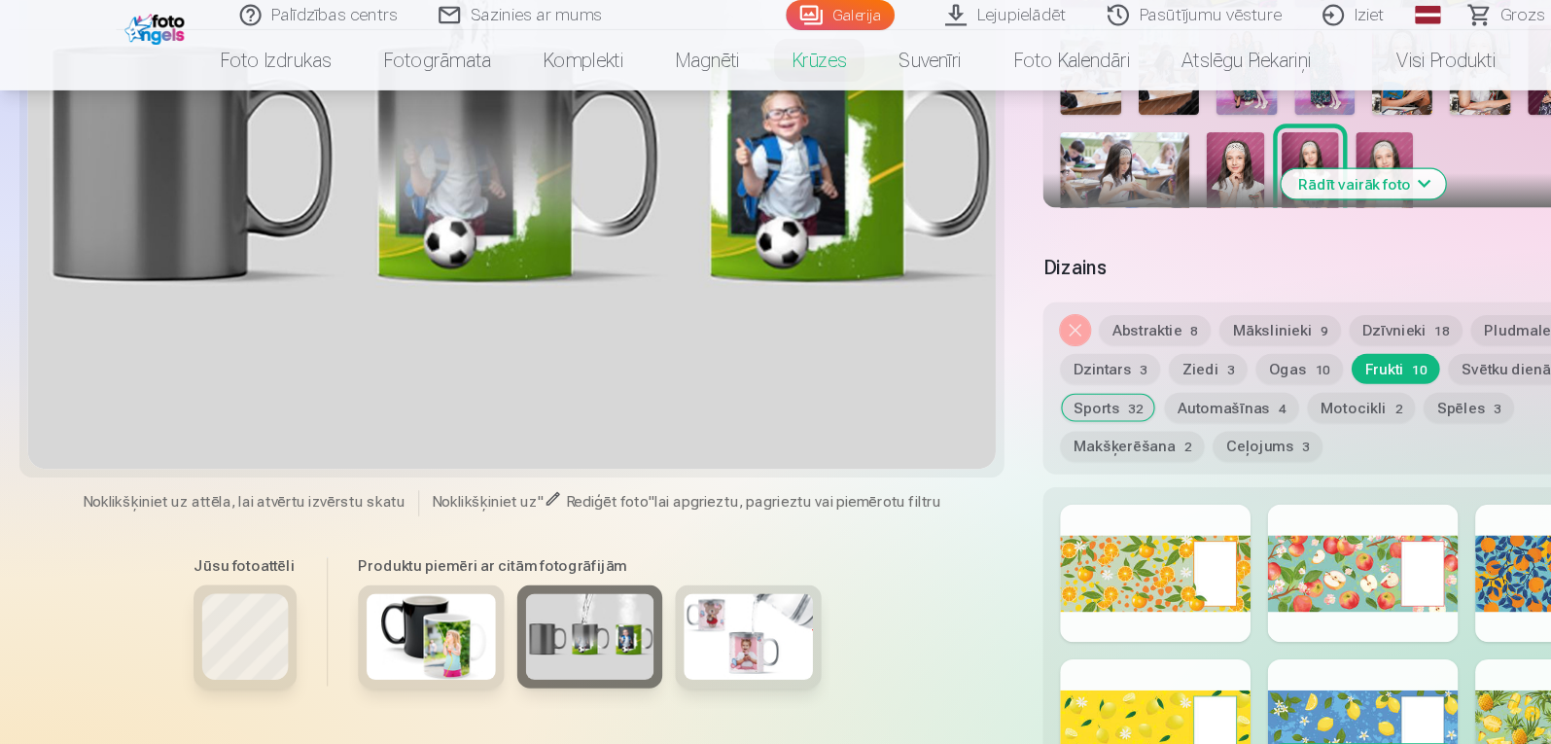
click at [1282, 332] on span "10" at bounding box center [1284, 335] width 14 height 14
click at [1261, 332] on button "Frukti 10" at bounding box center [1262, 333] width 80 height 27
click at [1338, 330] on button "Svētku dienās 29" at bounding box center [1376, 333] width 133 height 27
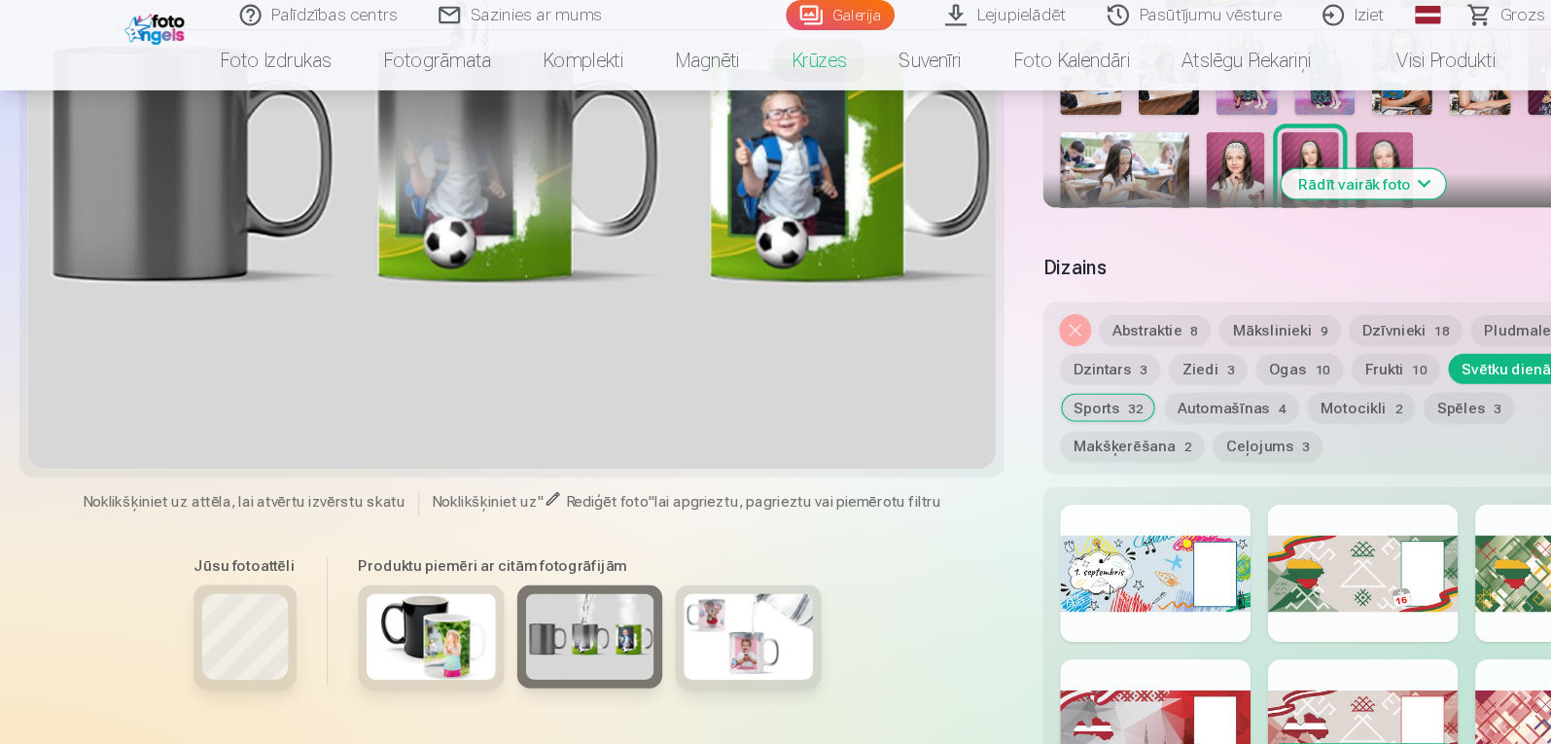
click at [1277, 334] on span "10" at bounding box center [1284, 335] width 14 height 14
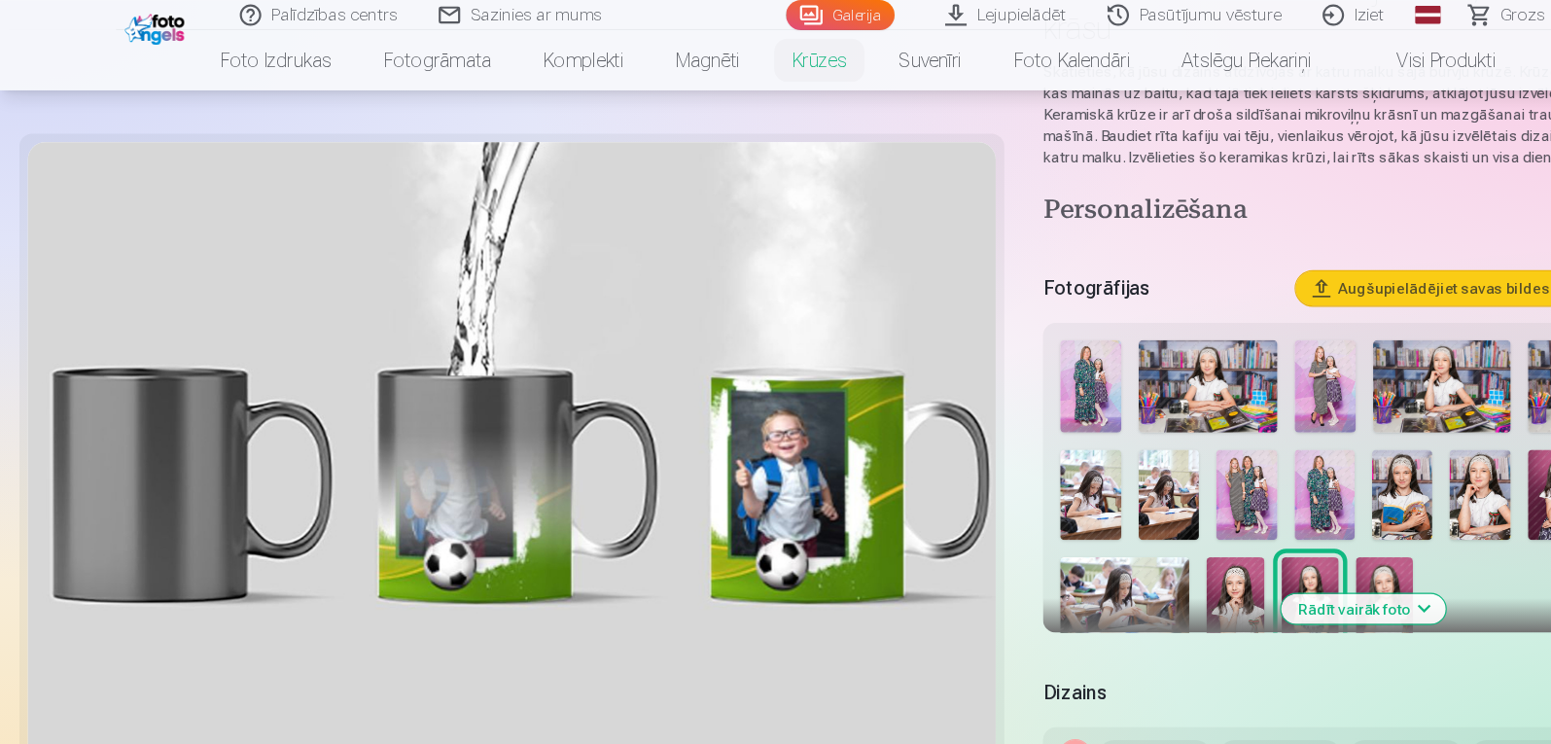
scroll to position [0, 0]
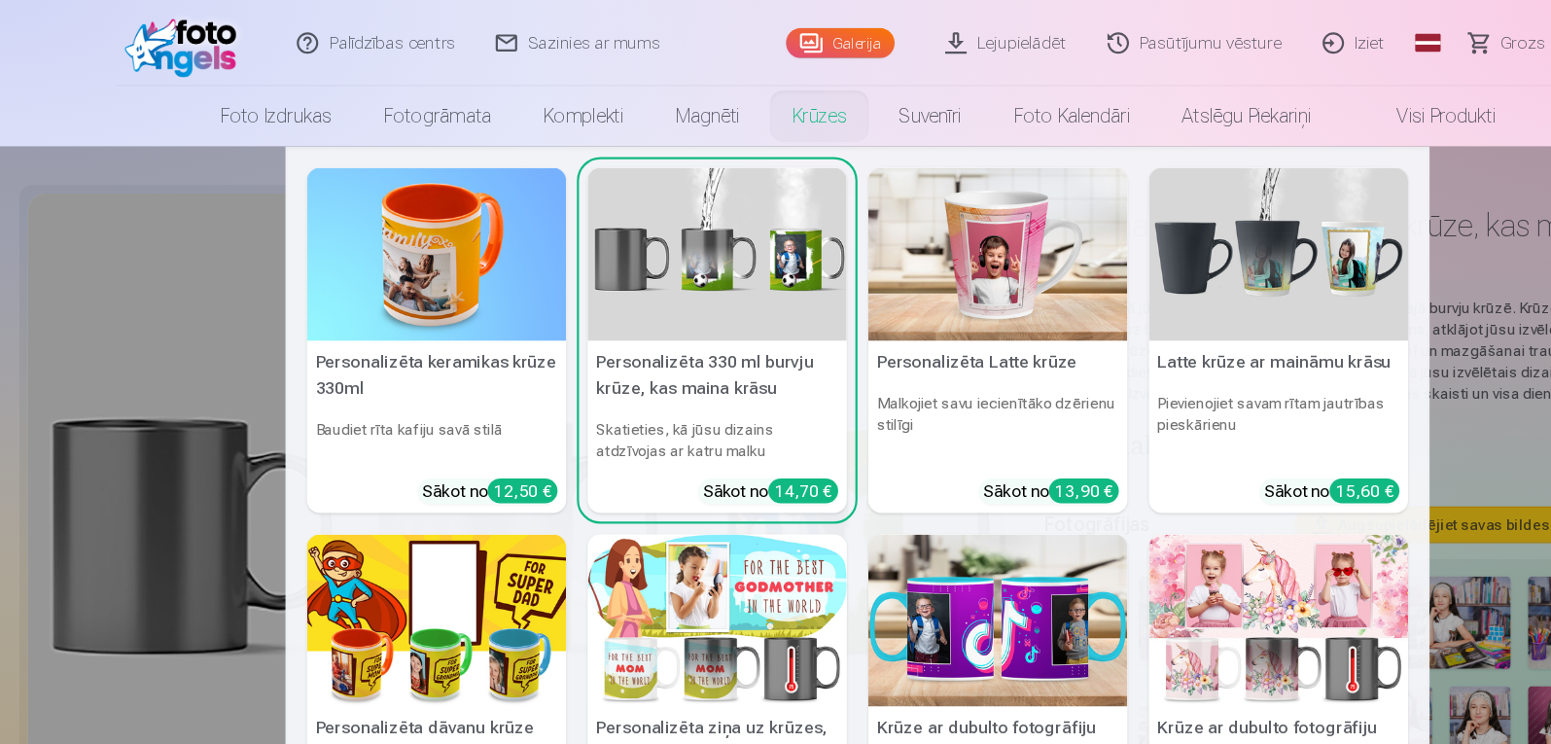
click at [1100, 245] on img at bounding box center [1156, 230] width 234 height 157
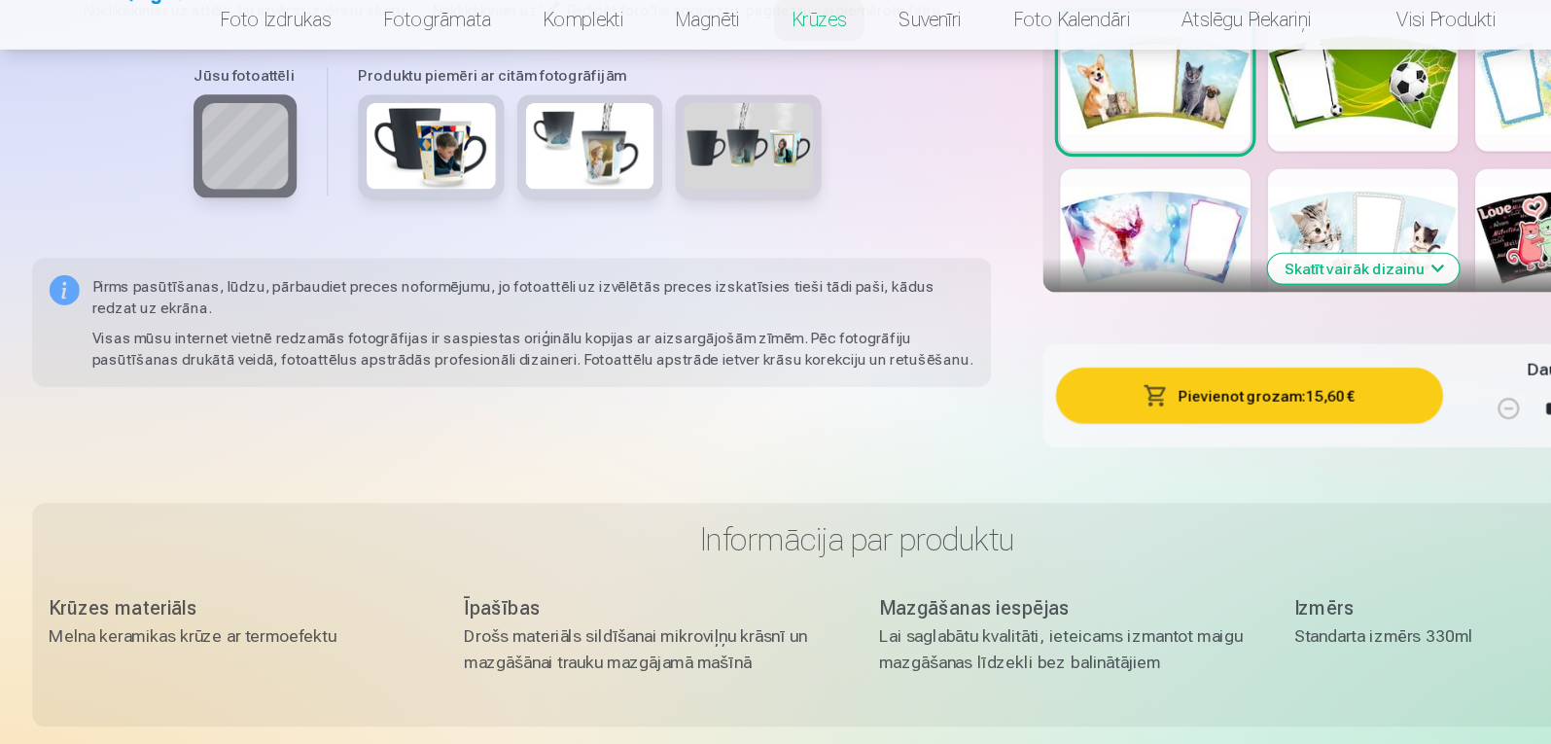
scroll to position [422, 0]
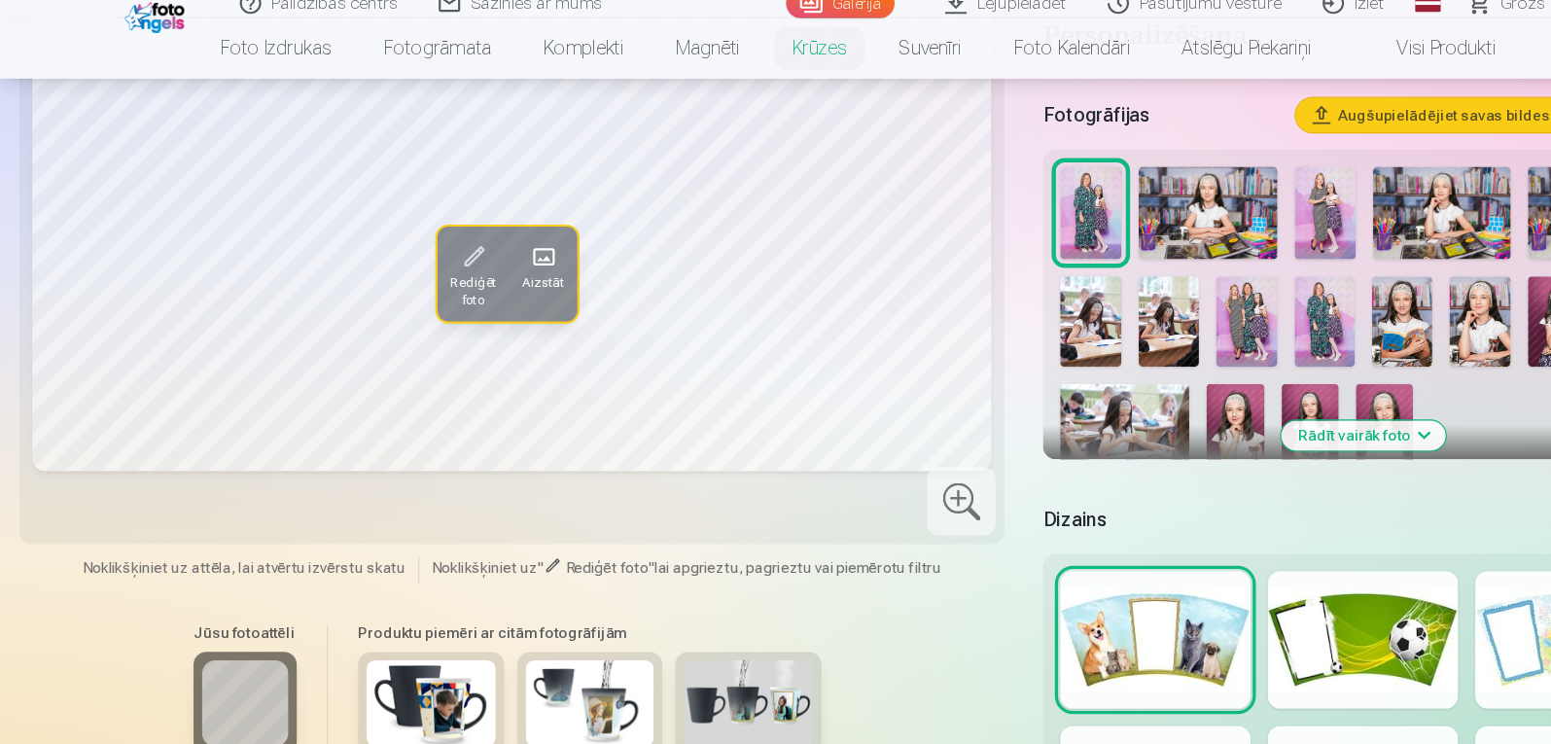
click at [405, 617] on img at bounding box center [390, 647] width 117 height 78
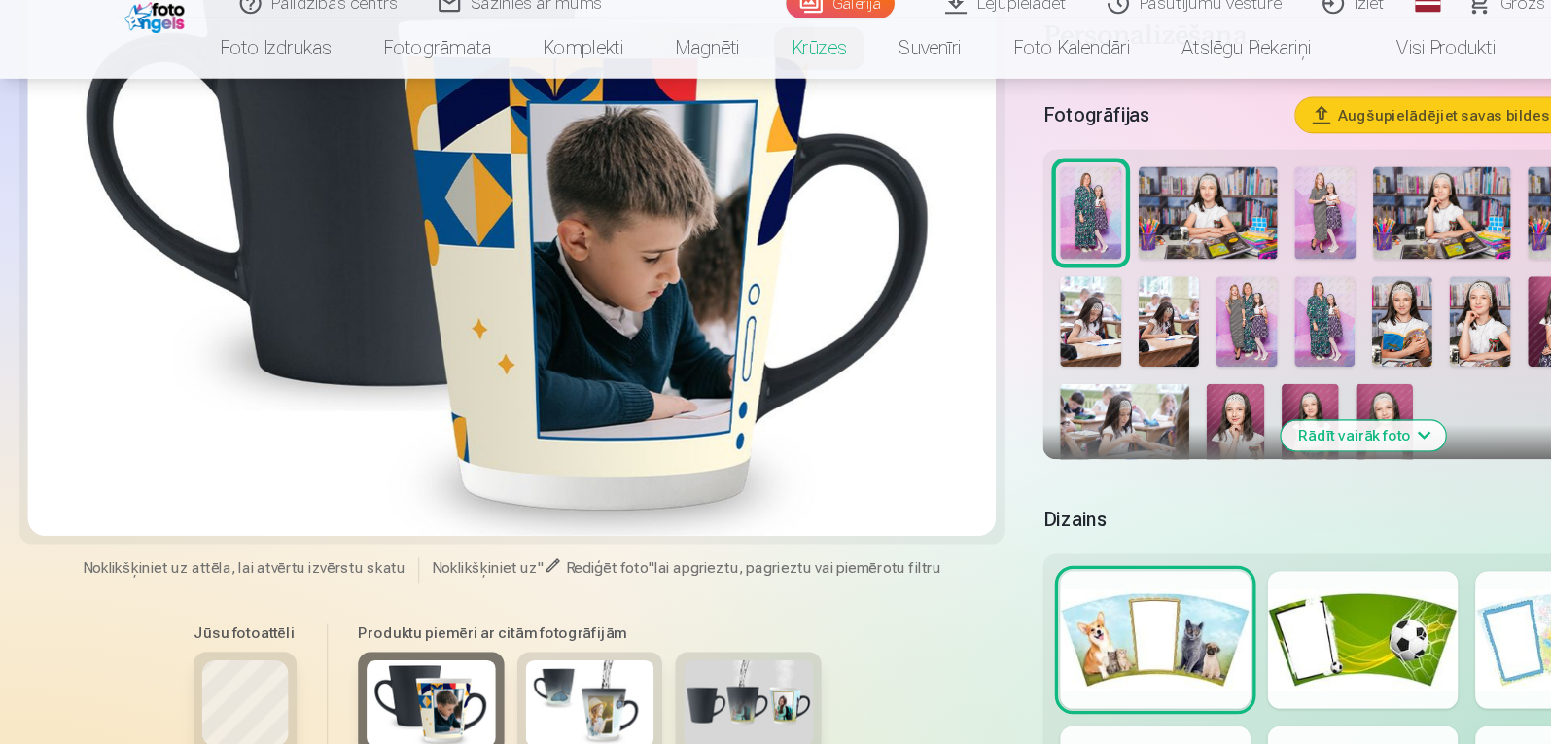
click at [492, 621] on img at bounding box center [533, 647] width 117 height 78
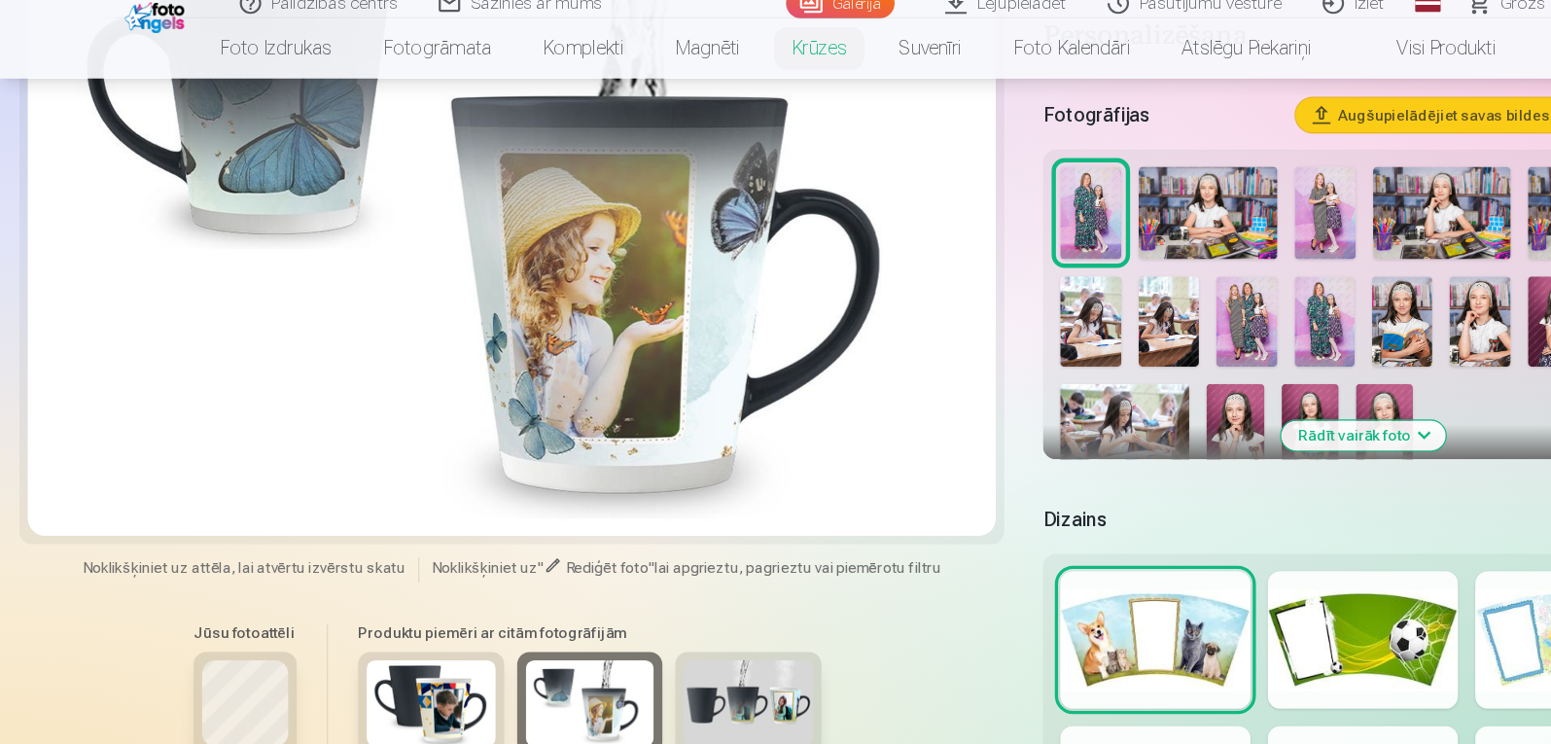
click at [680, 620] on img at bounding box center [676, 647] width 117 height 78
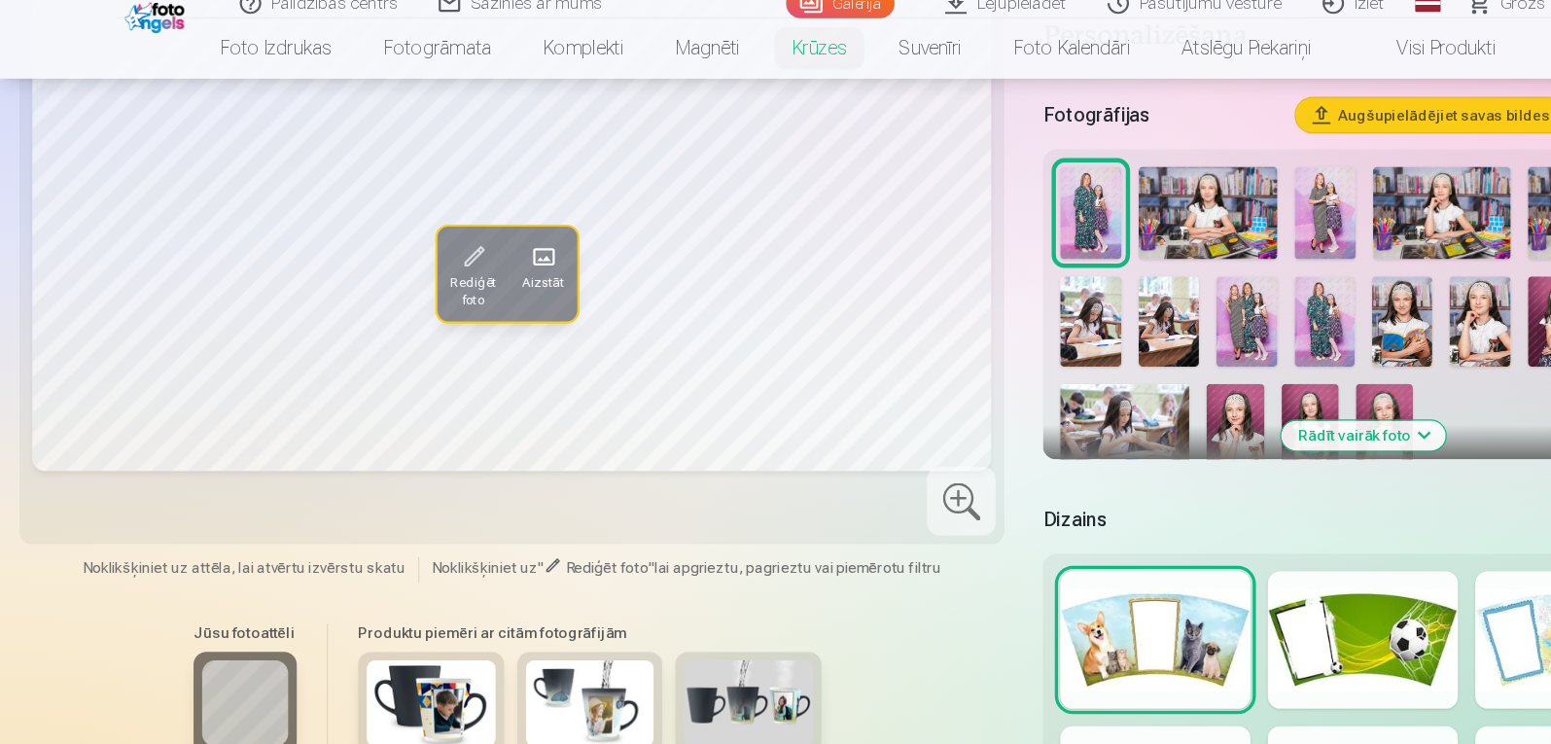
click at [1397, 278] on img at bounding box center [1409, 302] width 54 height 83
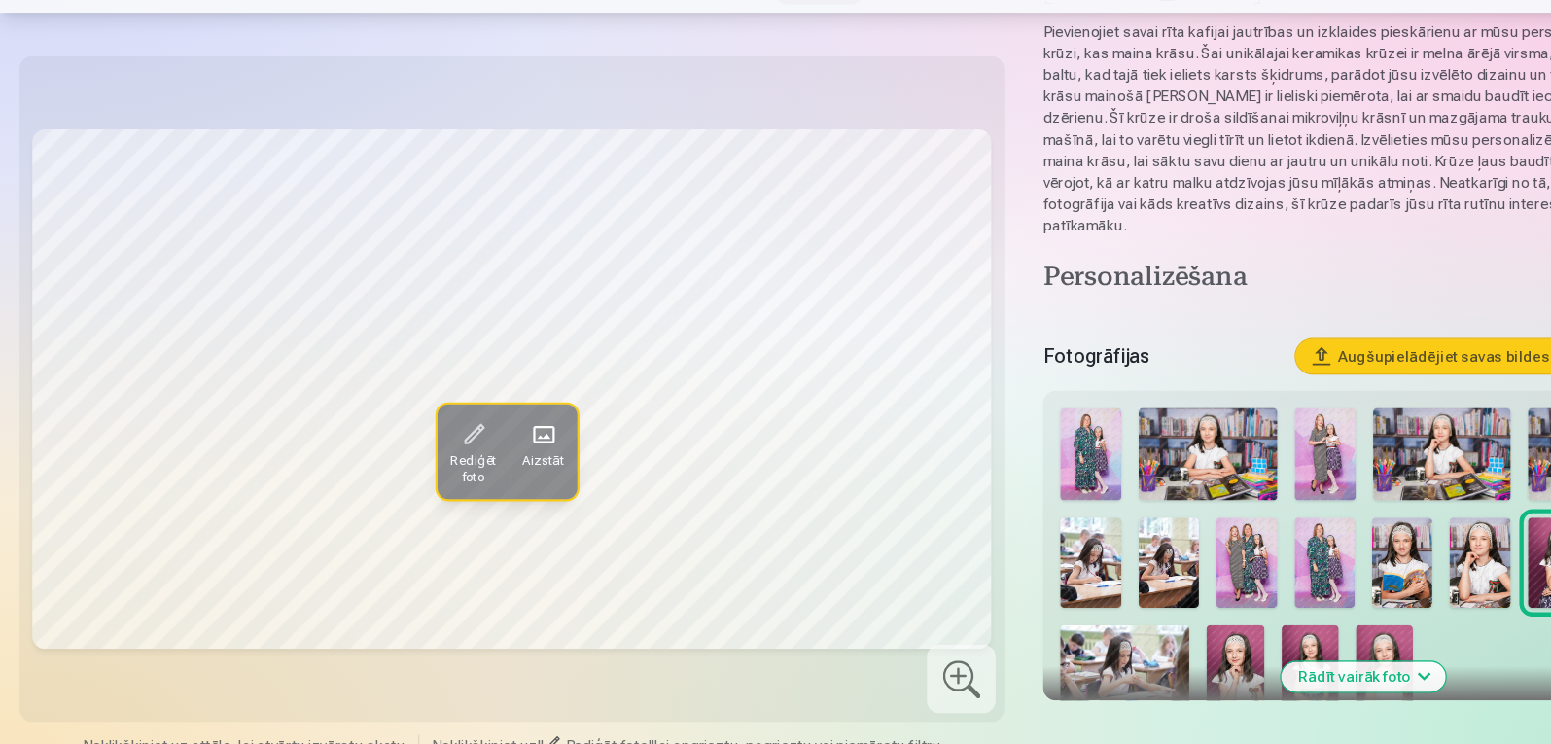
scroll to position [156, 0]
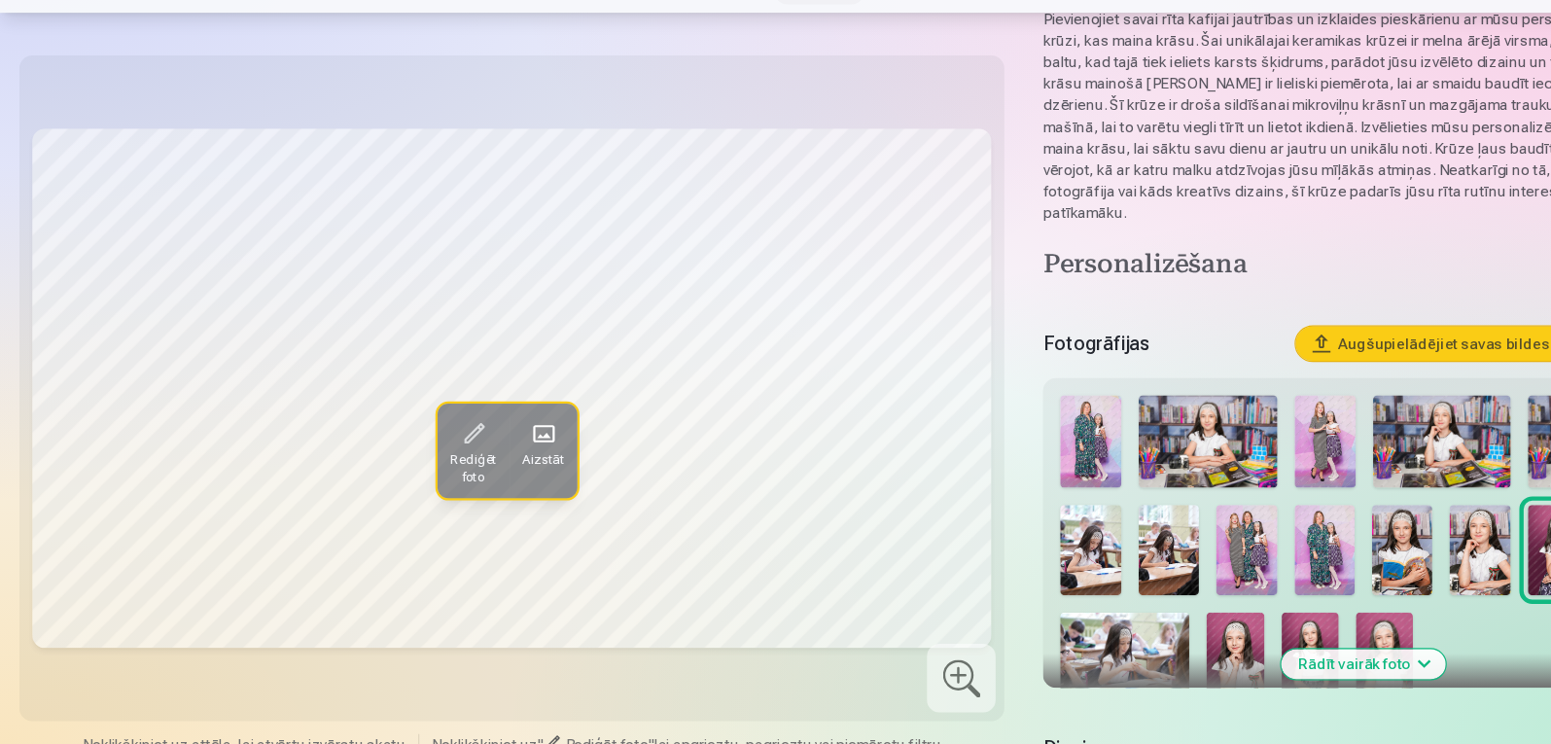
click at [1351, 604] on div at bounding box center [1232, 565] width 563 height 290
click at [1342, 543] on img at bounding box center [1338, 568] width 54 height 83
click at [1264, 554] on img at bounding box center [1268, 568] width 54 height 83
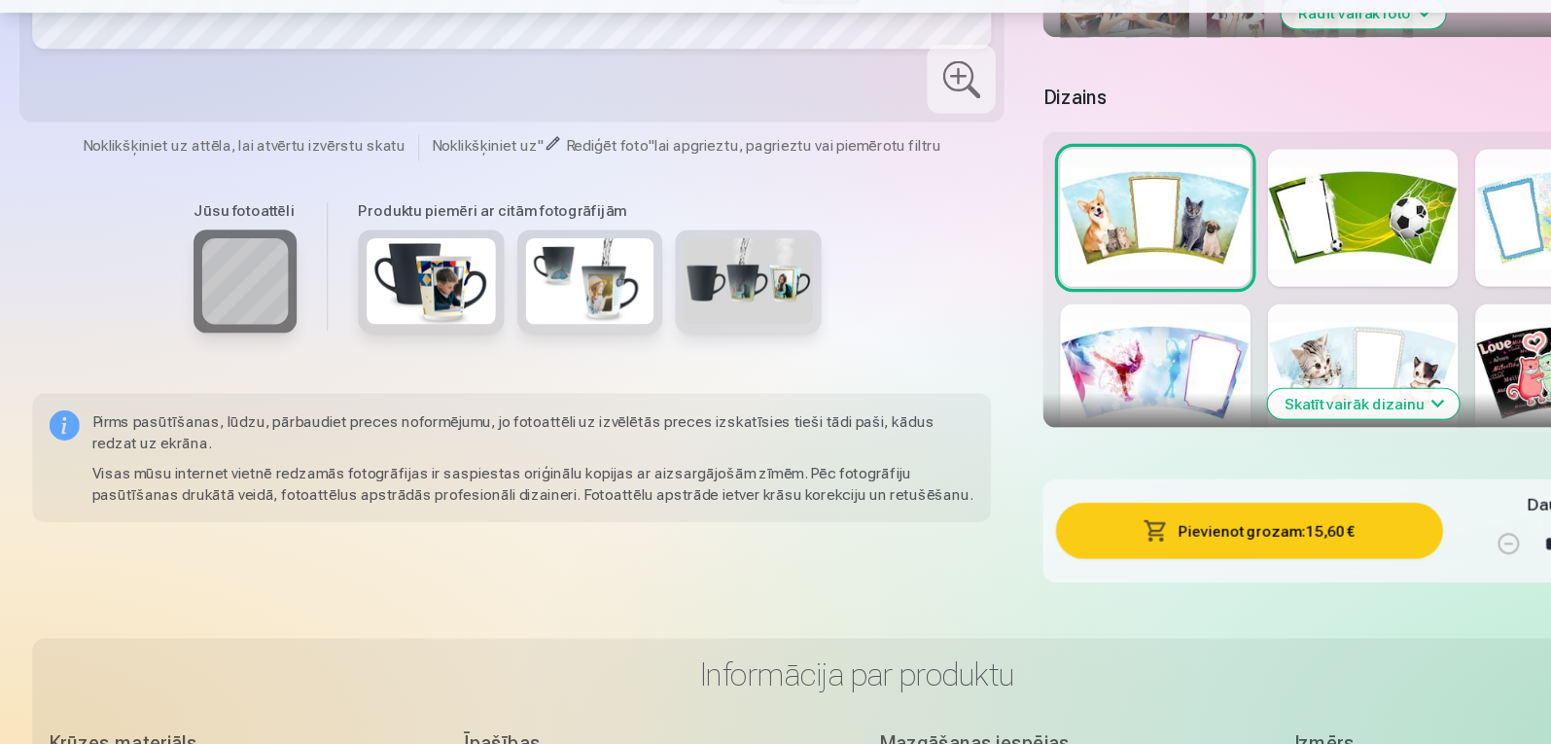
click at [1389, 405] on div at bounding box center [1420, 407] width 172 height 124
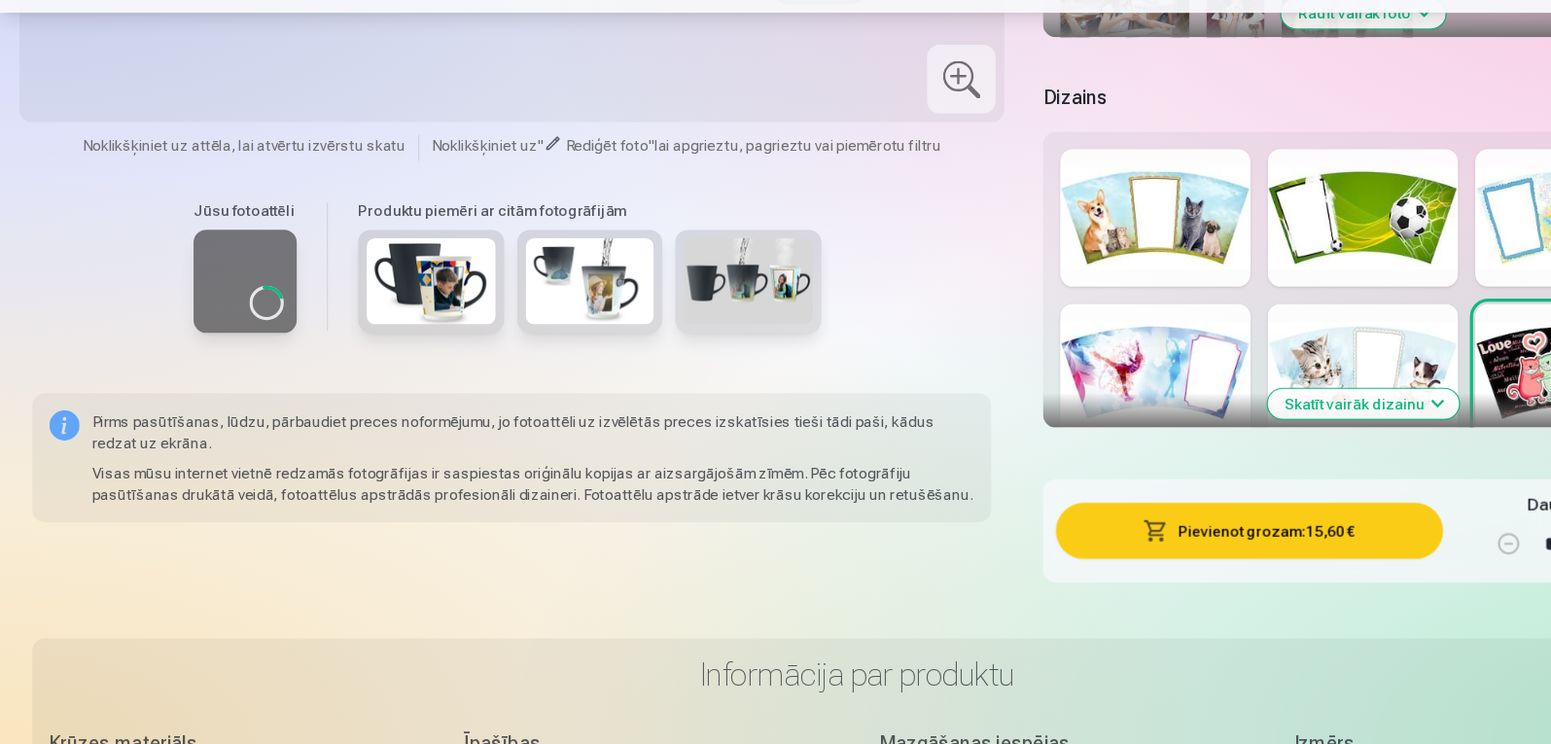
scroll to position [0, 0]
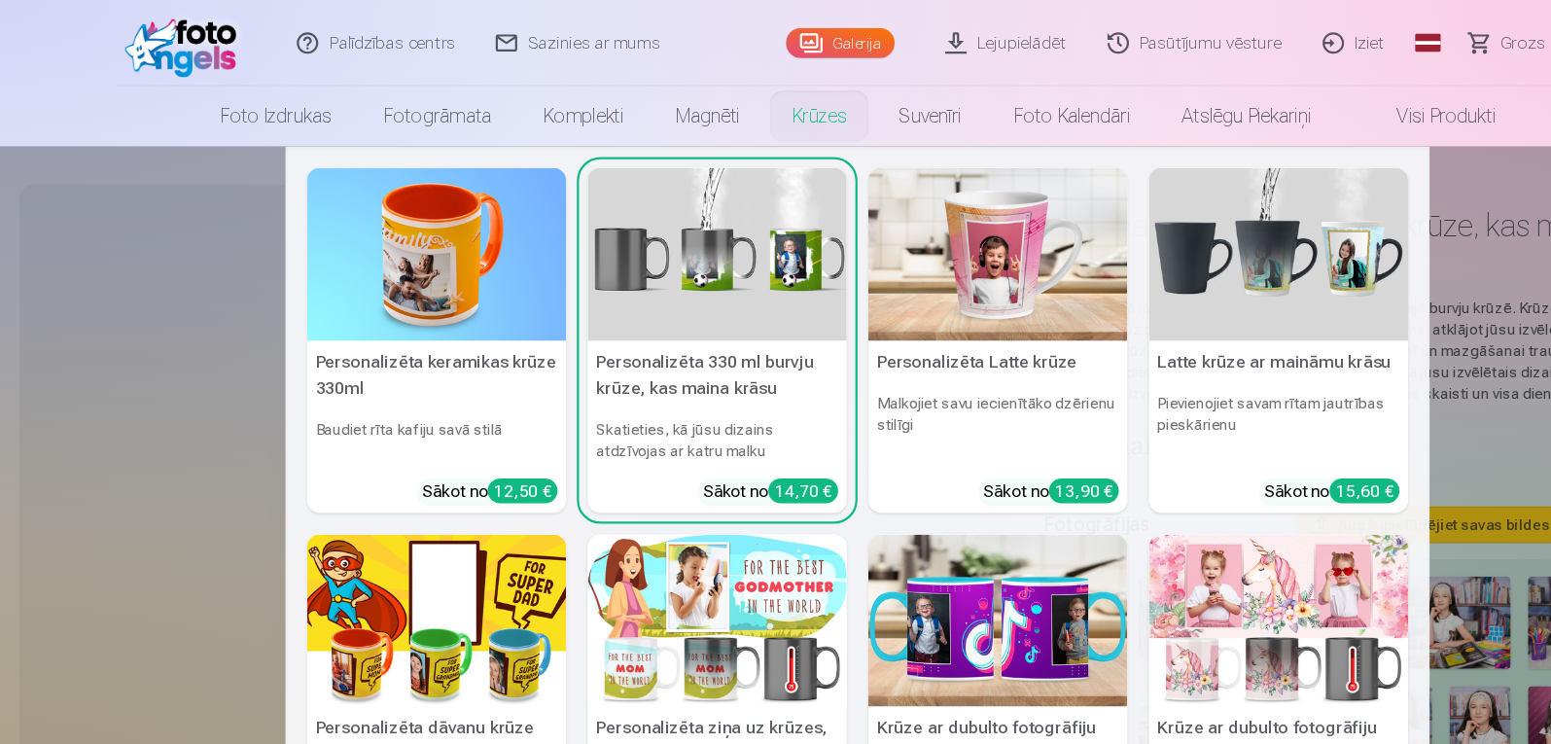
click at [687, 338] on h5 "Personalizēta 330 ml burvju krūze, kas maina krāsu" at bounding box center [649, 339] width 234 height 62
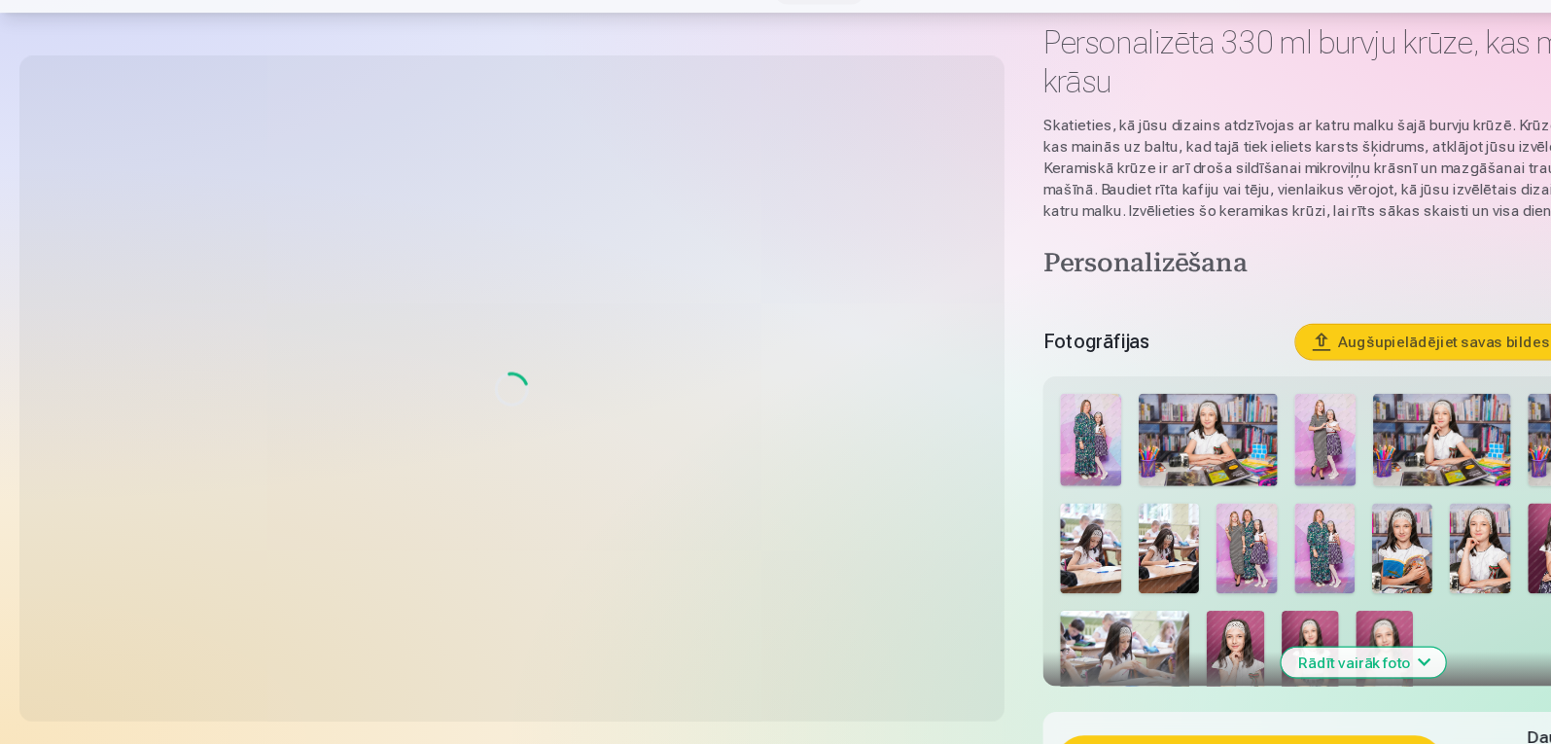
scroll to position [137, 0]
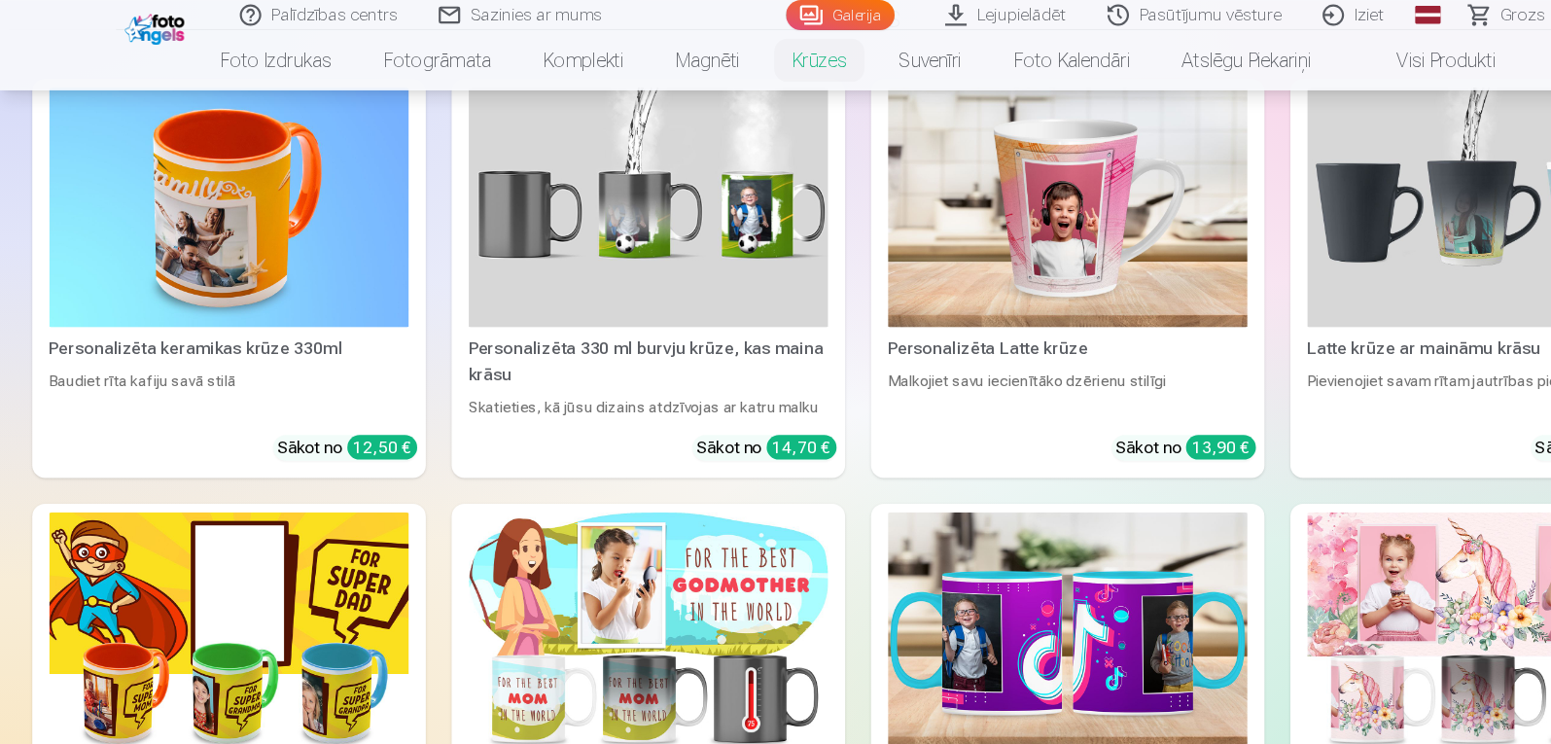
scroll to position [4283, 0]
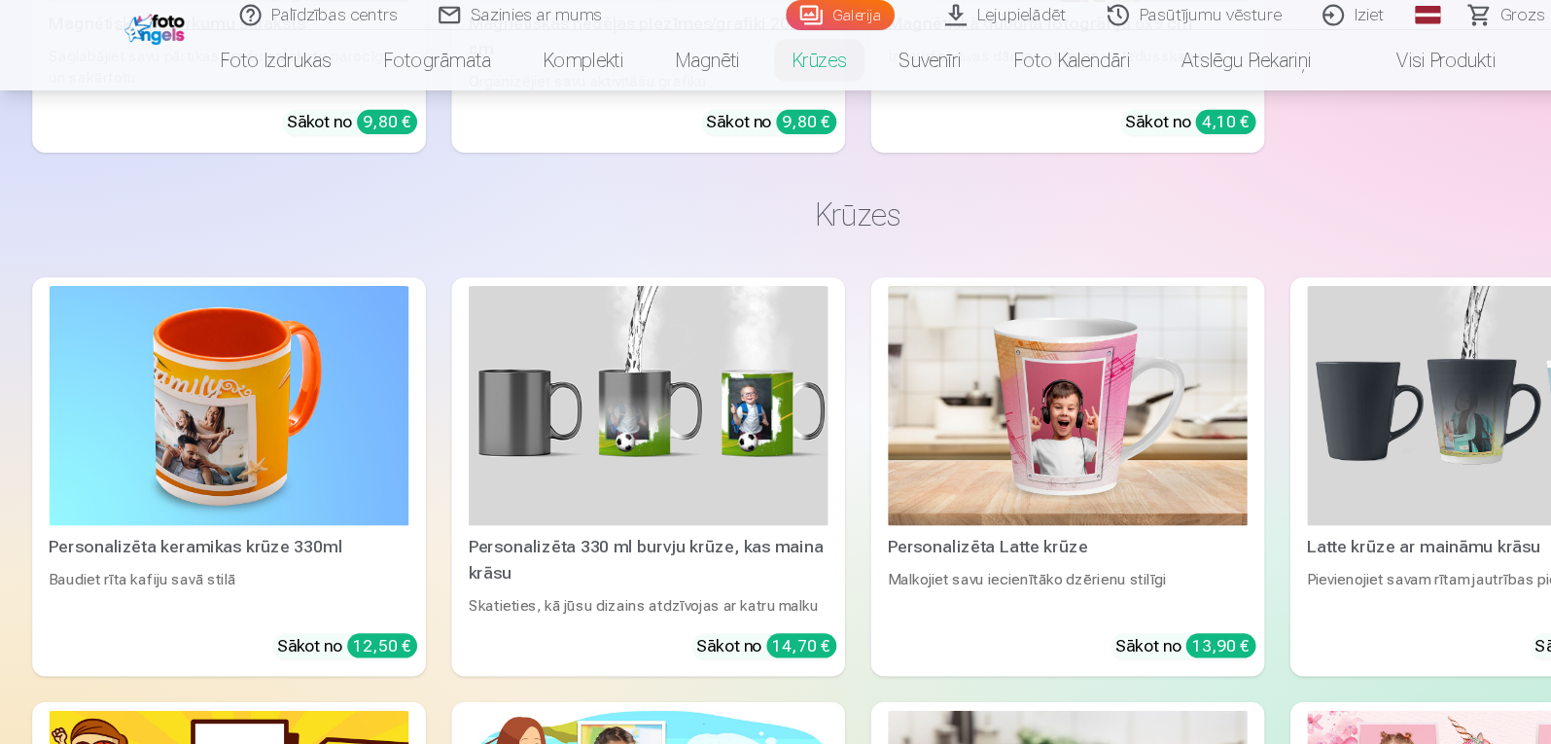
click at [1278, 321] on img at bounding box center [1344, 367] width 325 height 217
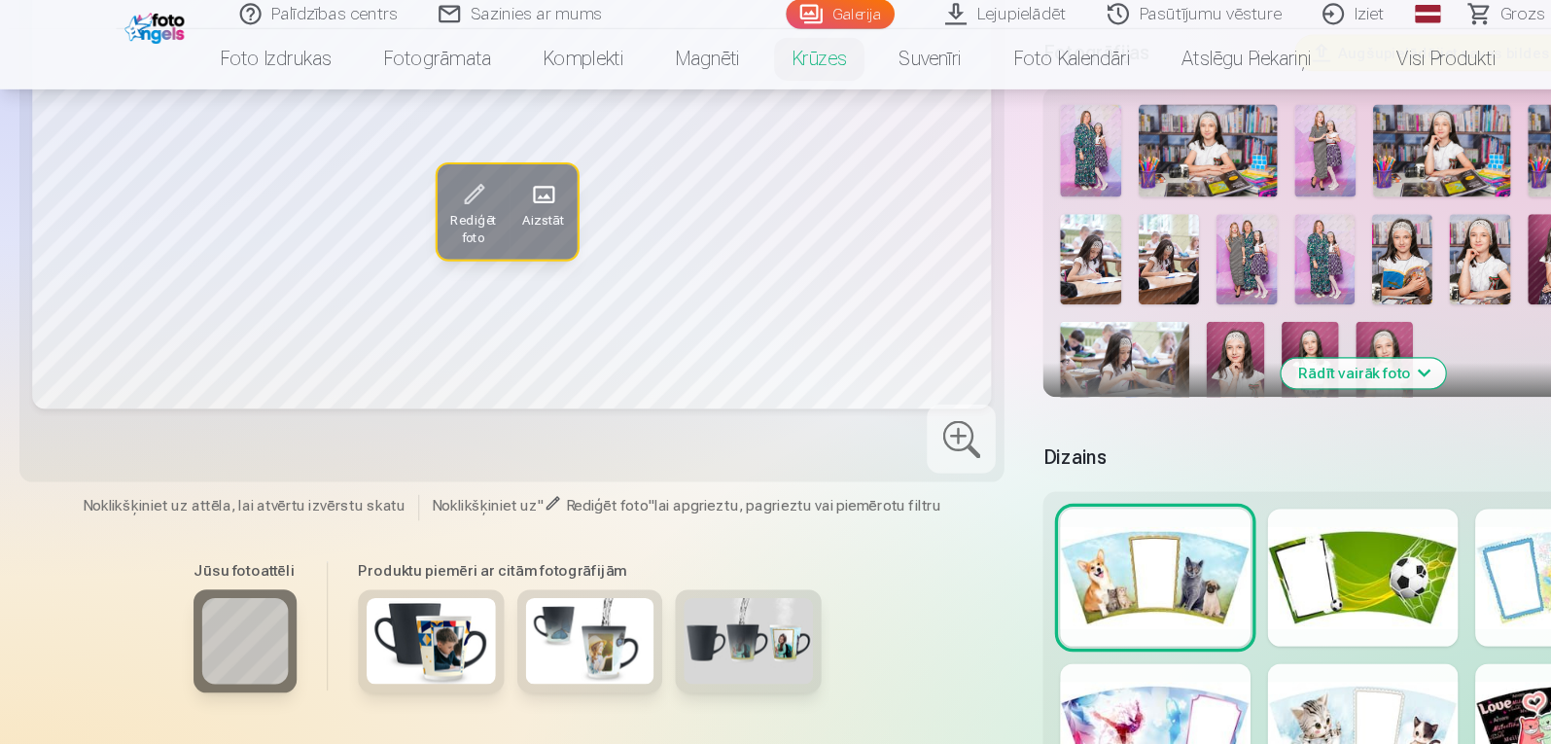
scroll to position [433, 0]
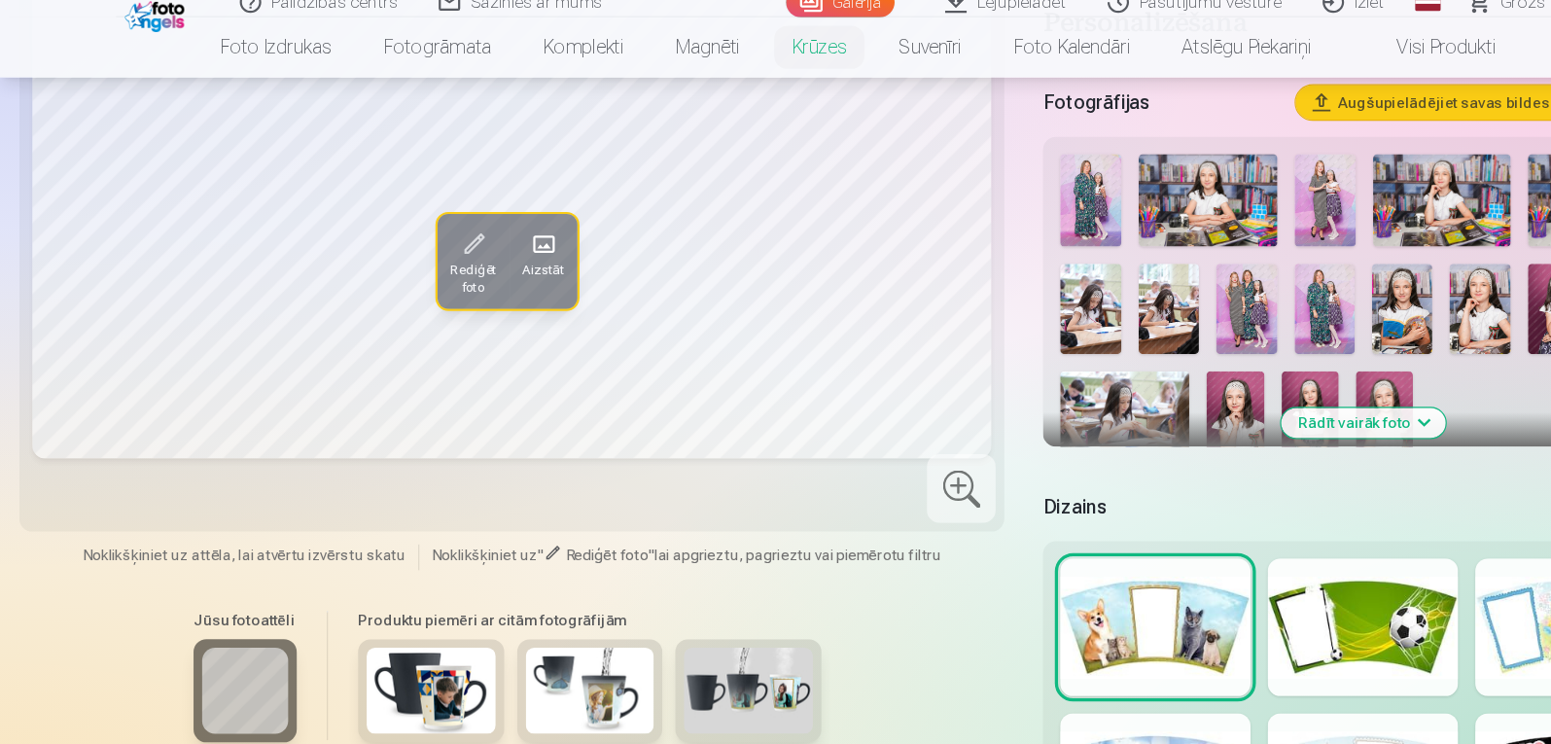
click at [385, 636] on img at bounding box center [390, 636] width 117 height 78
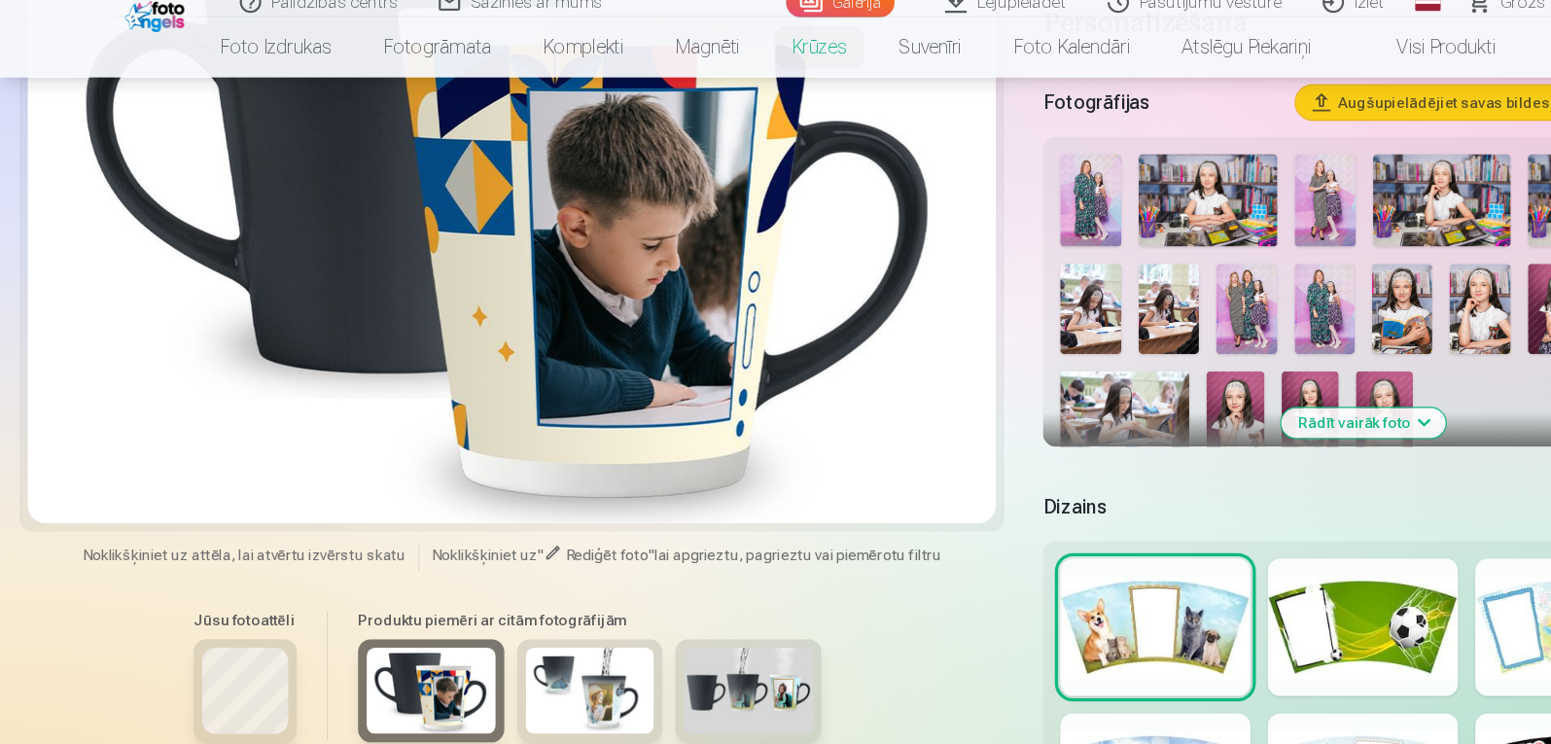
click at [533, 636] on img at bounding box center [533, 636] width 117 height 78
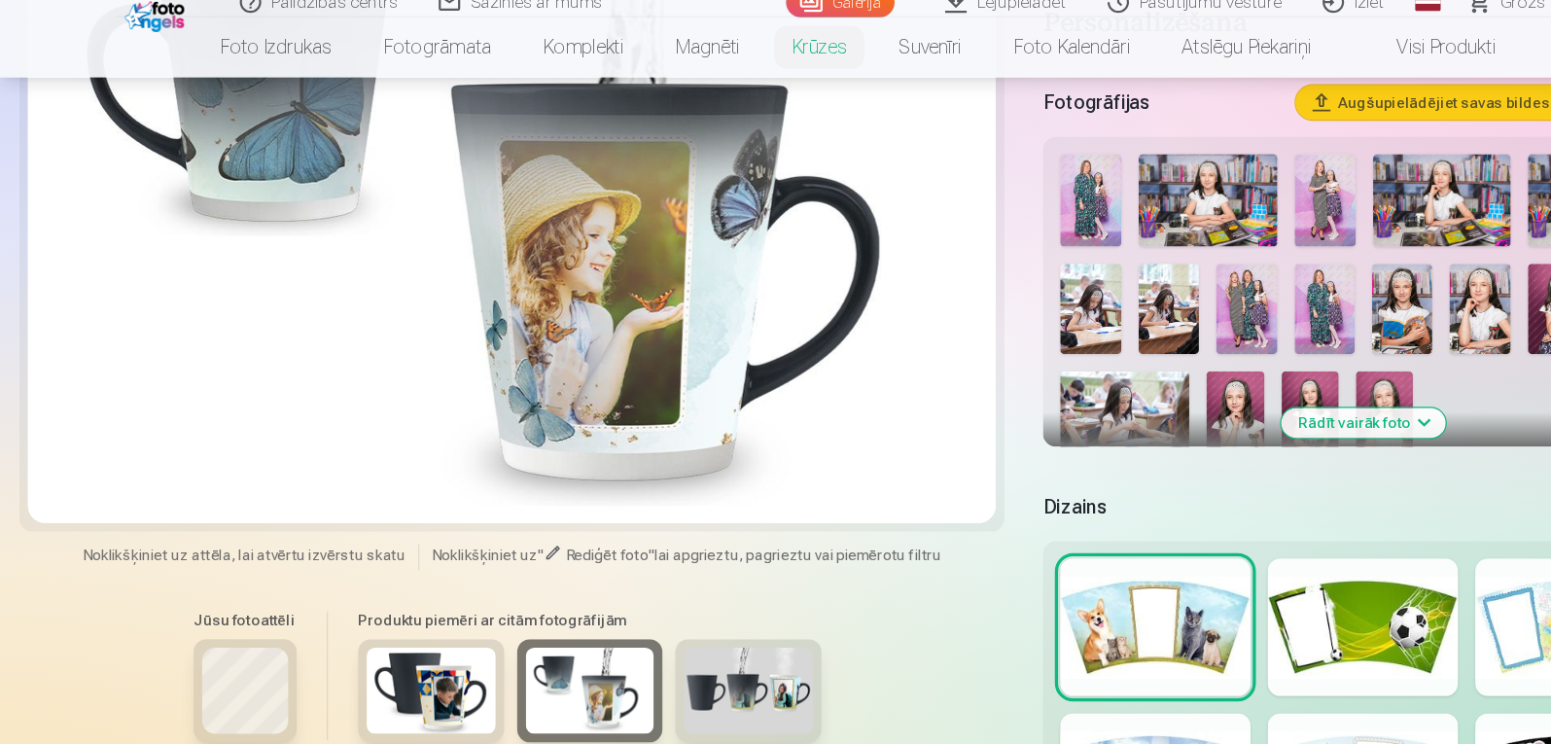
click at [666, 645] on img at bounding box center [676, 636] width 117 height 78
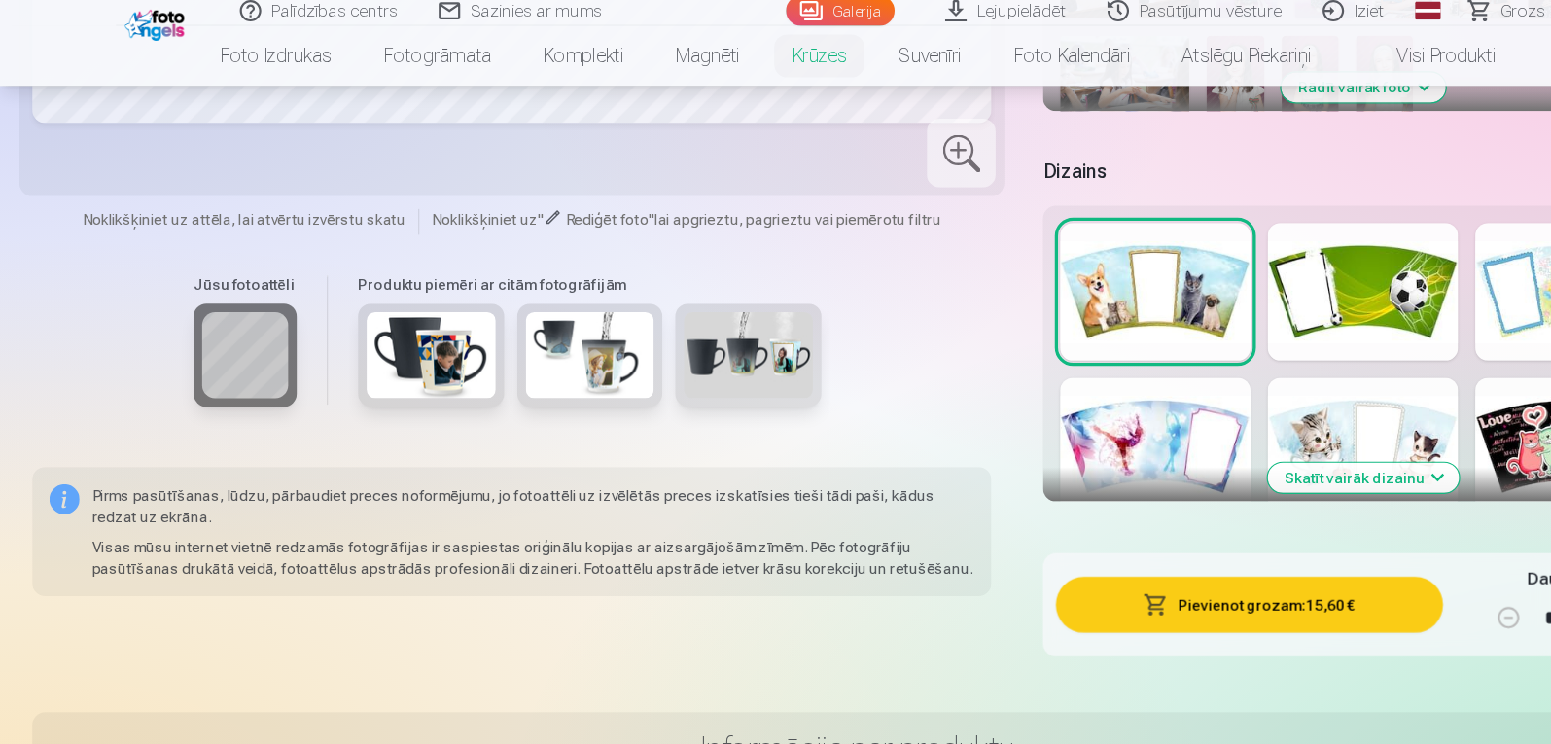
scroll to position [644, 0]
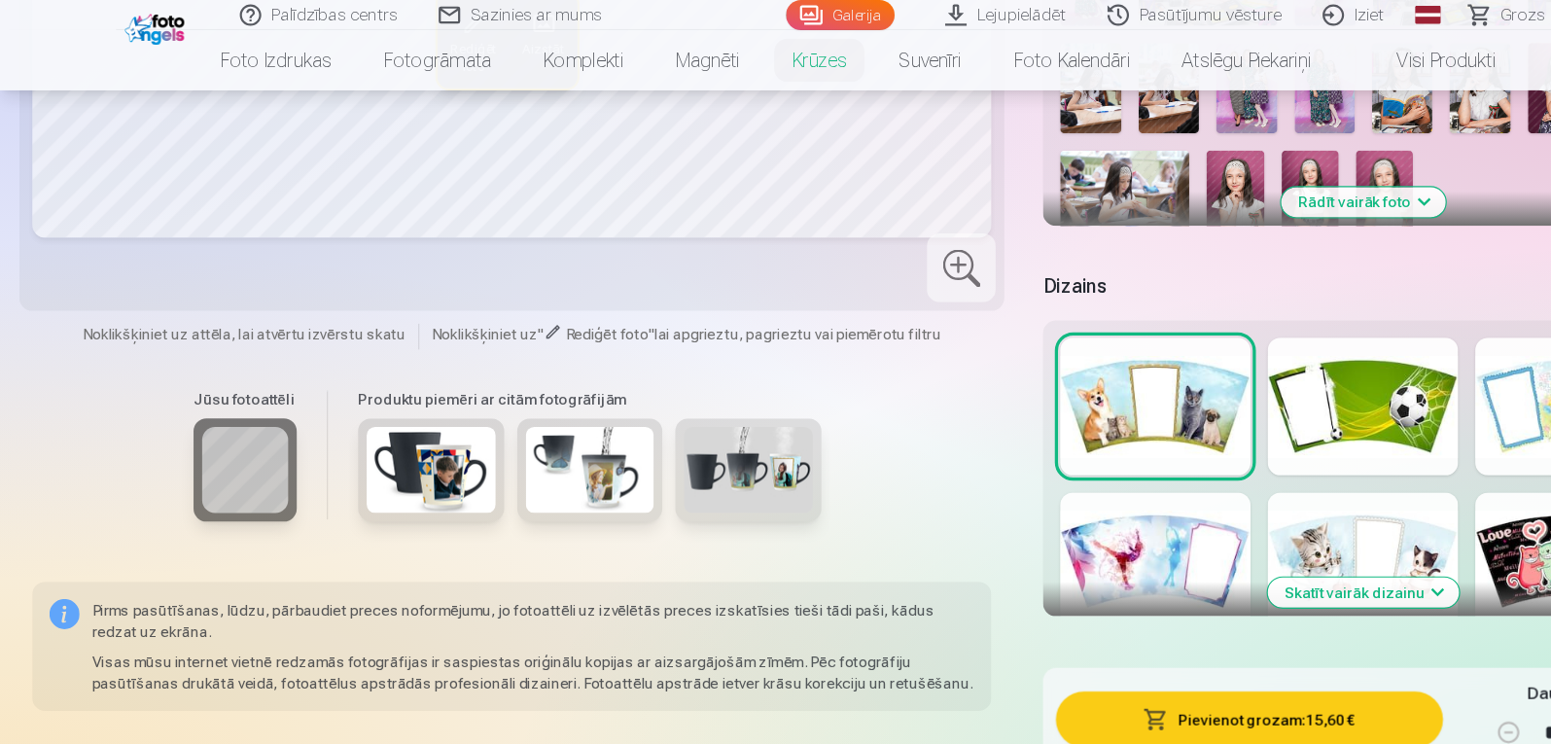
click at [1385, 450] on div at bounding box center [1420, 507] width 172 height 124
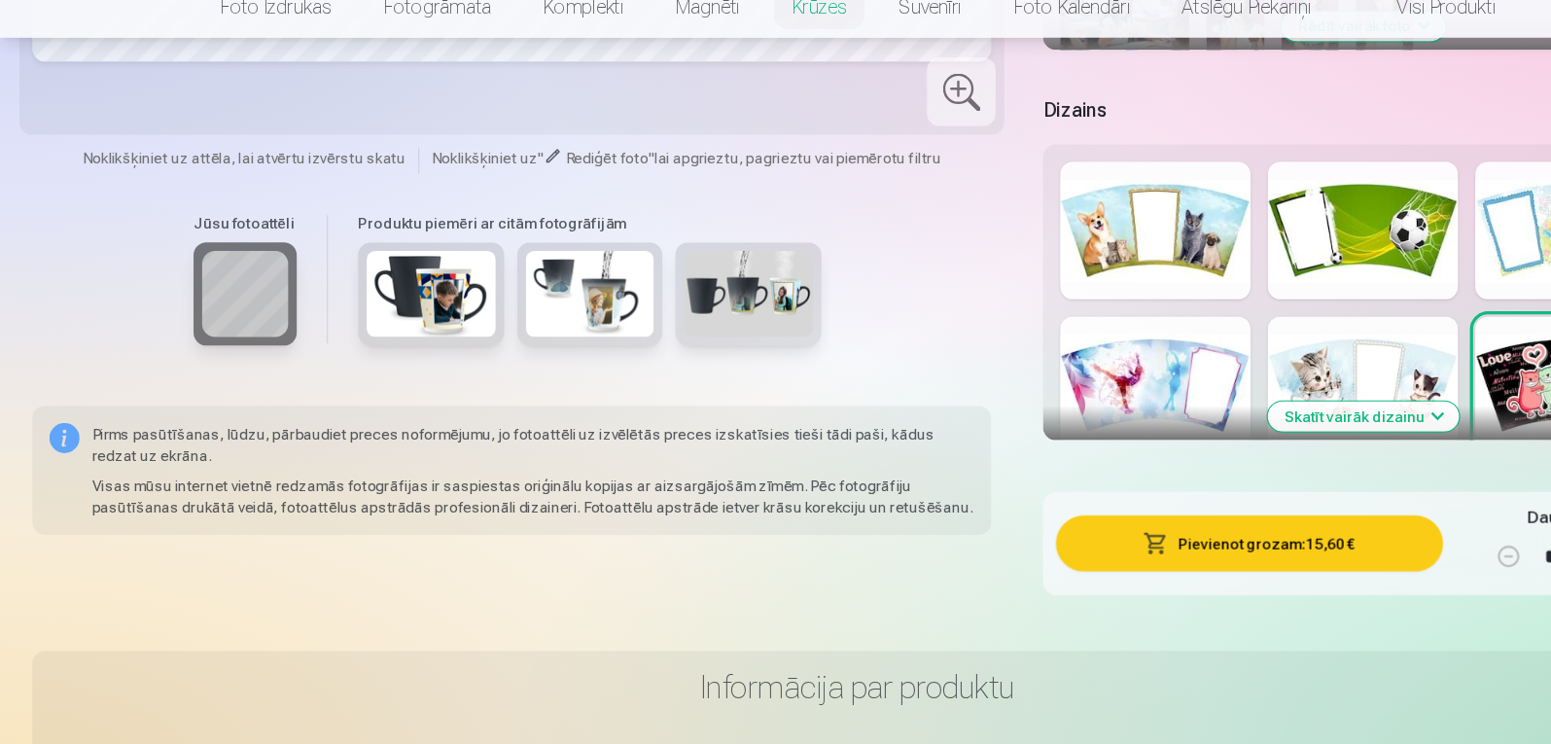
scroll to position [588, 0]
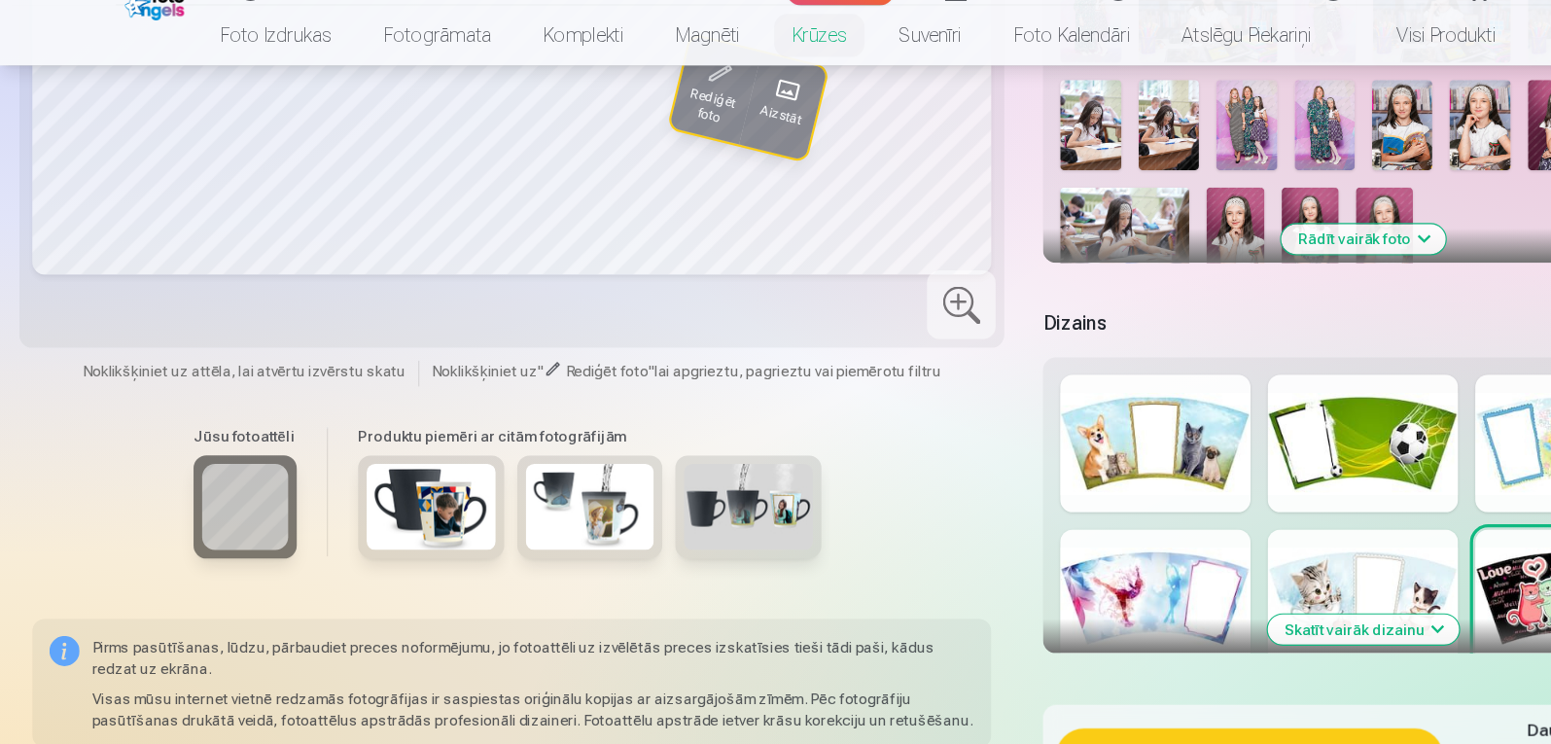
click at [405, 444] on img at bounding box center [390, 480] width 117 height 78
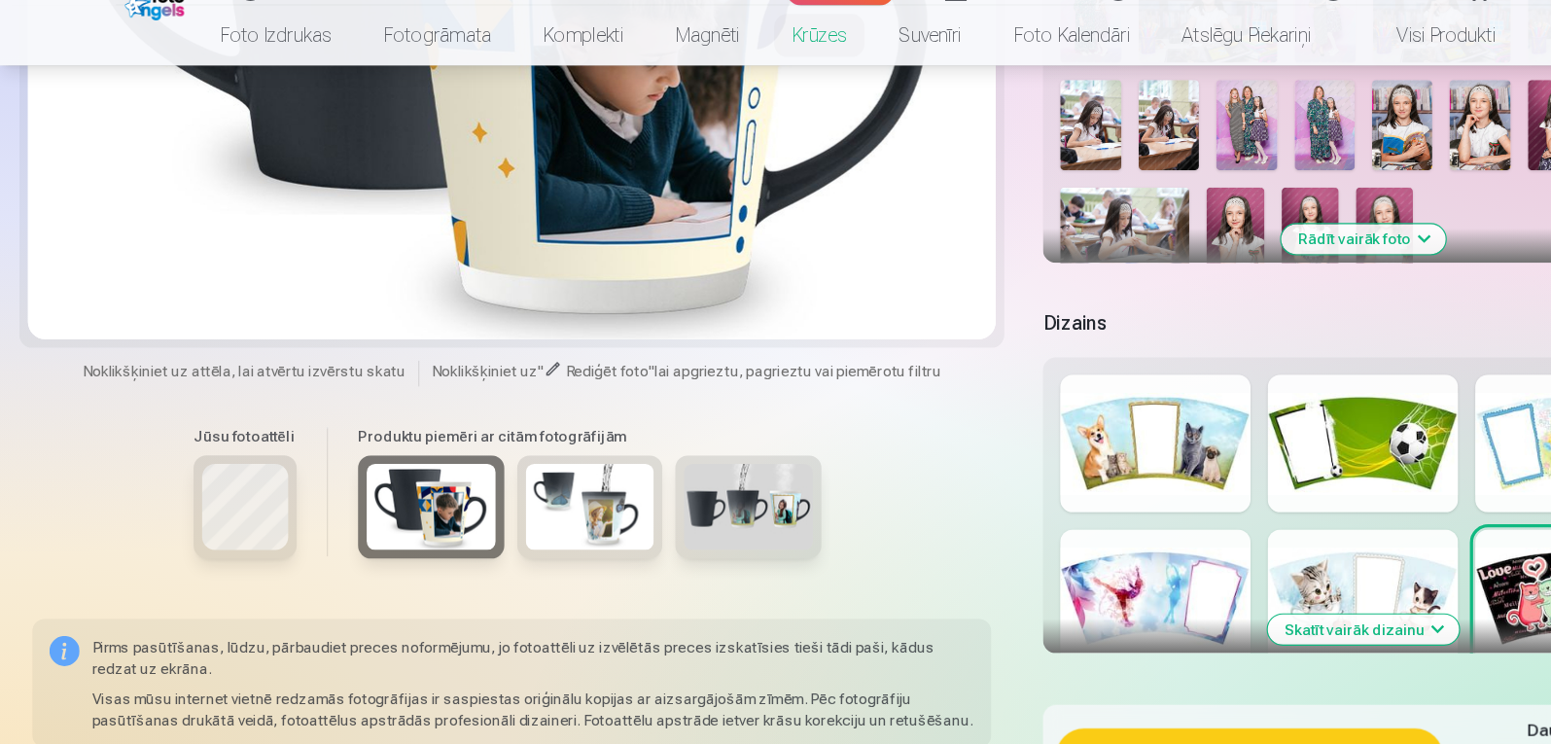
click at [537, 462] on img at bounding box center [533, 480] width 117 height 78
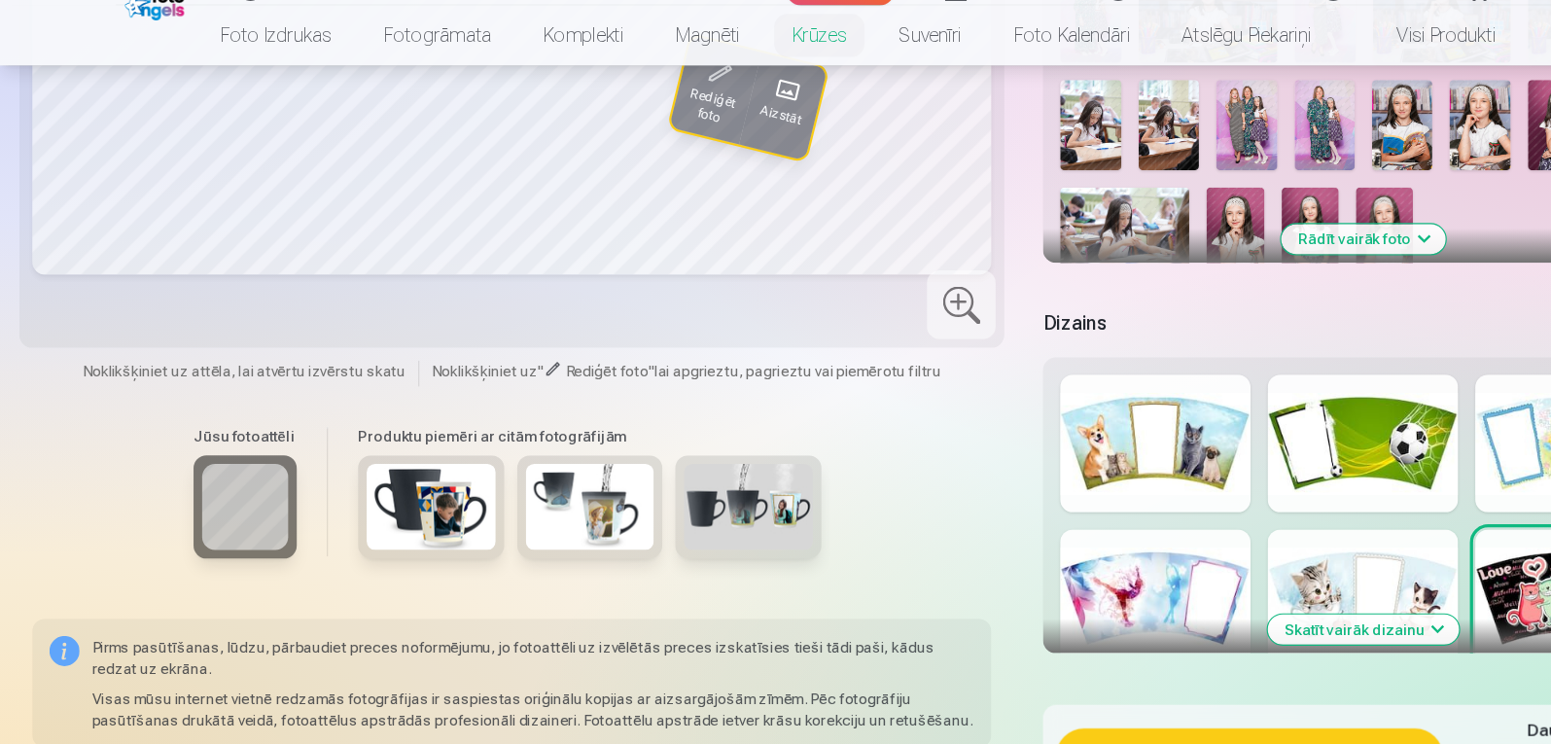
click at [1059, 417] on div at bounding box center [1045, 423] width 172 height 124
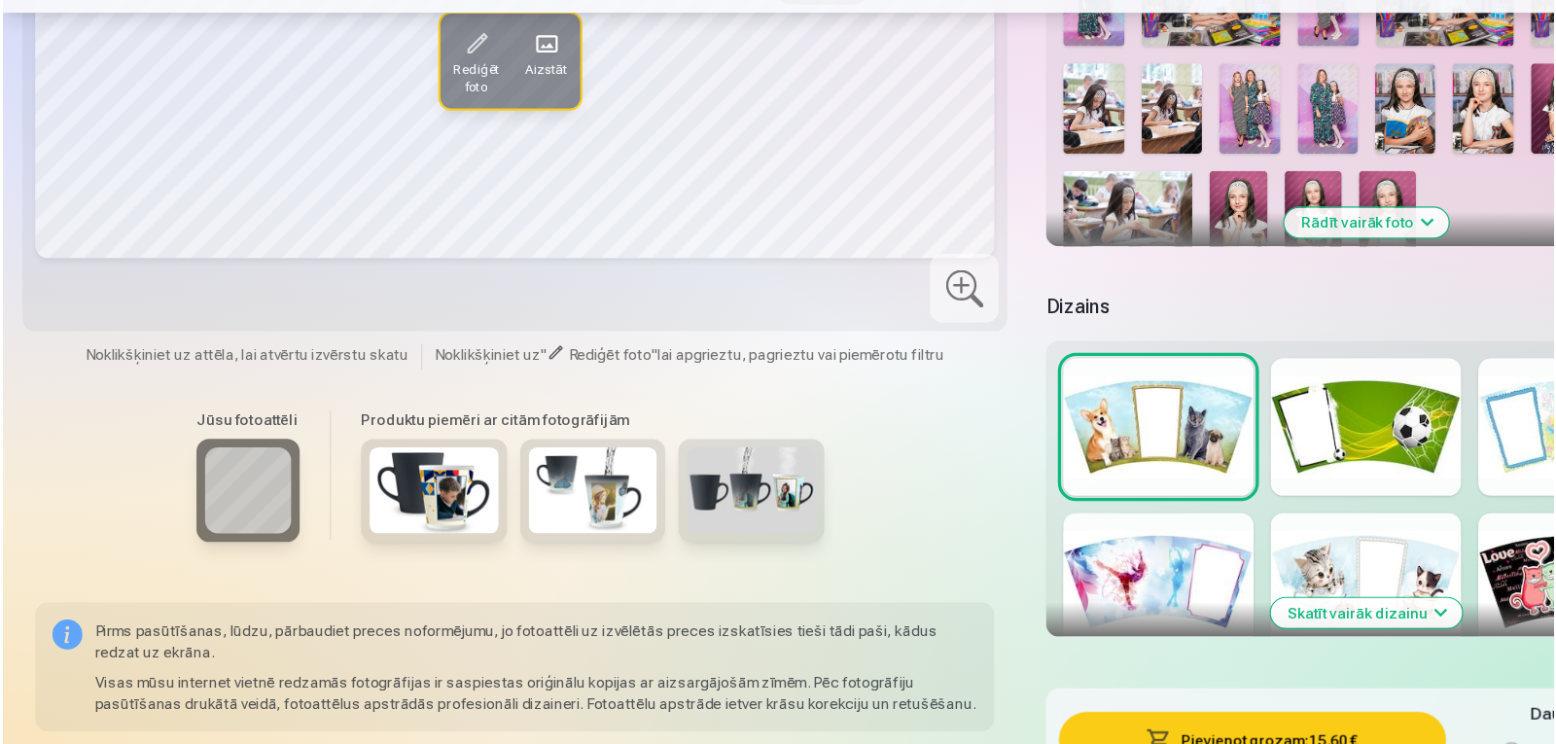
scroll to position [567, 0]
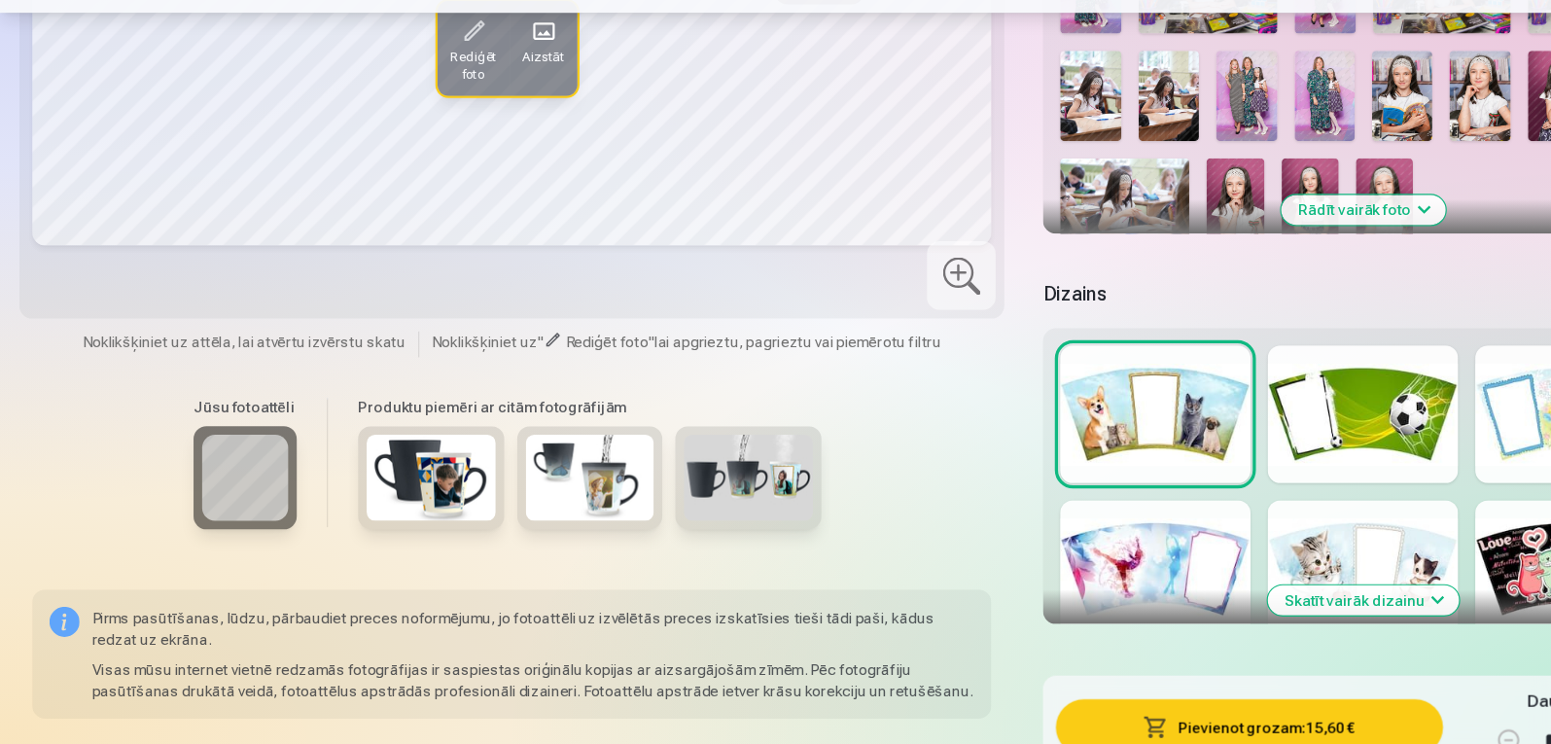
click at [1204, 712] on button "Pievienot grozam : 15,60 €" at bounding box center [1129, 727] width 349 height 51
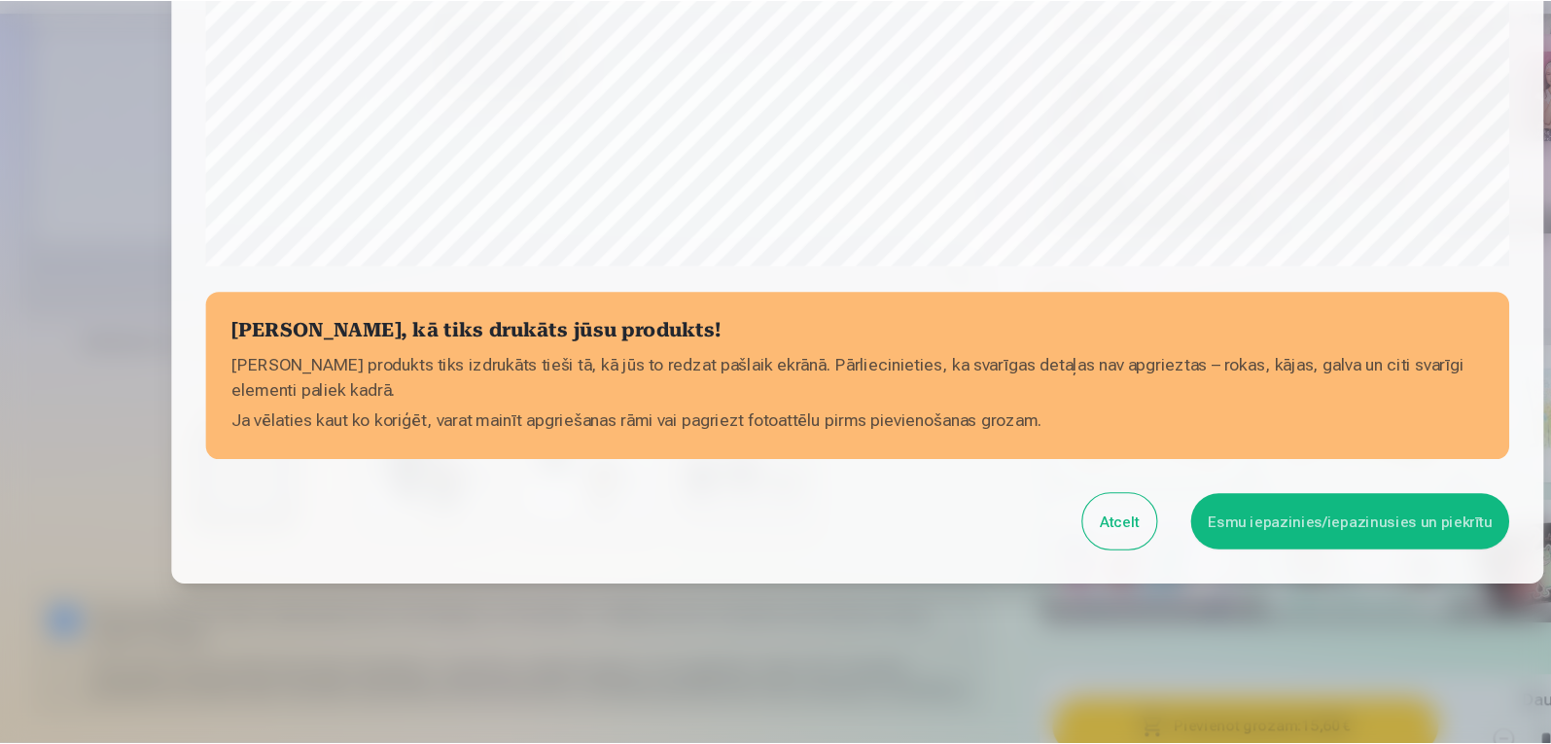
scroll to position [656, 0]
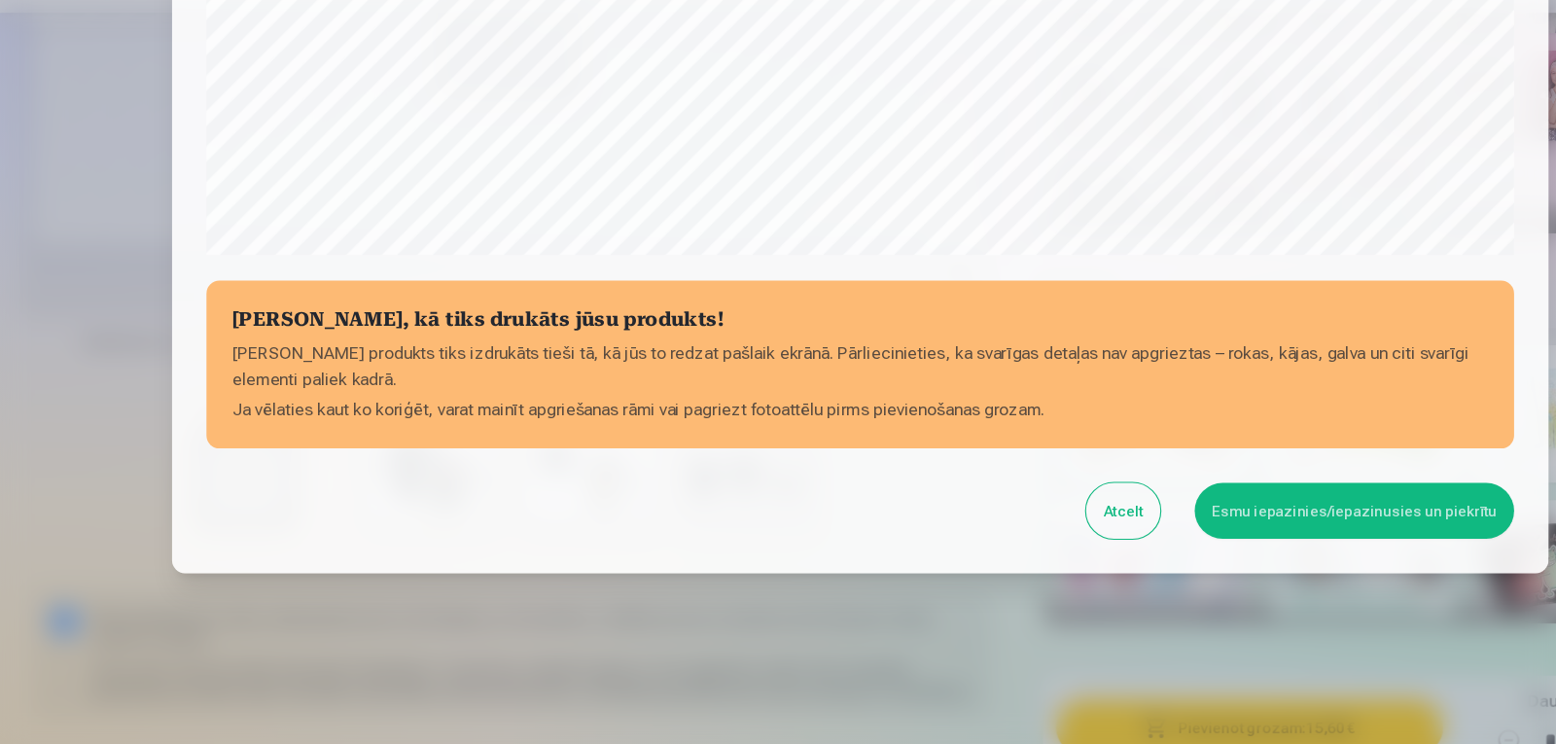
click at [1234, 522] on button "Esmu iepazinies/iepazinusies un piekrītu" at bounding box center [1224, 532] width 289 height 51
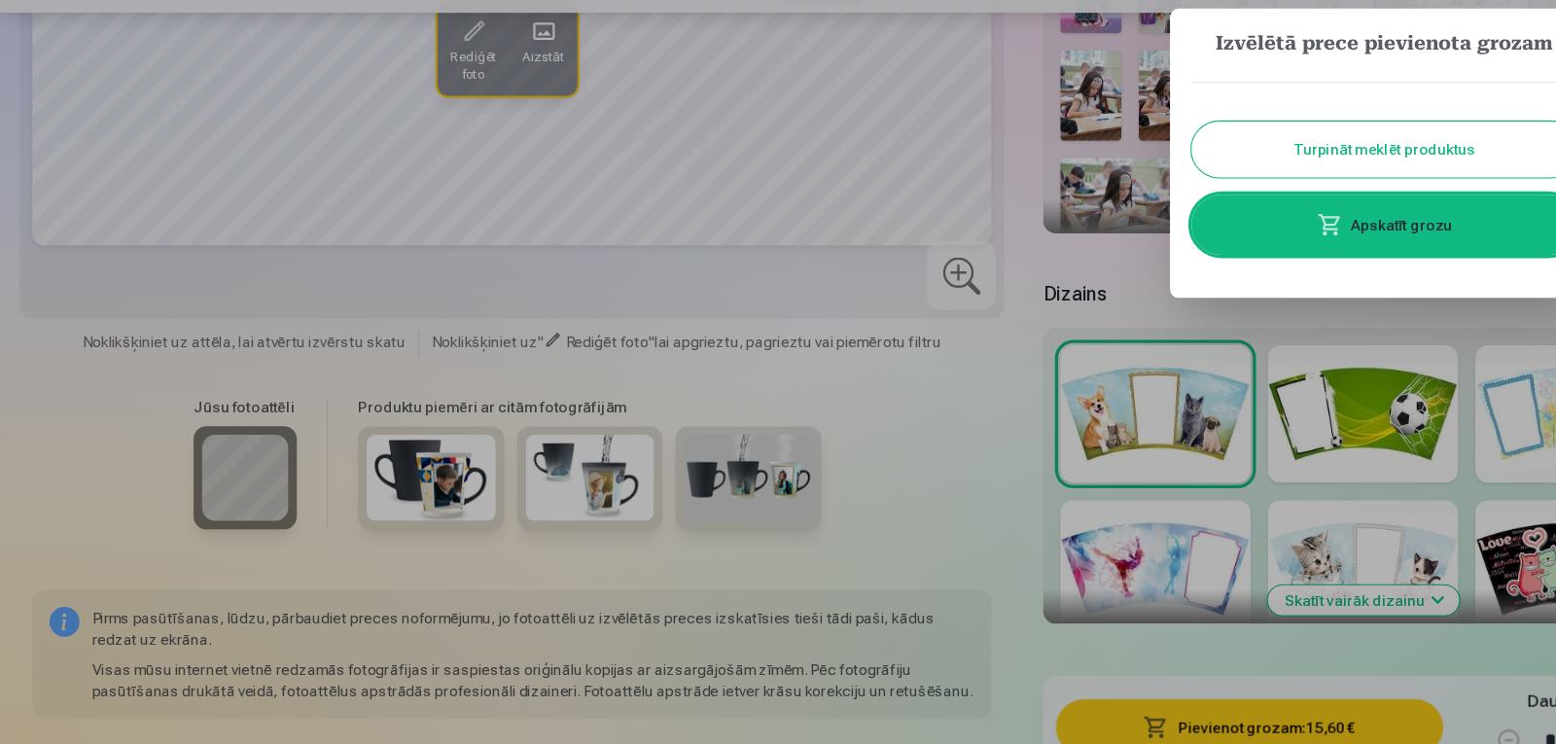
click at [1234, 194] on button "Turpināt meklēt produktus" at bounding box center [1252, 205] width 350 height 51
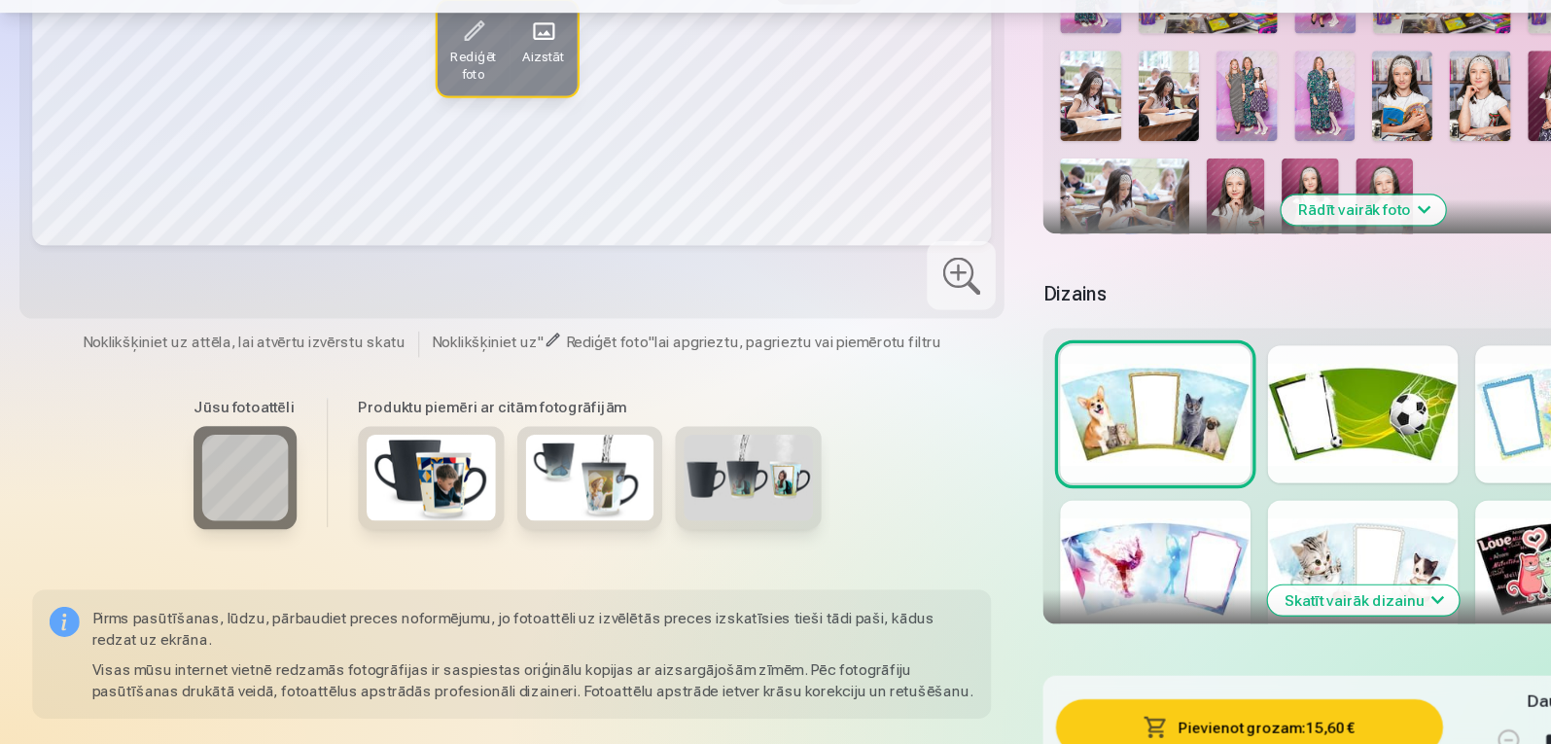
scroll to position [0, 0]
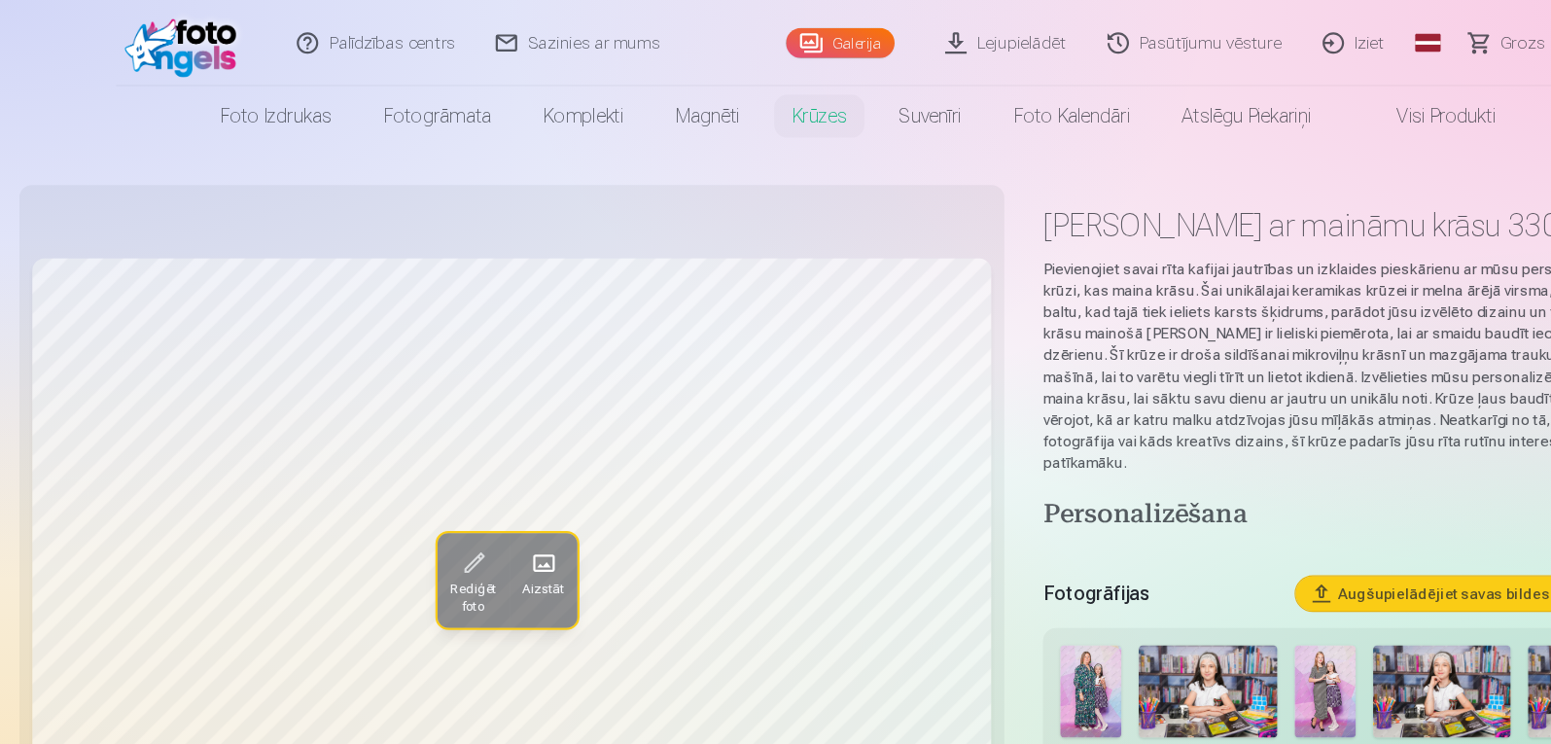
click at [1365, 46] on span "Grozs" at bounding box center [1377, 38] width 40 height 23
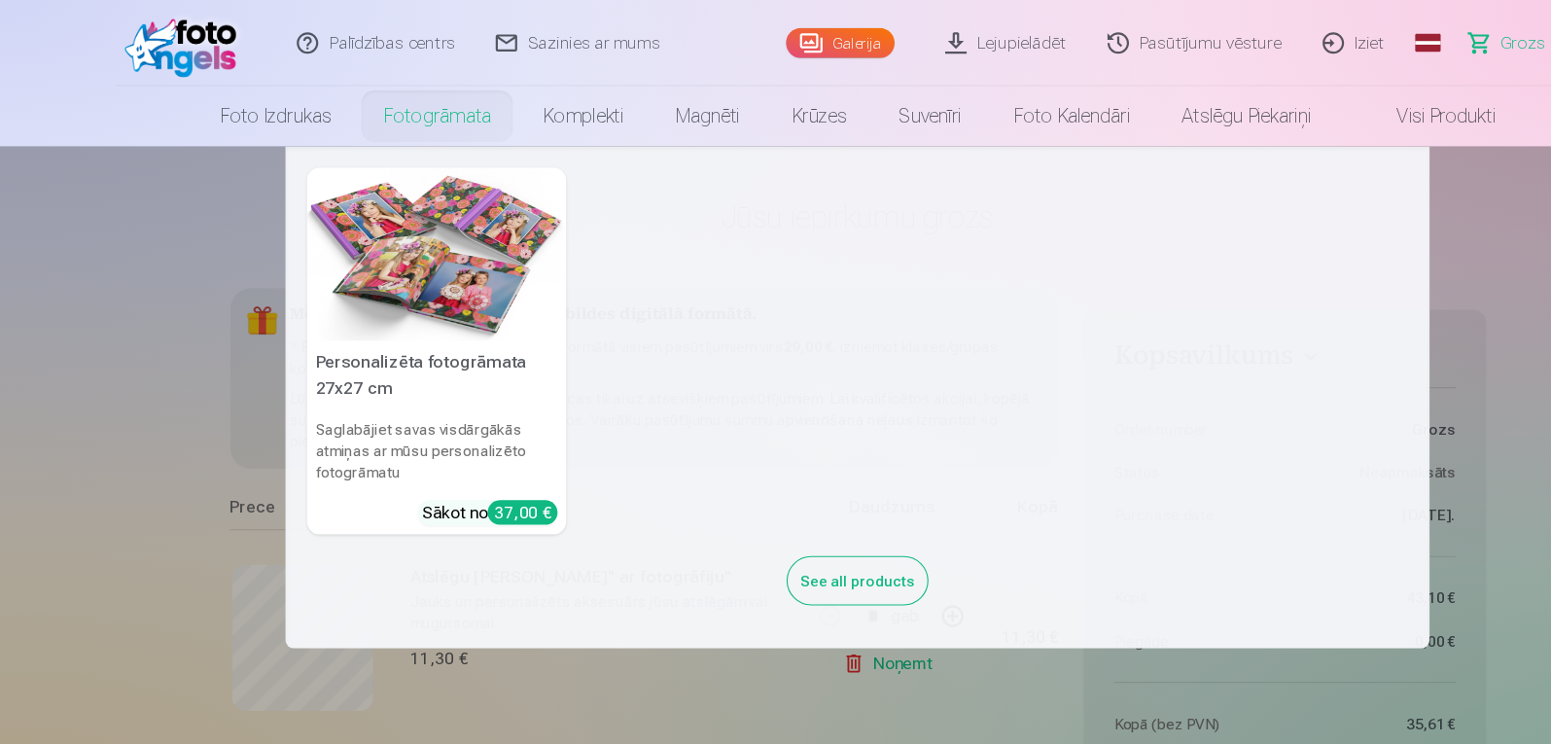
click at [72, 347] on nav "Personalizēta fotogrāmata 27x27 cm Saglabājiet savas visdārgākās atmiņas ar mūs…" at bounding box center [775, 359] width 1551 height 454
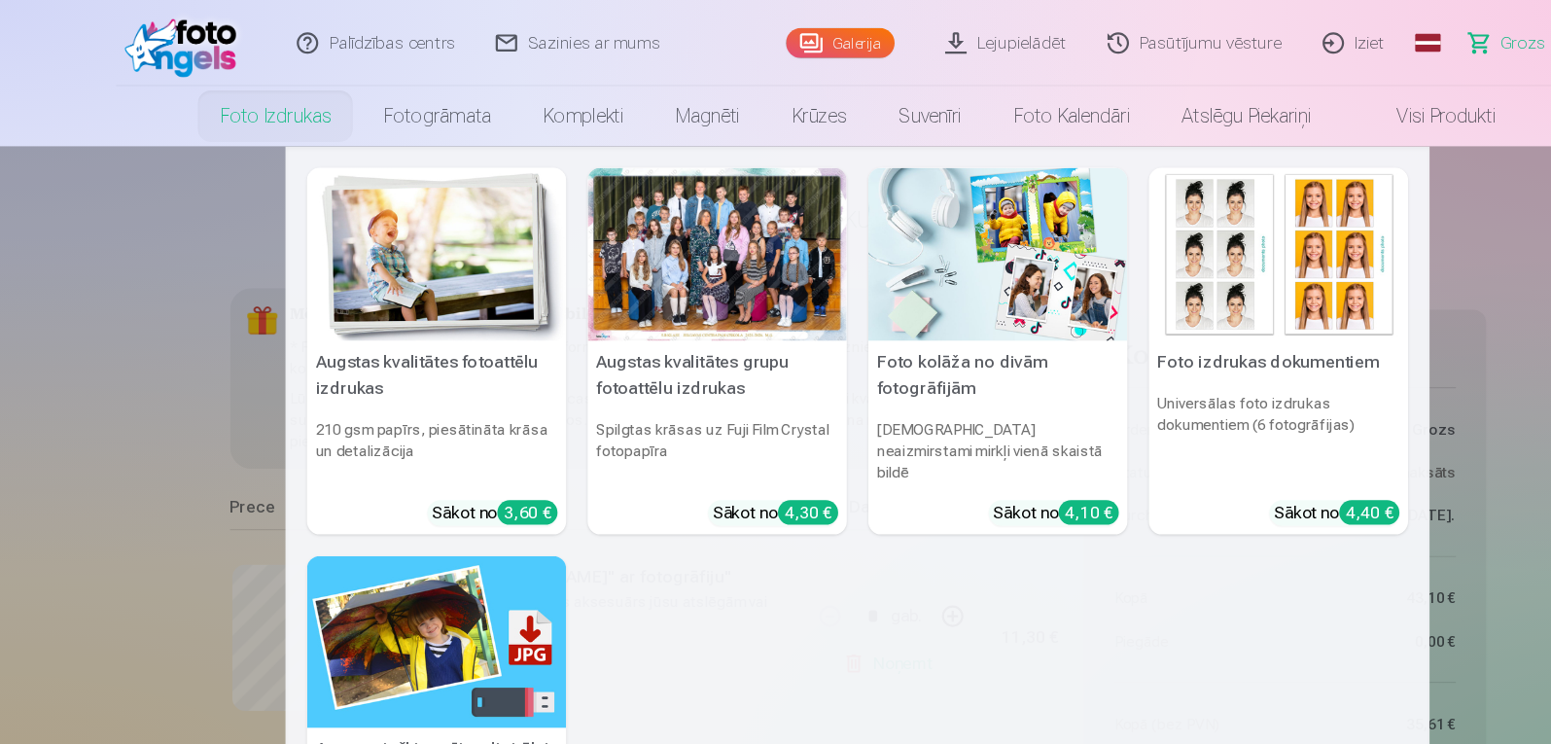
click at [652, 272] on div at bounding box center [649, 230] width 234 height 157
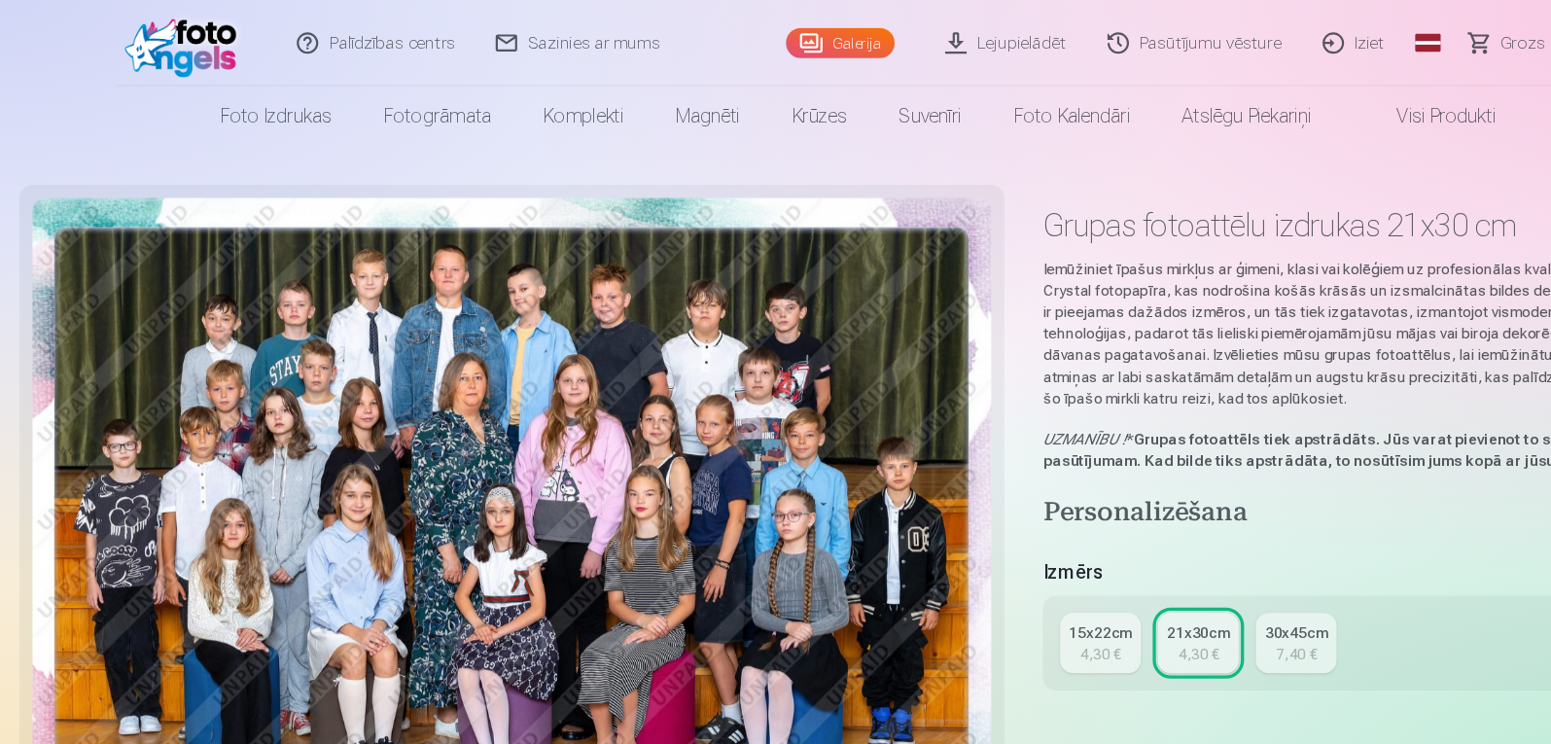
click at [1086, 581] on div "4,30 €" at bounding box center [1084, 590] width 37 height 19
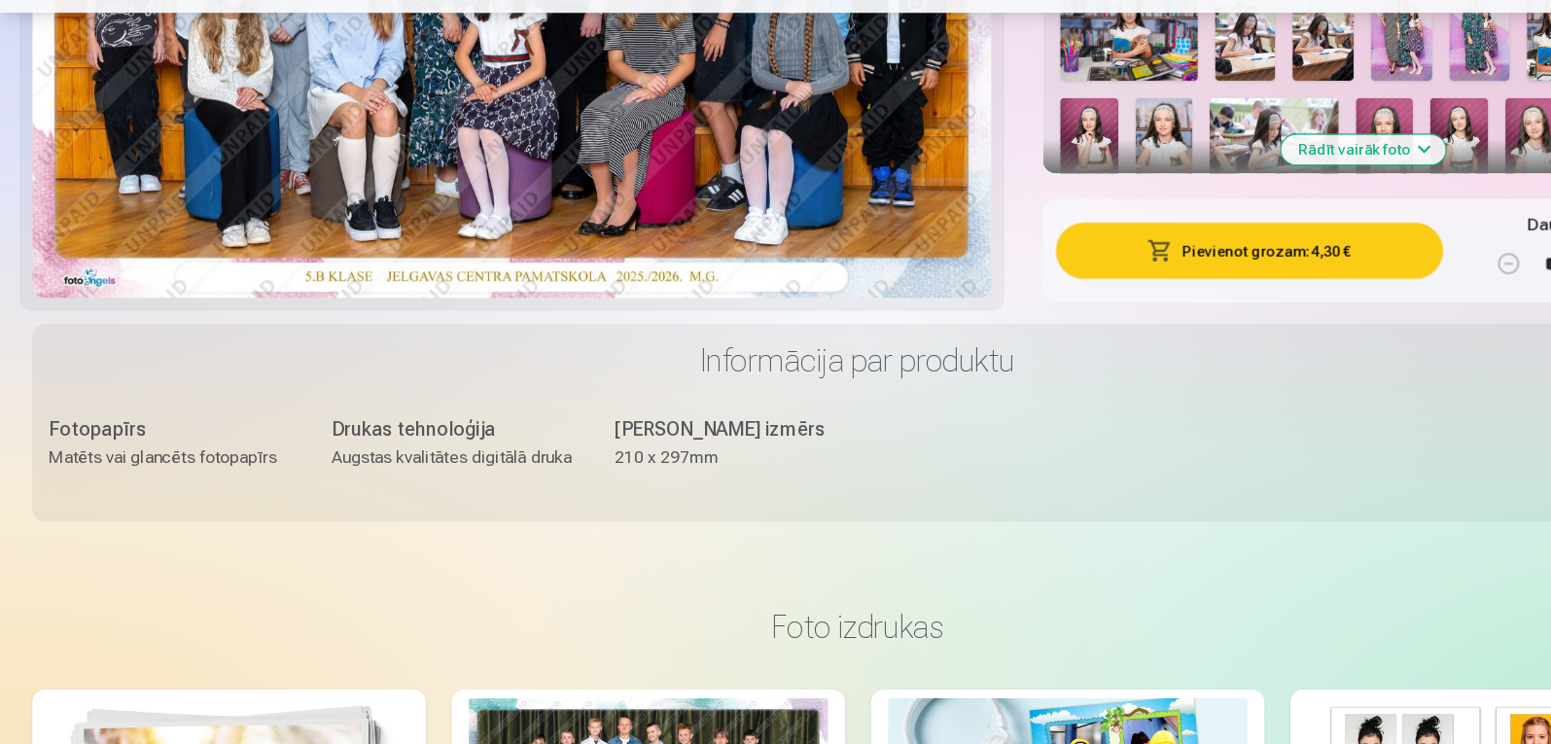
scroll to position [782, 0]
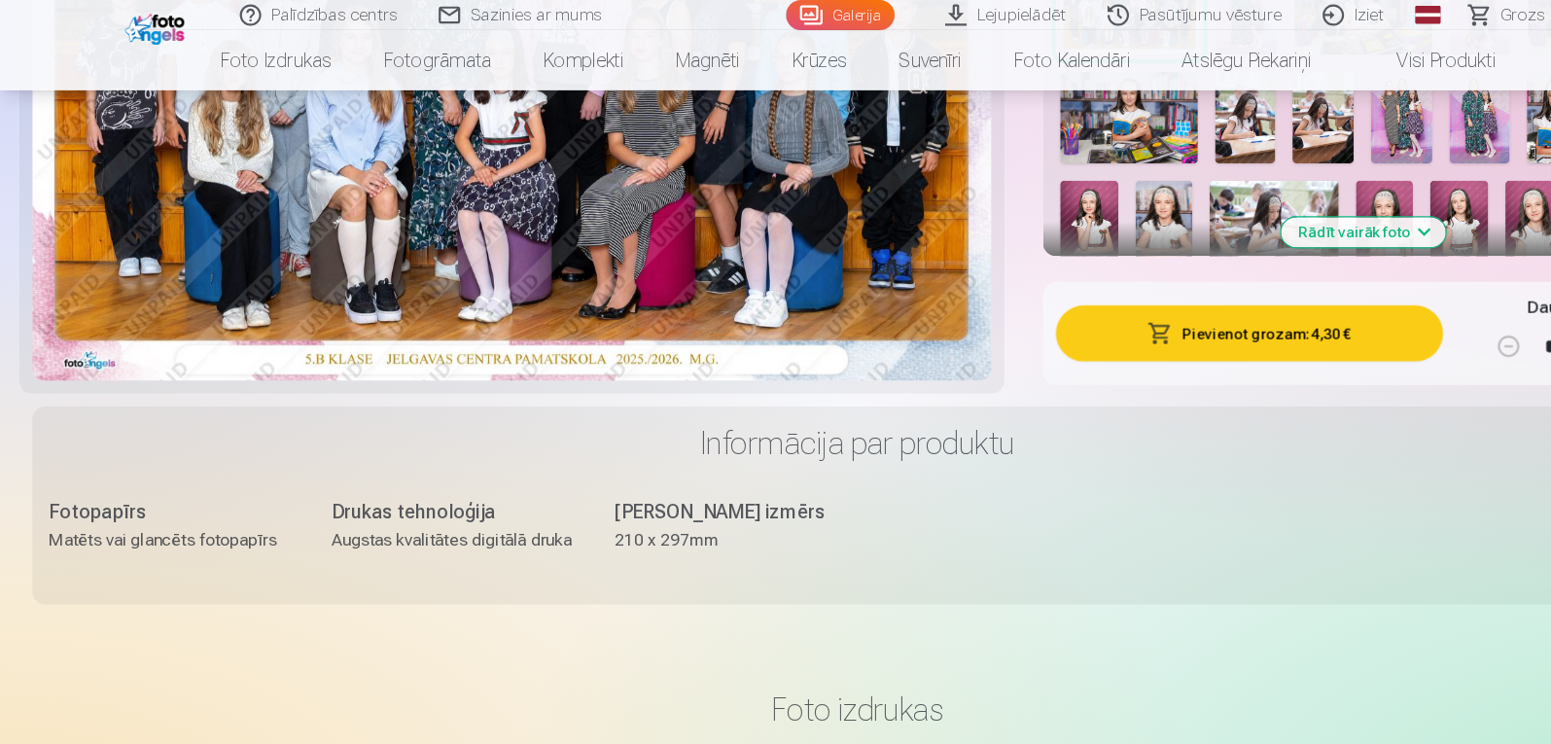
click at [1159, 308] on button "Pievienot grozam : 4,30 €" at bounding box center [1129, 301] width 349 height 51
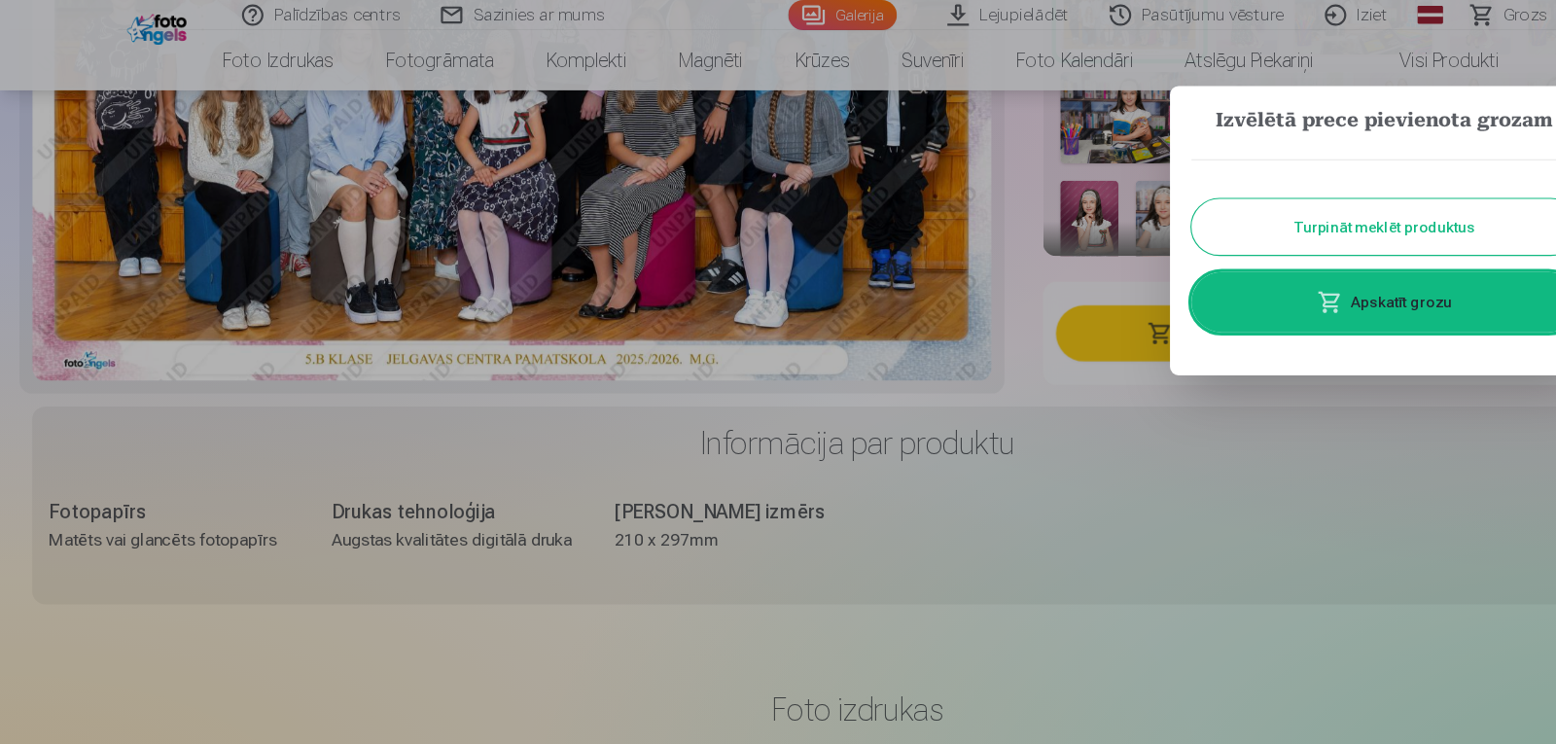
click at [1342, 203] on button "Turpināt meklēt produktus" at bounding box center [1252, 205] width 350 height 51
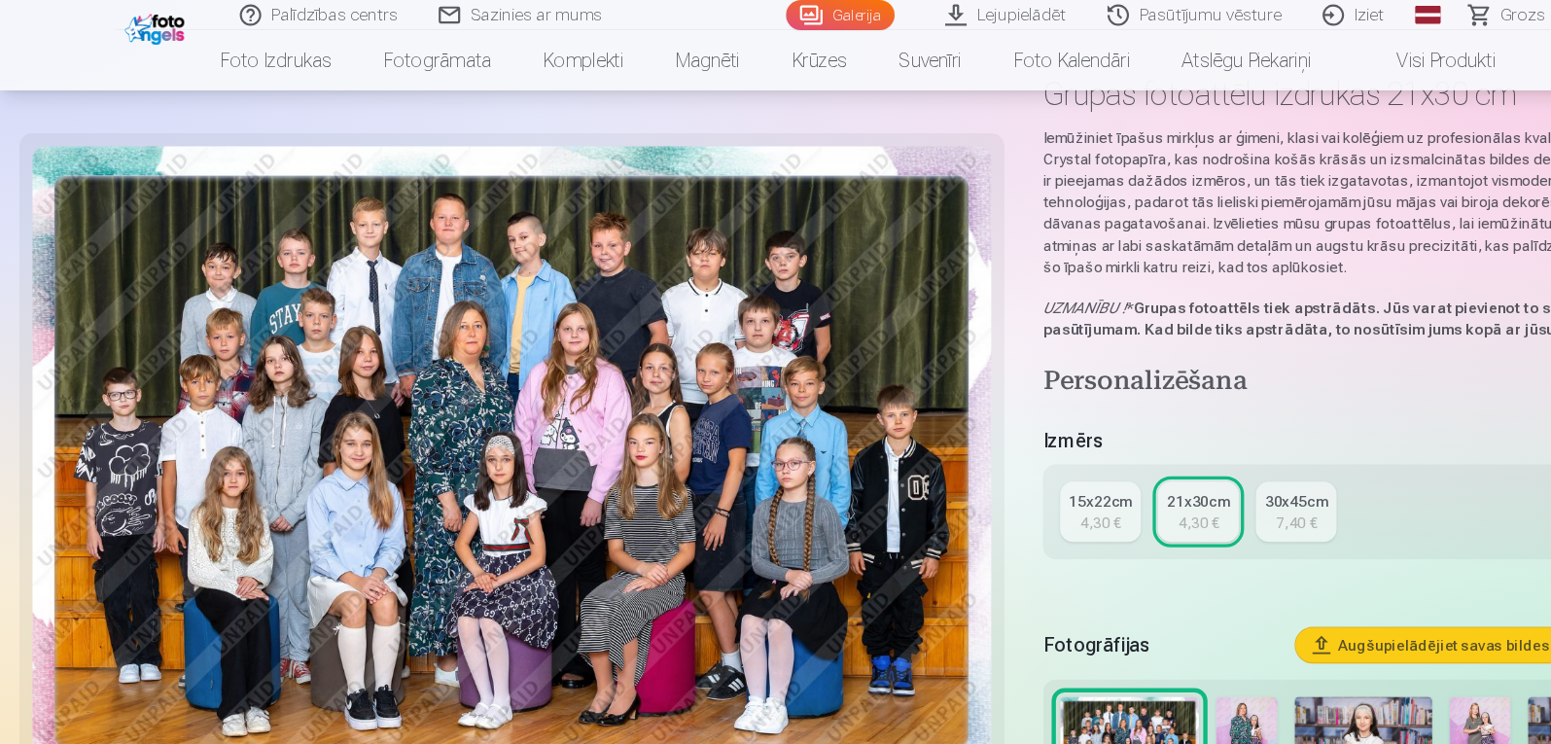
scroll to position [32, 0]
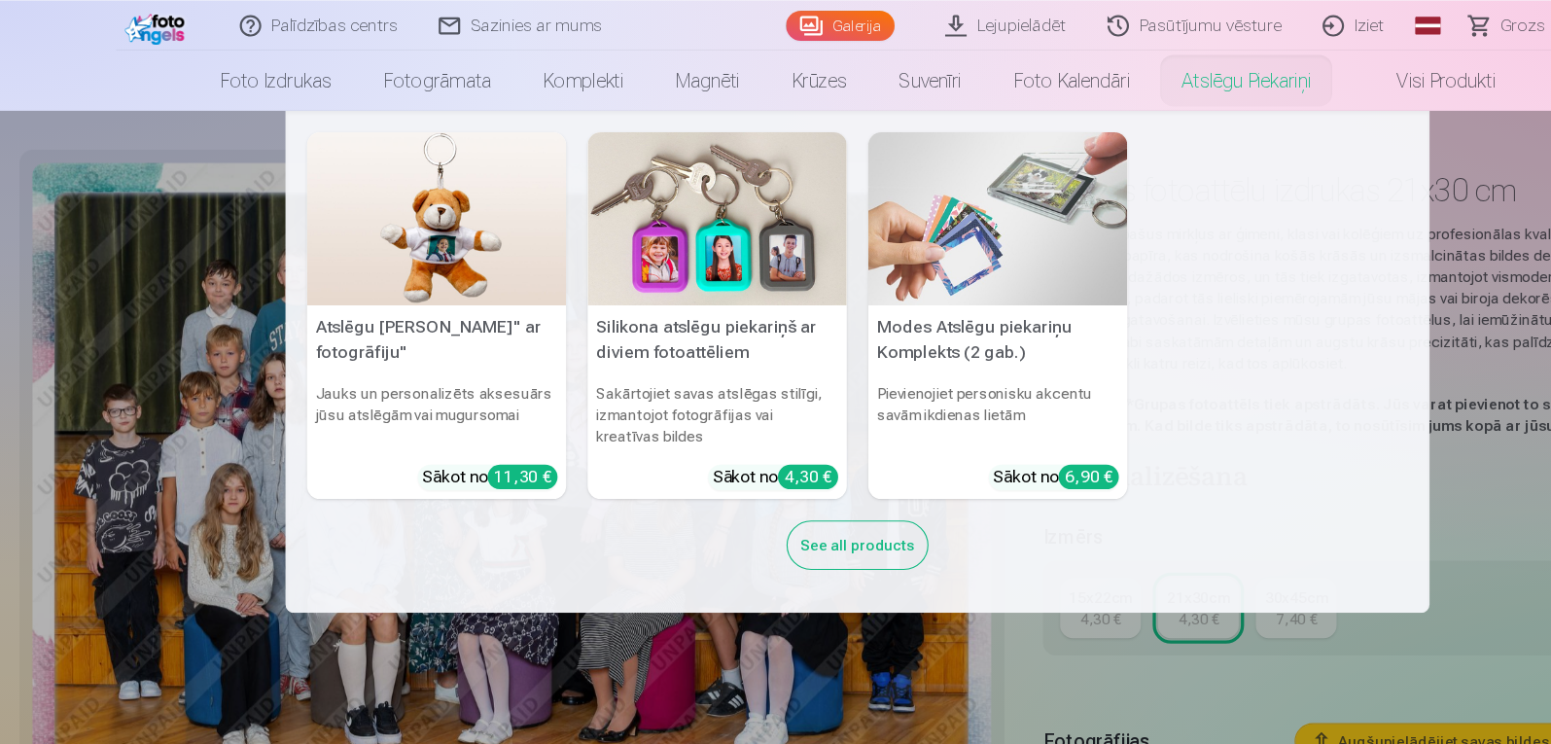
click at [863, 223] on img at bounding box center [903, 198] width 234 height 157
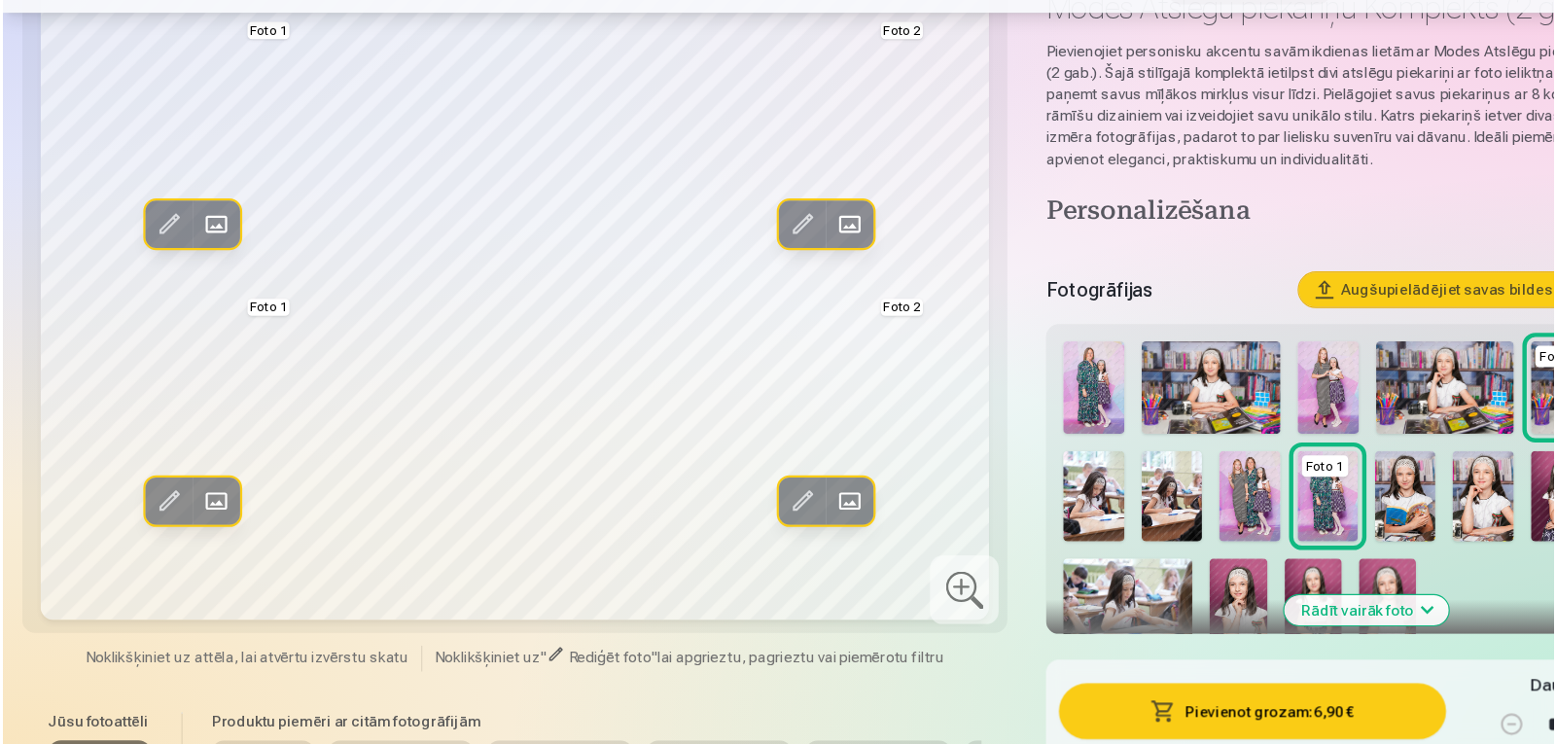
scroll to position [128, 0]
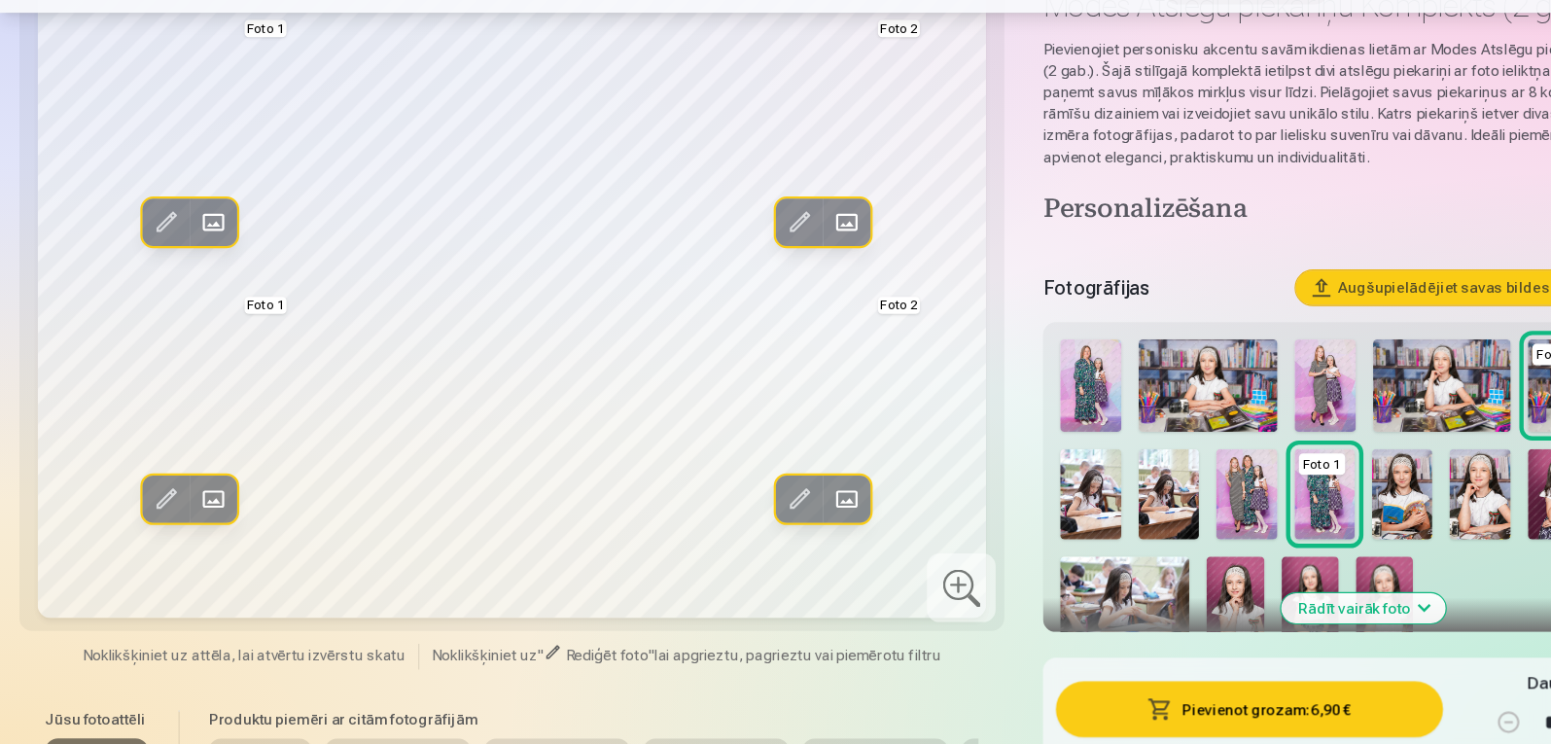
click at [194, 265] on span at bounding box center [191, 271] width 31 height 31
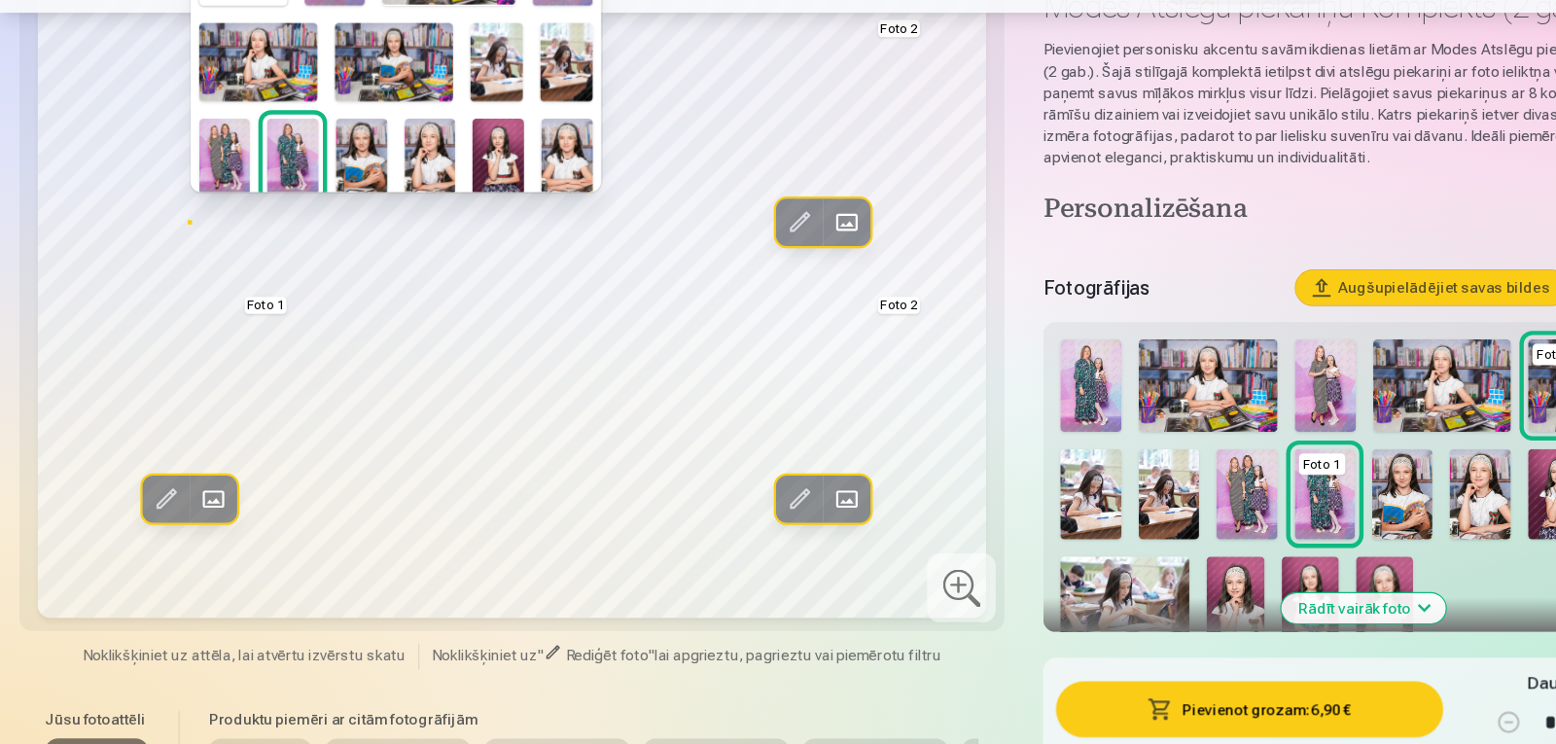
scroll to position [0, 0]
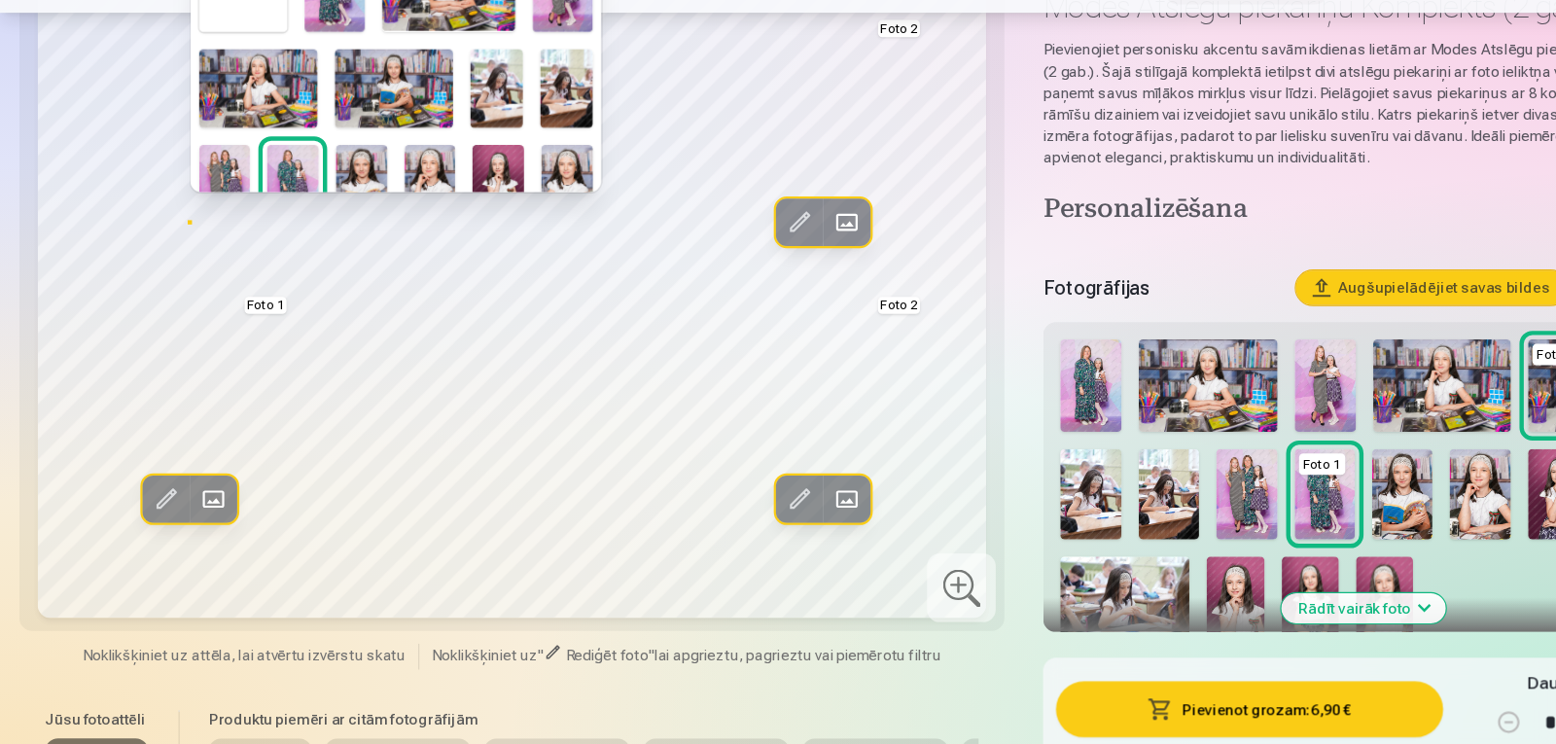
drag, startPoint x: 543, startPoint y: 143, endPoint x: 551, endPoint y: 88, distance: 56.1
drag, startPoint x: 551, startPoint y: 88, endPoint x: 544, endPoint y: 116, distance: 29.3
click at [544, 116] on div at bounding box center [778, 372] width 1556 height 744
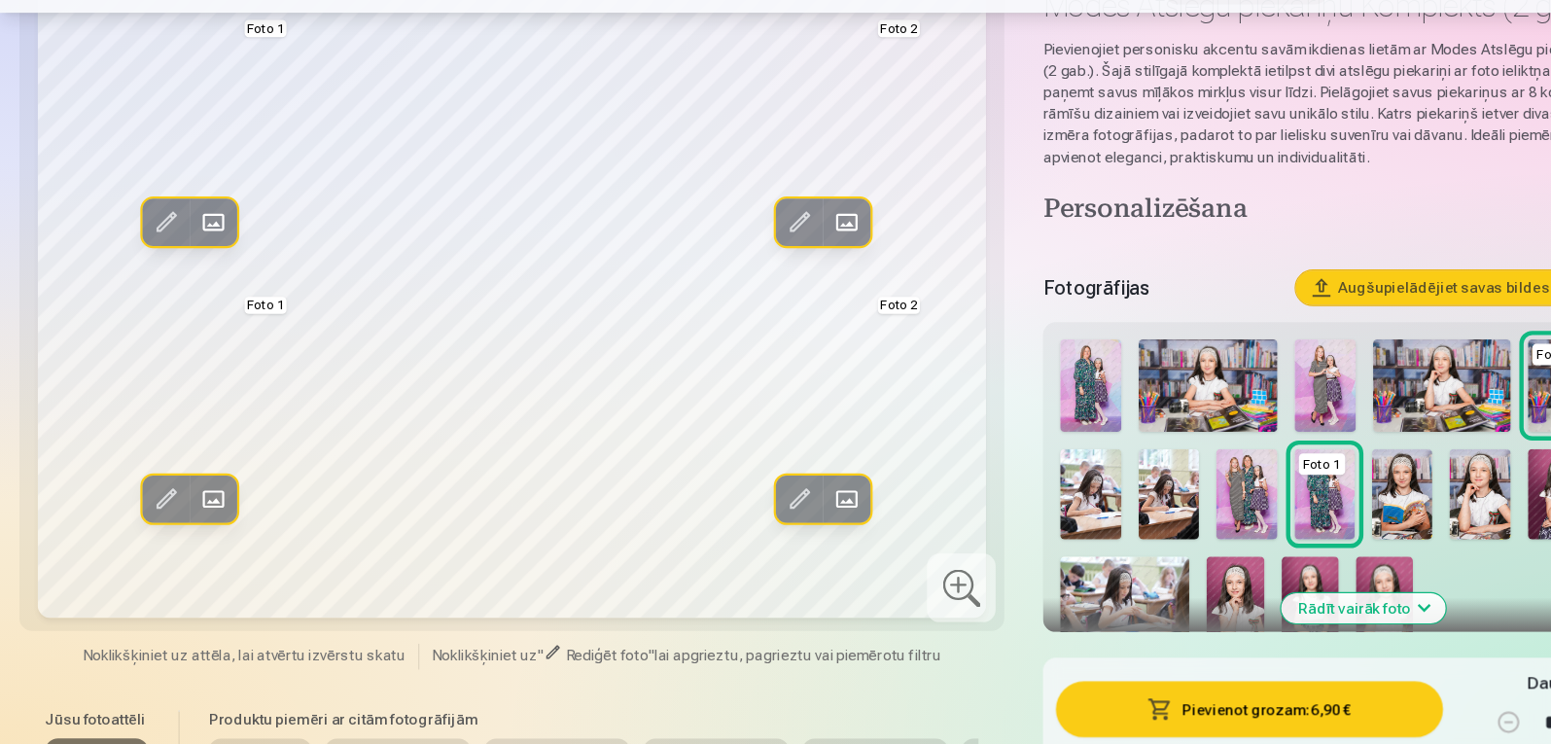
click at [189, 271] on span at bounding box center [191, 271] width 31 height 31
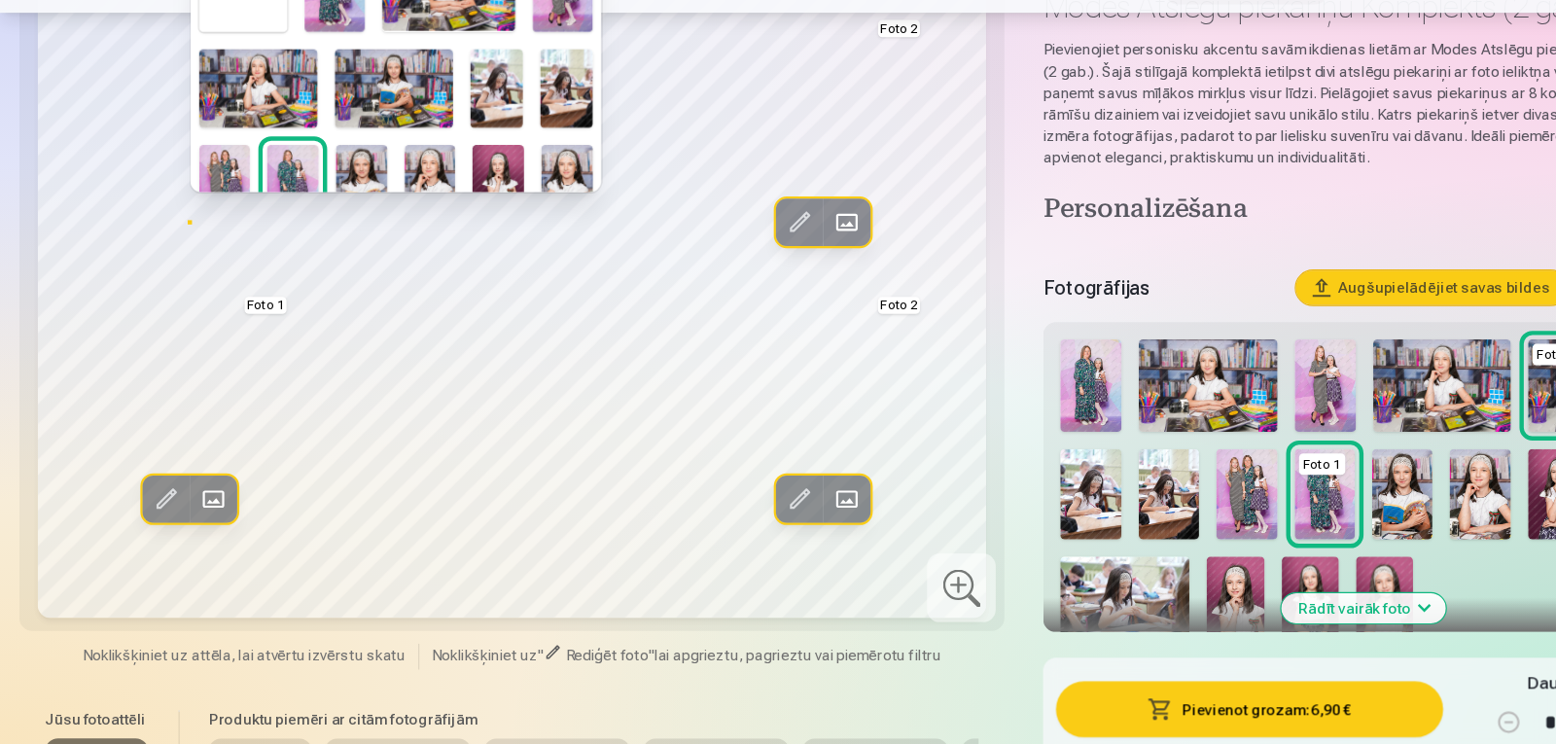
click at [509, 207] on img at bounding box center [512, 236] width 47 height 70
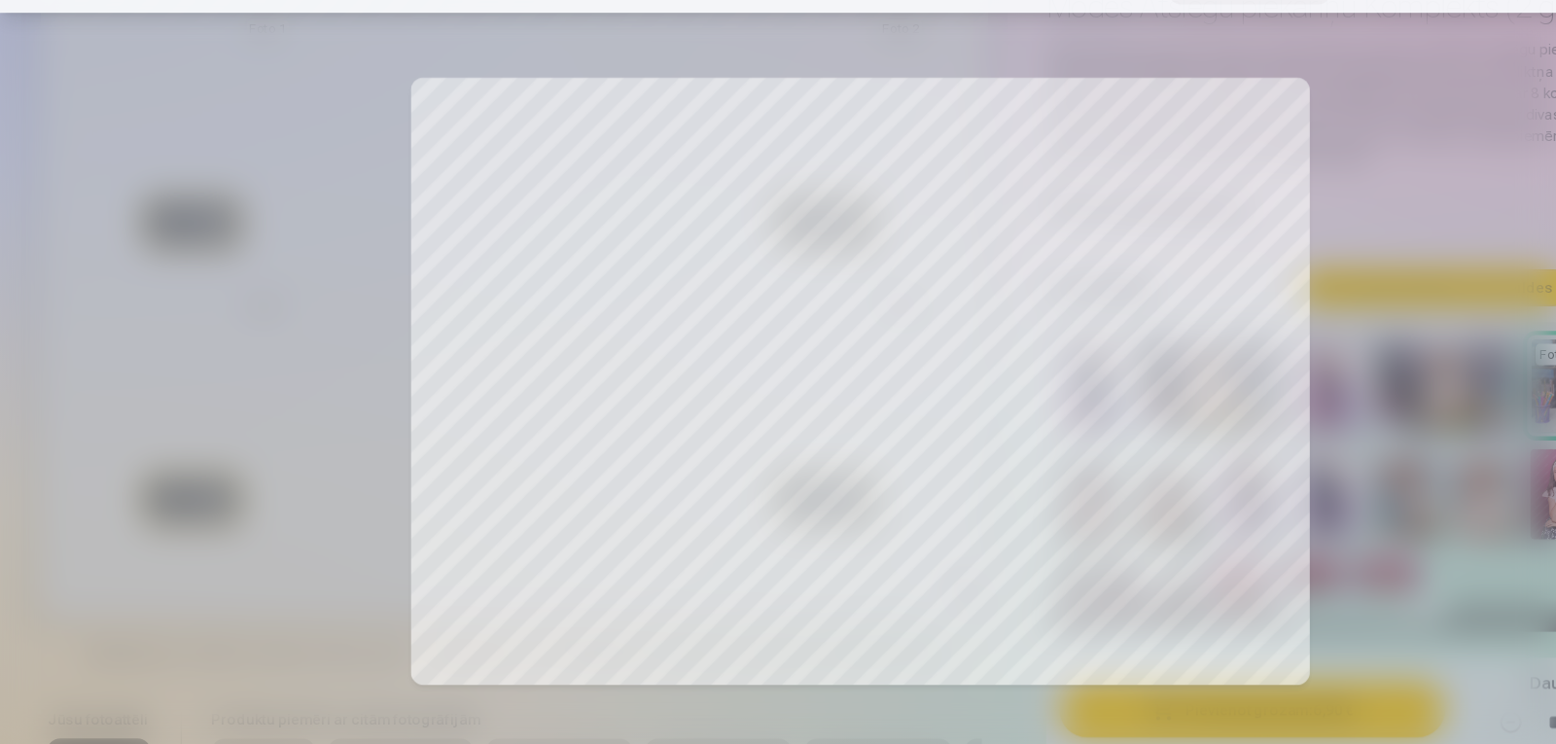
click at [542, 327] on div at bounding box center [778, 372] width 1556 height 744
click at [164, 176] on div at bounding box center [778, 372] width 1556 height 744
click at [525, 299] on div at bounding box center [778, 372] width 1556 height 744
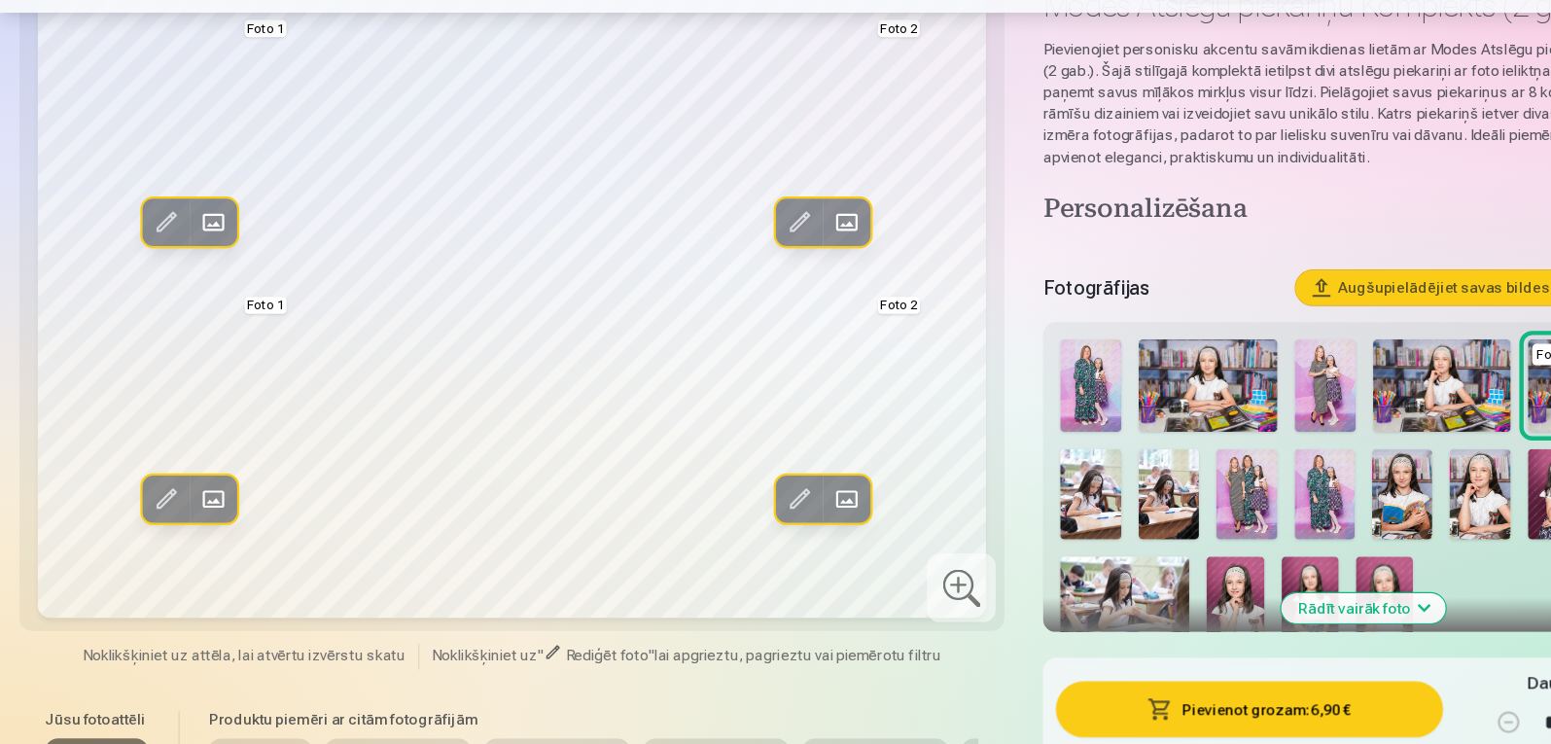
click at [162, 280] on span at bounding box center [148, 271] width 31 height 31
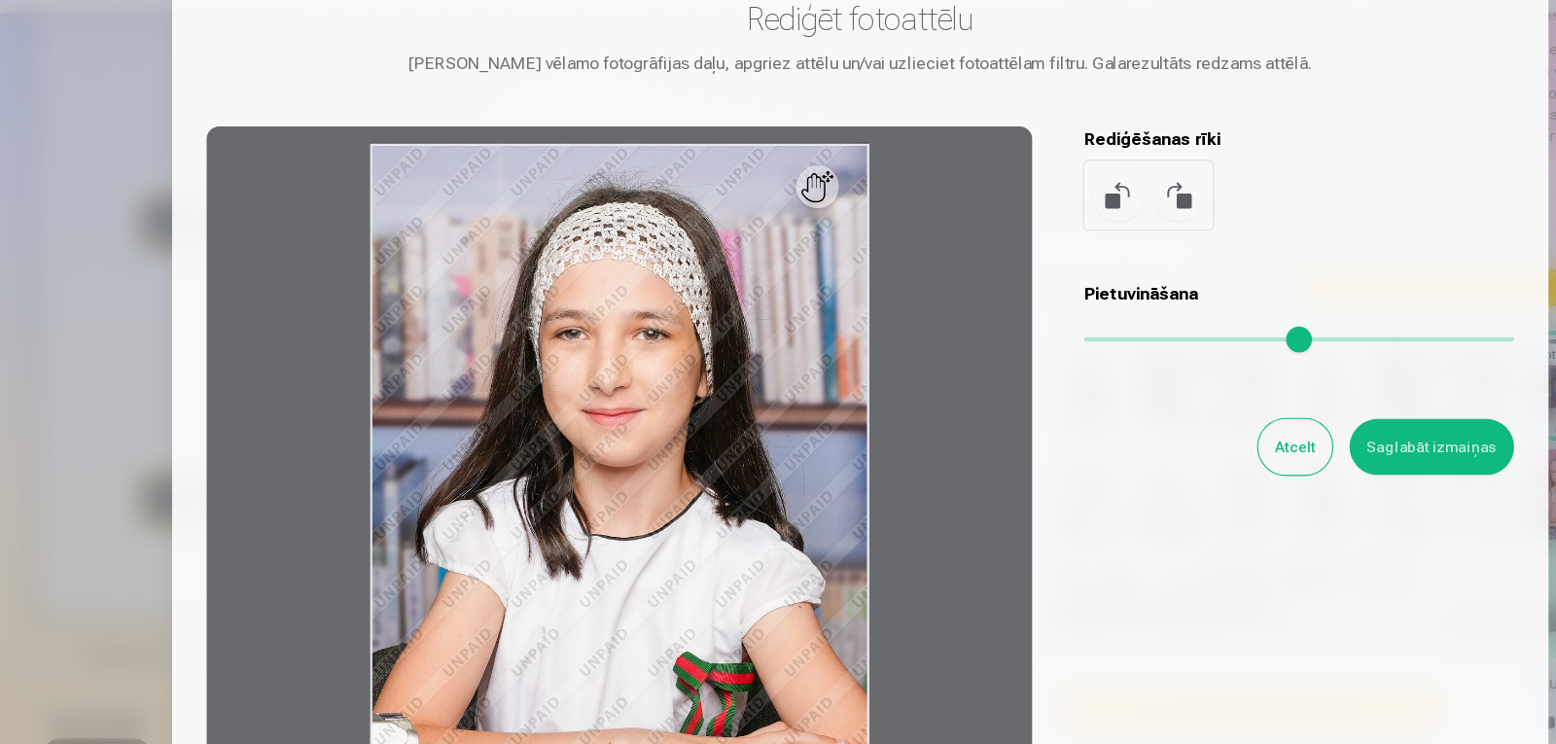
drag, startPoint x: 1406, startPoint y: 175, endPoint x: 1406, endPoint y: 204, distance: 29.2
drag, startPoint x: 1406, startPoint y: 211, endPoint x: 1406, endPoint y: 253, distance: 41.8
click at [1406, 253] on div at bounding box center [778, 372] width 1556 height 744
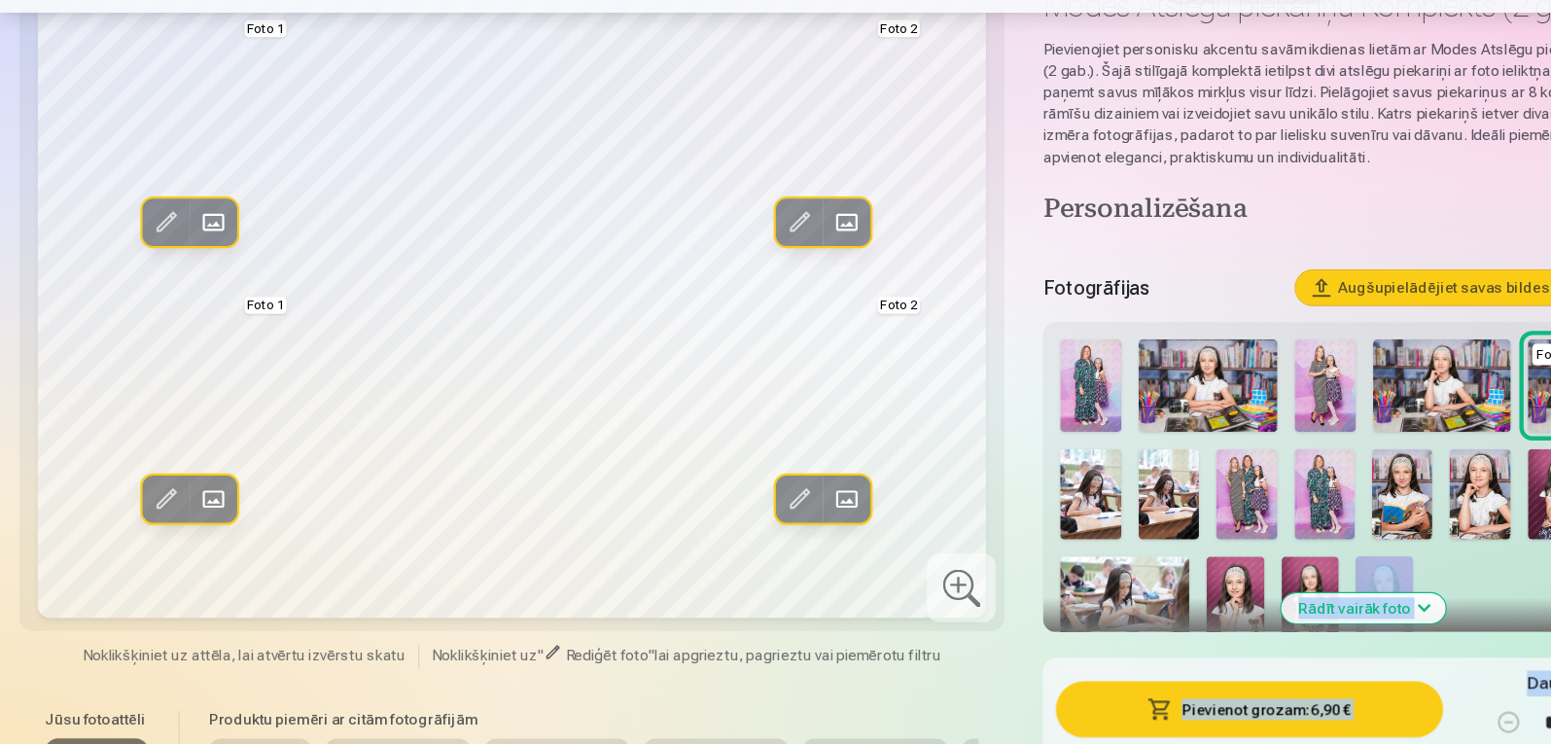
drag, startPoint x: 1254, startPoint y: 651, endPoint x: 1346, endPoint y: 676, distance: 94.6
click at [1346, 676] on div "Personalizēšana Fotogrāfijas Augšupielādējiet savas bildes Izvērst Foto 2 Foto …" at bounding box center [1232, 651] width 579 height 812
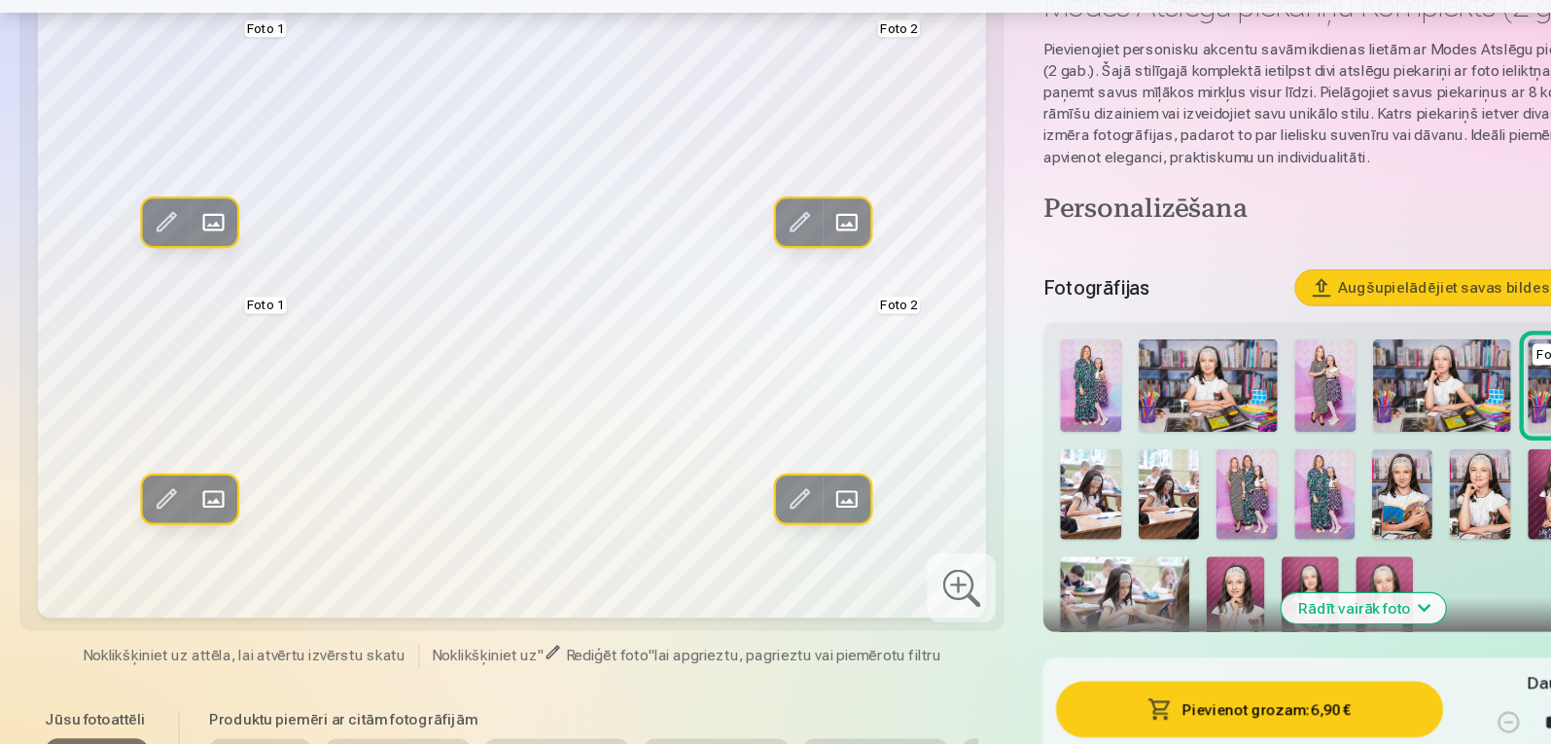
click at [919, 566] on div "Rediģēt foto Aizstāt Foto 1 Rediģēt foto Aizstāt Foto 2 Rediģēt foto Aizstāt Fo…" at bounding box center [776, 564] width 1494 height 1026
click at [1386, 499] on img at bounding box center [1409, 517] width 54 height 83
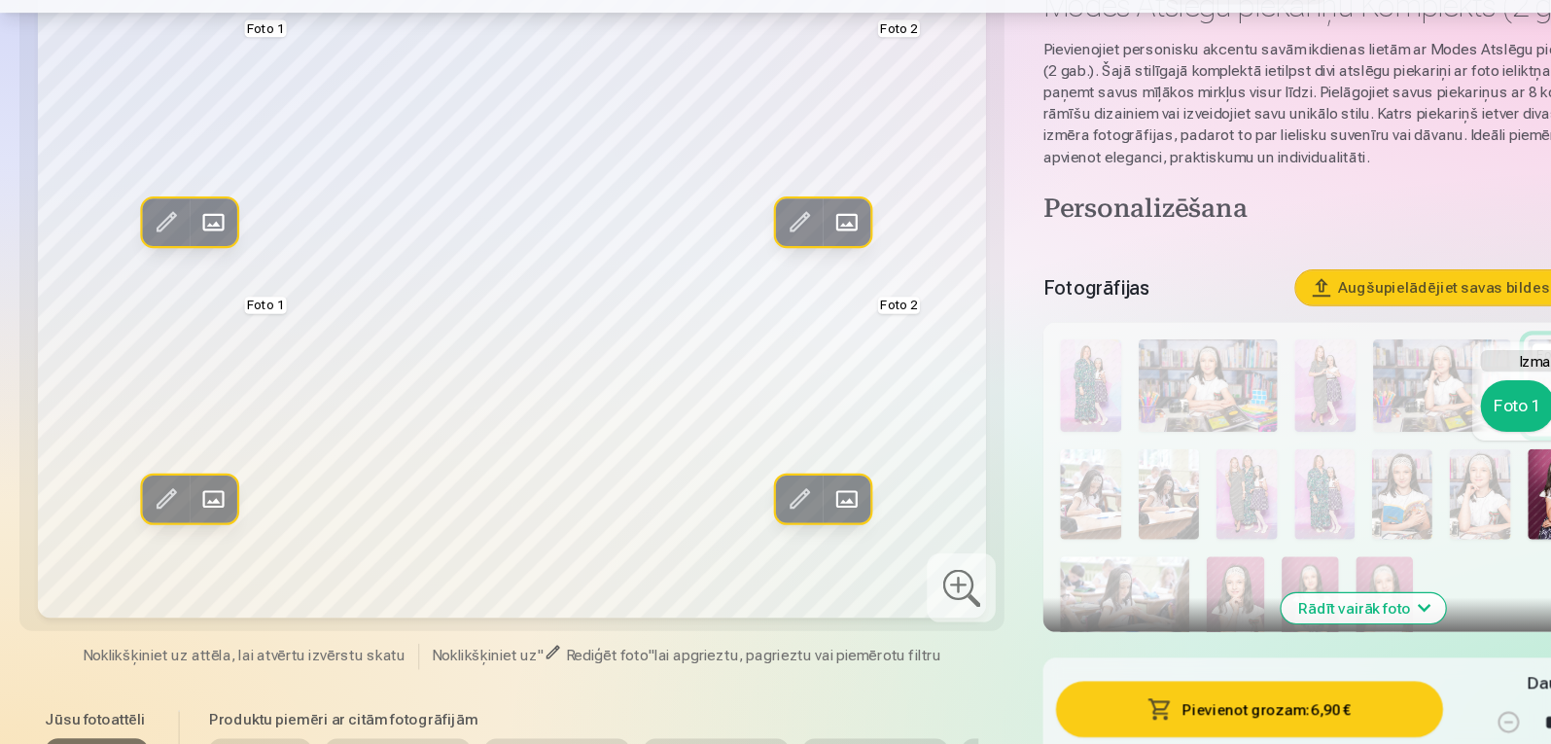
click at [913, 422] on div "Rediģēt foto Aizstāt Foto 1 Rediģēt foto Aizstāt Foto 2 Rediģēt foto Aizstāt Fo…" at bounding box center [776, 564] width 1494 height 1026
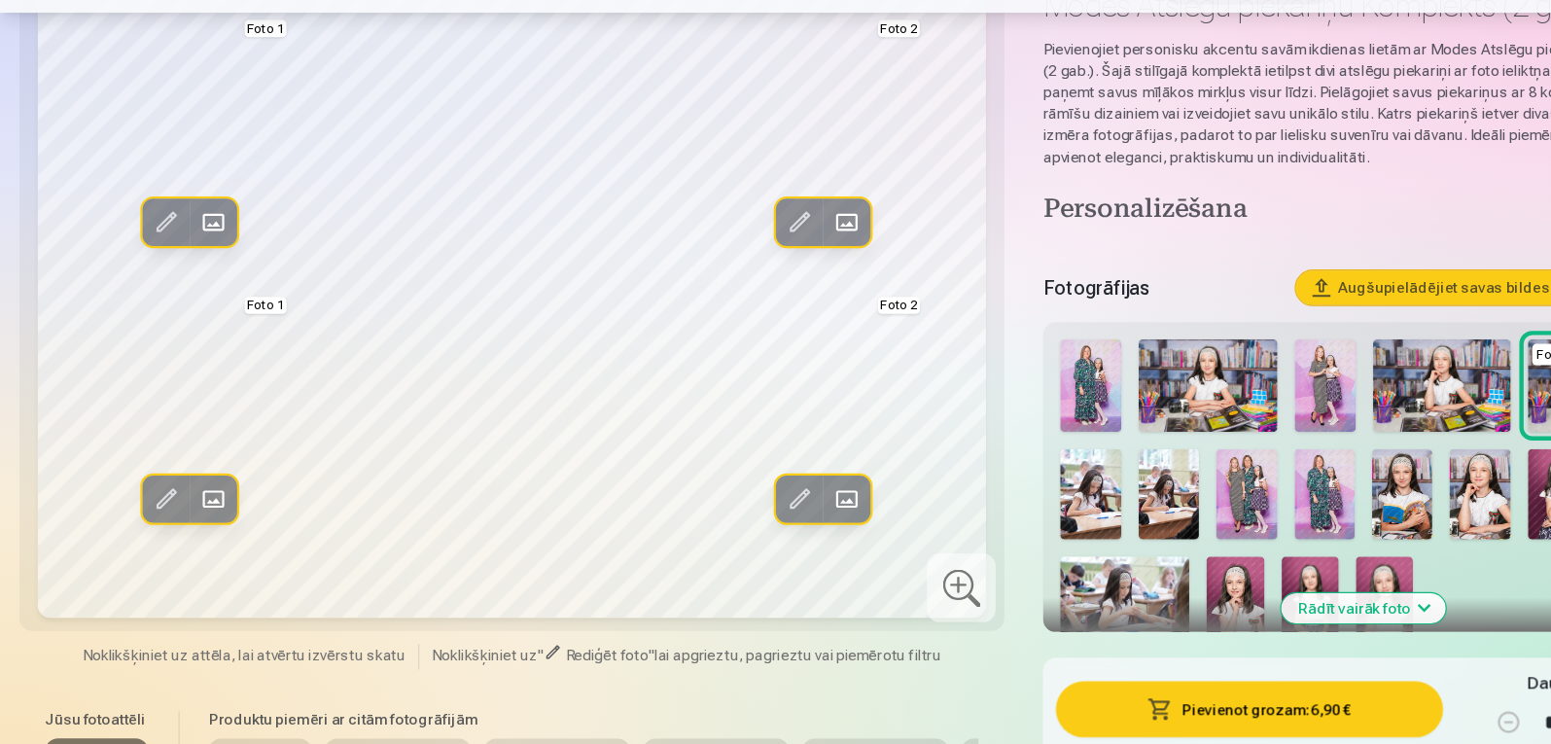
click at [1391, 513] on img at bounding box center [1409, 517] width 54 height 83
click at [196, 263] on span at bounding box center [191, 271] width 31 height 31
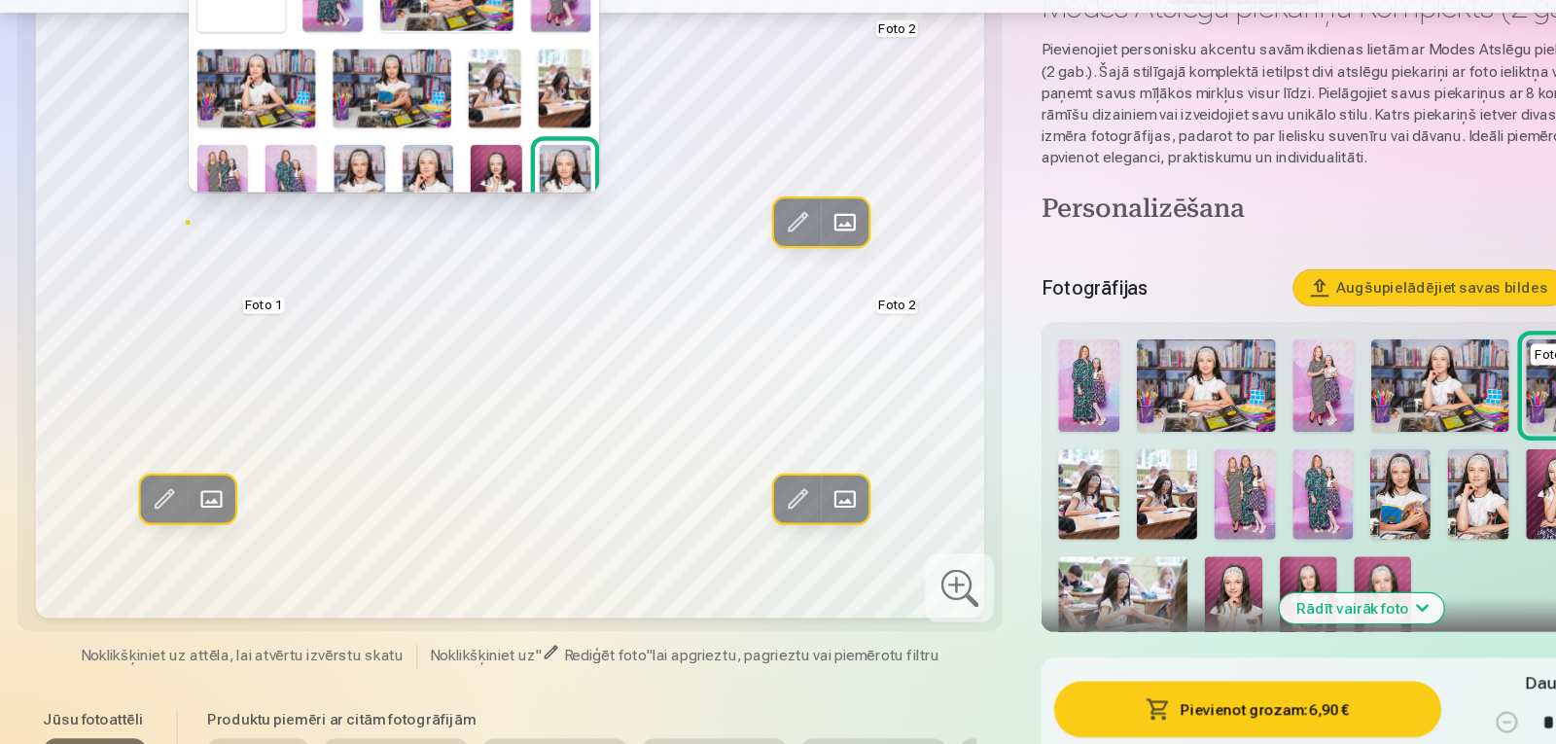
click at [360, 162] on img at bounding box center [355, 150] width 107 height 71
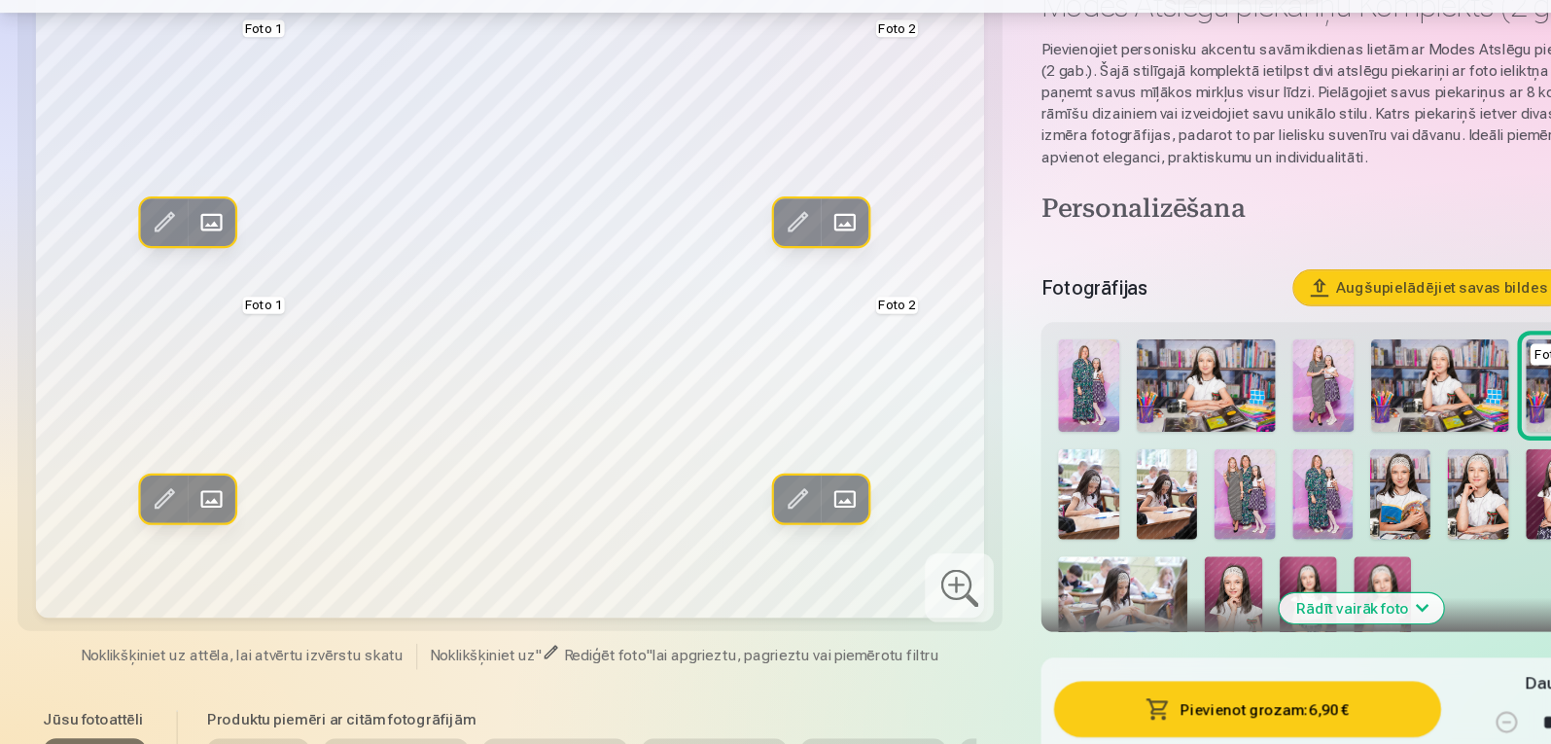
click at [202, 512] on span at bounding box center [191, 522] width 31 height 31
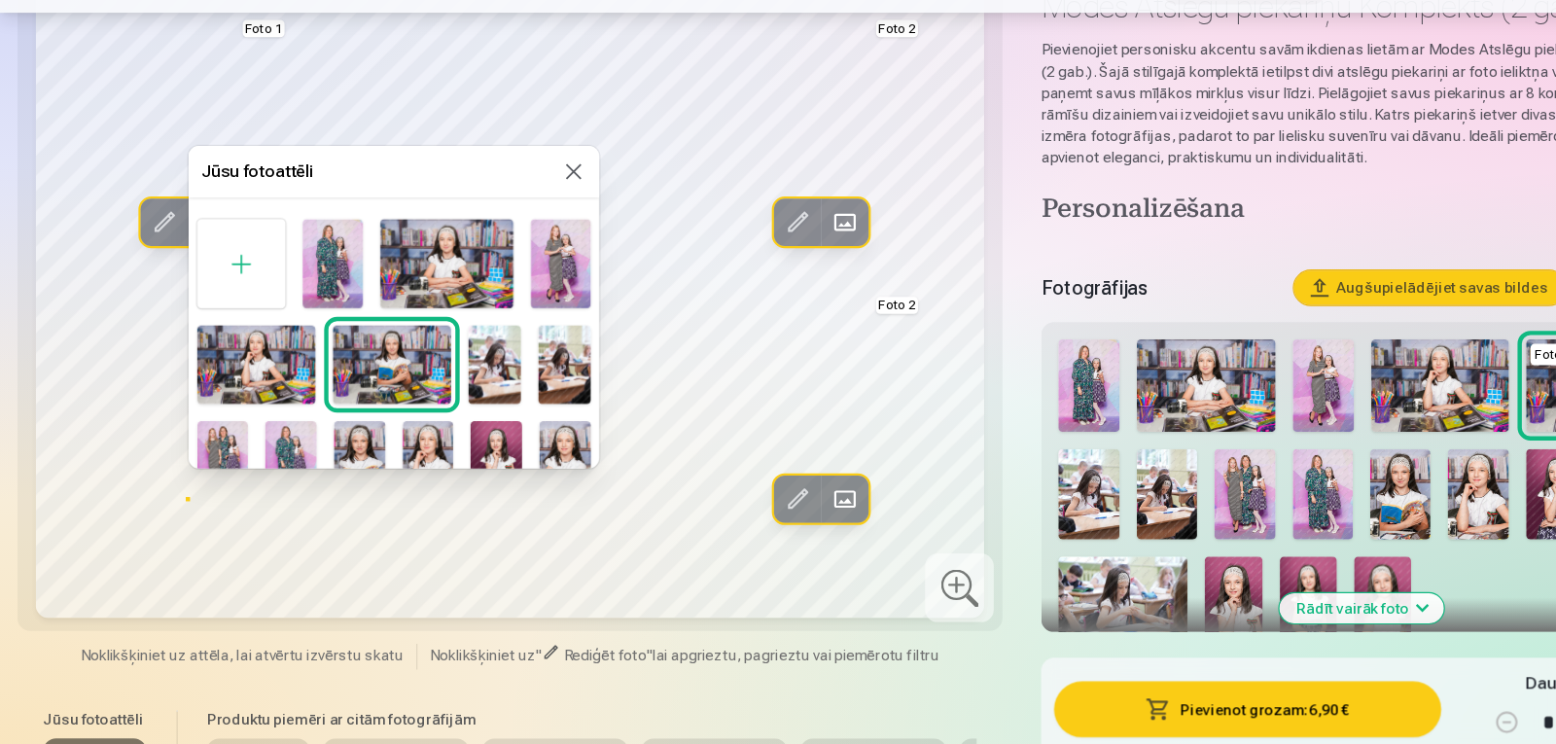
click at [382, 411] on img at bounding box center [355, 400] width 107 height 71
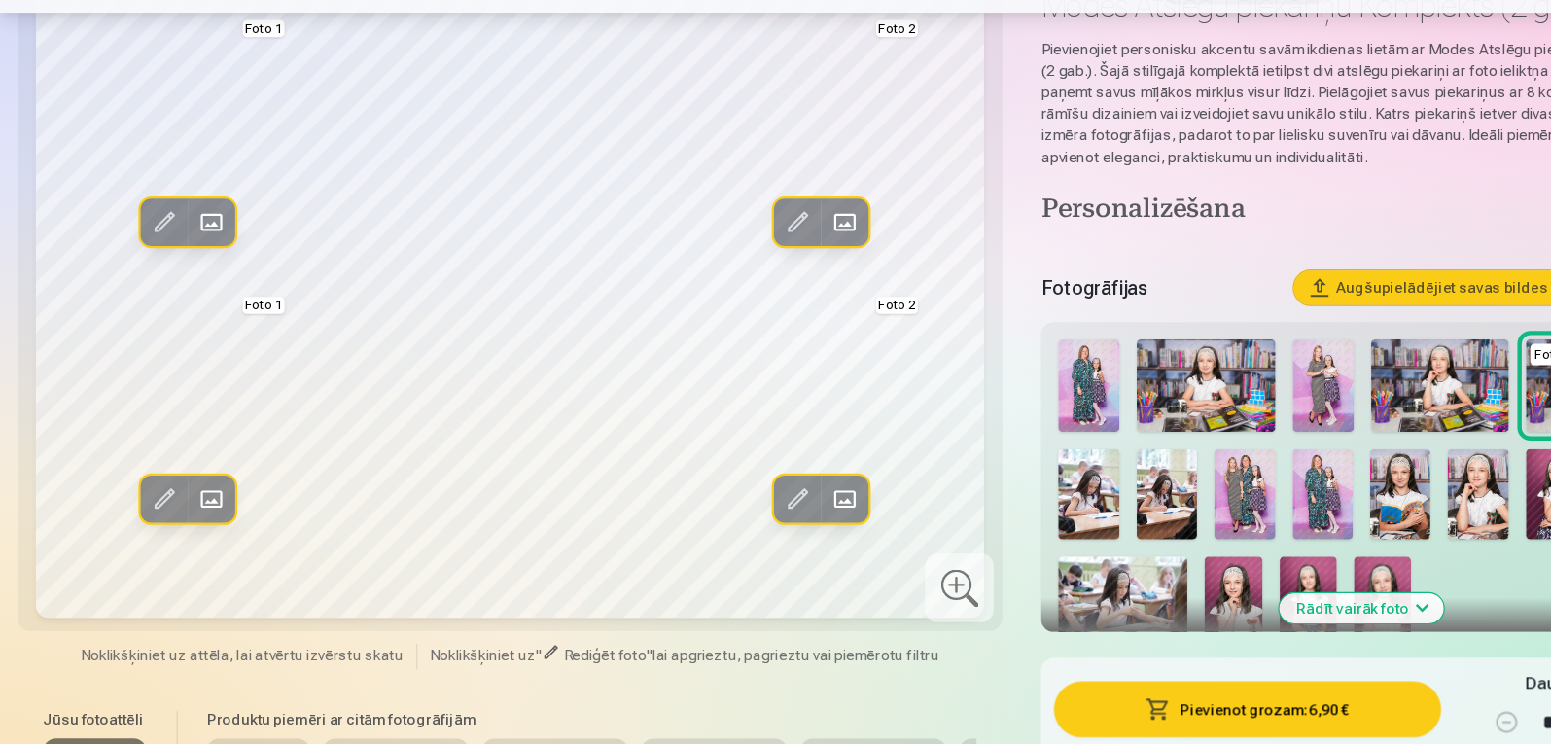
click at [762, 254] on button "Aizstāt" at bounding box center [765, 271] width 43 height 43
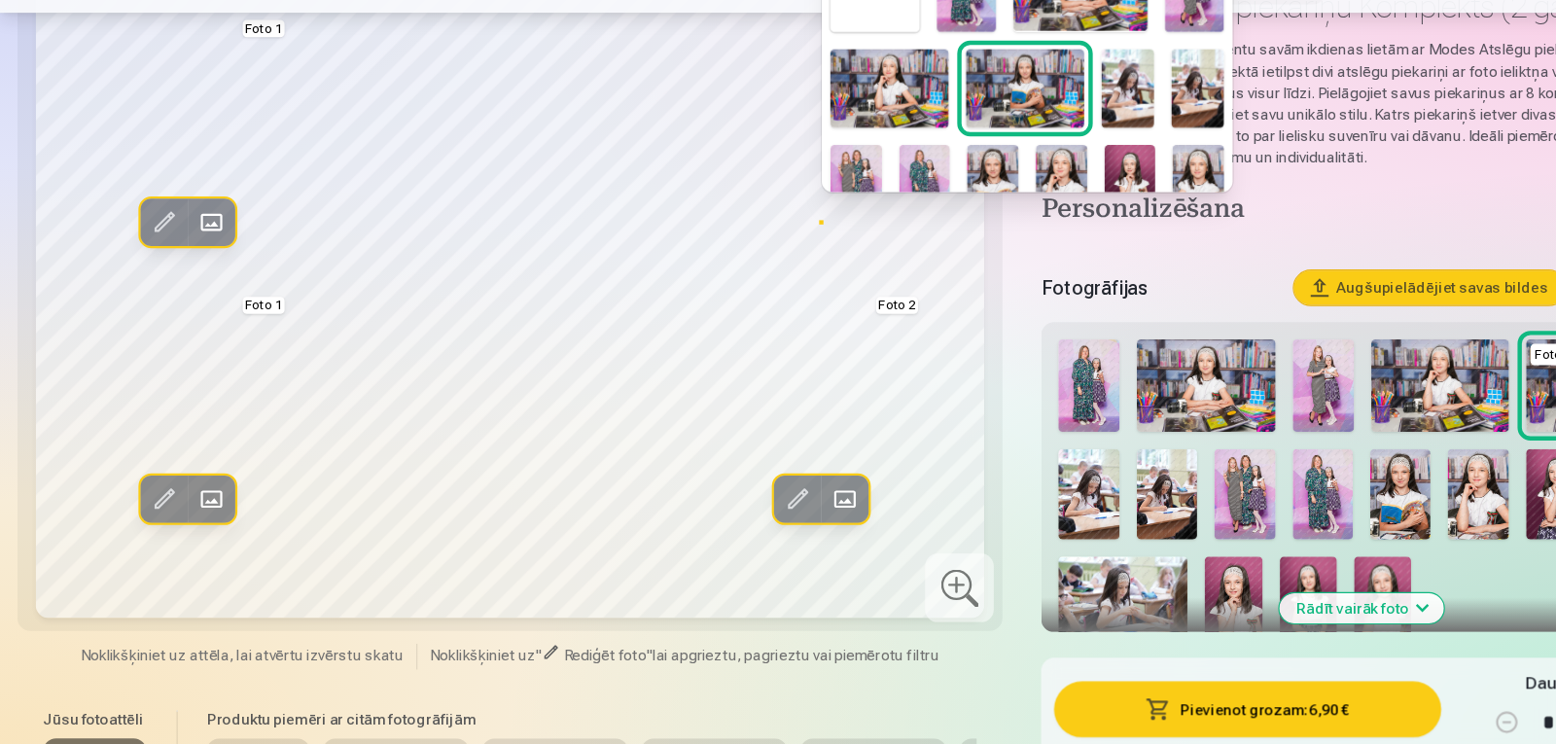
click at [1018, 201] on img at bounding box center [1024, 236] width 47 height 70
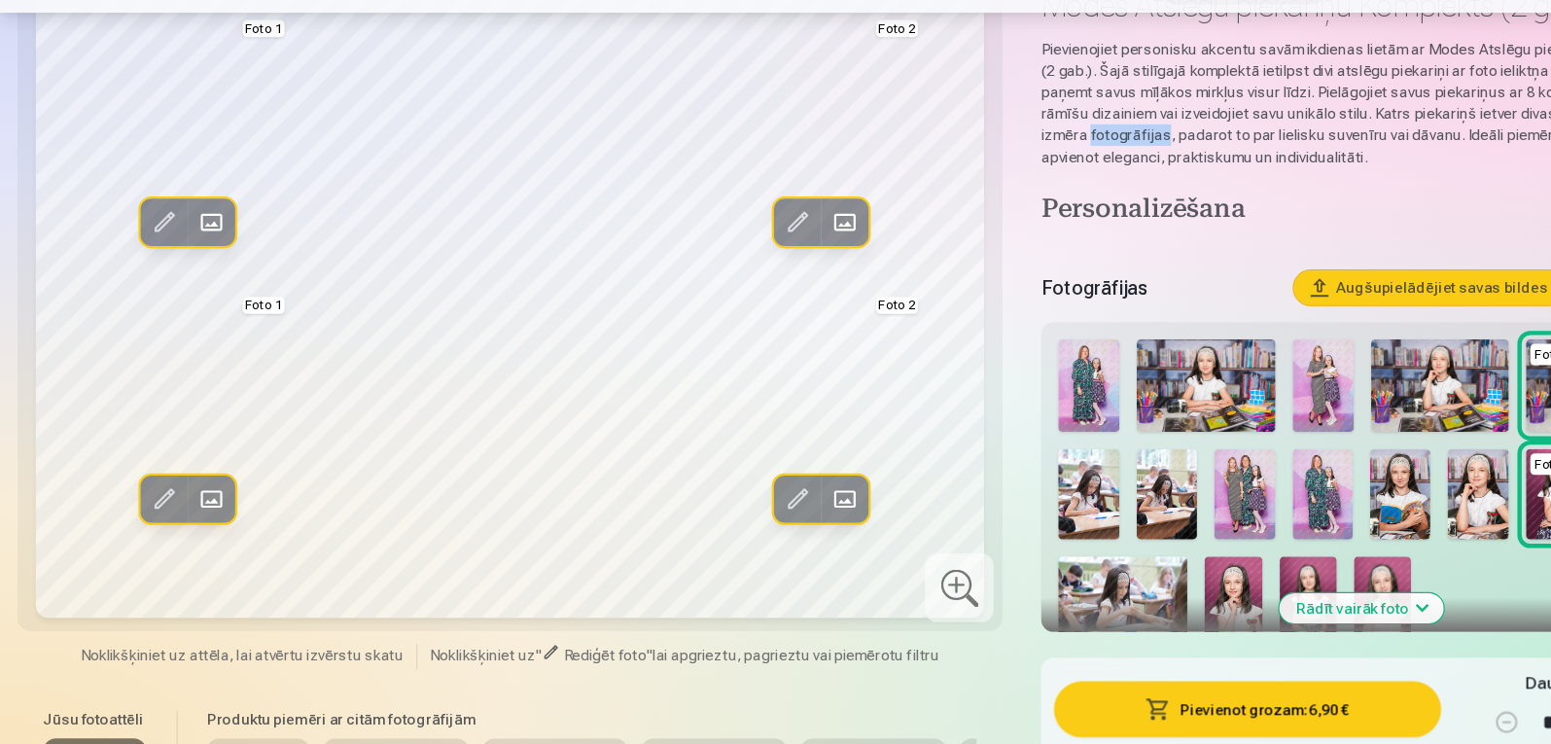
click at [1018, 199] on p "Pievienojiet personisku akcentu savām ikdienas lietām ar Modes Atslēgu piekariņ…" at bounding box center [1232, 163] width 579 height 117
click at [774, 260] on span at bounding box center [765, 271] width 31 height 31
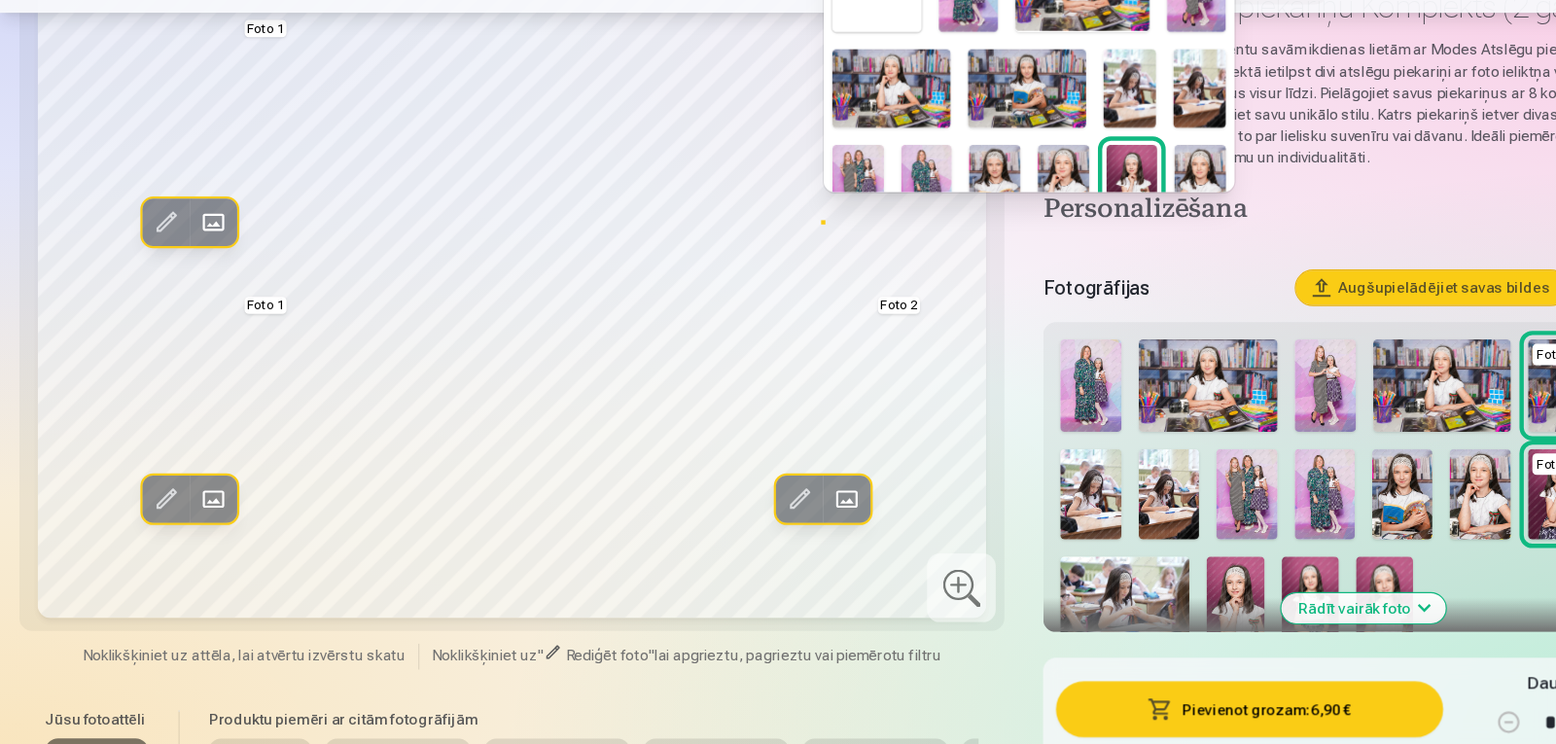
click at [1080, 220] on img at bounding box center [1085, 236] width 47 height 70
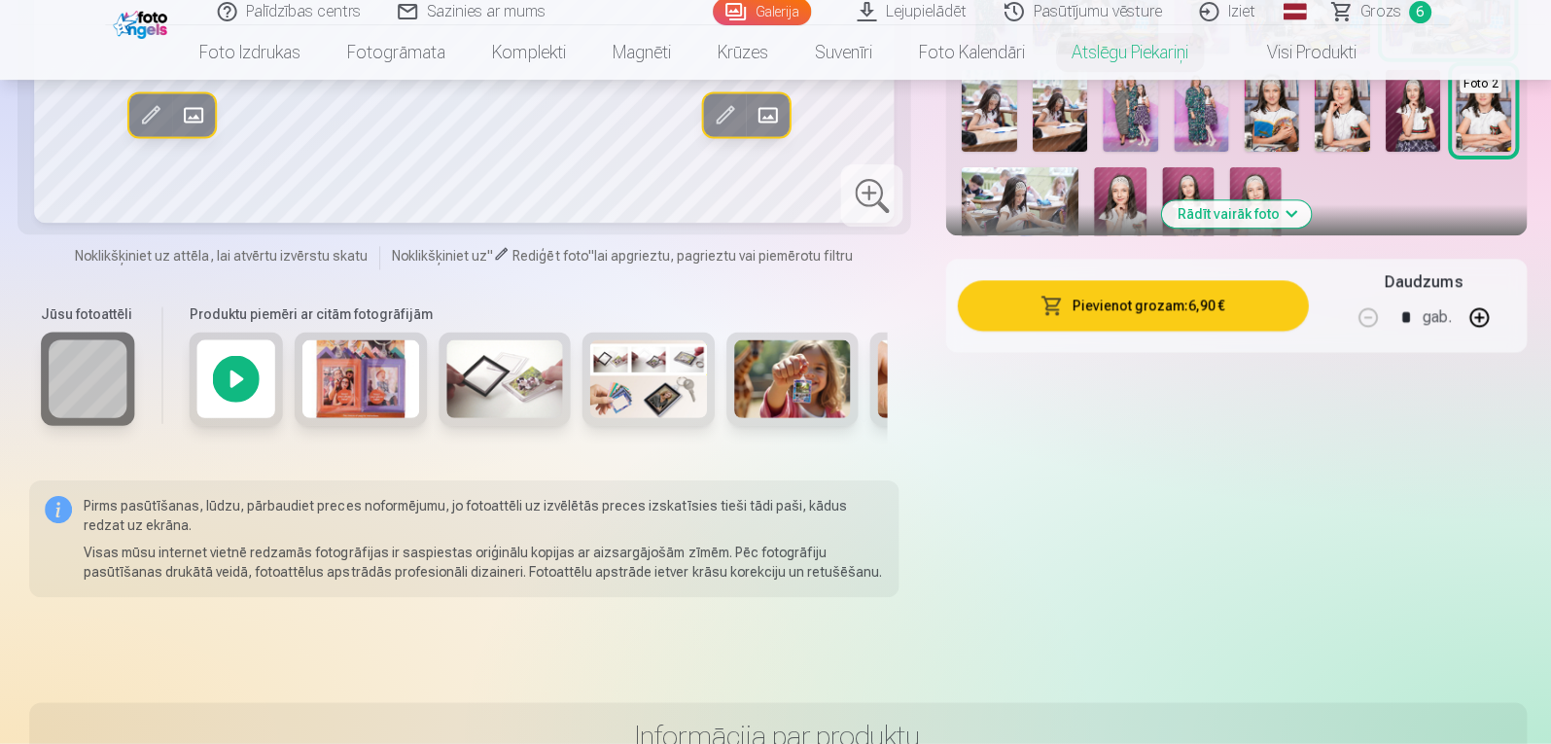
scroll to position [533, 0]
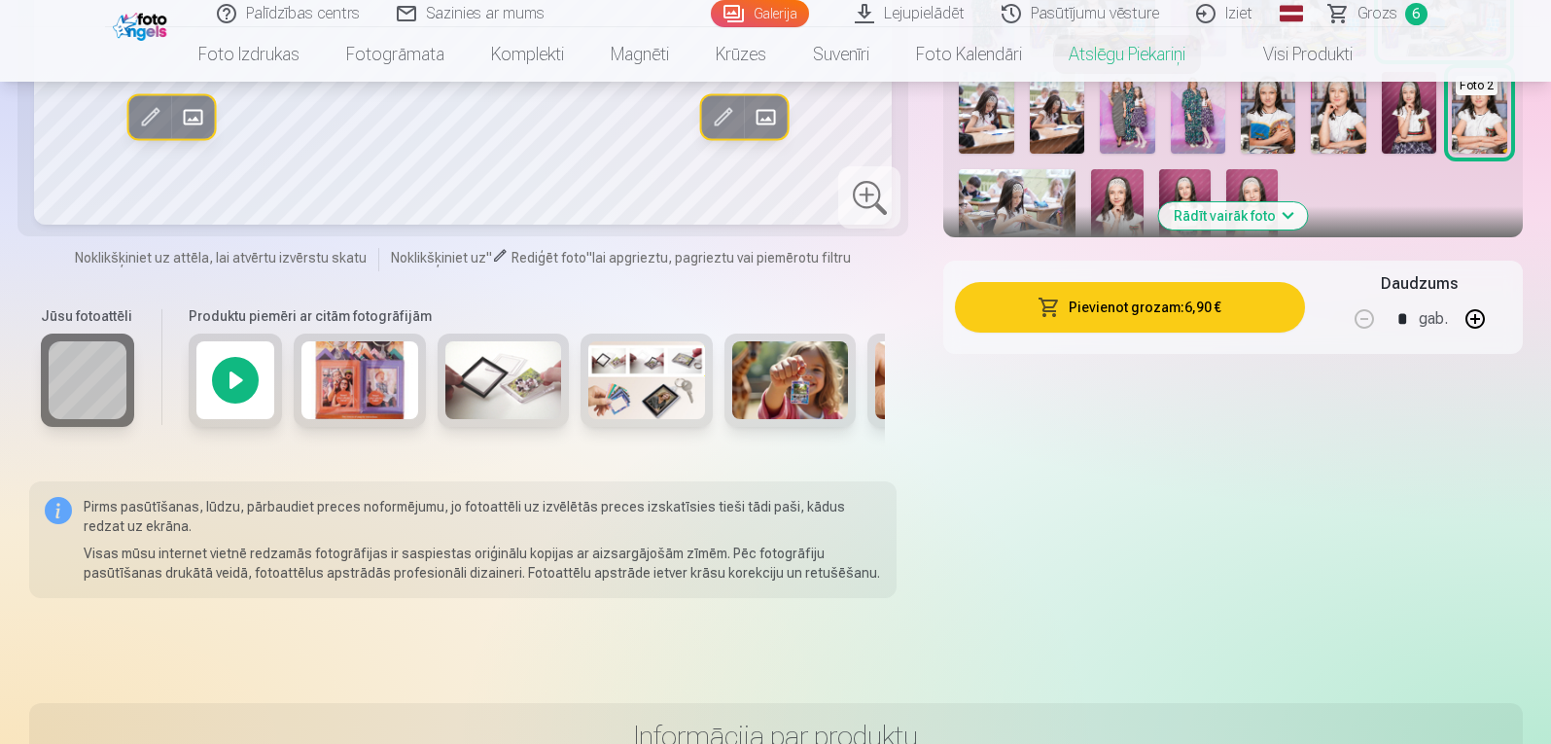
click at [1474, 317] on button "button" at bounding box center [1475, 319] width 47 height 47
type input "*"
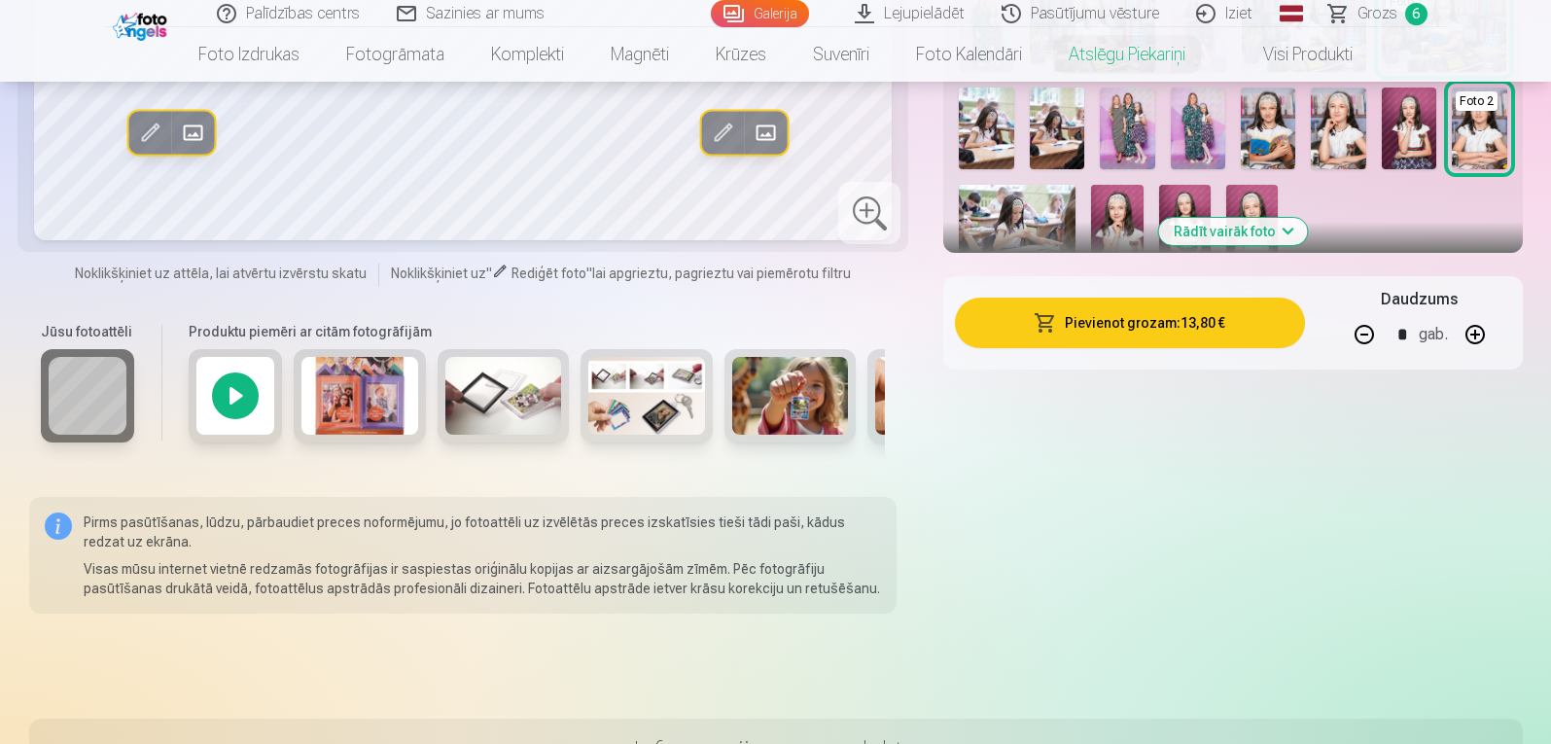
scroll to position [525, 0]
